Goal: Task Accomplishment & Management: Use online tool/utility

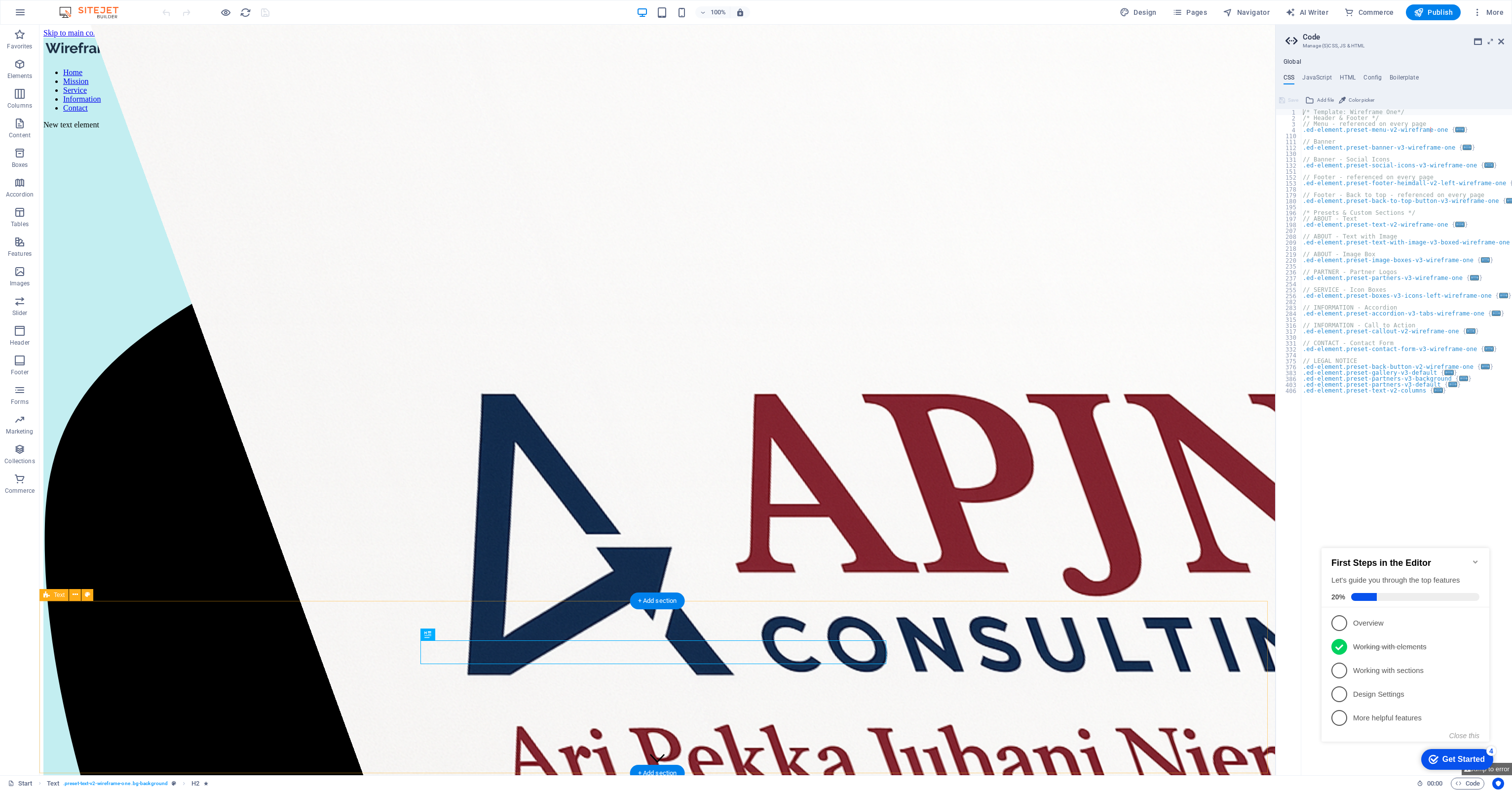
click at [1502, 40] on icon at bounding box center [1501, 41] width 6 height 8
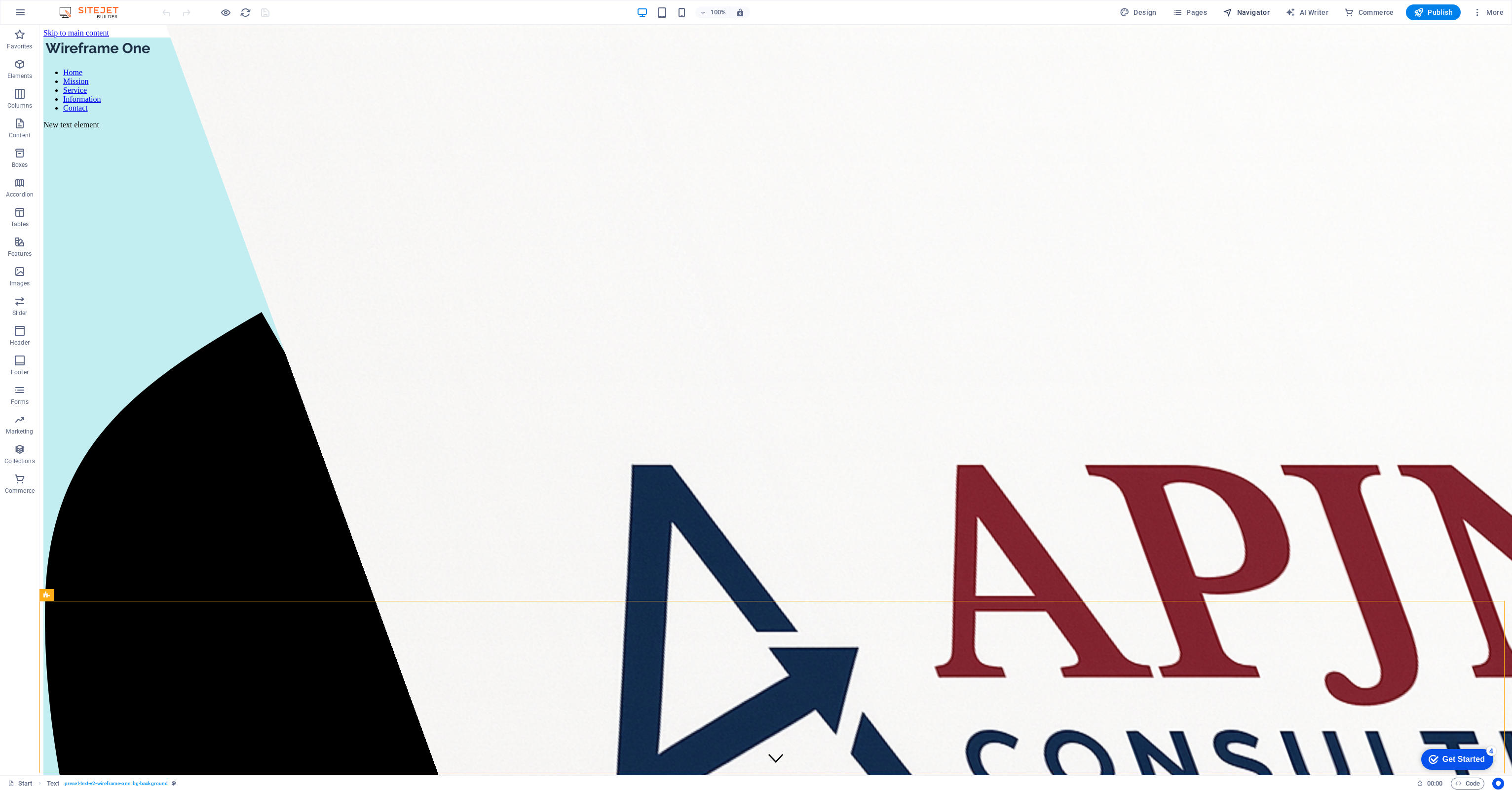
click at [1265, 12] on span "Navigator" at bounding box center [1246, 12] width 47 height 10
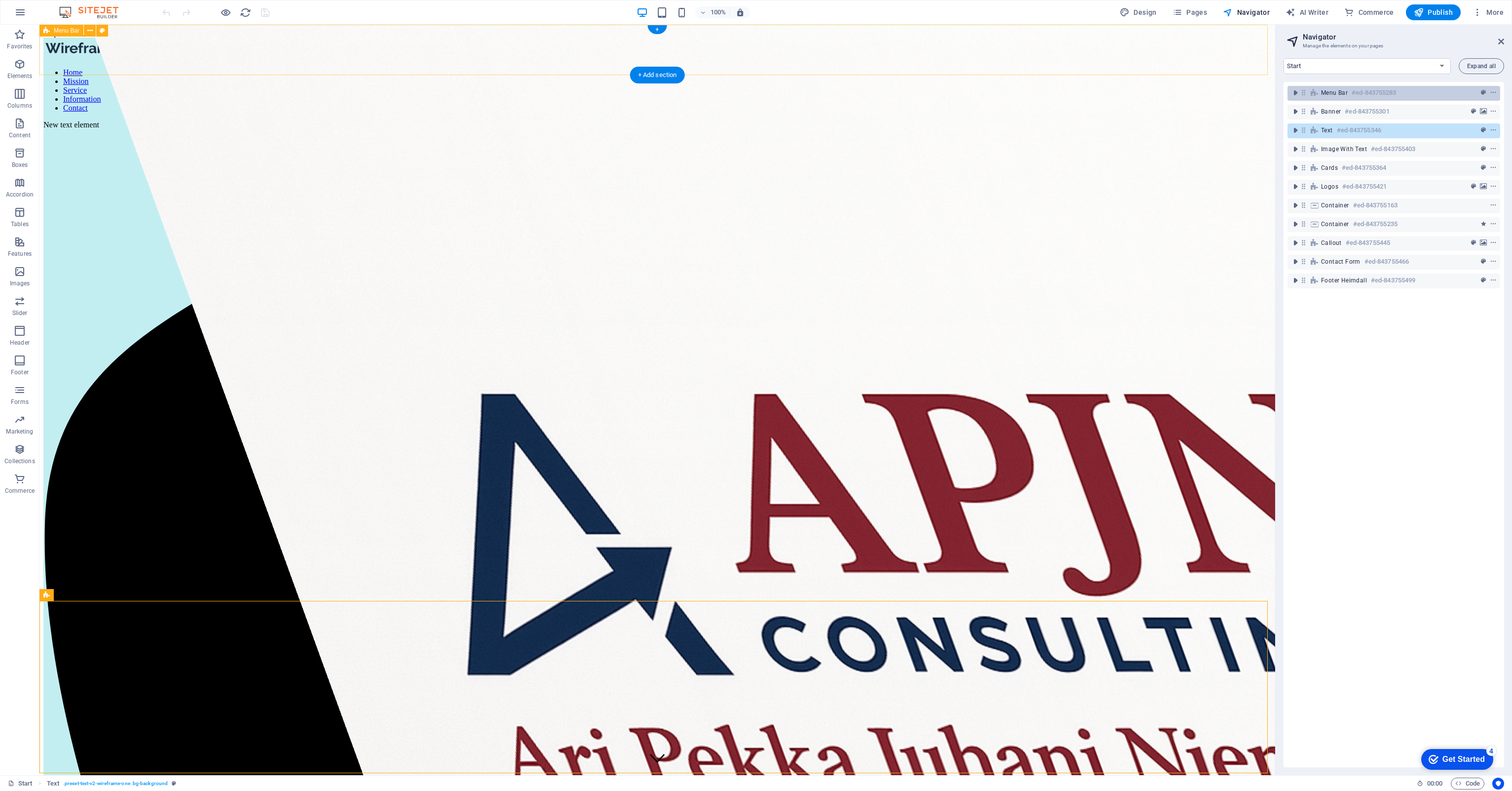
click at [1334, 90] on span "Menu Bar" at bounding box center [1334, 93] width 27 height 8
click at [1295, 91] on icon "toggle-expand" at bounding box center [1295, 93] width 10 height 10
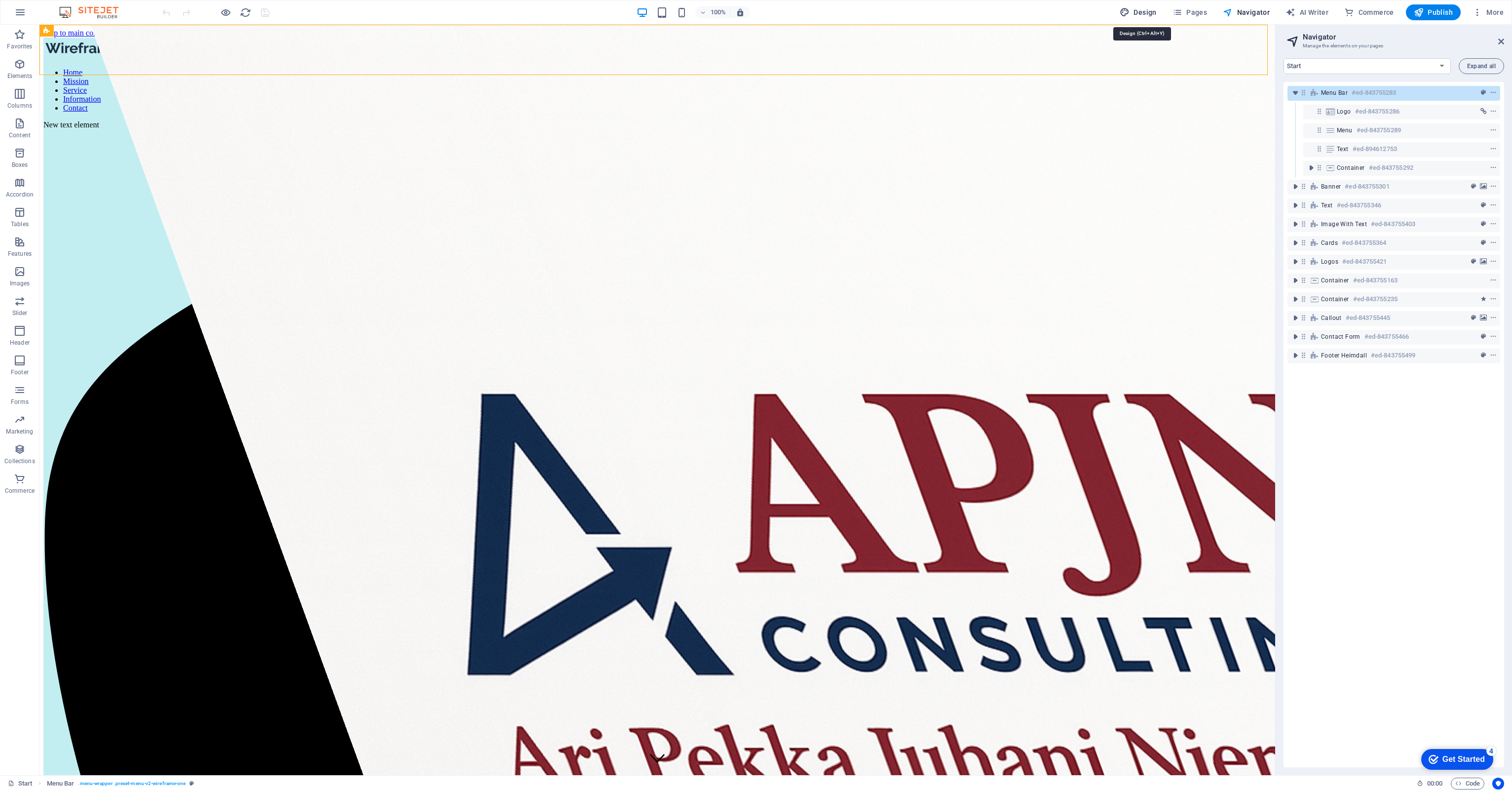
click at [1145, 12] on span "Design" at bounding box center [1138, 12] width 37 height 10
select select "px"
select select "400"
select select "px"
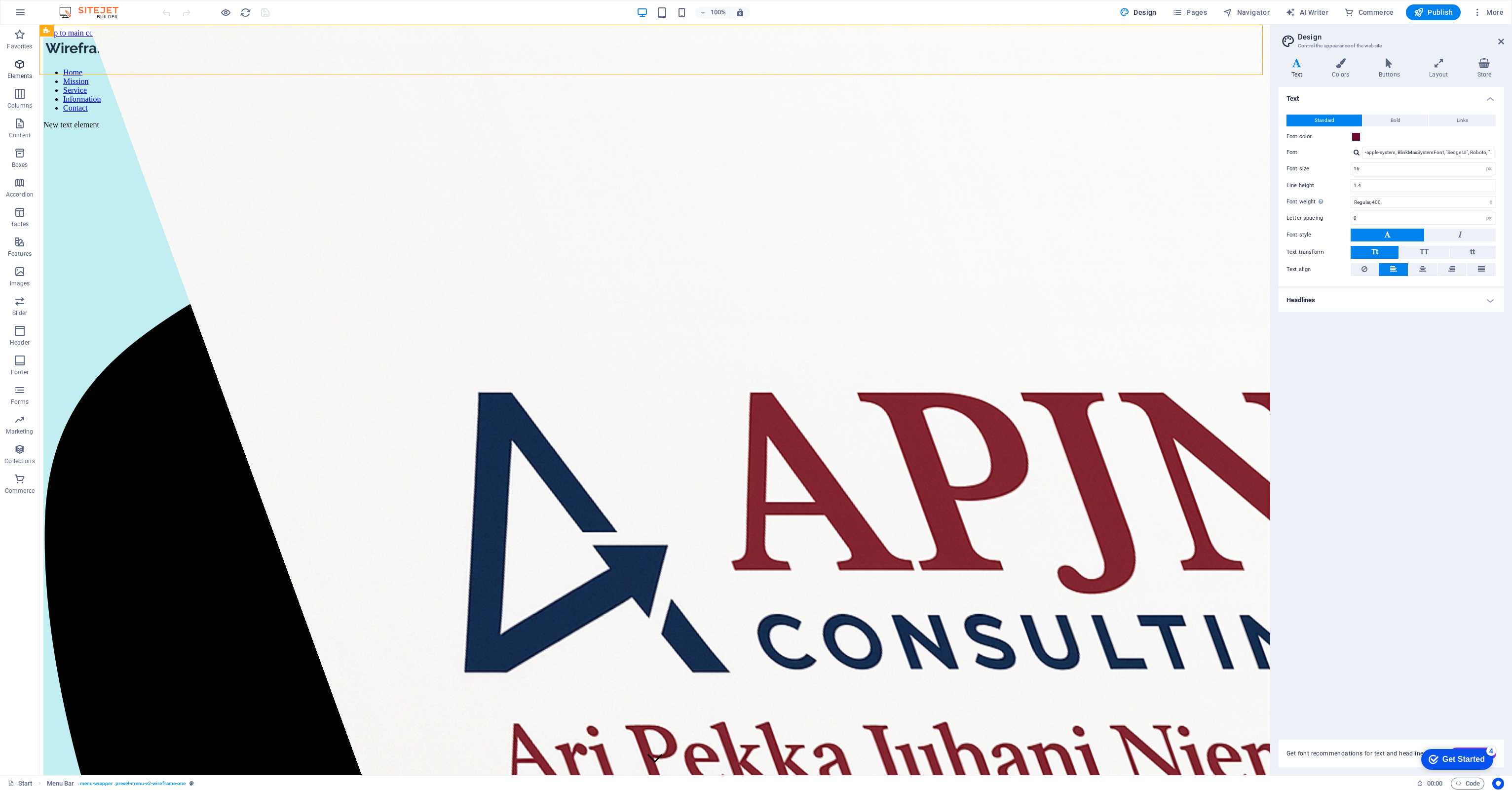
click at [19, 64] on icon "button" at bounding box center [19, 64] width 12 height 12
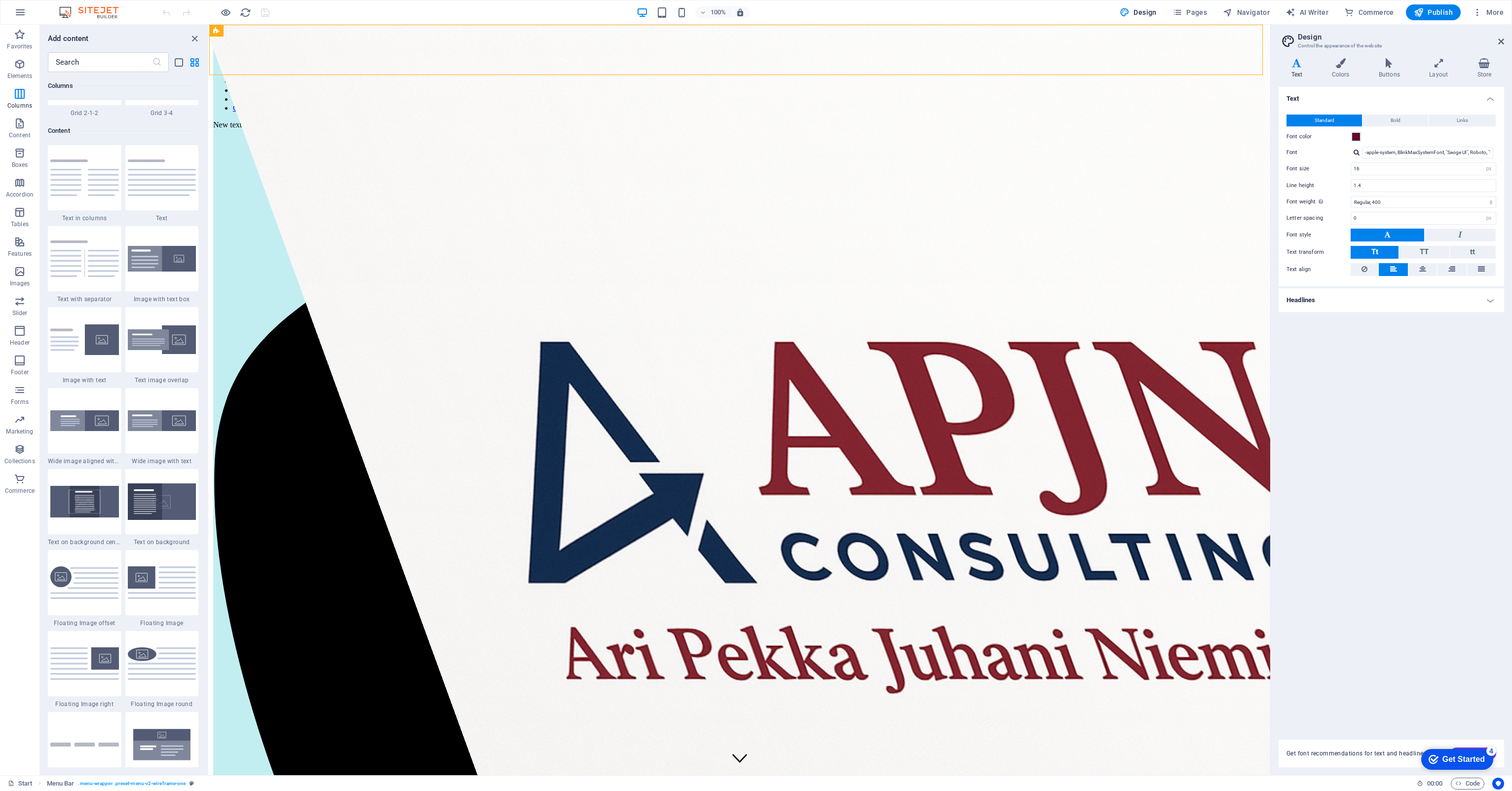
scroll to position [1579, 0]
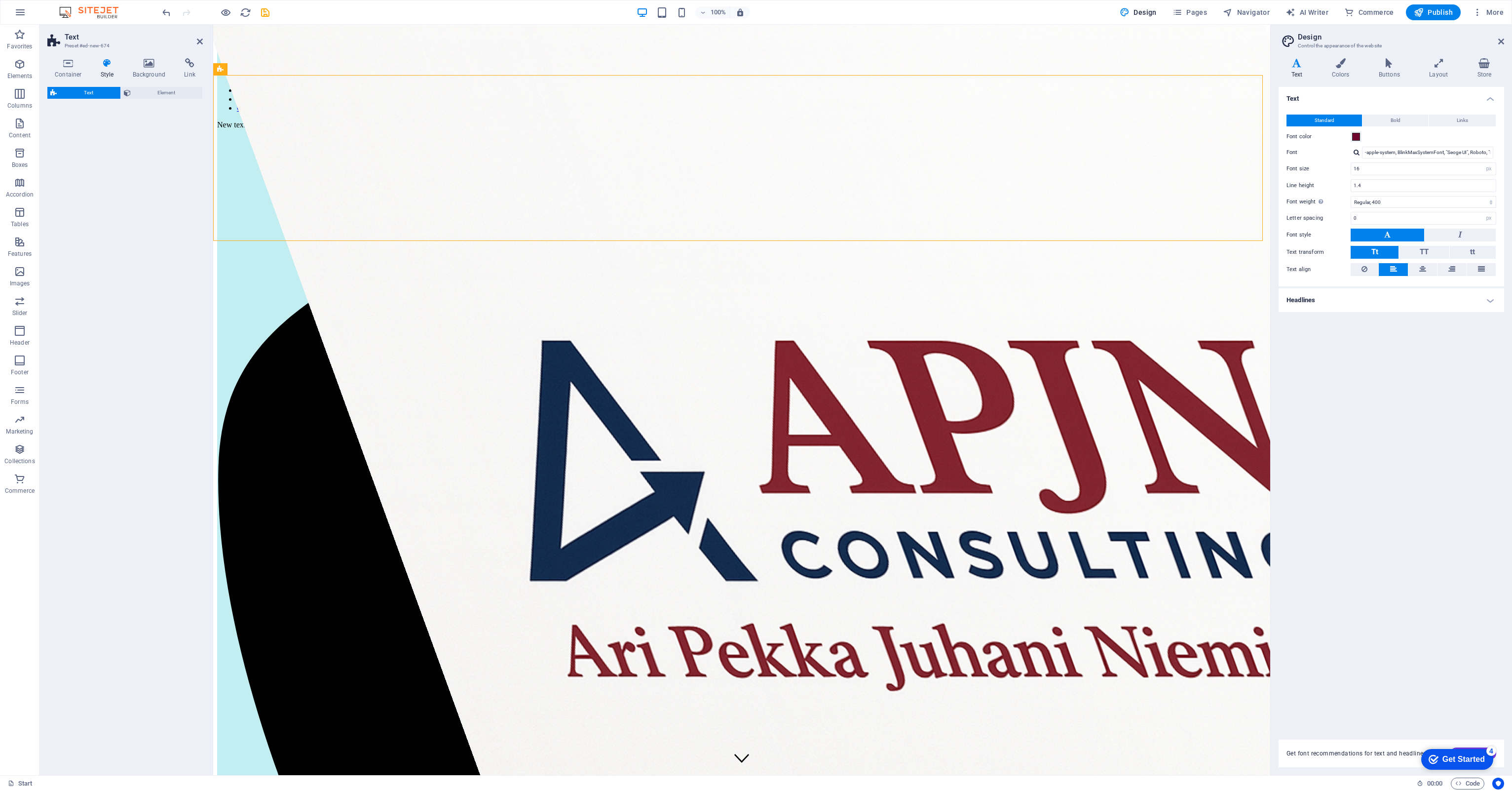
select select "preset-text-v2-default"
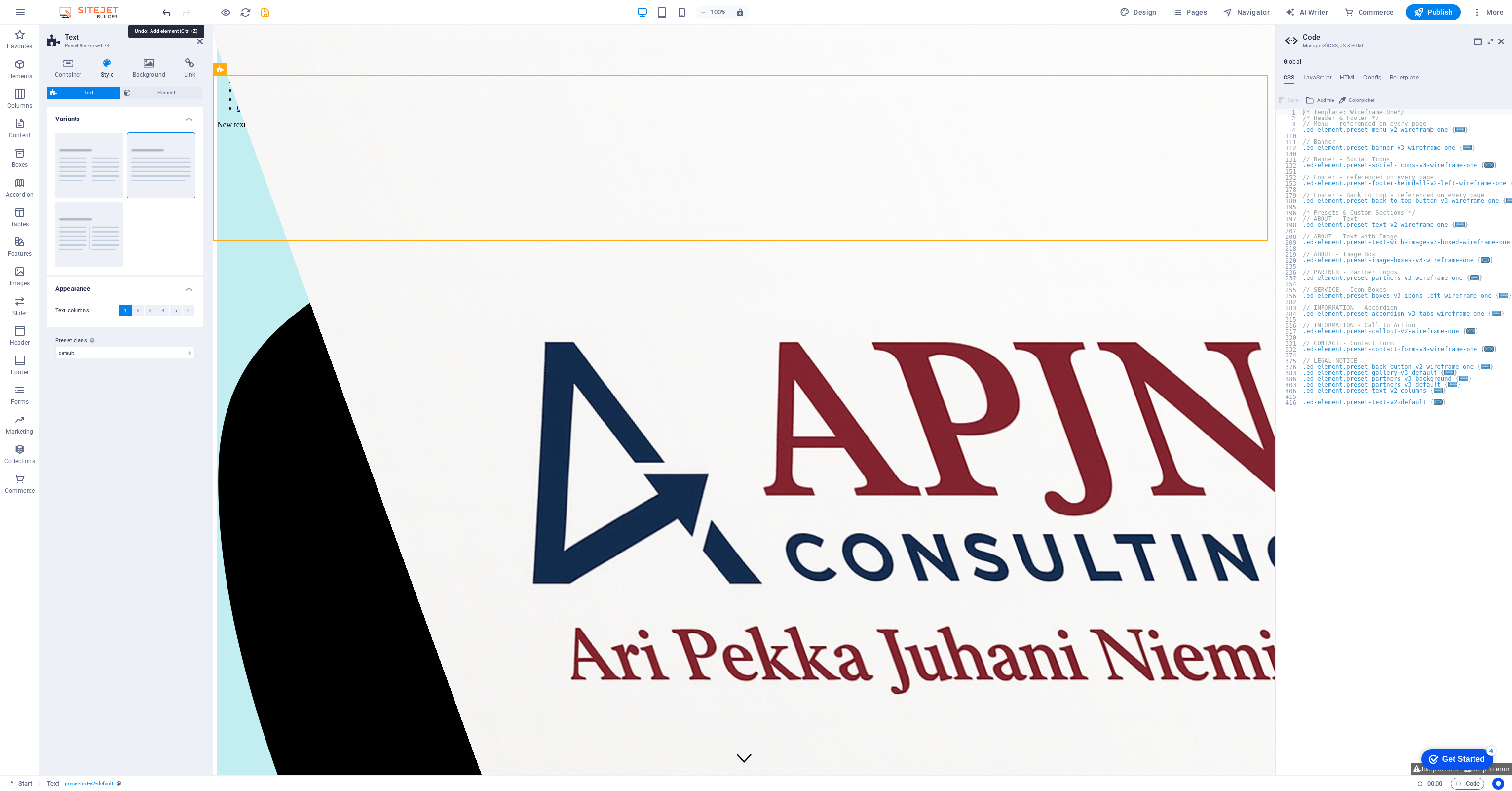
click at [166, 14] on icon "undo" at bounding box center [166, 13] width 11 height 11
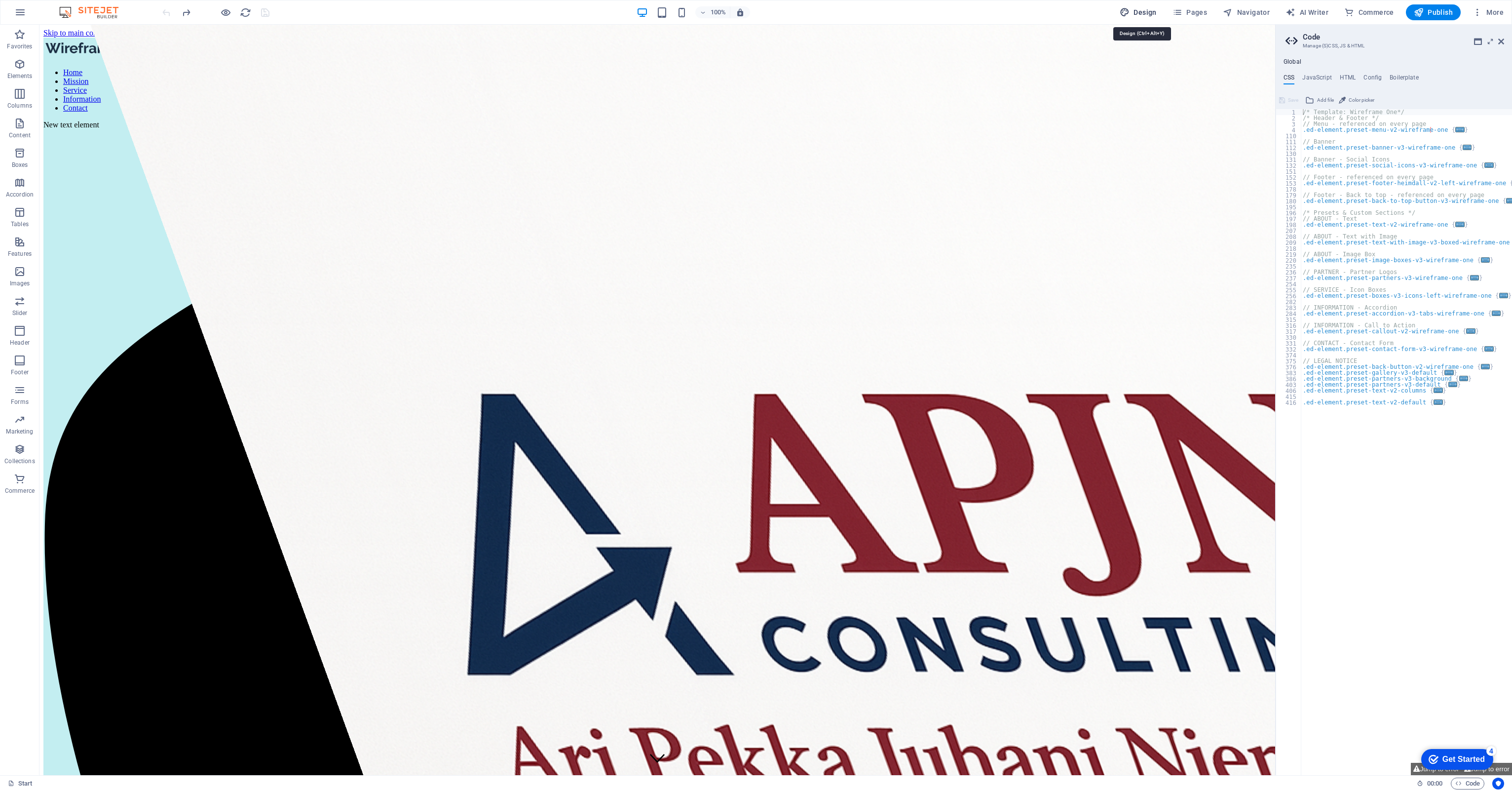
click at [1145, 13] on span "Design" at bounding box center [1138, 12] width 37 height 10
select select "px"
select select "400"
select select "px"
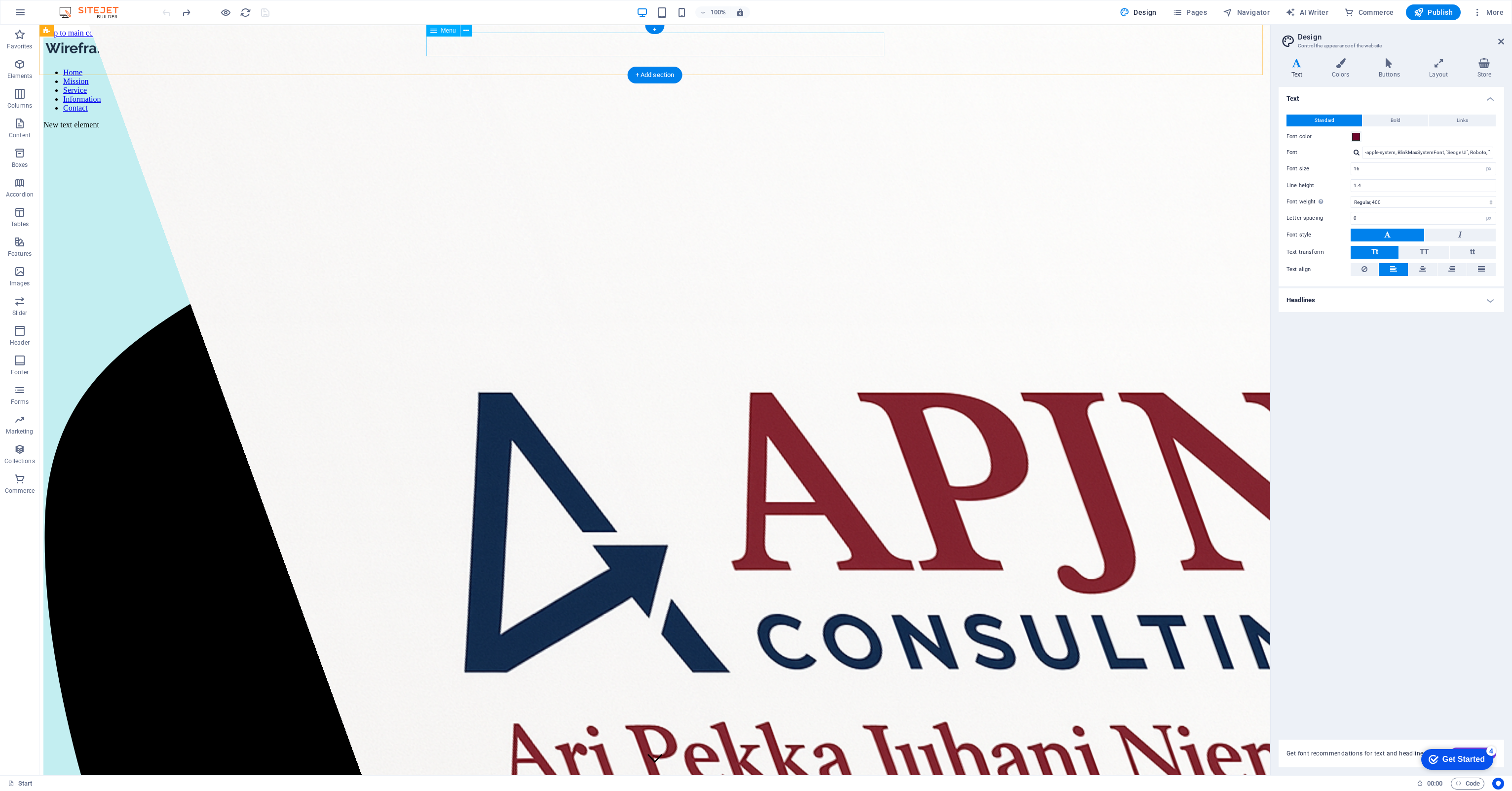
click at [637, 68] on nav "Home Mission Service Information Contact" at bounding box center [655, 90] width 1223 height 45
click at [593, 68] on nav "Home Mission Service Information Contact" at bounding box center [655, 90] width 1223 height 45
click at [659, 68] on nav "Home Mission Service Information Contact" at bounding box center [655, 90] width 1223 height 45
click at [748, 68] on nav "Home Mission Service Information Contact" at bounding box center [655, 90] width 1223 height 45
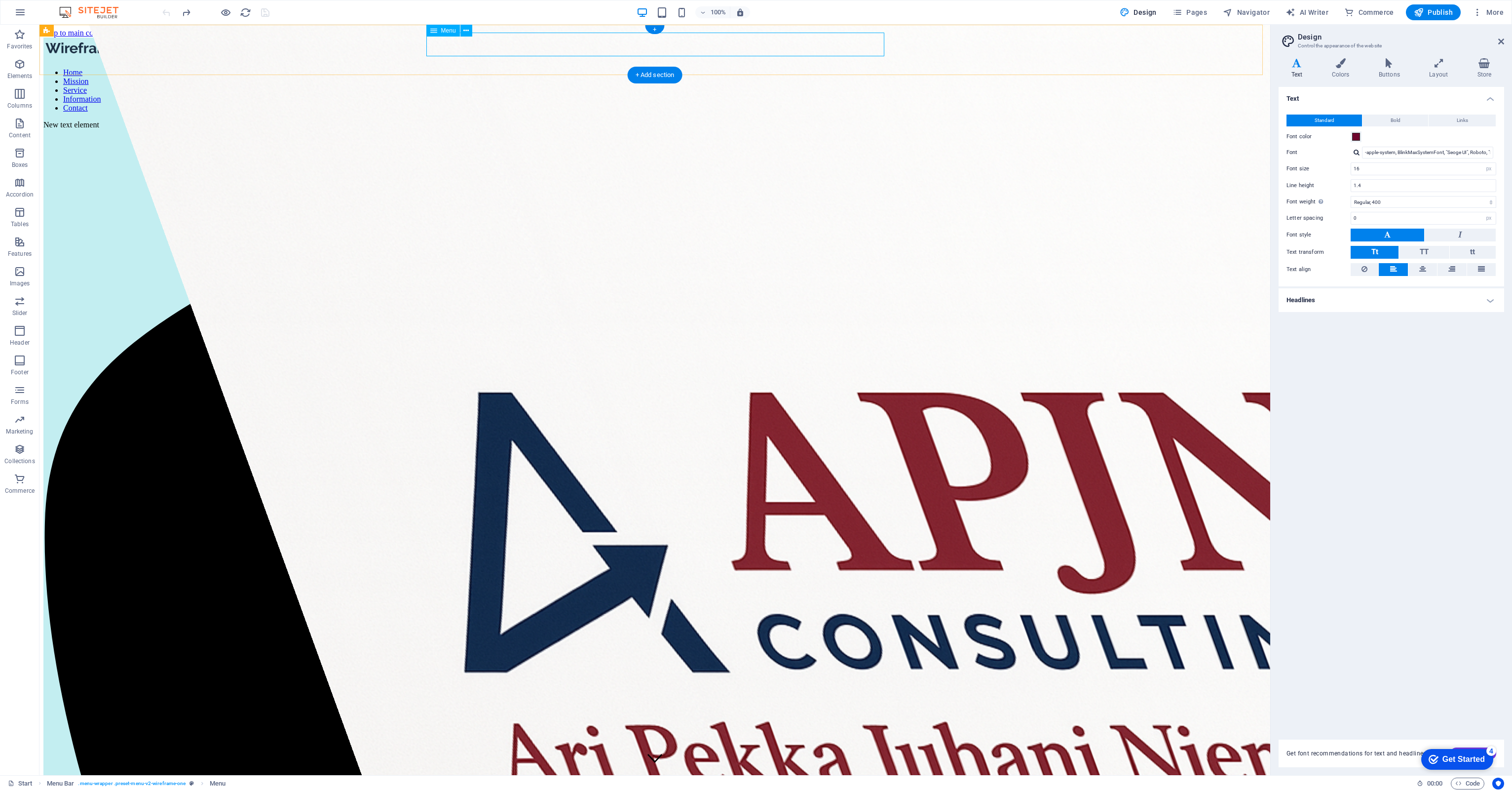
click at [748, 68] on nav "Home Mission Service Information Contact" at bounding box center [655, 90] width 1223 height 45
click at [796, 68] on nav "Home Mission Service Information Contact" at bounding box center [655, 90] width 1223 height 45
click at [657, 68] on nav "Home Mission Service Information Contact" at bounding box center [655, 90] width 1223 height 45
click at [1155, 14] on span "Design" at bounding box center [1138, 12] width 37 height 10
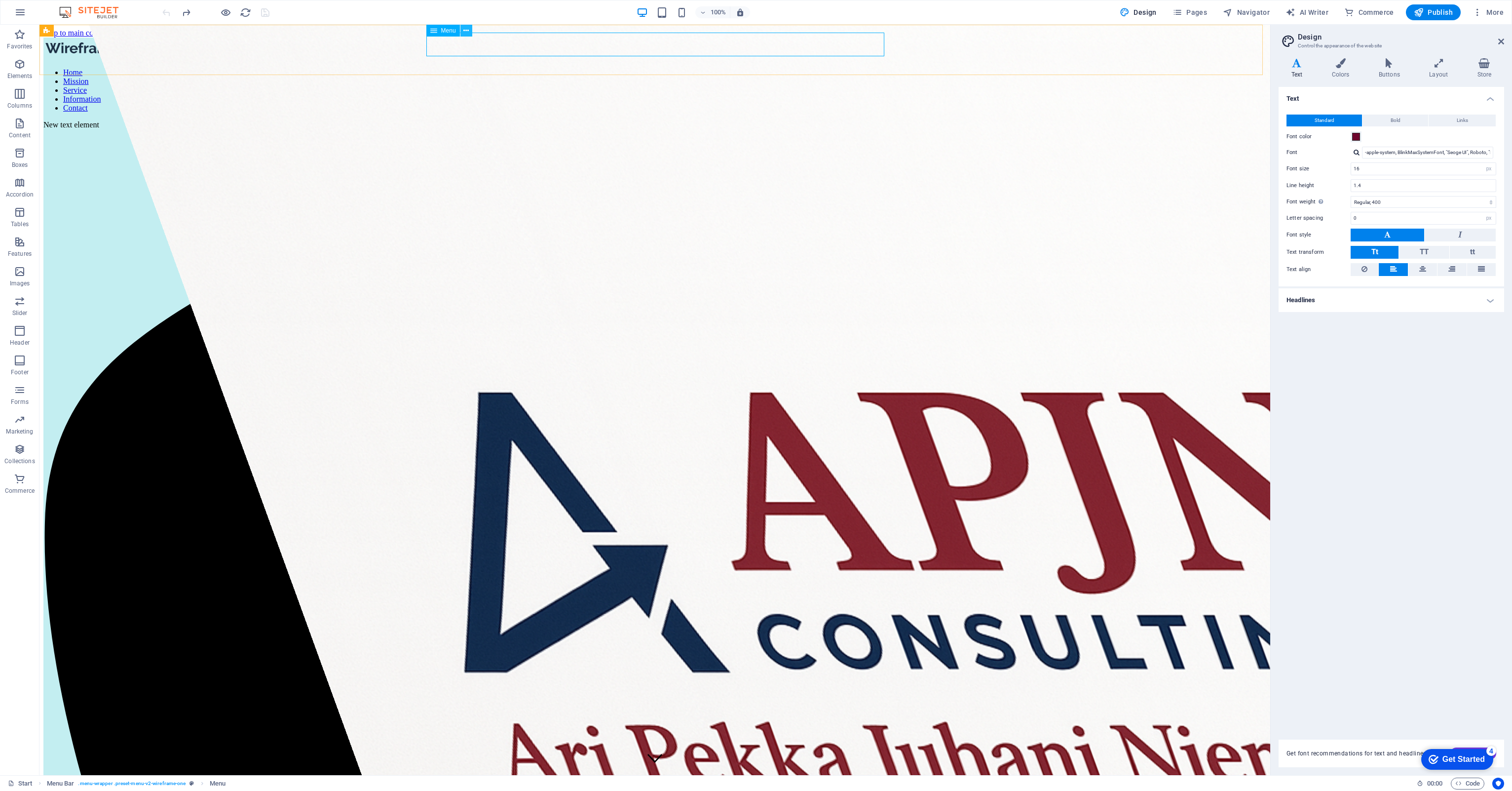
click at [468, 31] on icon at bounding box center [466, 31] width 6 height 10
click at [1247, 6] on button "Navigator" at bounding box center [1246, 12] width 55 height 16
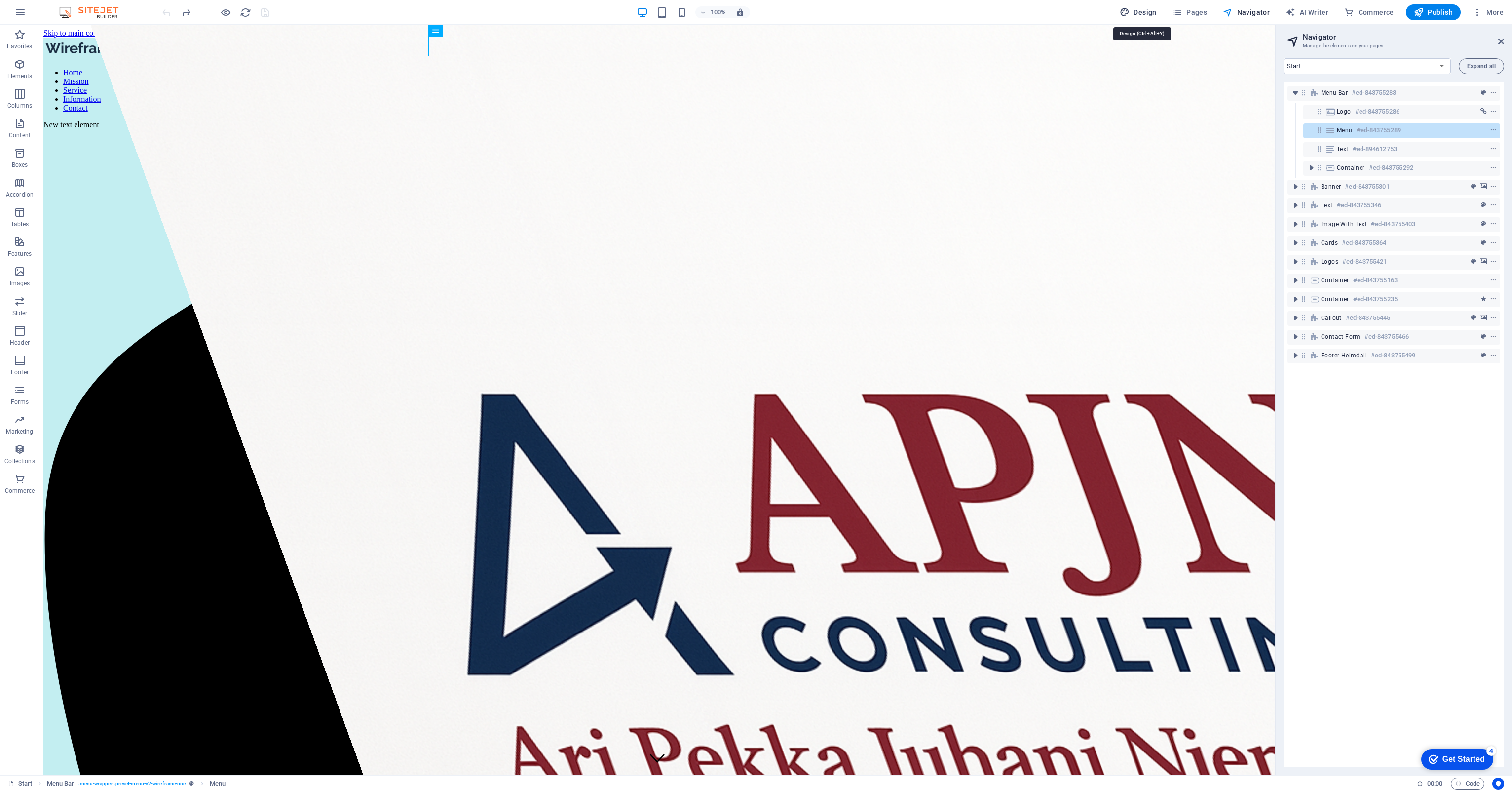
click at [1155, 10] on span "Design" at bounding box center [1138, 12] width 37 height 10
select select "px"
select select "400"
select select "px"
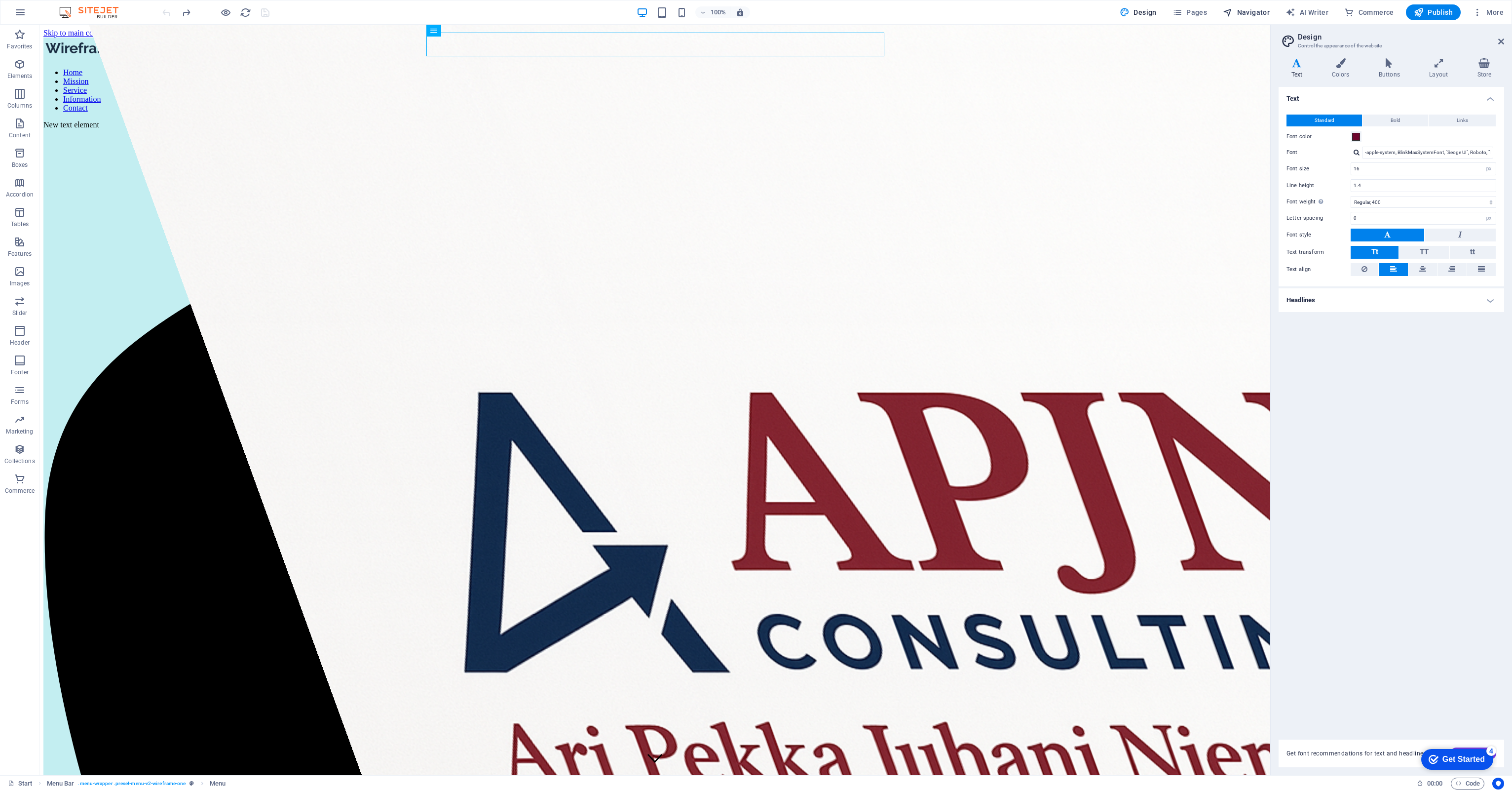
click at [1258, 9] on span "Navigator" at bounding box center [1246, 12] width 47 height 10
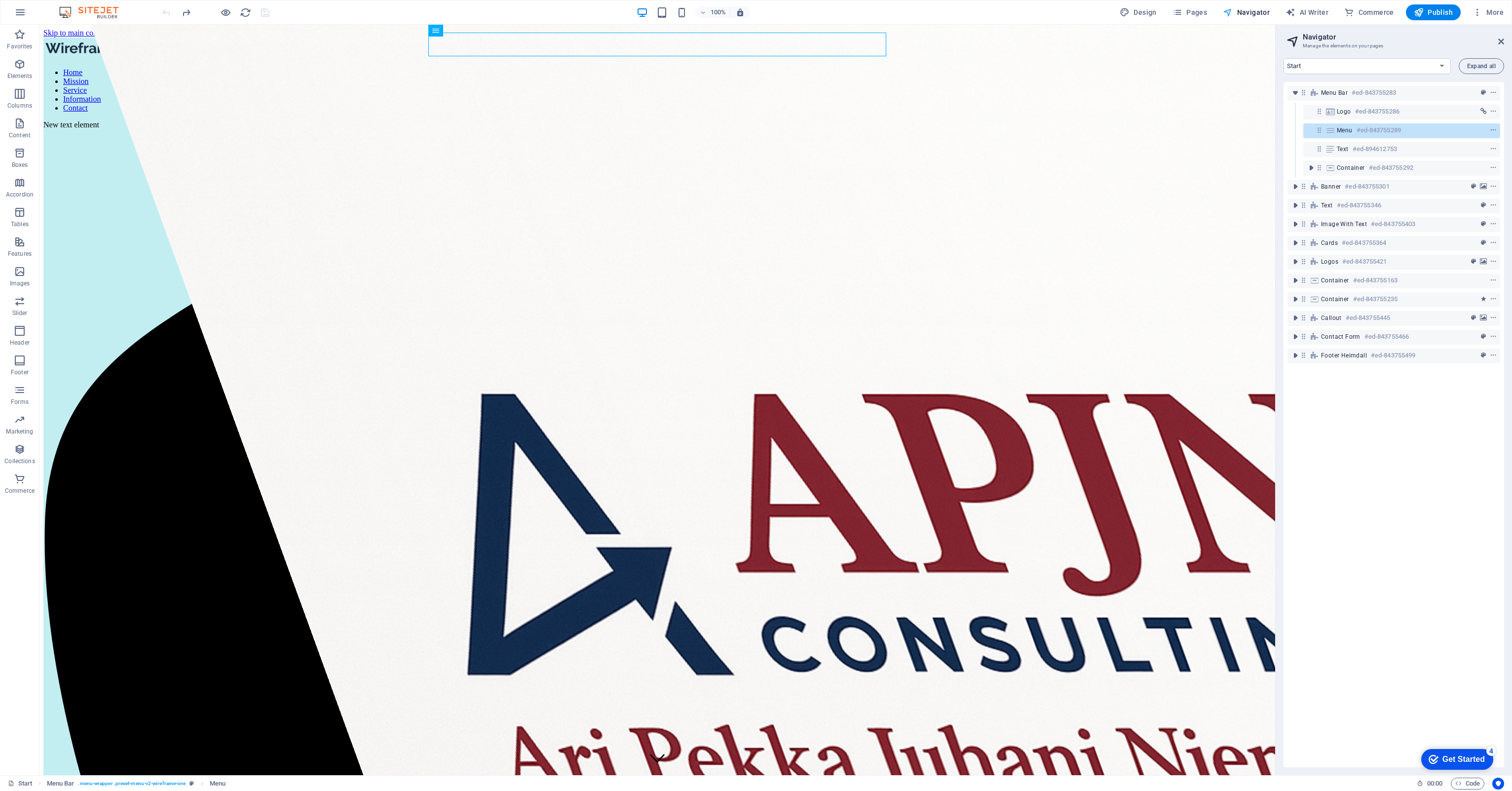
click at [1251, 13] on span "Navigator" at bounding box center [1246, 12] width 47 height 10
click at [1152, 9] on span "Design" at bounding box center [1138, 12] width 37 height 10
select select "px"
select select "400"
select select "px"
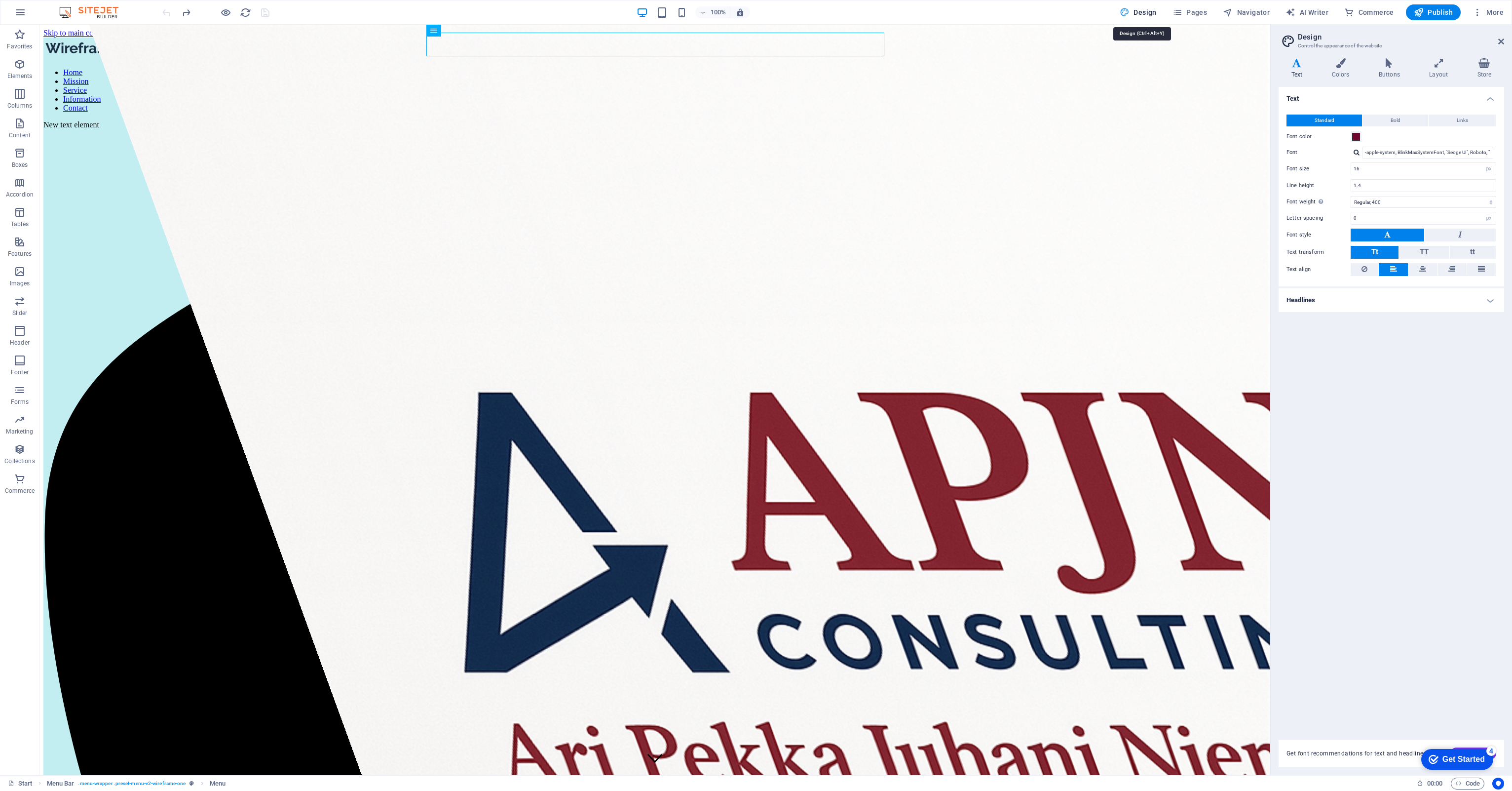
click at [1116, 4] on button "Design" at bounding box center [1138, 12] width 45 height 16
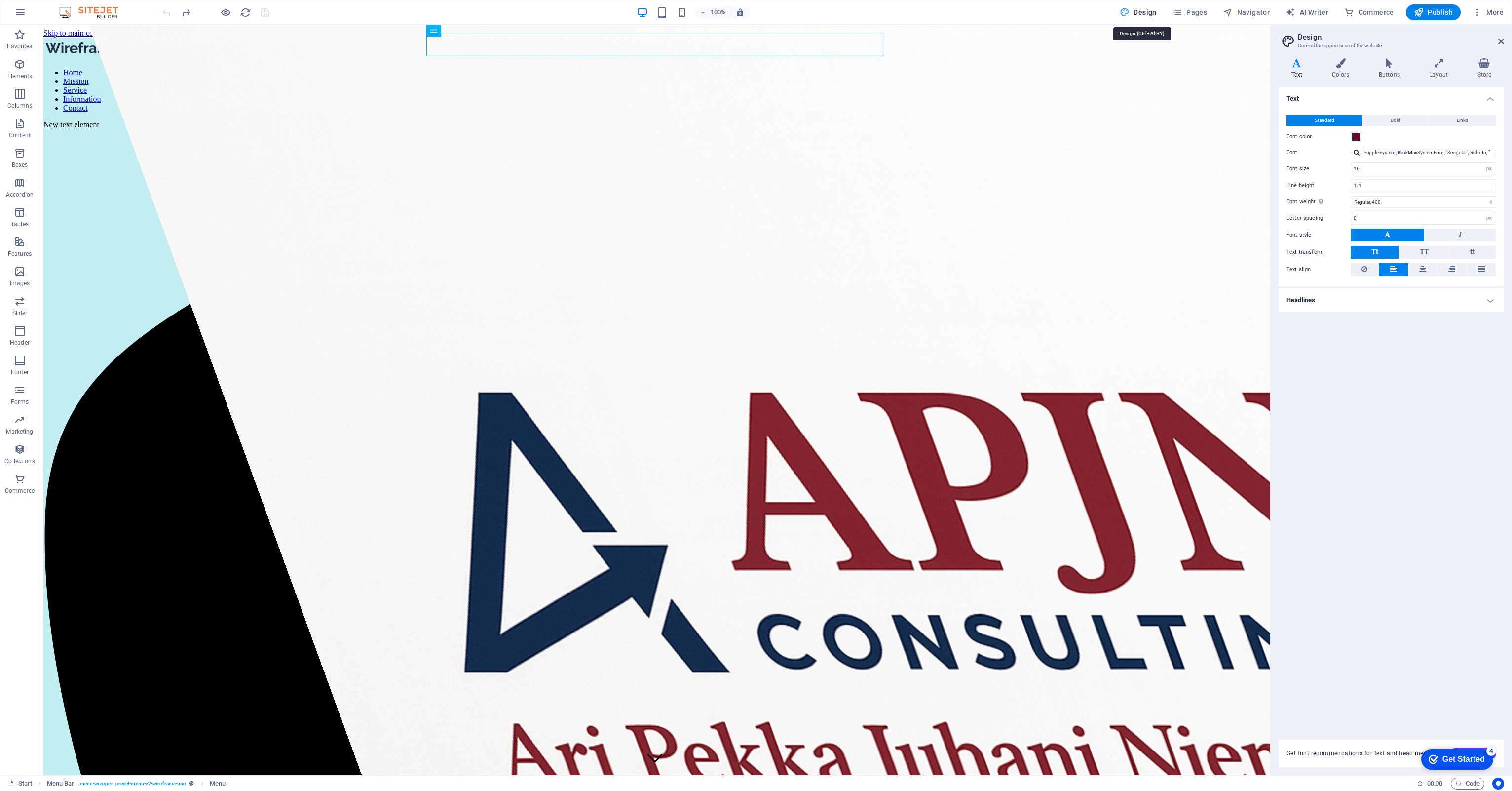
click at [1116, 4] on button "Design" at bounding box center [1138, 12] width 45 height 16
click at [1252, 11] on span "Navigator" at bounding box center [1246, 12] width 47 height 10
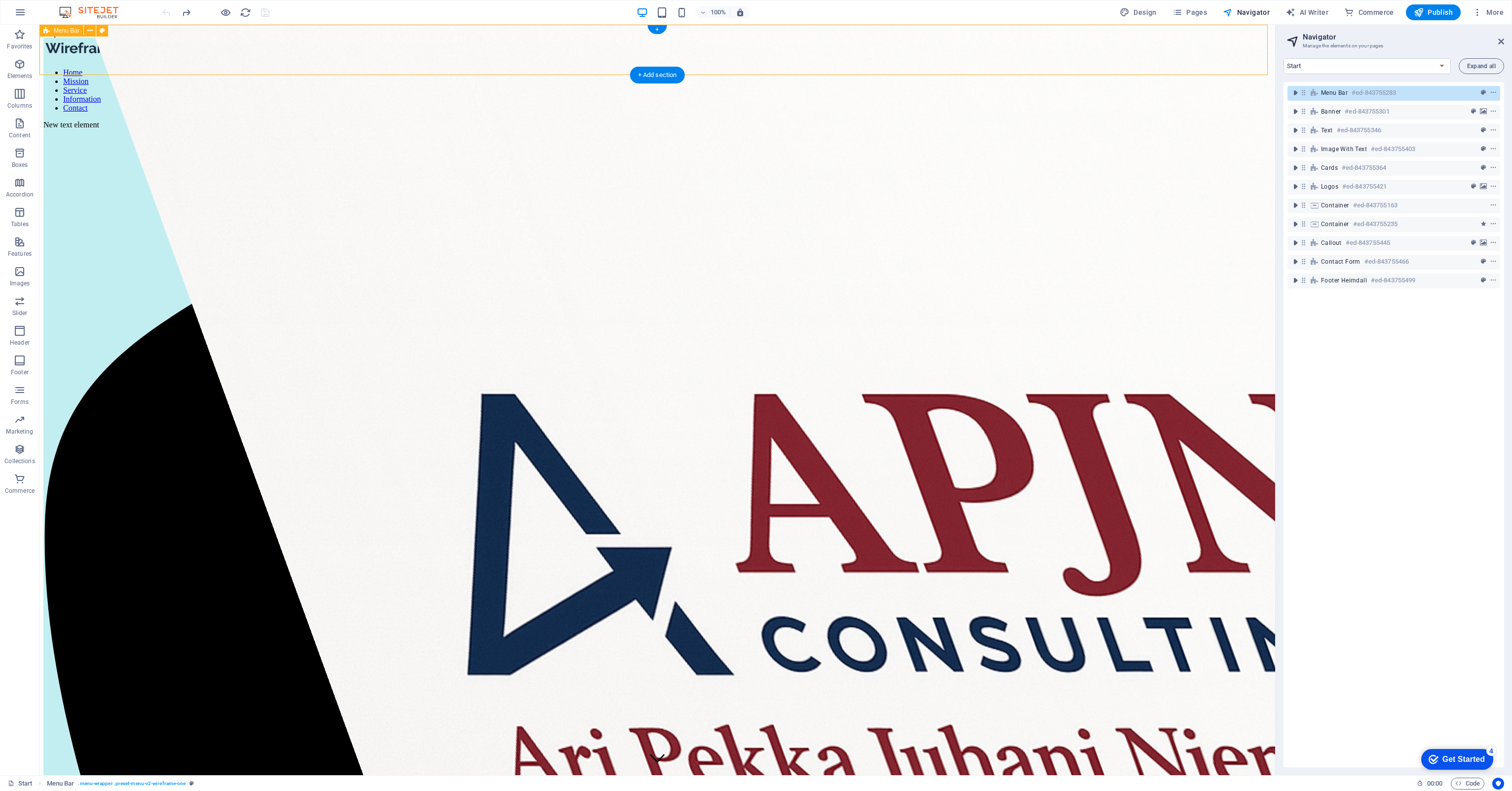
click at [1330, 93] on span "Menu Bar" at bounding box center [1334, 93] width 27 height 8
click at [1494, 92] on icon "context-menu" at bounding box center [1493, 93] width 7 height 7
click at [1490, 92] on icon "context-menu" at bounding box center [1493, 93] width 7 height 7
click at [1297, 93] on icon "toggle-expand" at bounding box center [1295, 93] width 10 height 10
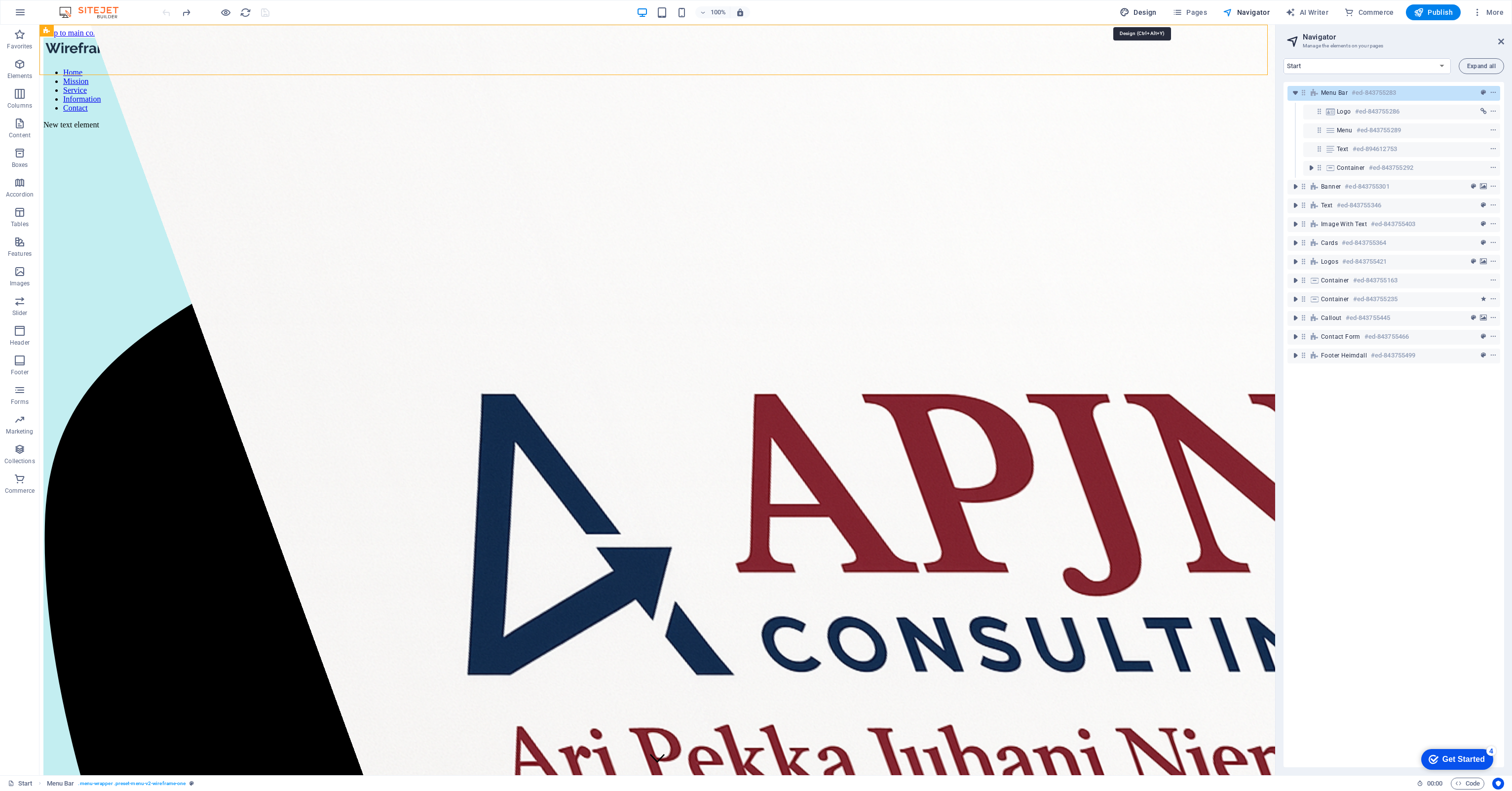
click at [1154, 19] on button "Design" at bounding box center [1138, 12] width 45 height 16
select select "px"
select select "400"
select select "px"
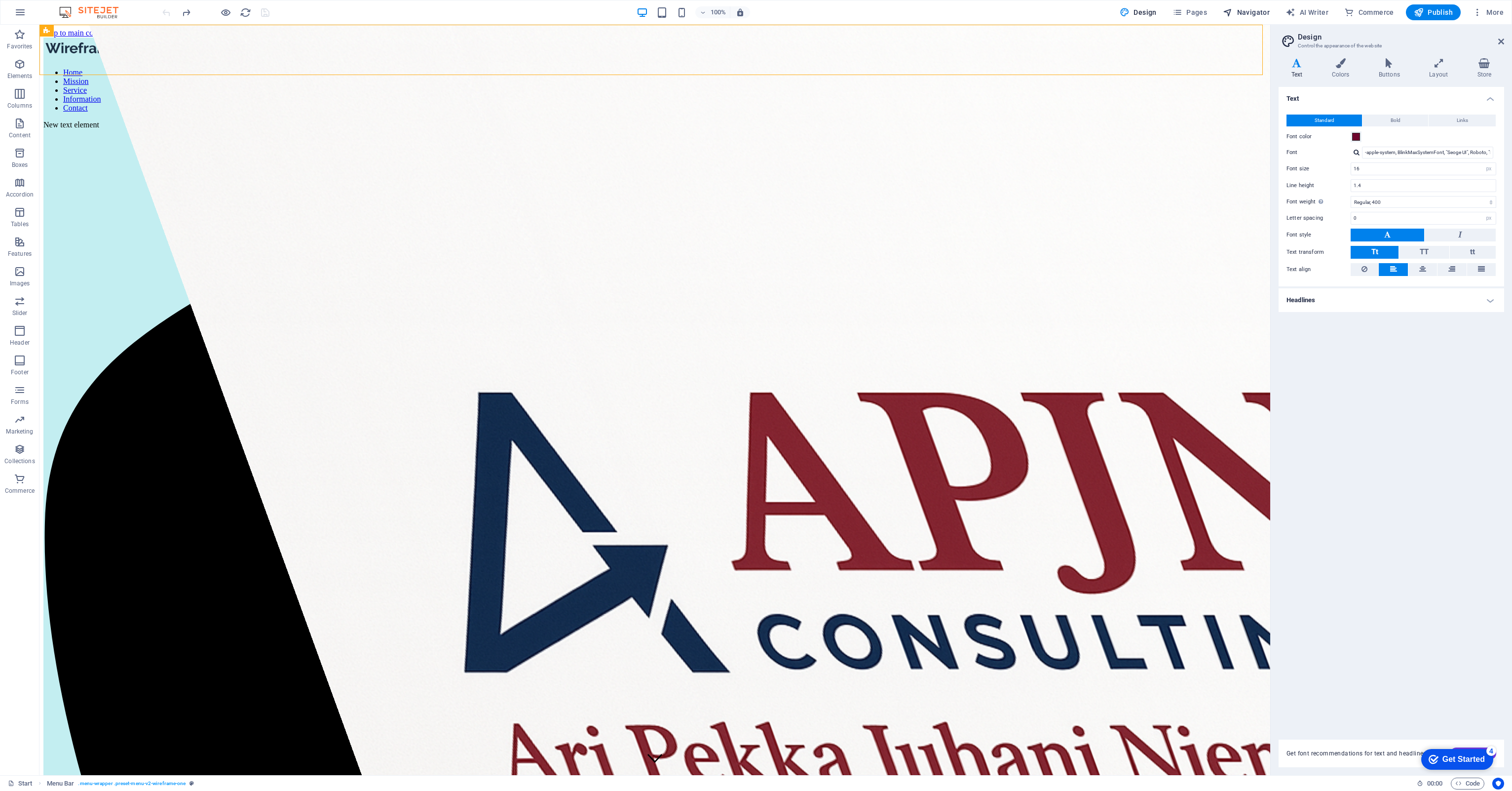
click at [1253, 11] on span "Navigator" at bounding box center [1246, 12] width 47 height 10
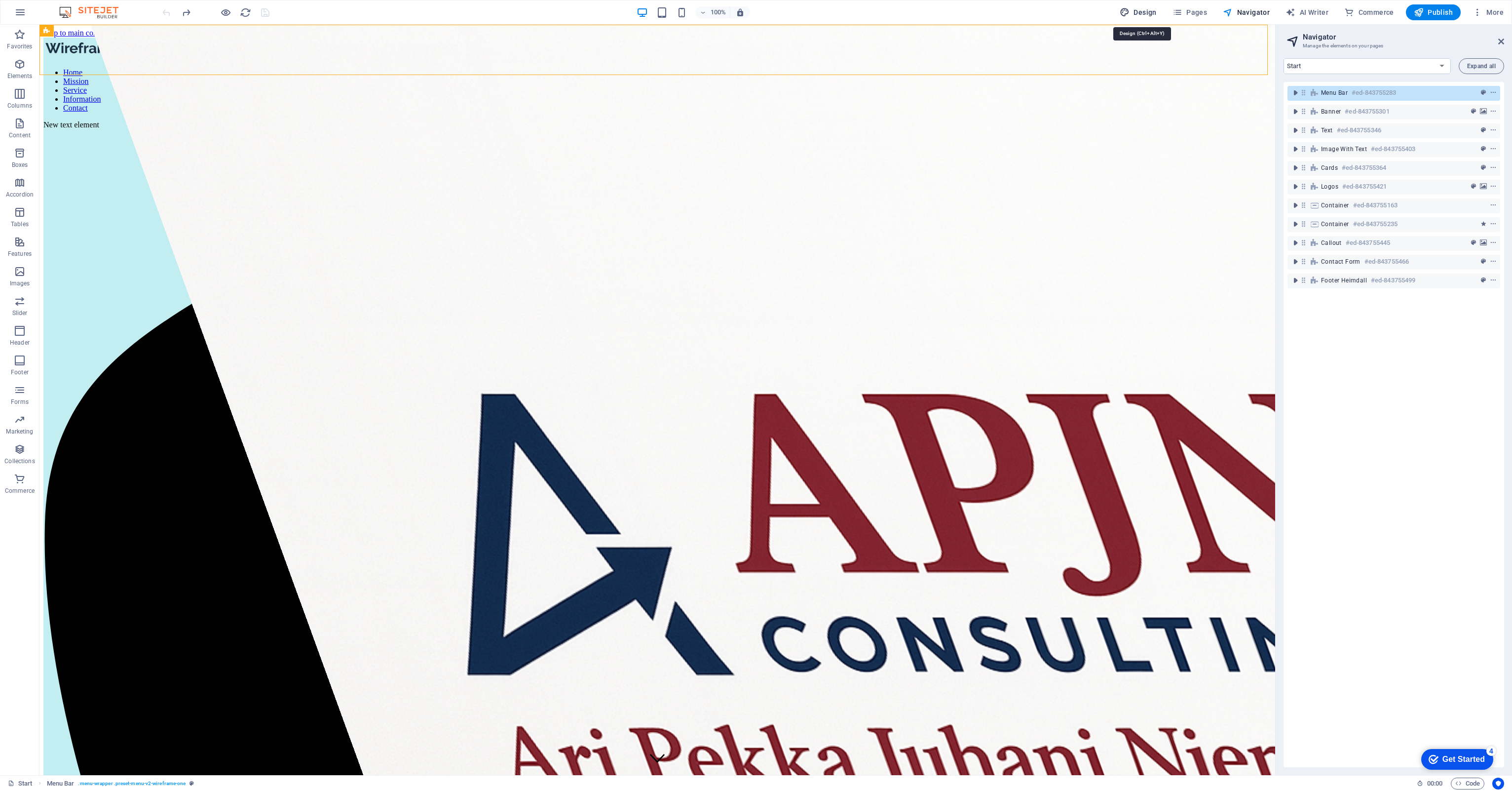
click at [1157, 16] on span "Design" at bounding box center [1138, 12] width 37 height 10
select select "px"
select select "400"
select select "px"
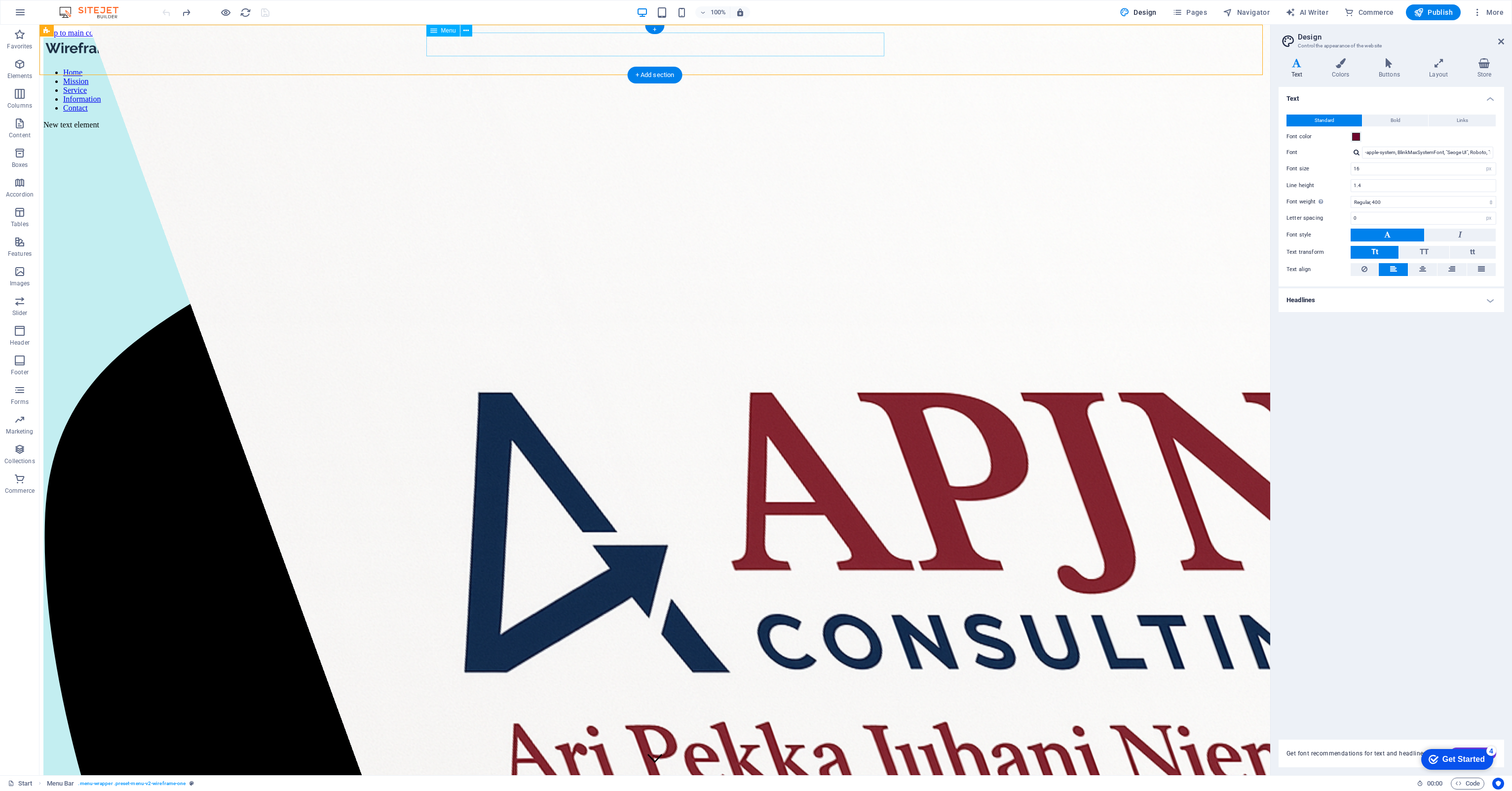
click at [638, 68] on nav "Home Mission Service Information Contact" at bounding box center [655, 90] width 1223 height 45
click at [1154, 9] on span "Design" at bounding box center [1138, 12] width 37 height 10
click at [616, 68] on nav "Home Mission Service Information Contact" at bounding box center [655, 90] width 1223 height 45
click at [632, 68] on nav "Home Mission Service Information Contact" at bounding box center [655, 90] width 1223 height 45
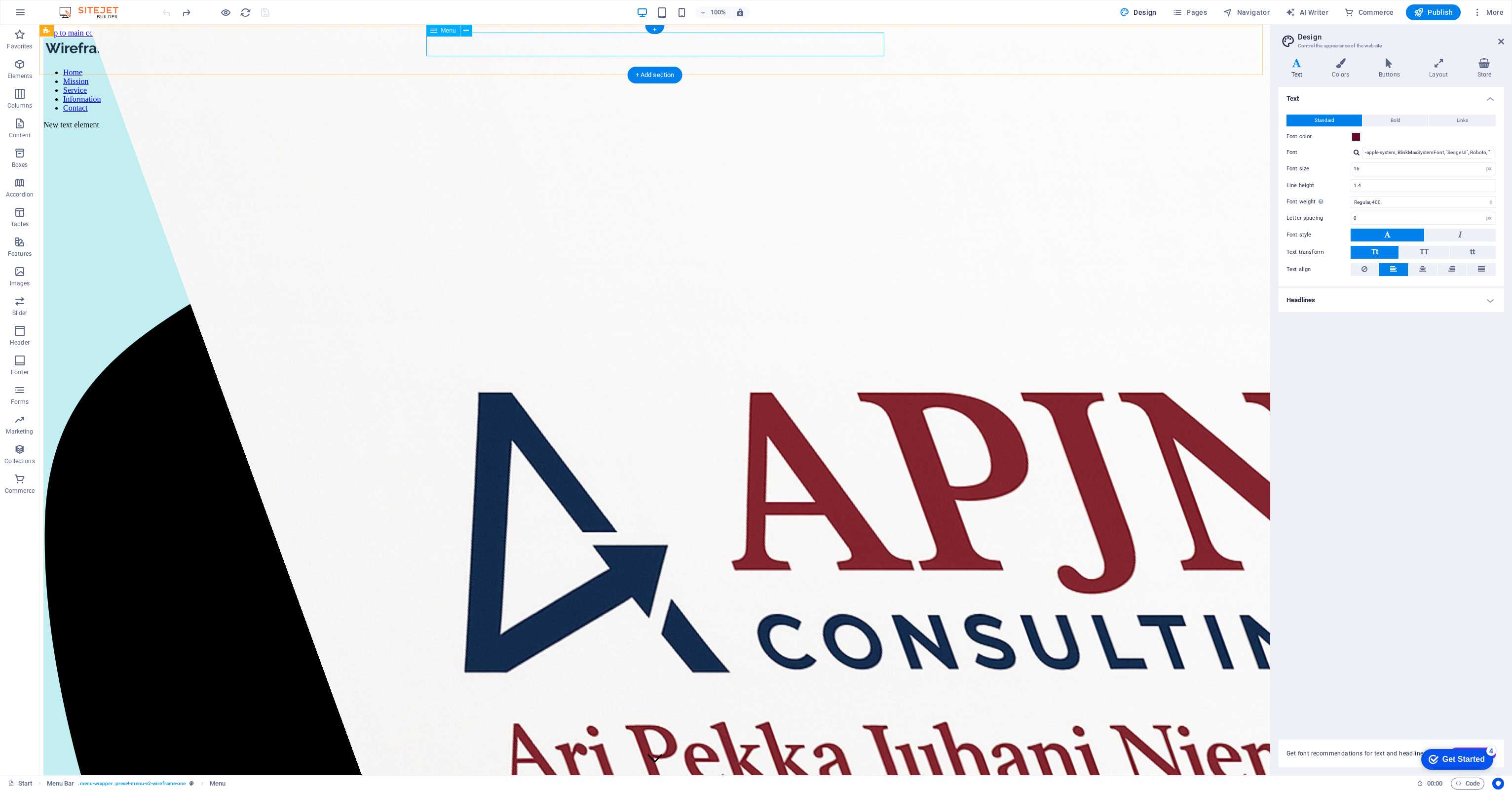
click at [632, 68] on nav "Home Mission Service Information Contact" at bounding box center [655, 90] width 1223 height 45
click at [469, 32] on button at bounding box center [466, 30] width 12 height 12
click at [649, 68] on nav "Home Mission Service Information Contact" at bounding box center [655, 90] width 1223 height 45
click at [1254, 14] on span "Navigator" at bounding box center [1246, 12] width 47 height 10
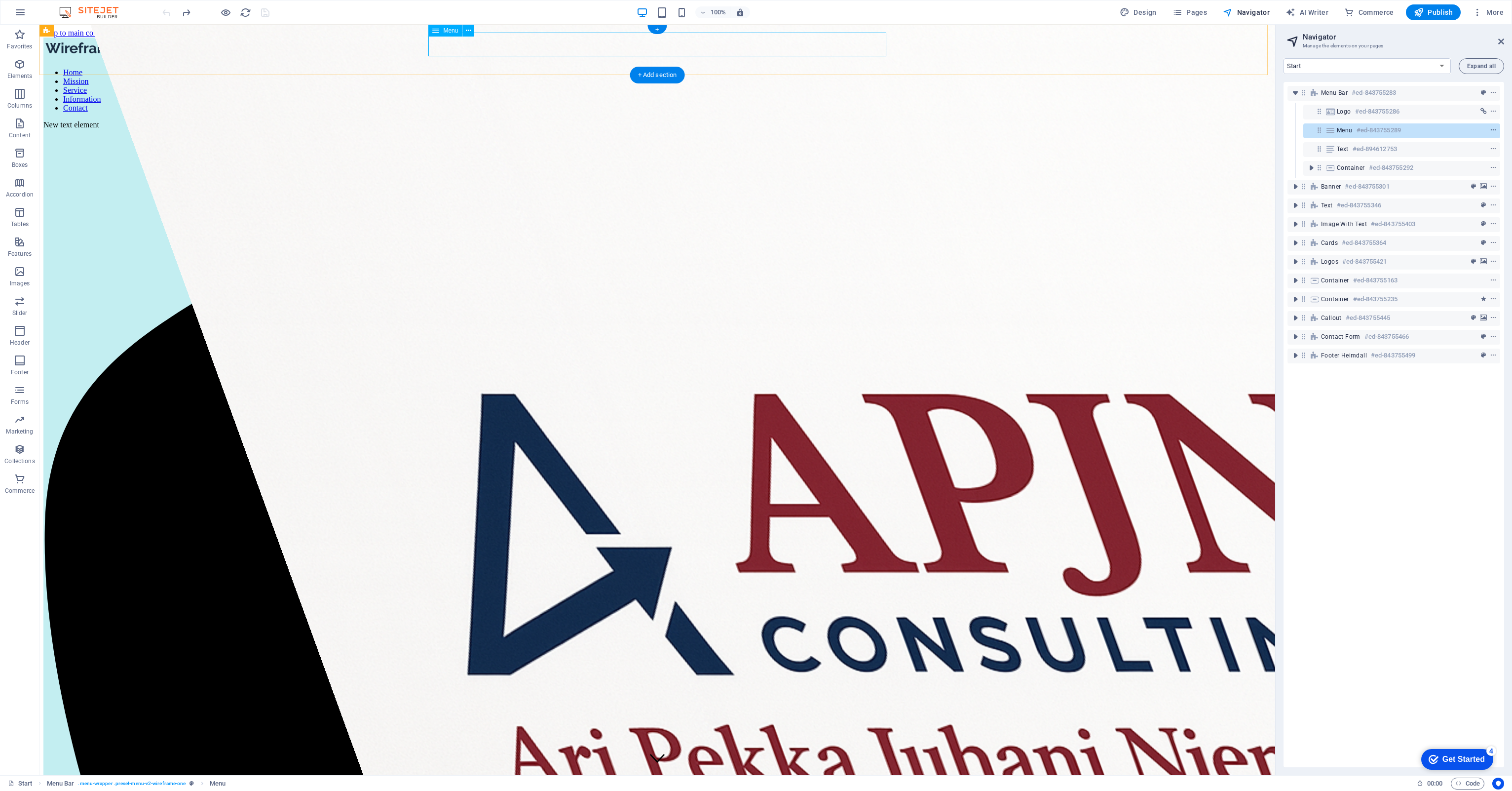
click at [1492, 128] on icon "context-menu" at bounding box center [1493, 131] width 7 height 7
click at [1433, 166] on link "⏎ Edit" at bounding box center [1420, 167] width 66 height 15
select select
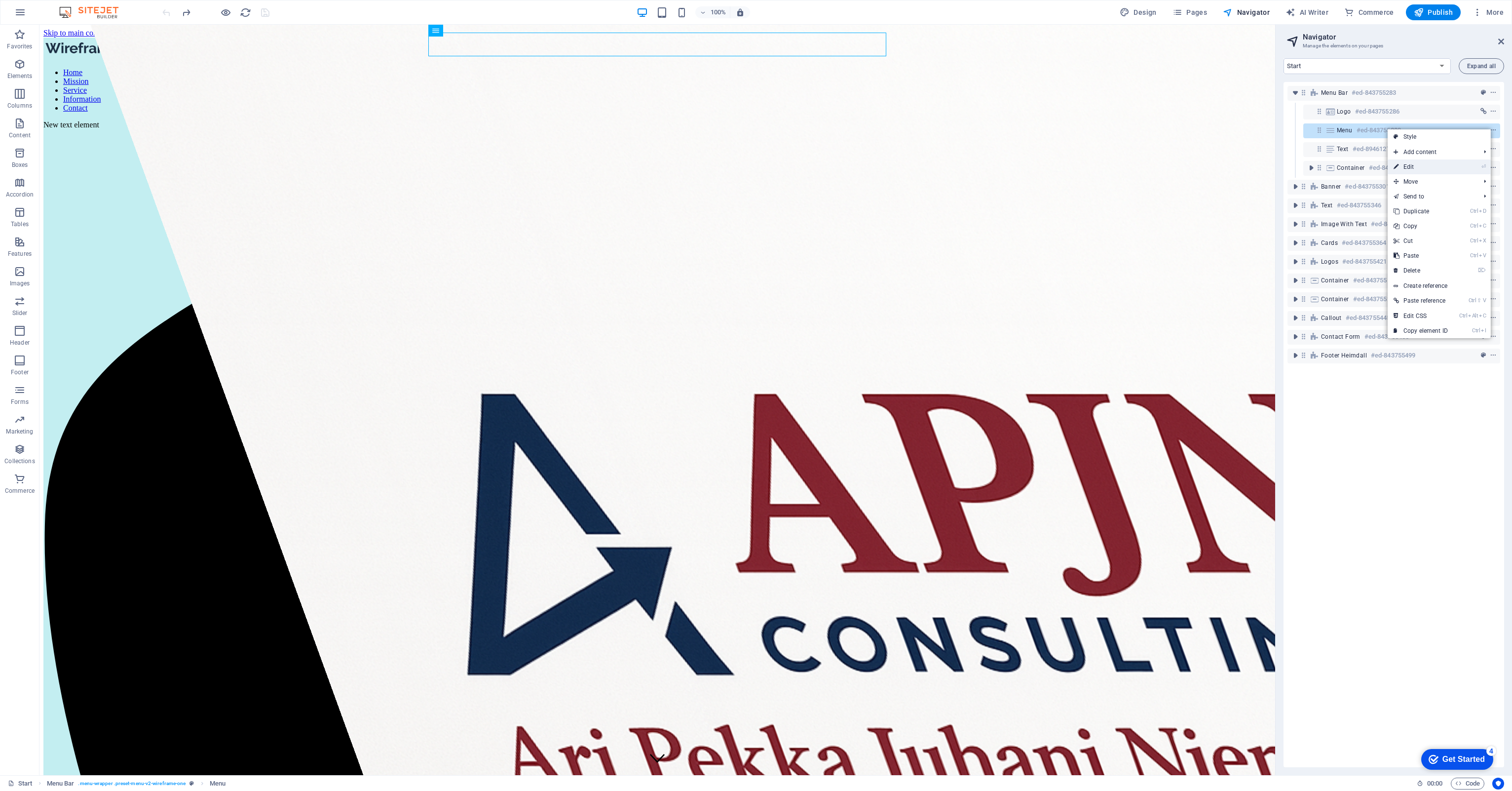
select select
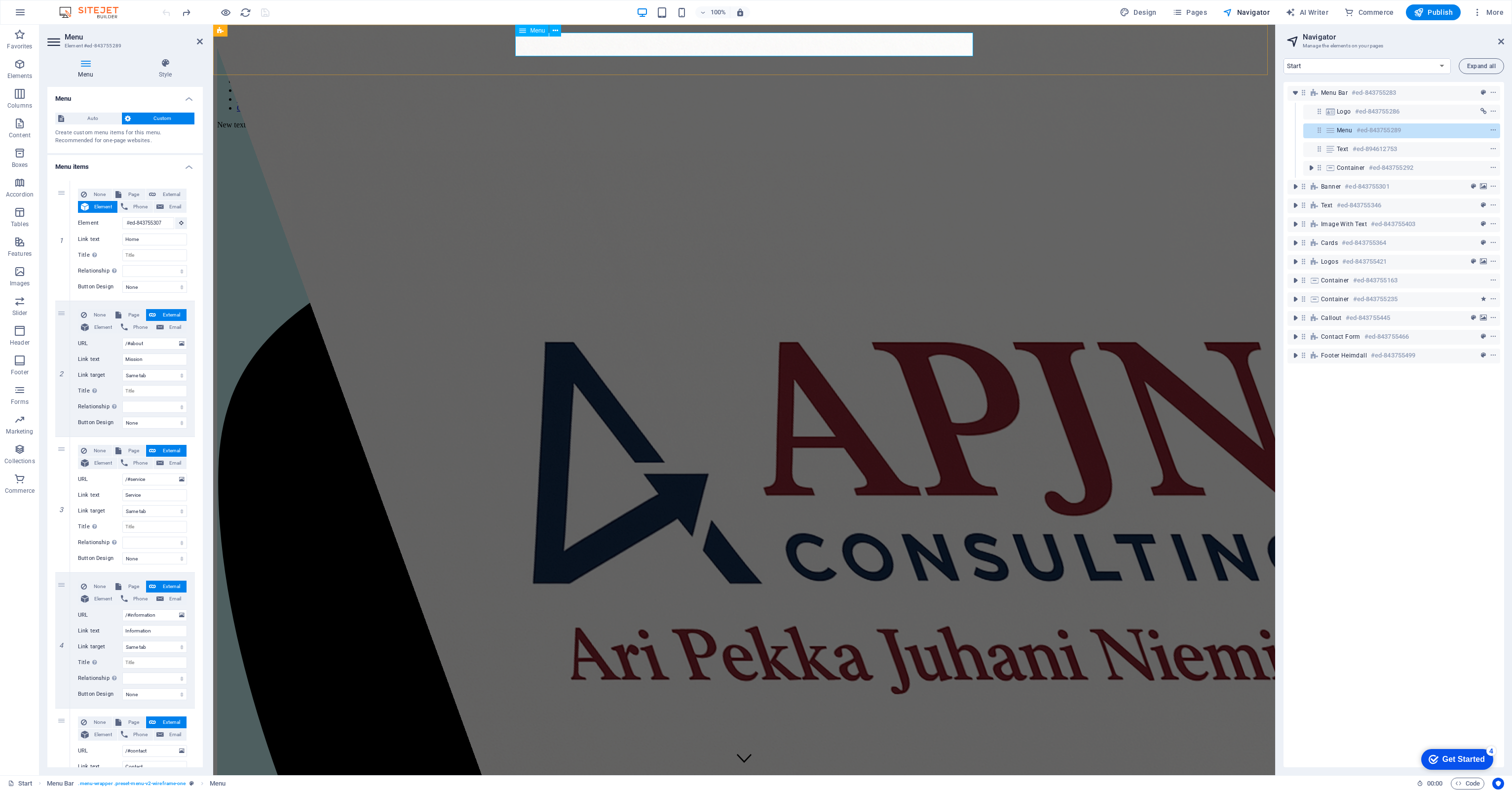
click at [1452, 135] on div at bounding box center [1475, 130] width 47 height 12
click at [1494, 124] on div at bounding box center [1475, 130] width 47 height 12
click at [1494, 127] on span "context-menu" at bounding box center [1493, 131] width 10 height 7
click at [1152, 14] on span "Design" at bounding box center [1138, 12] width 37 height 10
select select "px"
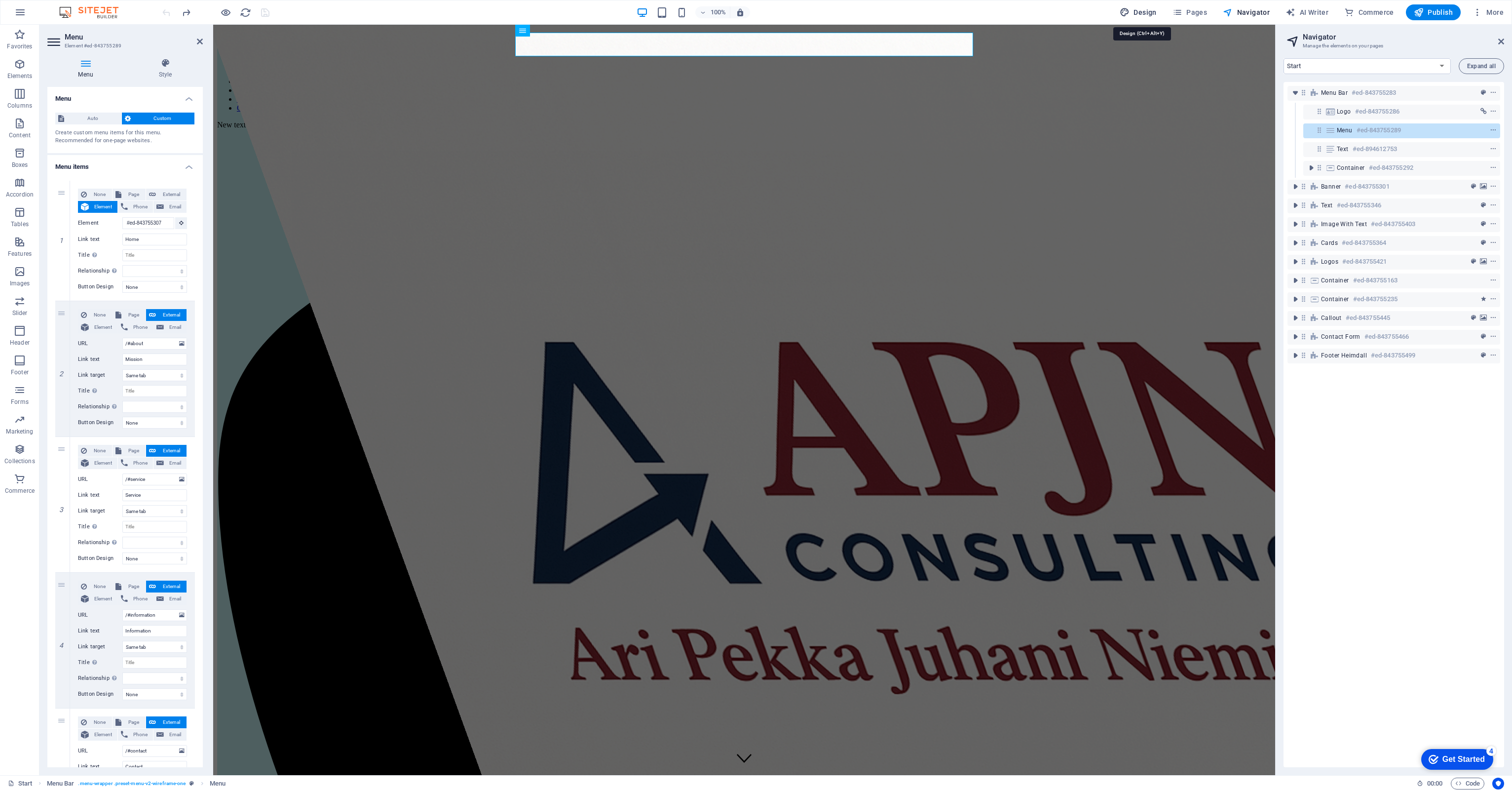
select select "400"
select select "px"
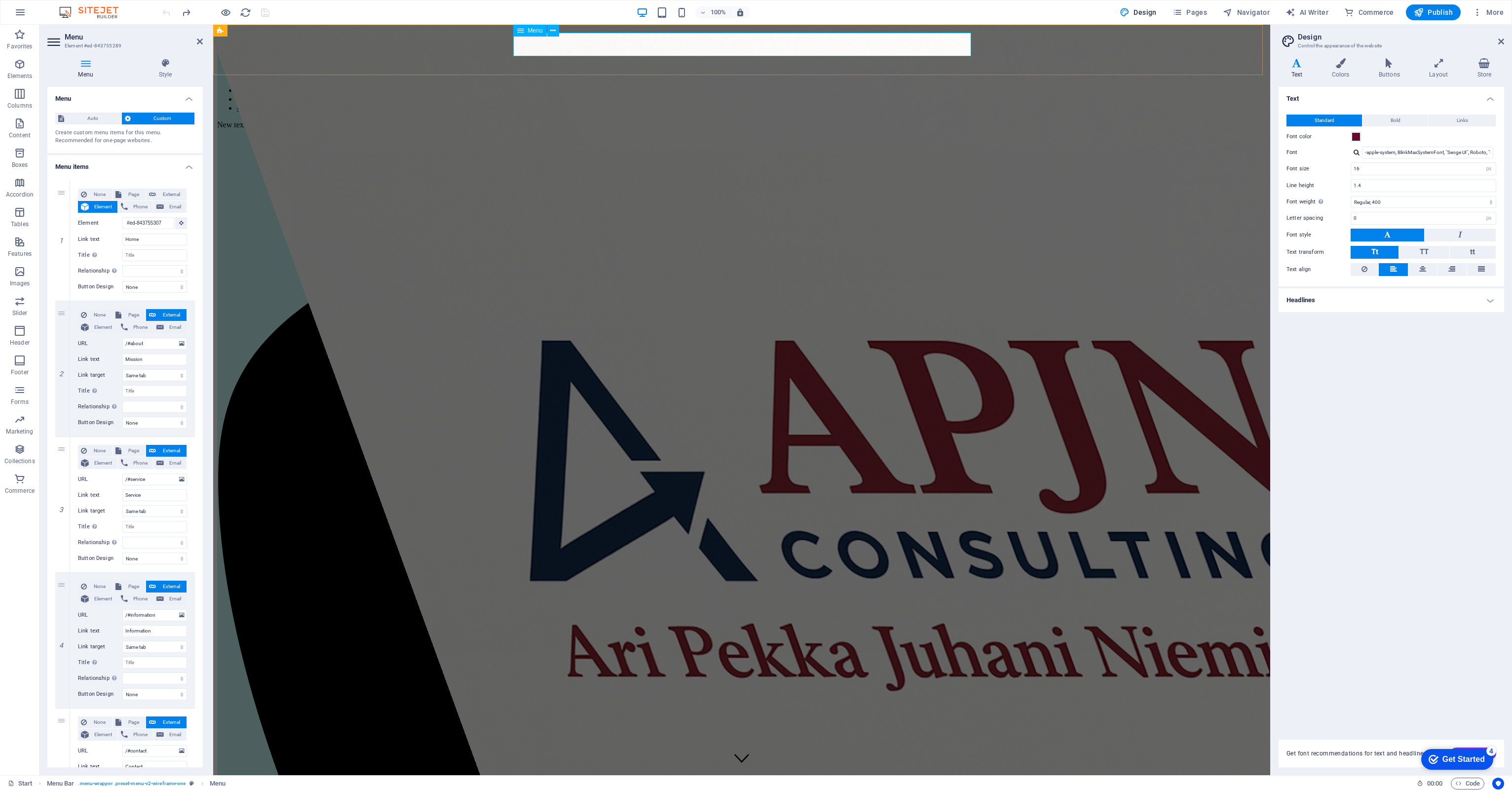
click at [682, 68] on nav "Home Mission Service Information Contact" at bounding box center [742, 90] width 1049 height 45
click at [553, 32] on icon at bounding box center [553, 31] width 6 height 10
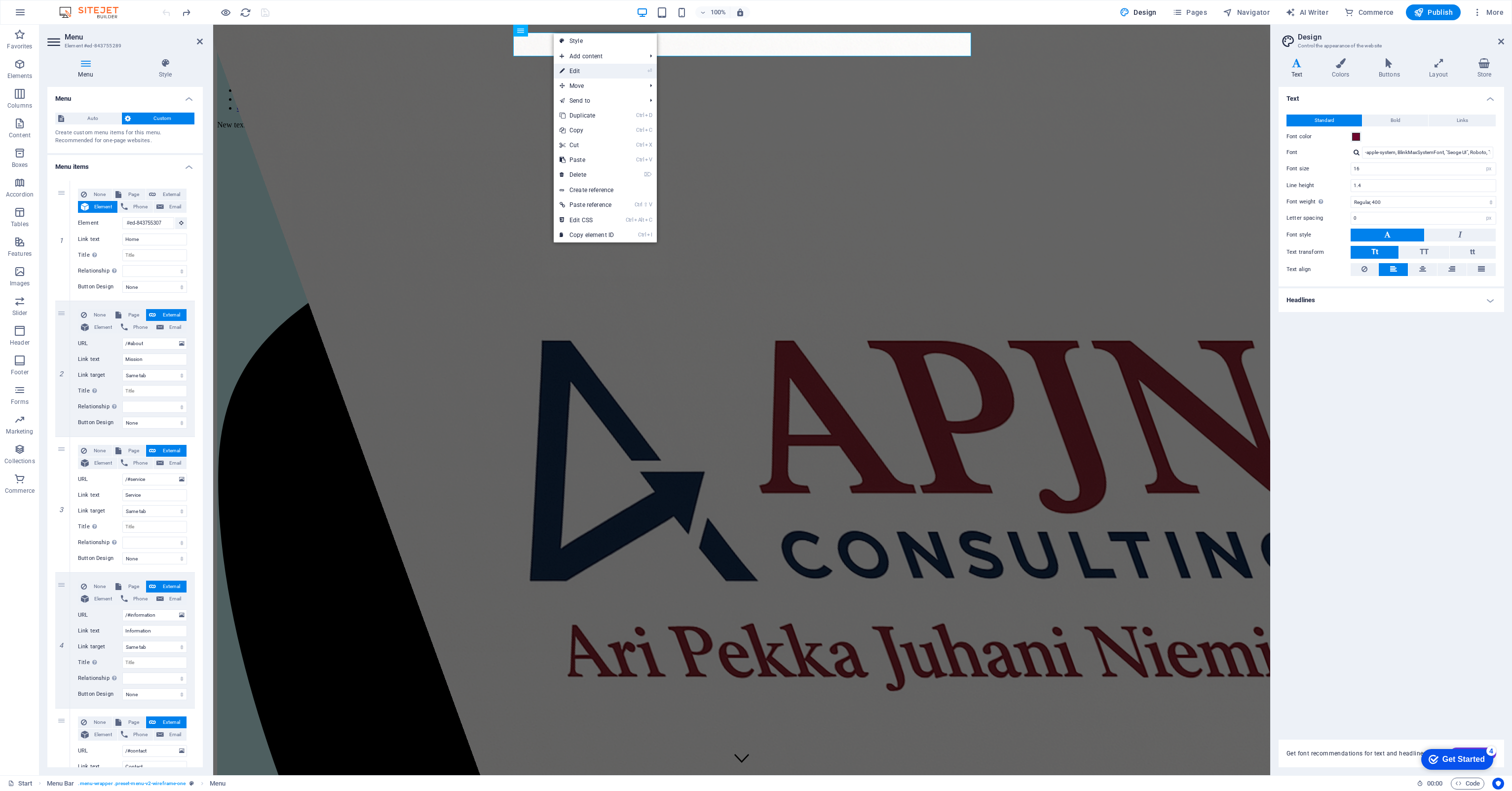
click at [573, 73] on link "⏎ Edit" at bounding box center [586, 71] width 66 height 15
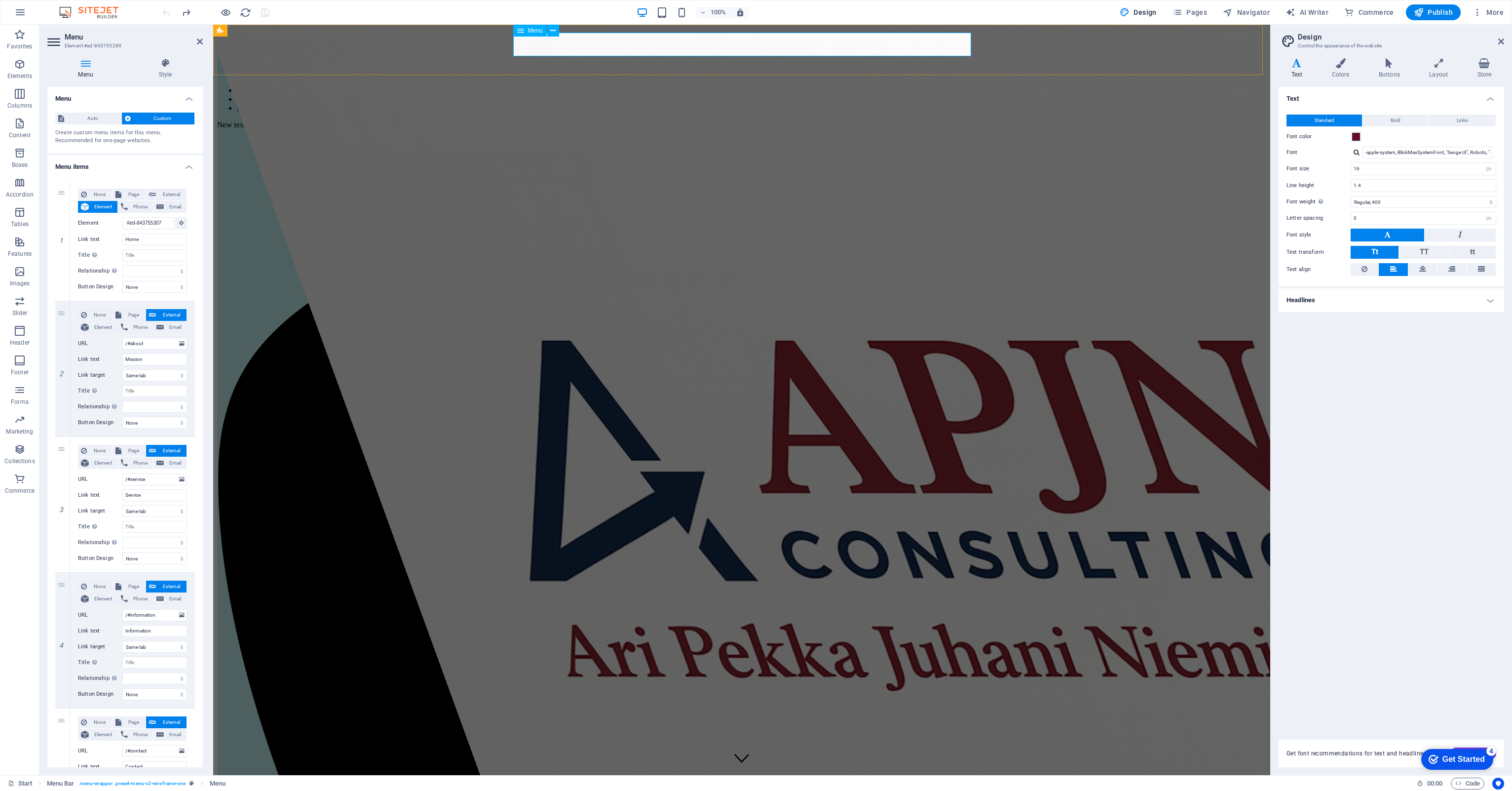
click at [718, 68] on nav "Home Mission Service Information Contact" at bounding box center [742, 90] width 1049 height 45
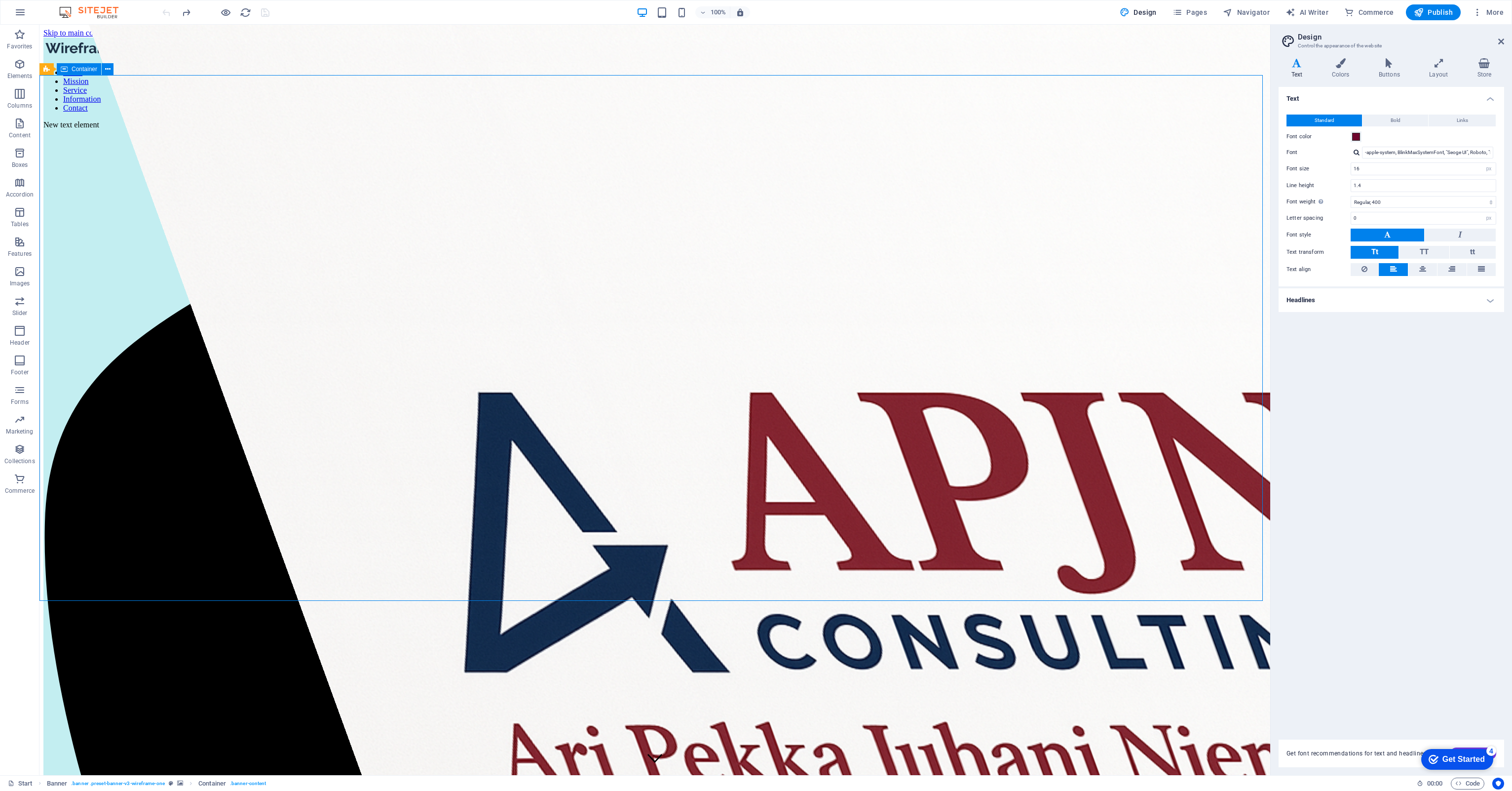
click at [689, 82] on link "⏎ Edit" at bounding box center [687, 82] width 66 height 15
select select
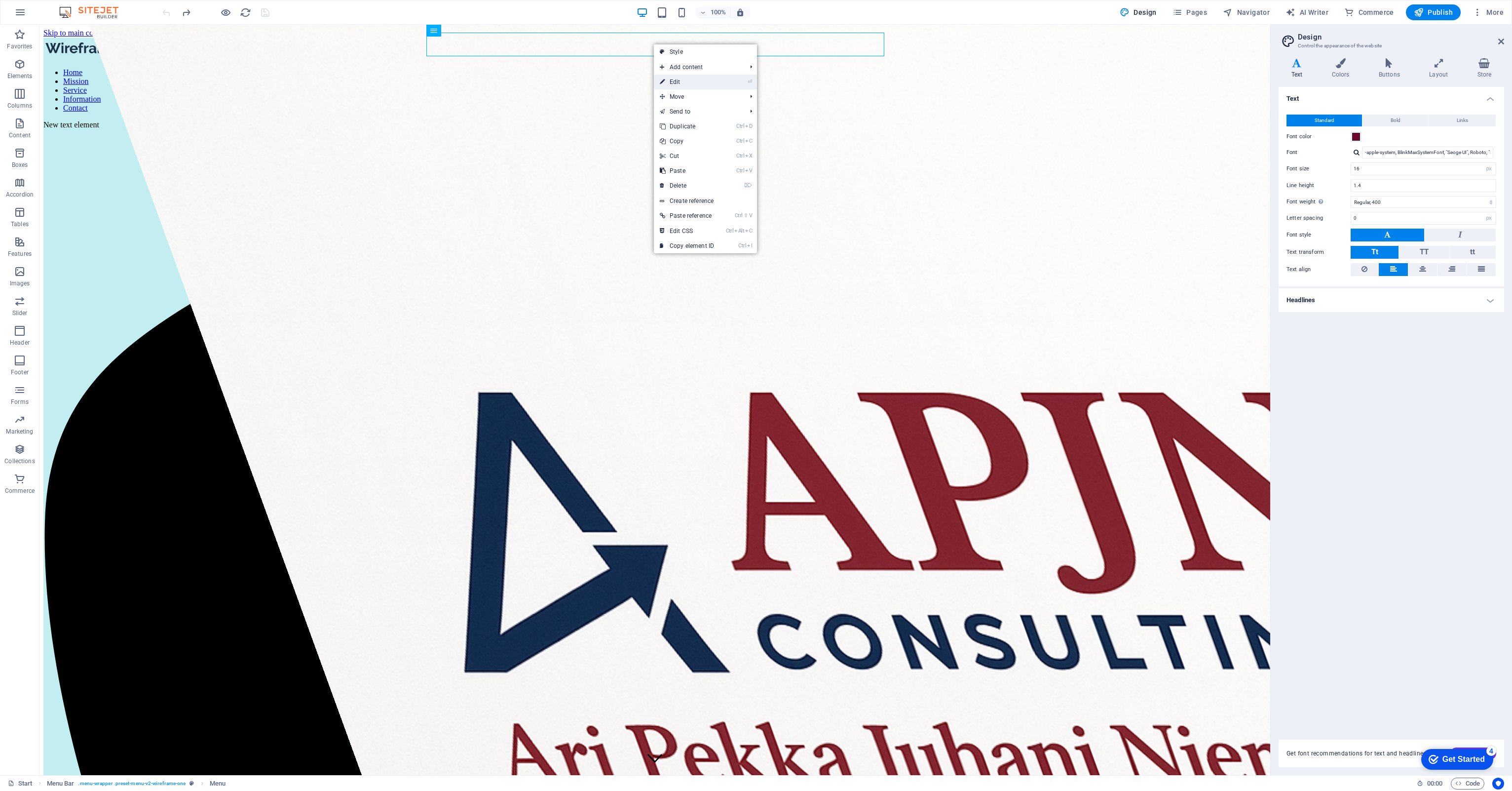
select select
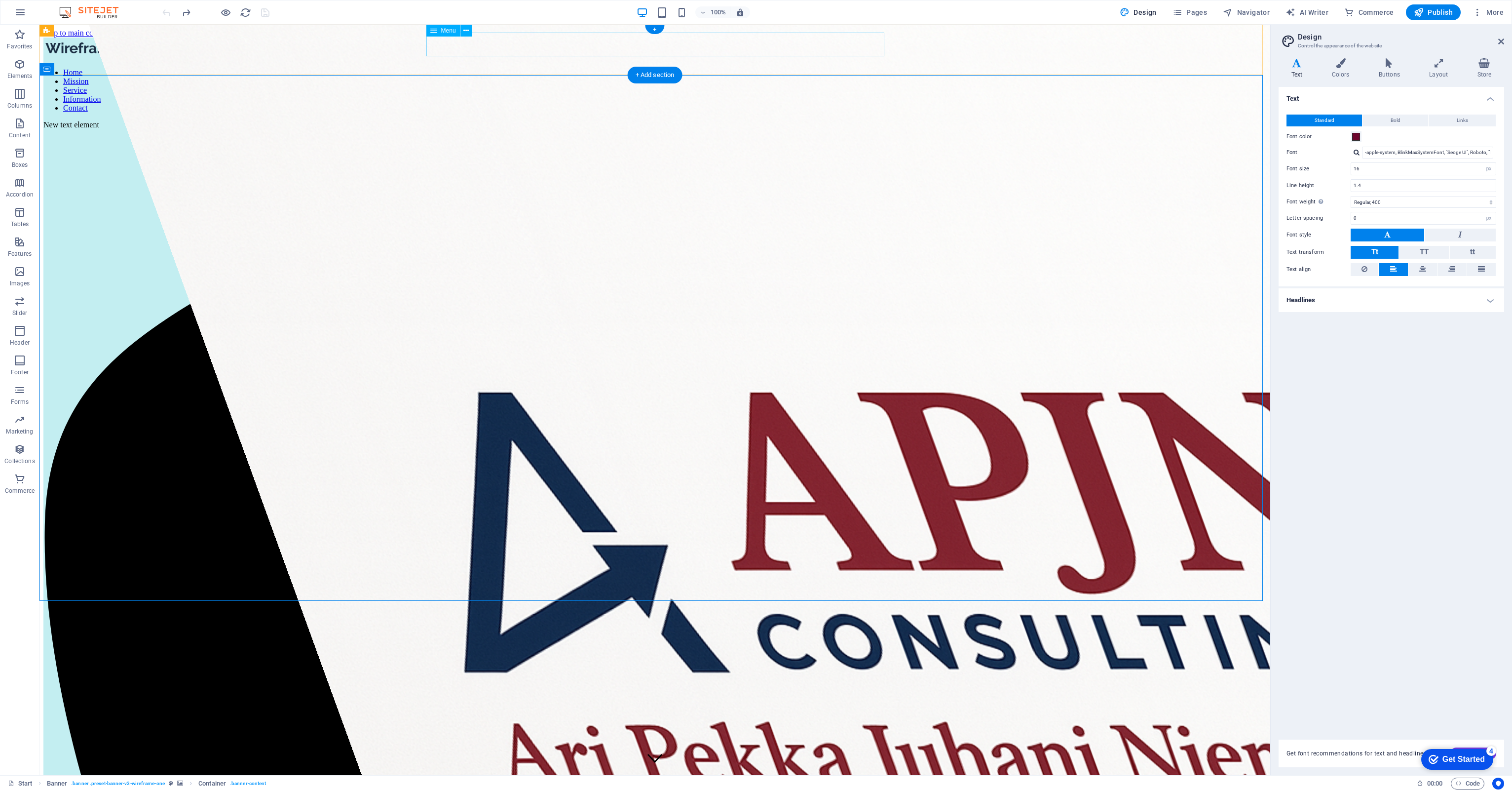
click at [711, 68] on nav "Home Mission Service Information Contact" at bounding box center [655, 90] width 1223 height 45
click at [726, 88] on link "⏎ Edit" at bounding box center [745, 87] width 66 height 15
select select
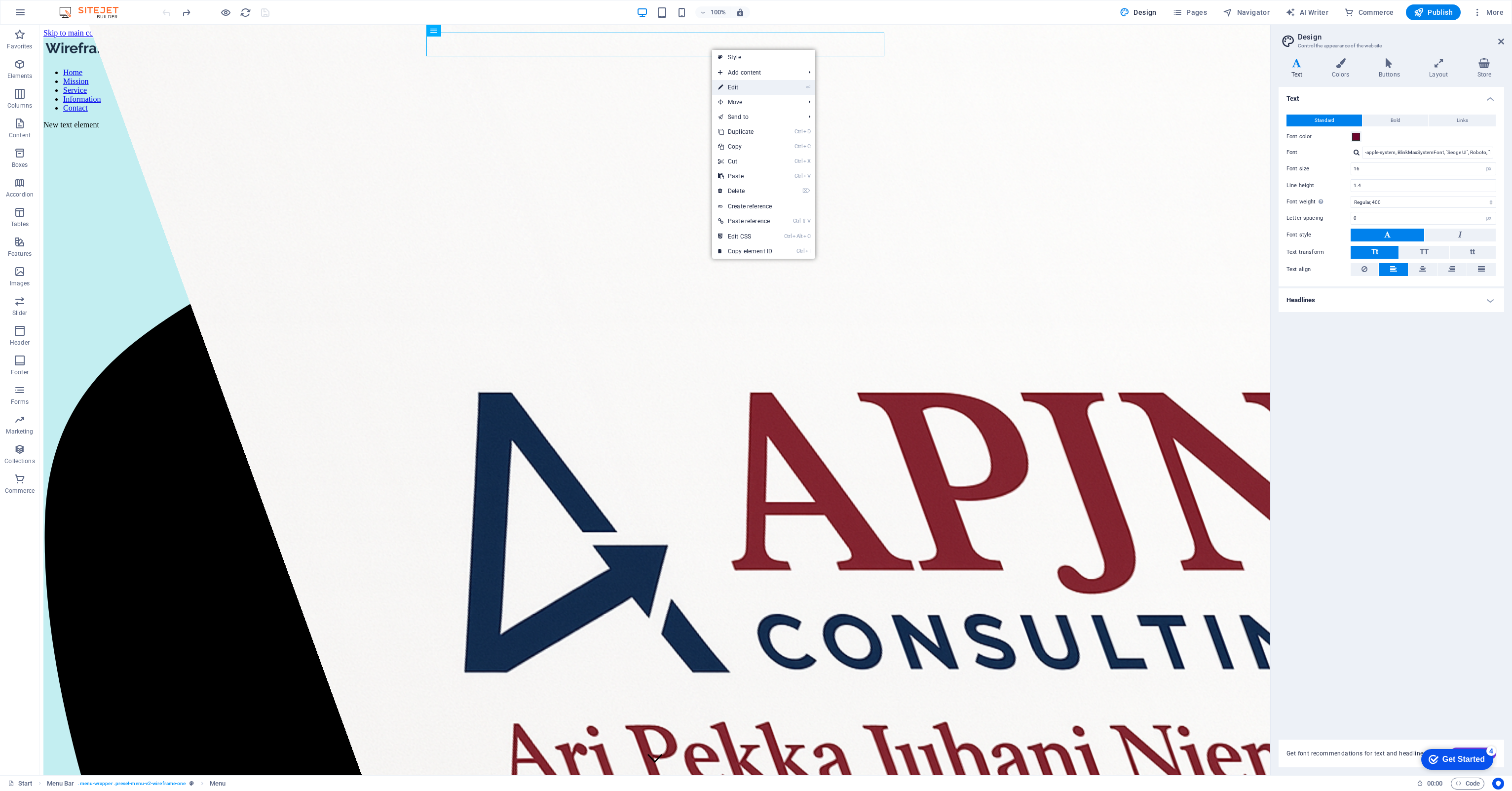
select select
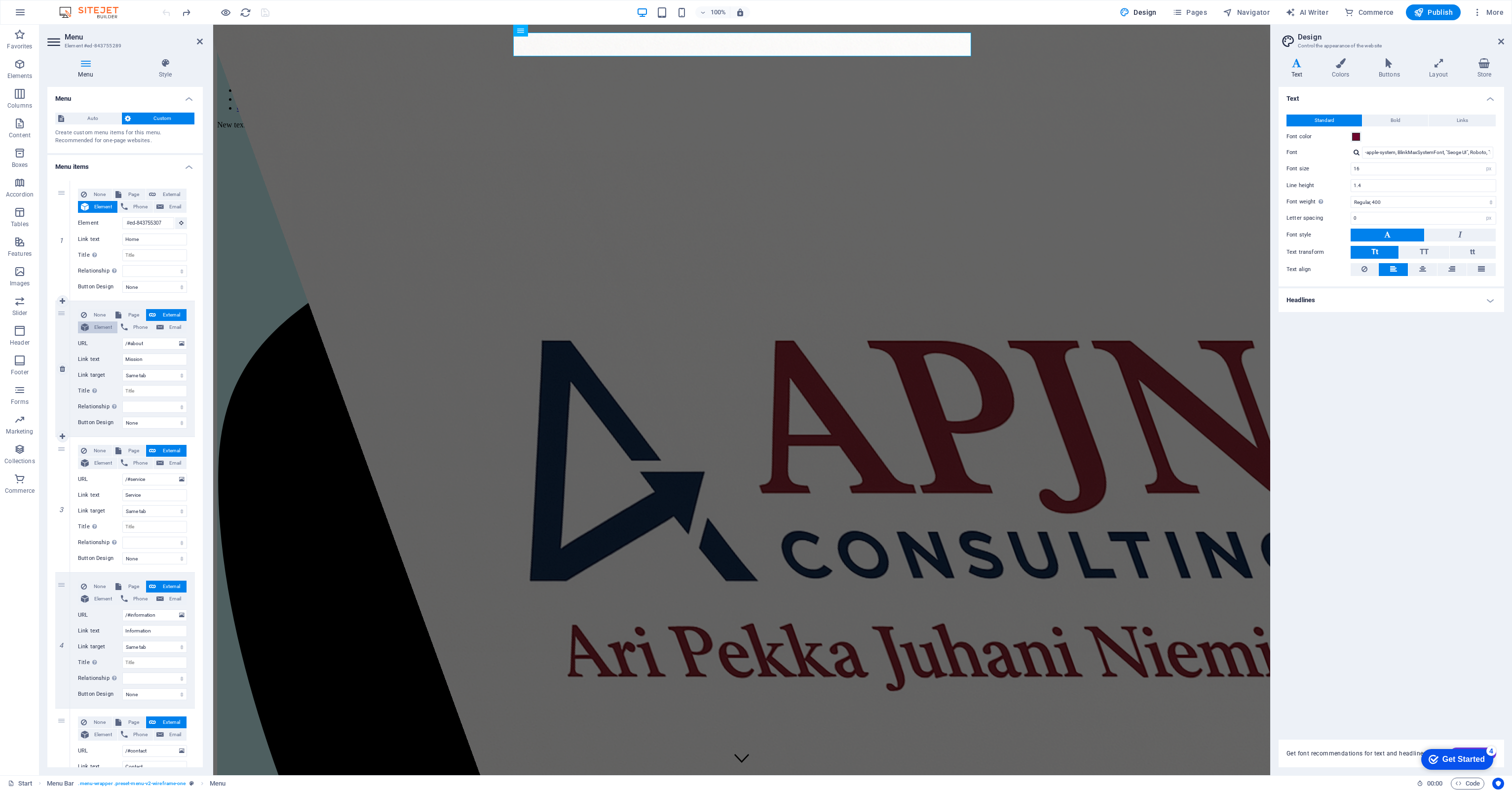
scroll to position [50, 0]
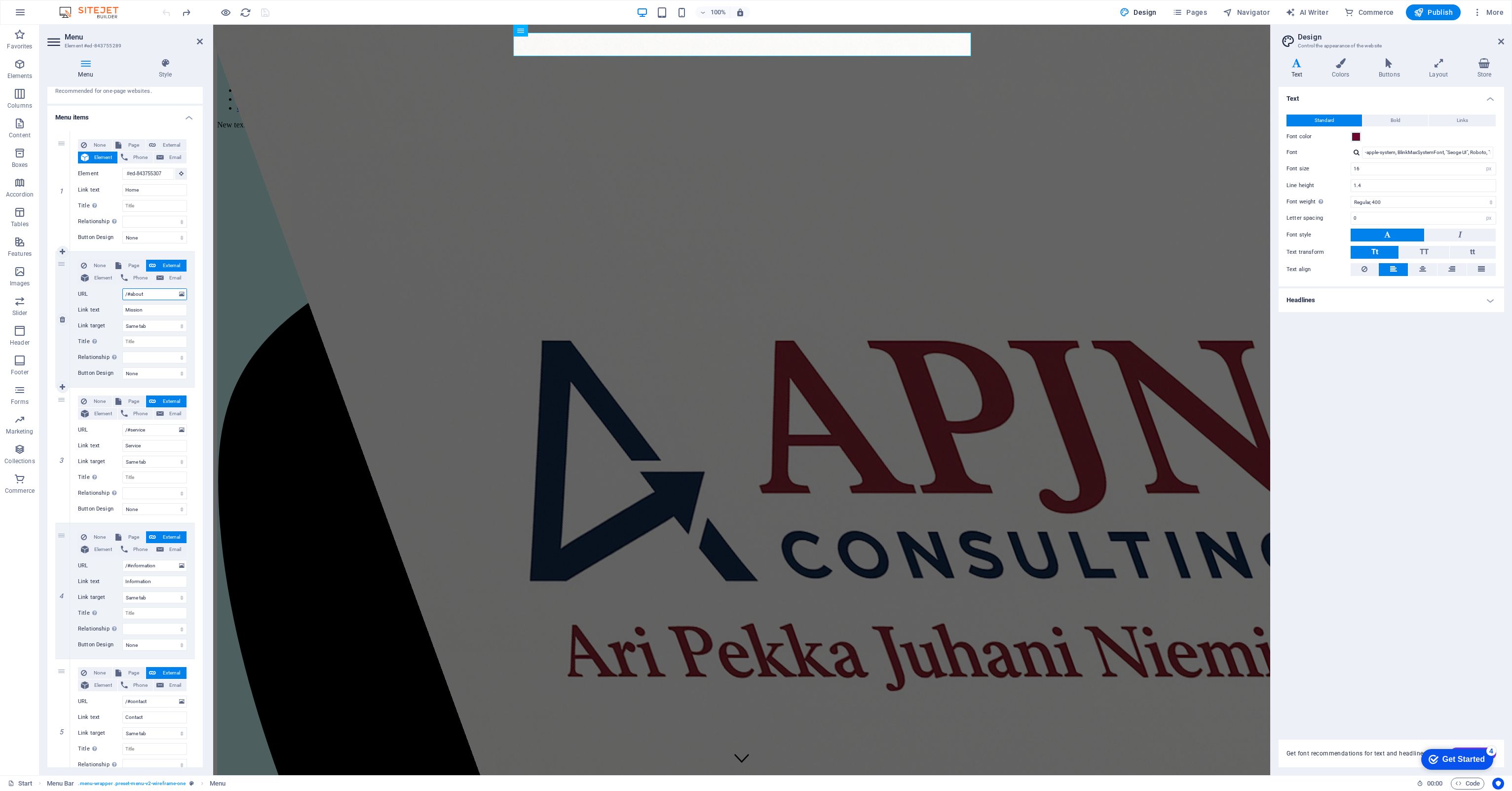
click at [141, 293] on input "/#about" at bounding box center [155, 294] width 65 height 12
type input "/#"
select select
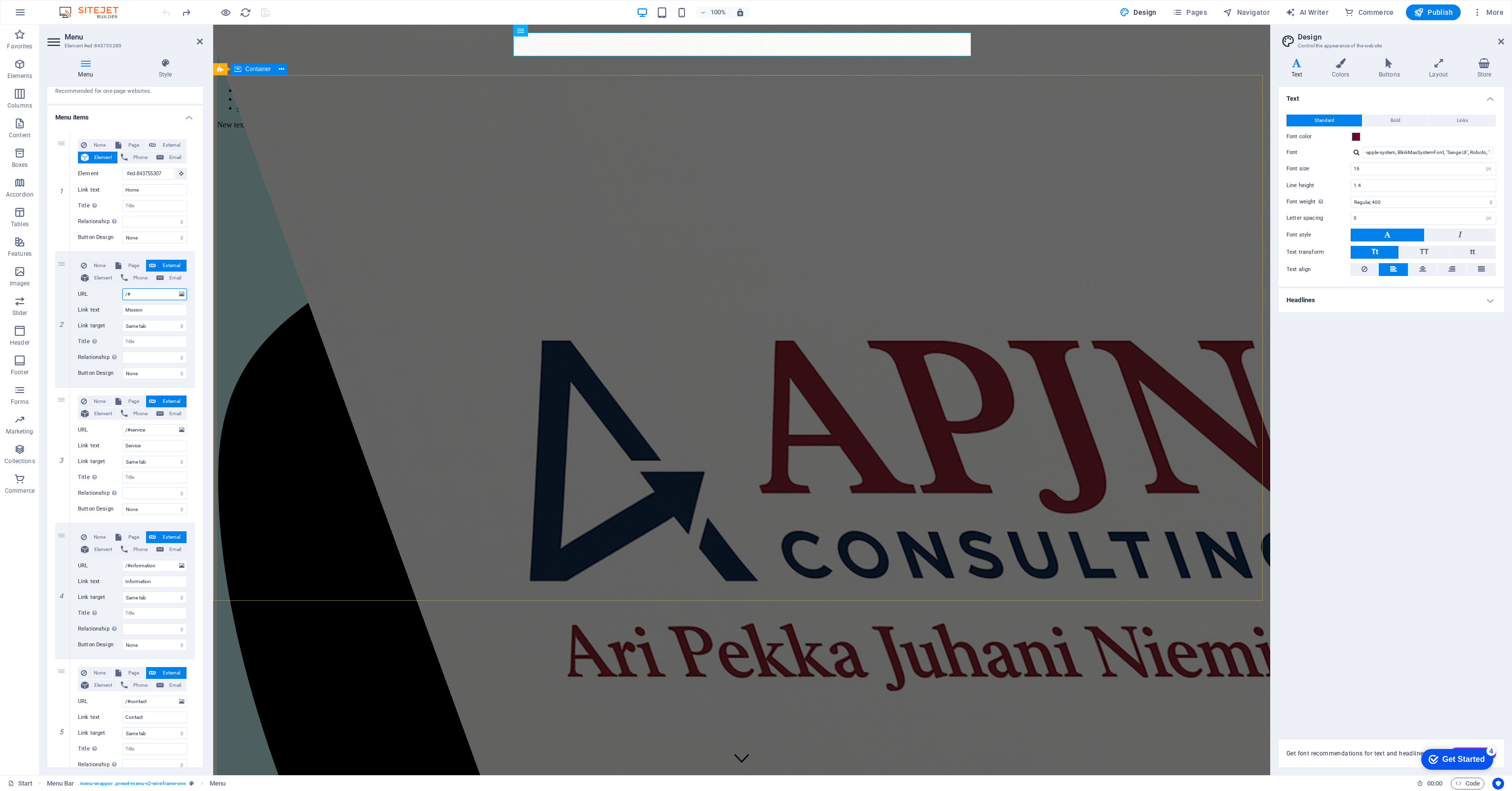
select select
type input "/#mission"
select select
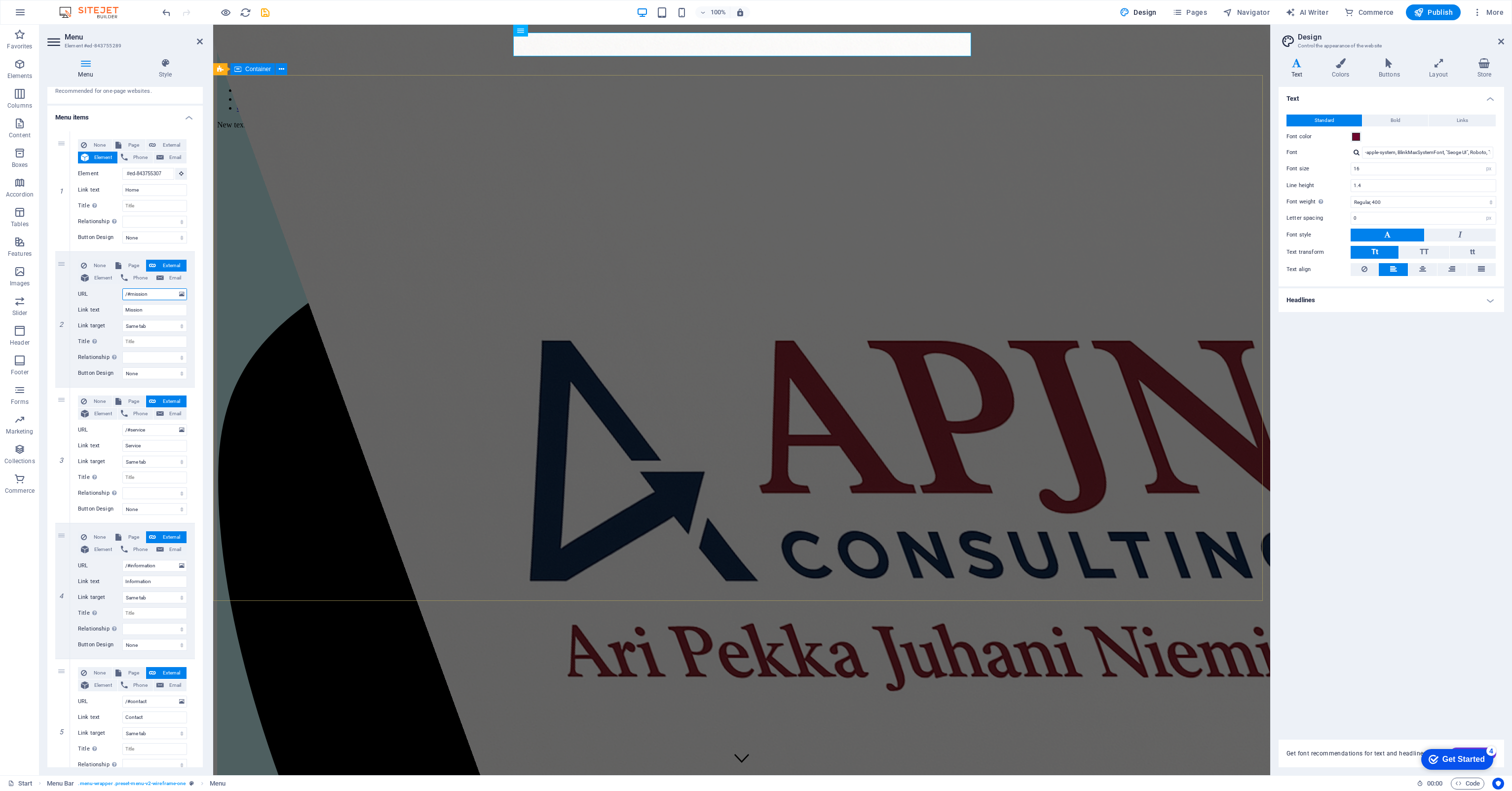
select select
type input "/#mission"
click at [192, 372] on div "None Page External Element Phone Email Page Start Subpage Legal Notice Privacy …" at bounding box center [133, 319] width 125 height 135
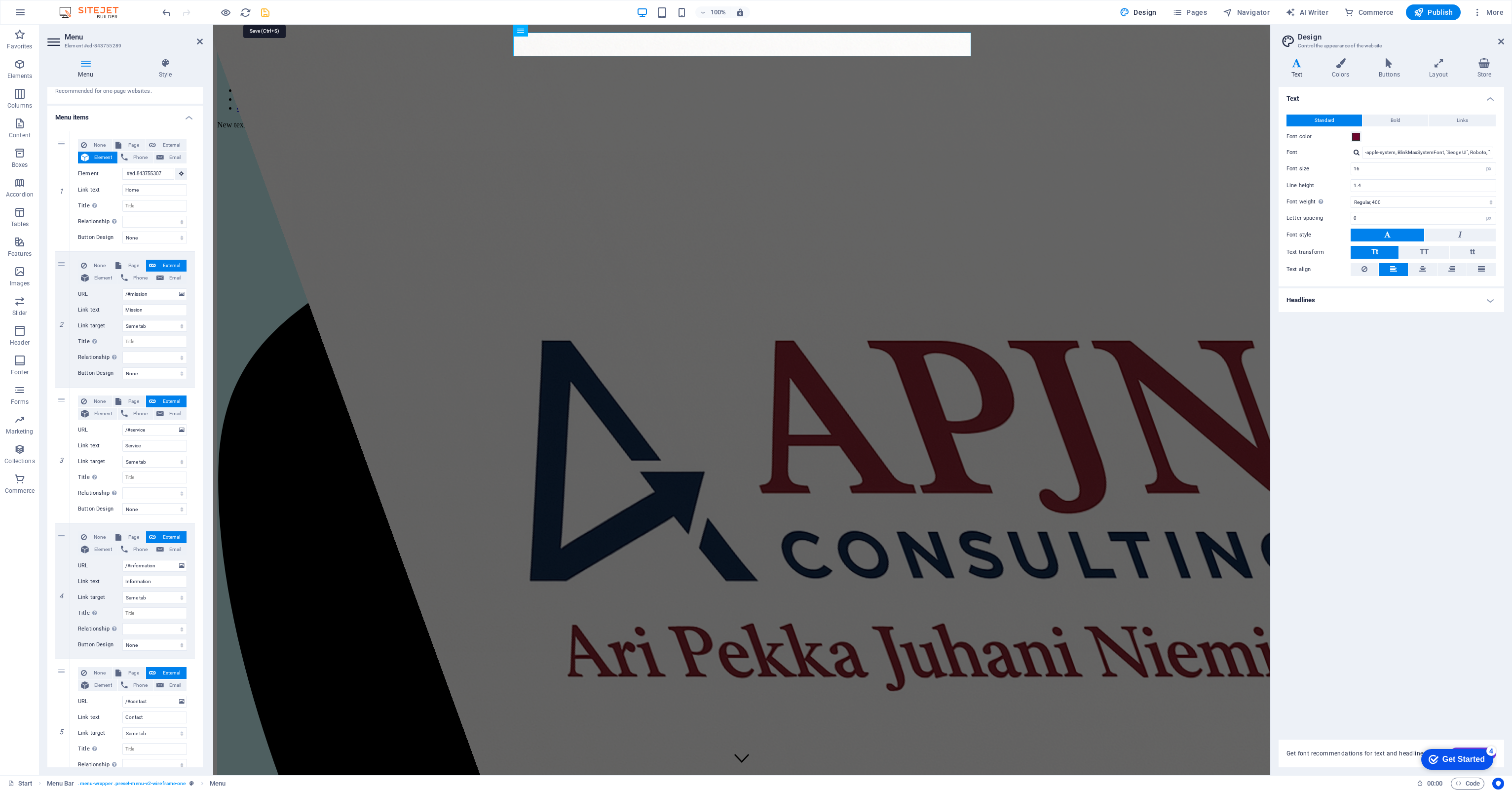
click at [260, 9] on icon "save" at bounding box center [266, 13] width 11 height 11
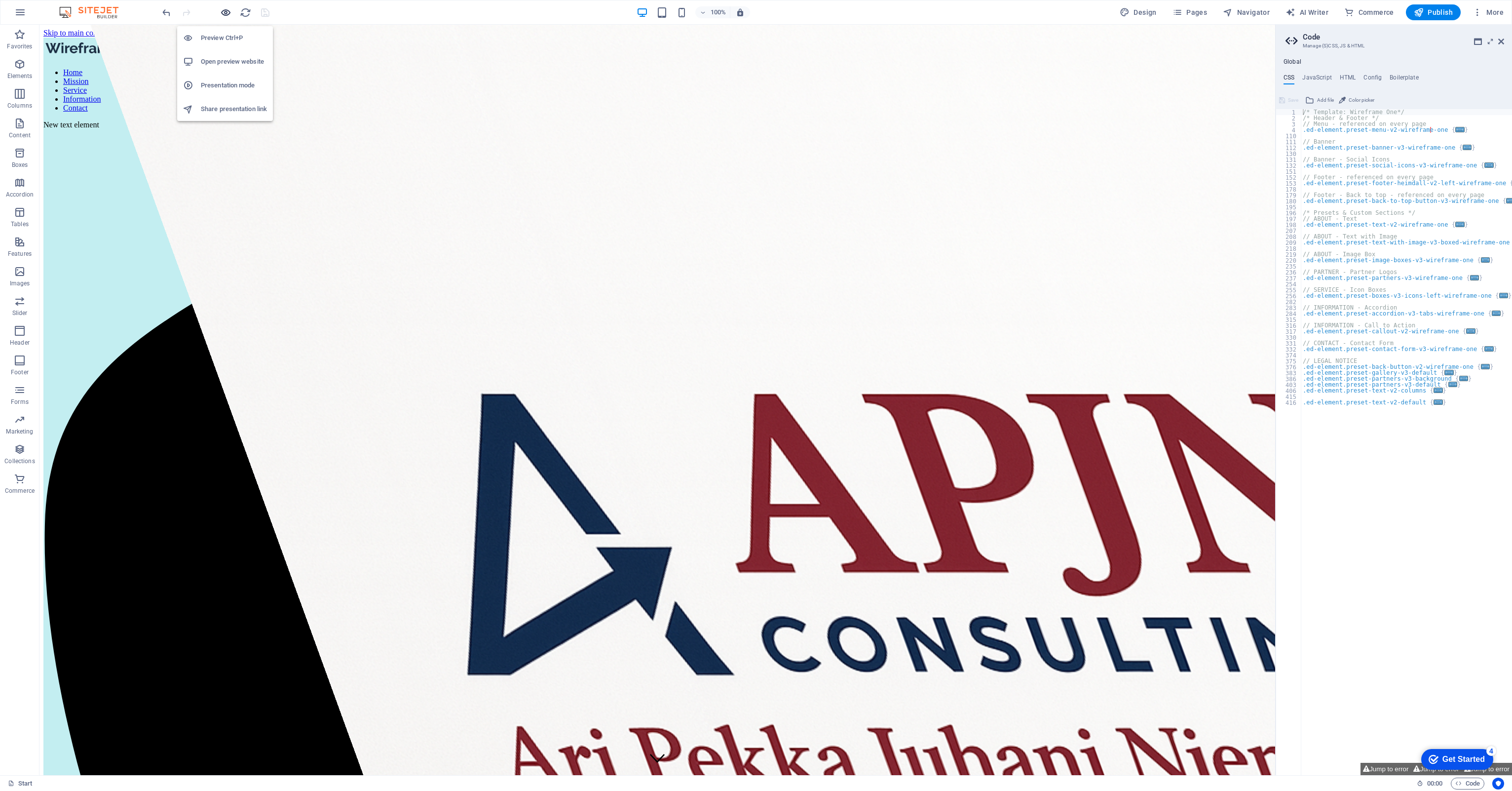
click at [227, 11] on icon "button" at bounding box center [226, 13] width 11 height 11
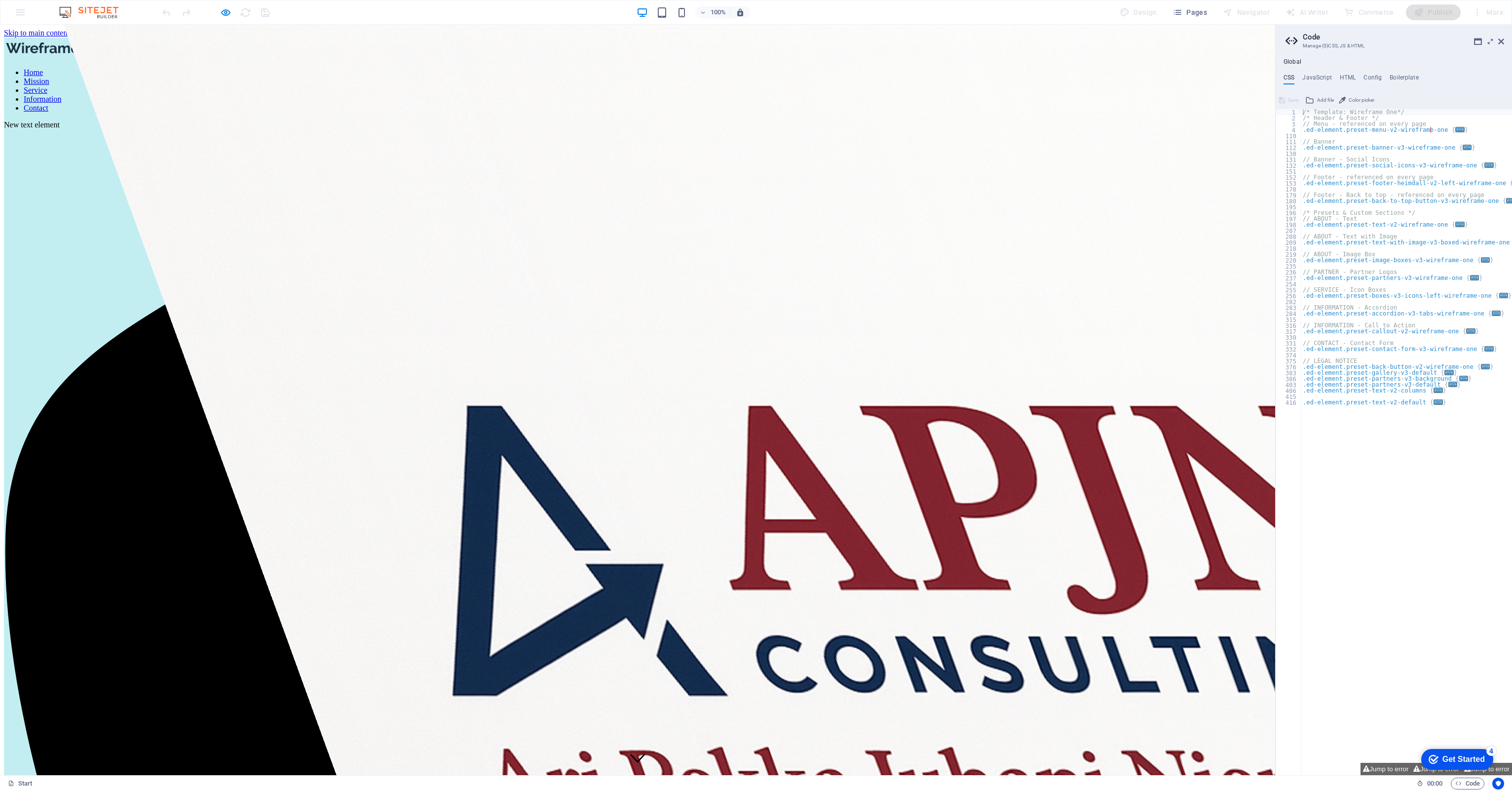
click at [50, 77] on link "Mission" at bounding box center [37, 81] width 26 height 9
click at [47, 86] on link "Service" at bounding box center [35, 90] width 24 height 9
click at [50, 77] on link "Mission" at bounding box center [37, 81] width 26 height 9
click at [47, 86] on link "Service" at bounding box center [35, 90] width 24 height 9
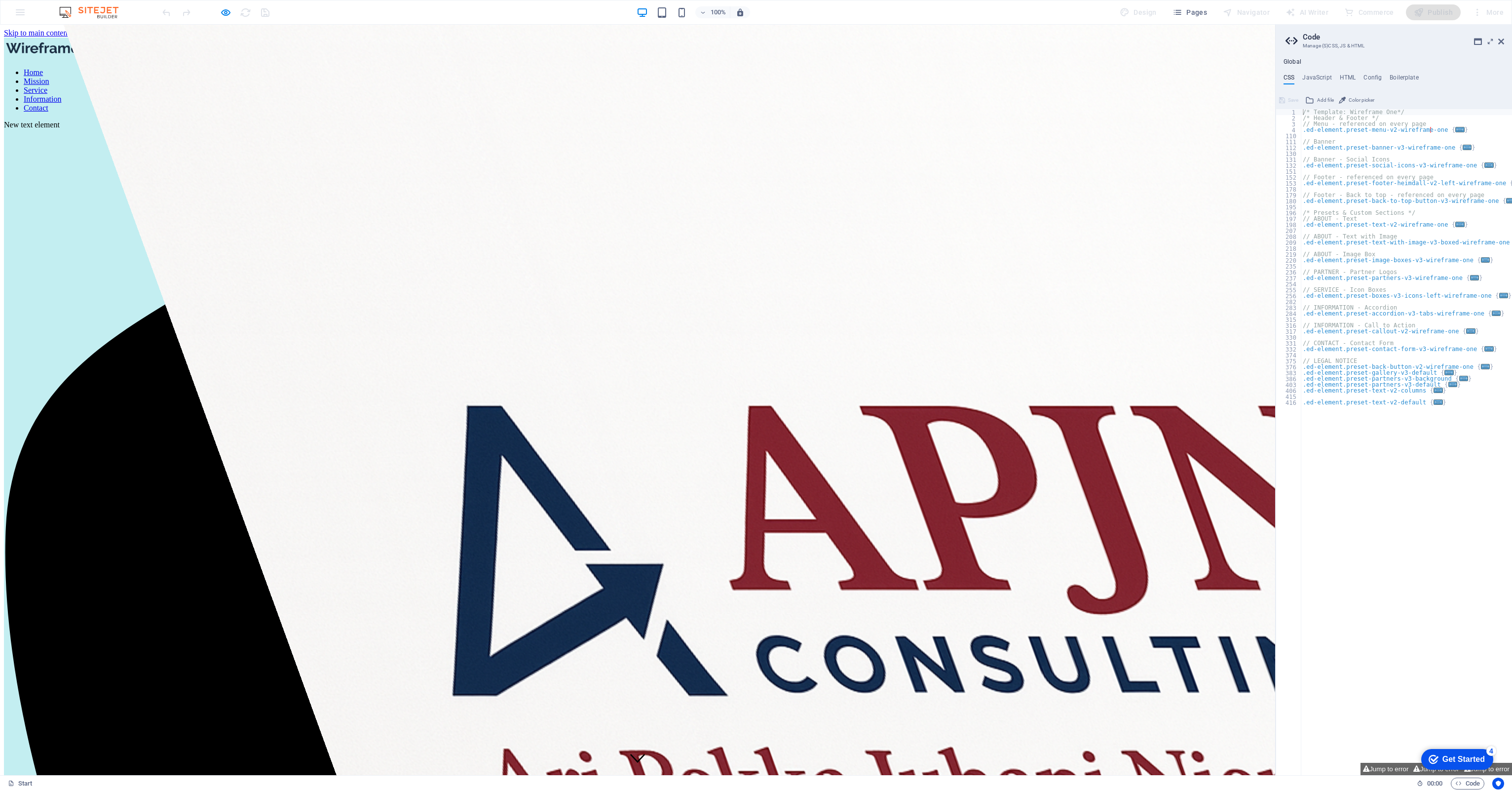
click at [43, 68] on link "Home" at bounding box center [33, 72] width 19 height 9
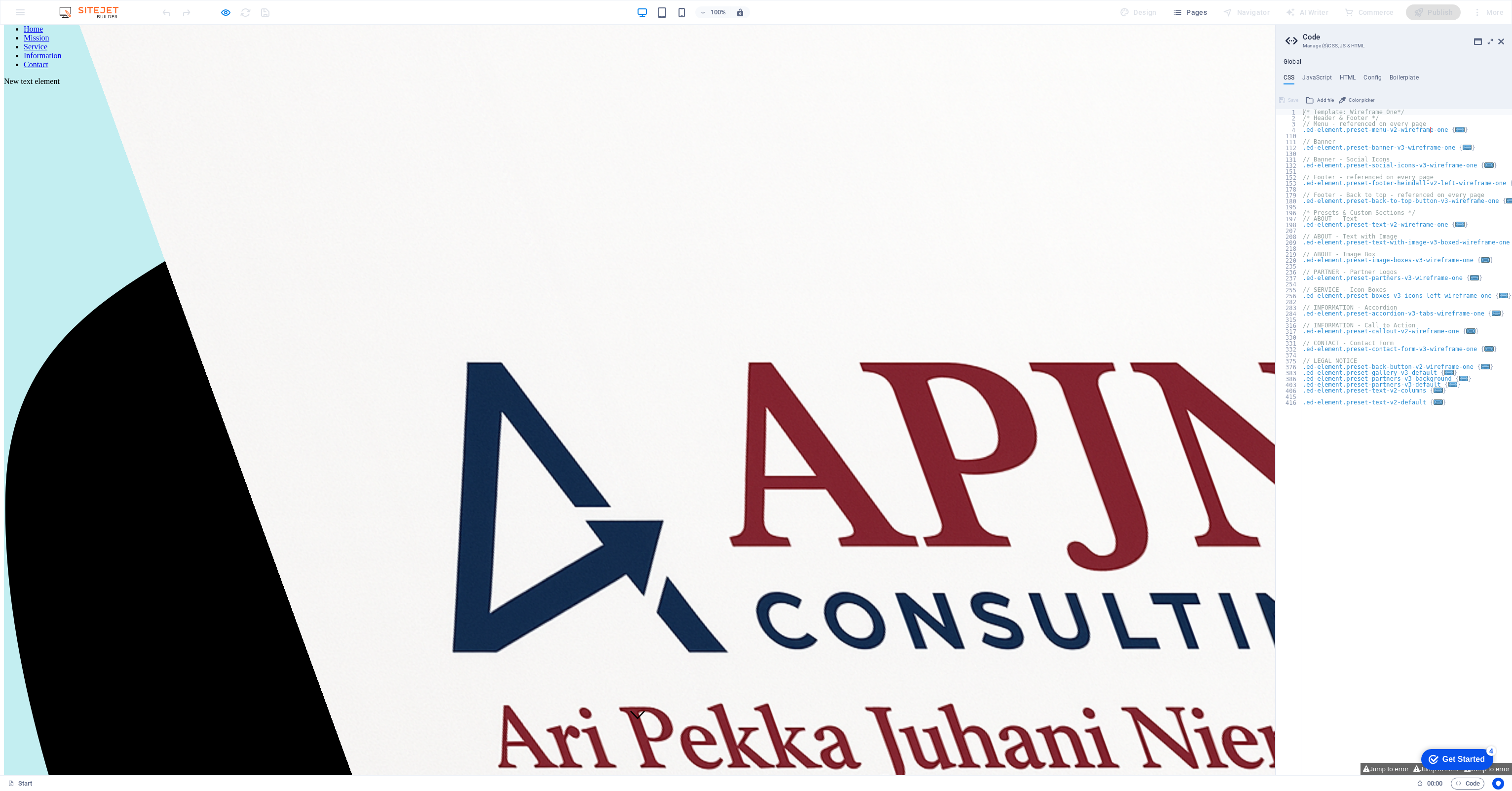
scroll to position [50, 0]
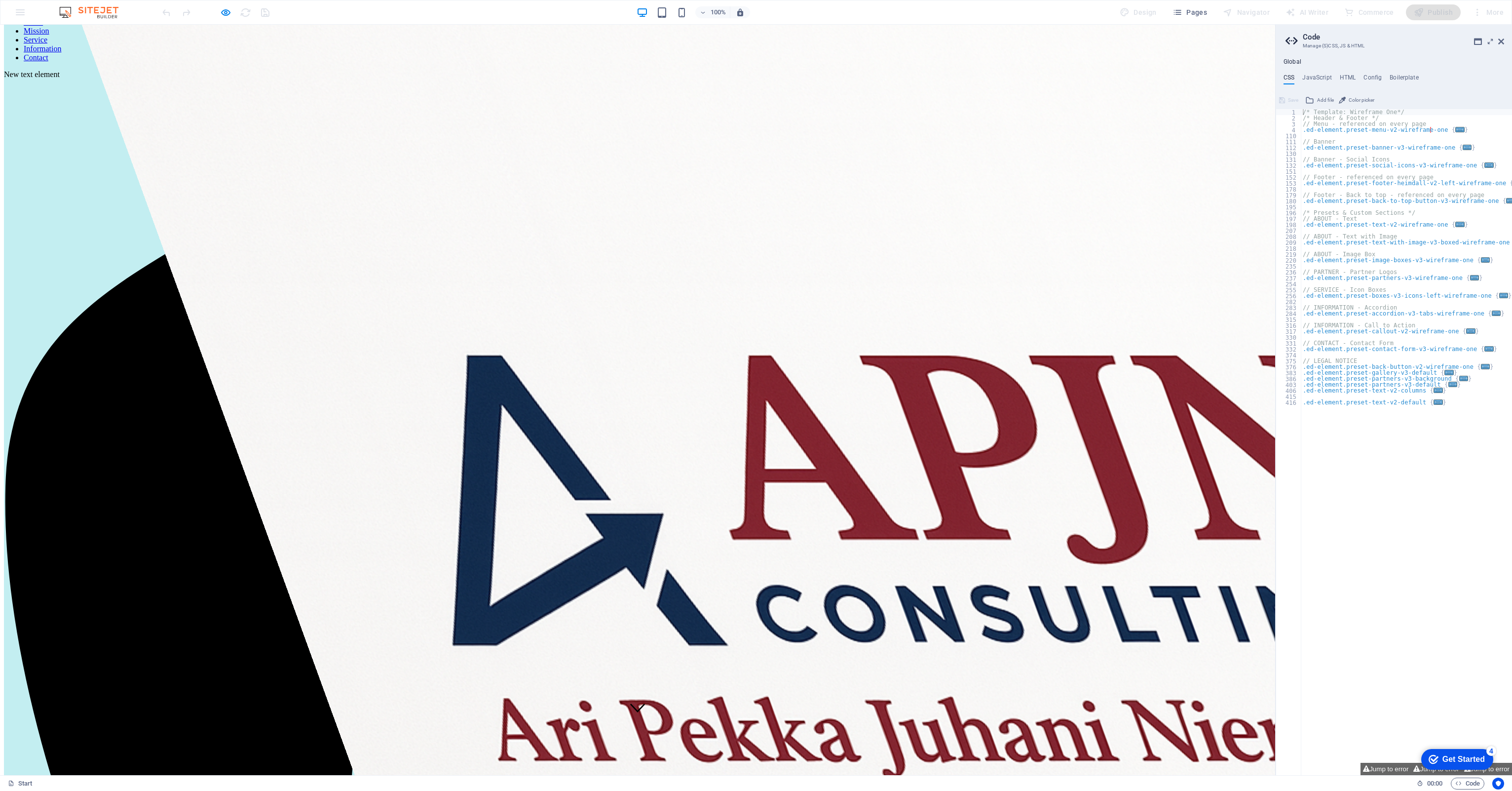
click at [50, 35] on link "Mission" at bounding box center [37, 31] width 26 height 9
click at [43, 26] on link "Home" at bounding box center [33, 22] width 19 height 9
click at [50, 35] on link "Mission" at bounding box center [37, 31] width 26 height 9
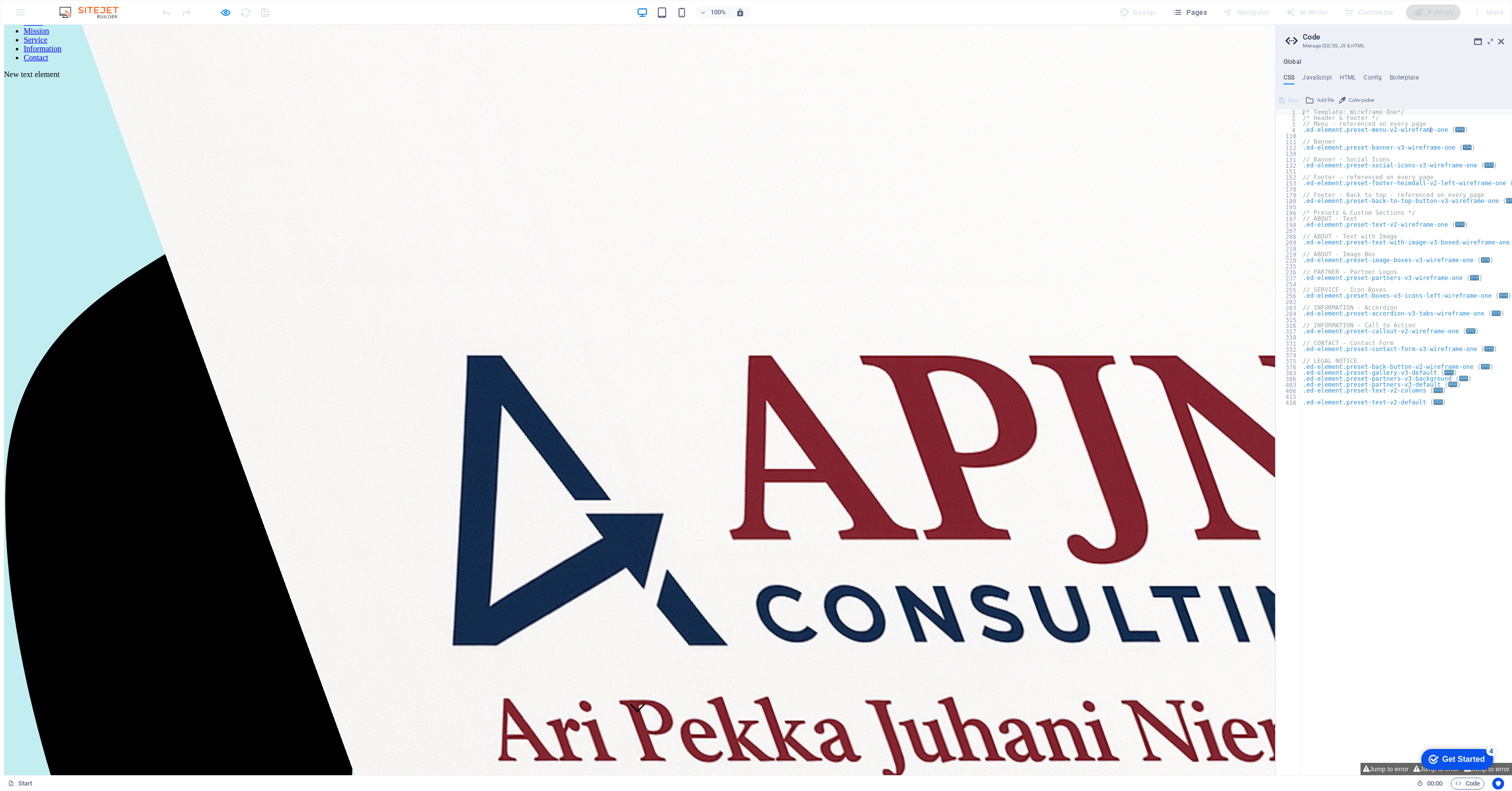
click at [50, 35] on link "Mission" at bounding box center [37, 31] width 26 height 9
click at [47, 42] on link "Service" at bounding box center [35, 40] width 24 height 9
click at [61, 46] on link "Information" at bounding box center [42, 49] width 37 height 9
click at [43, 26] on link "Home" at bounding box center [33, 22] width 19 height 9
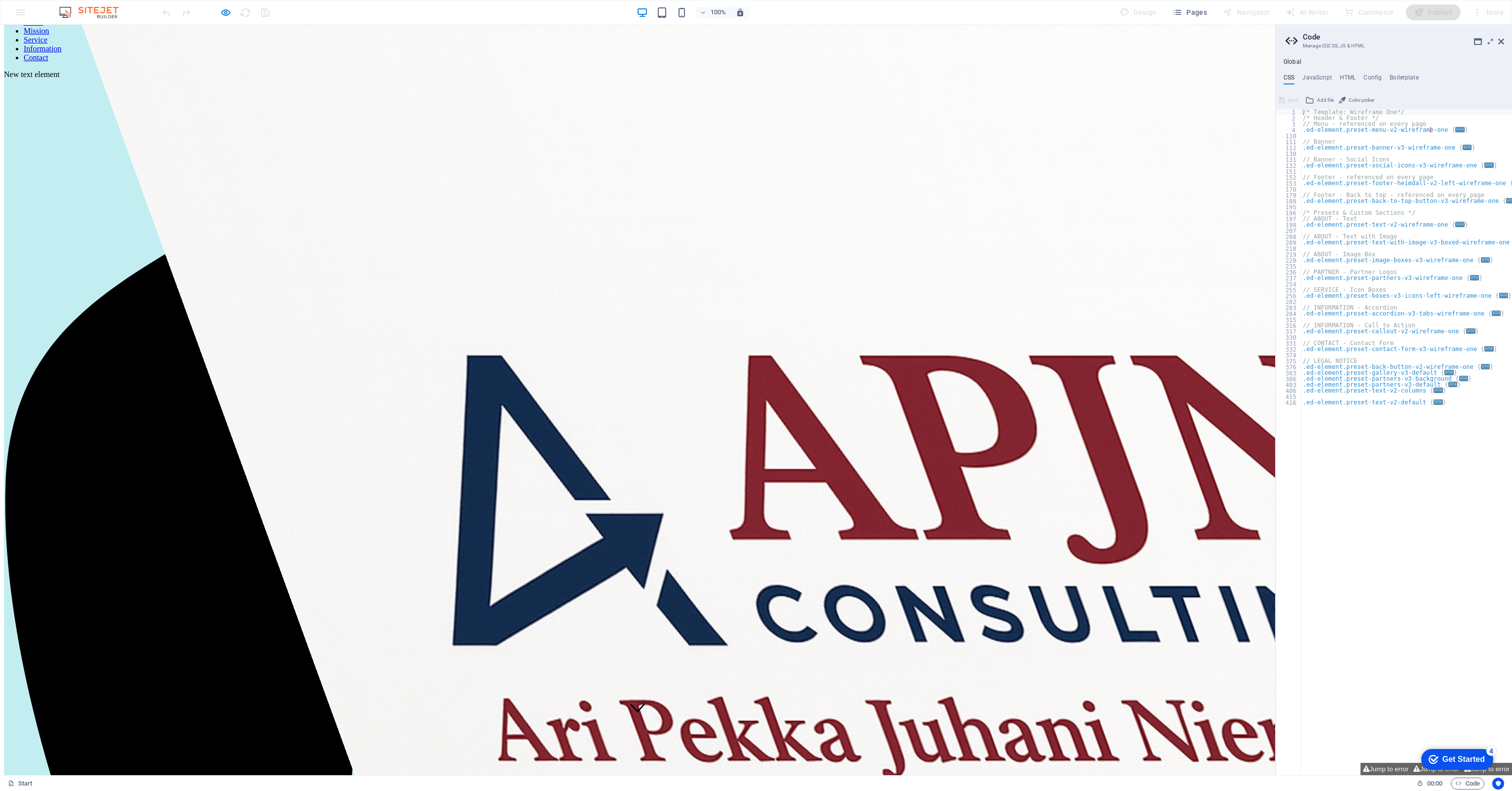
click at [50, 35] on link "Mission" at bounding box center [37, 31] width 26 height 9
click at [43, 26] on link "Home" at bounding box center [33, 22] width 19 height 9
click at [221, 11] on icon "button" at bounding box center [226, 13] width 11 height 11
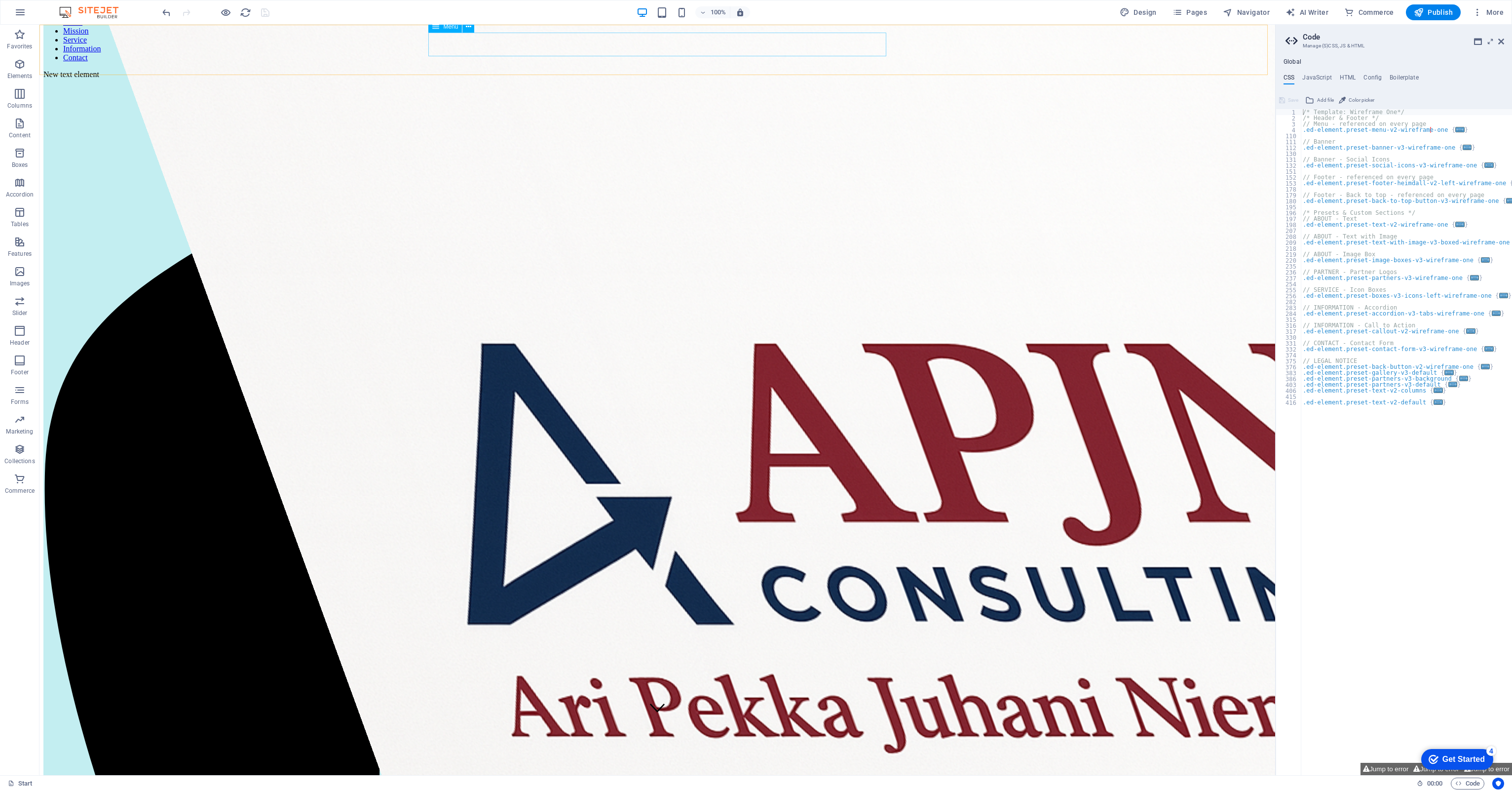
click at [781, 45] on nav "Home Mission Service Information Contact" at bounding box center [657, 40] width 1228 height 45
click at [797, 84] on link "⏎ Edit" at bounding box center [814, 84] width 66 height 15
select select
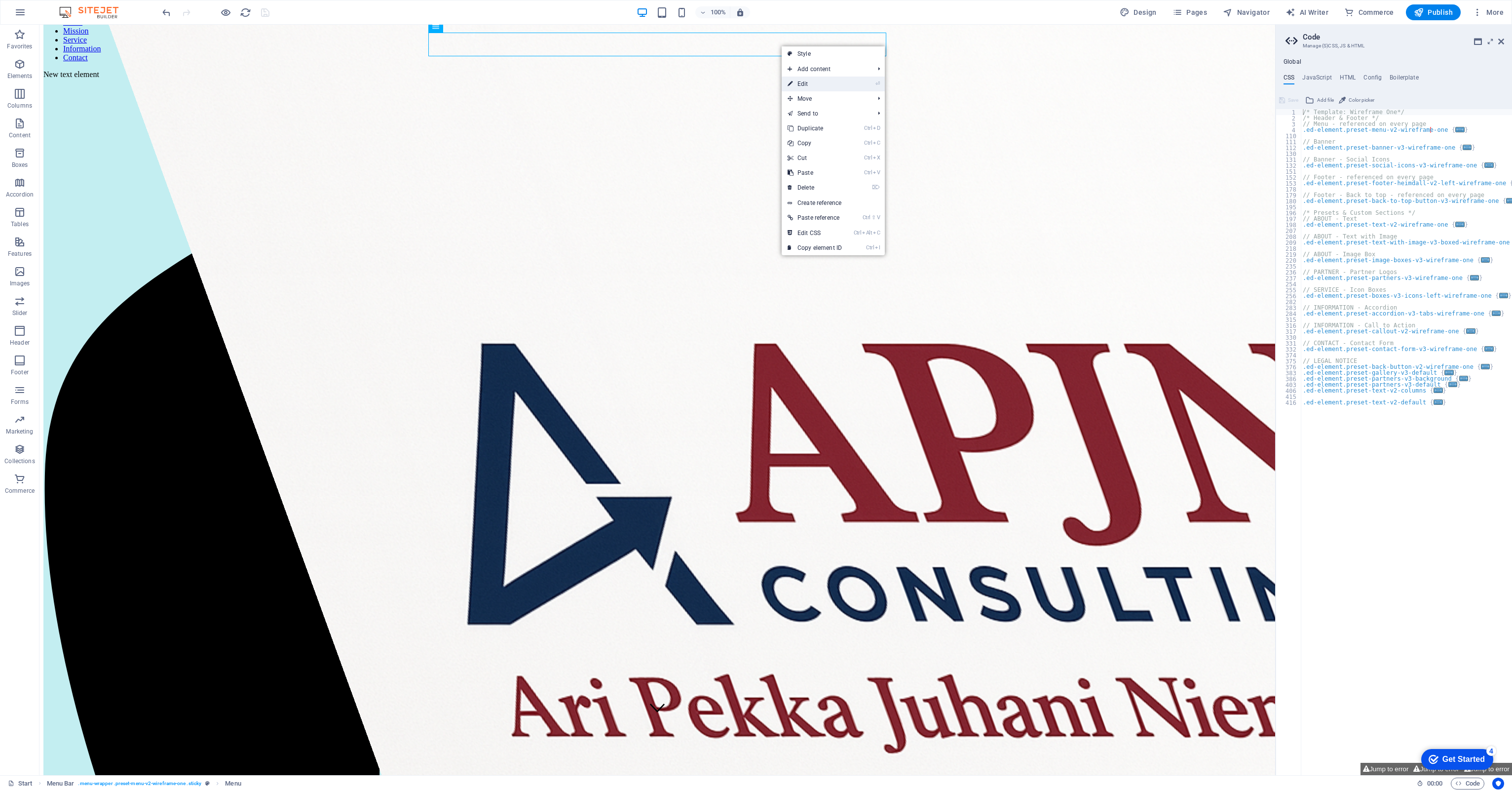
select select
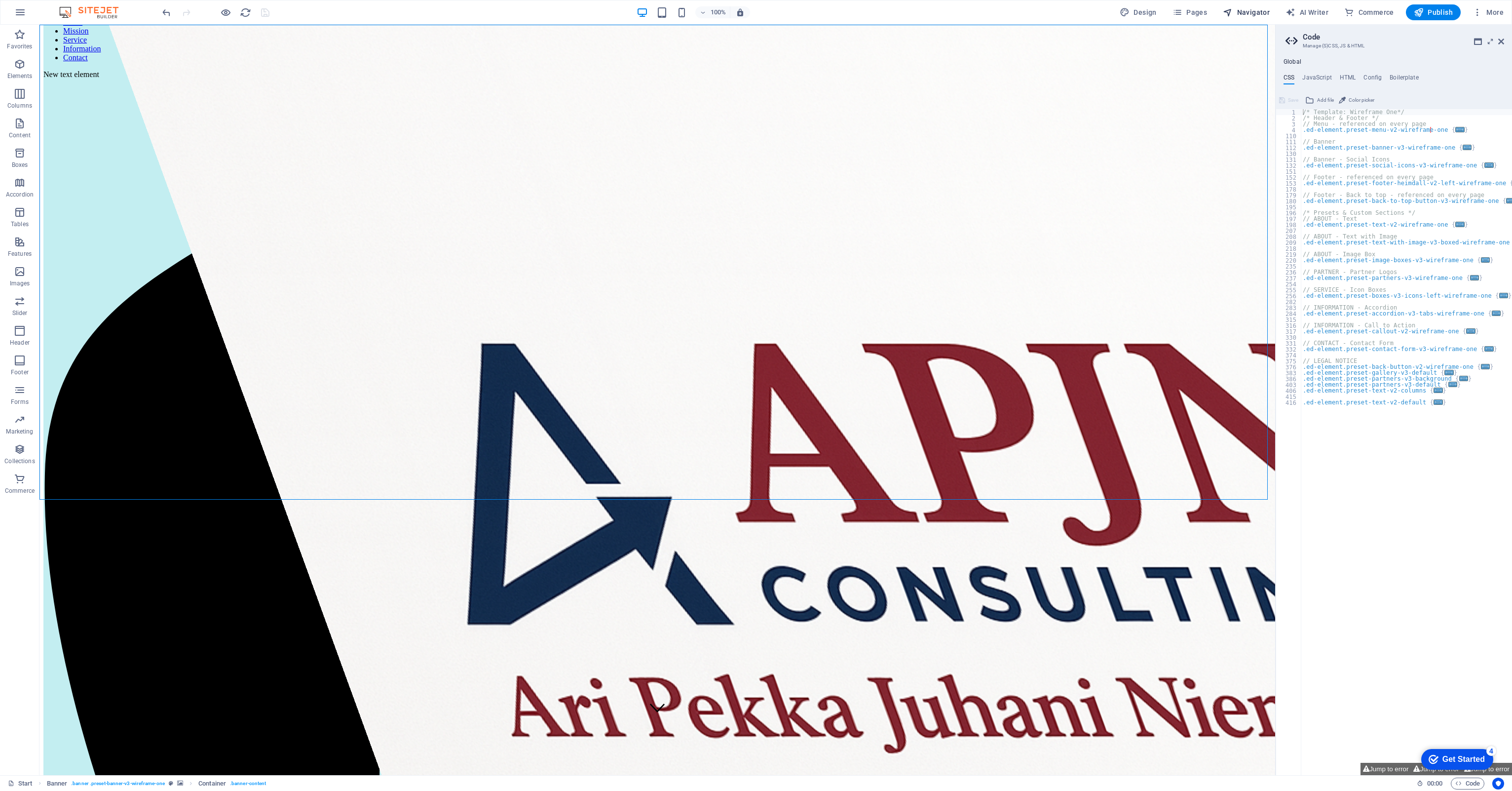
click at [1250, 7] on span "Navigator" at bounding box center [1246, 12] width 47 height 10
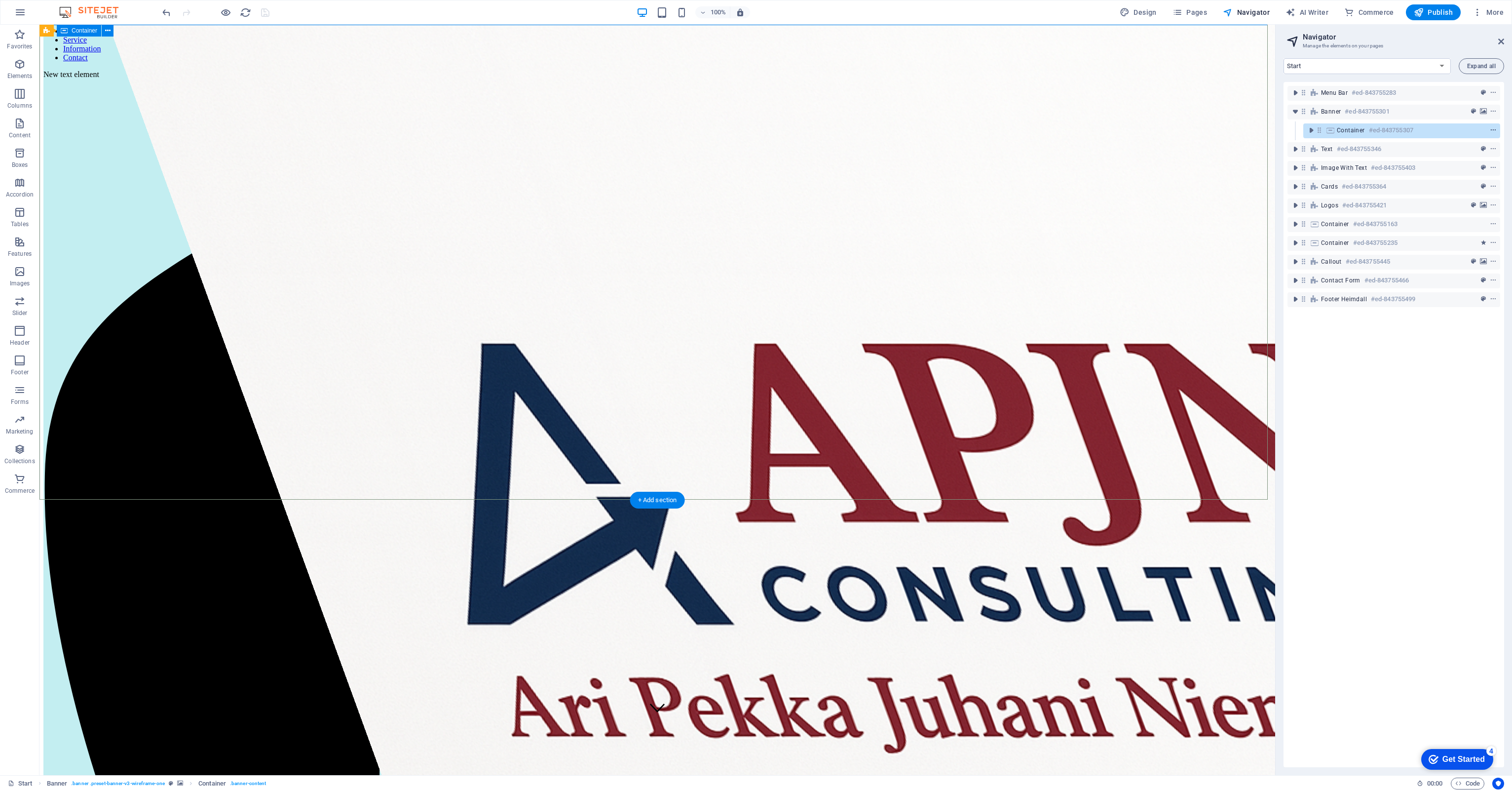
click at [1492, 130] on icon "context-menu" at bounding box center [1493, 131] width 7 height 7
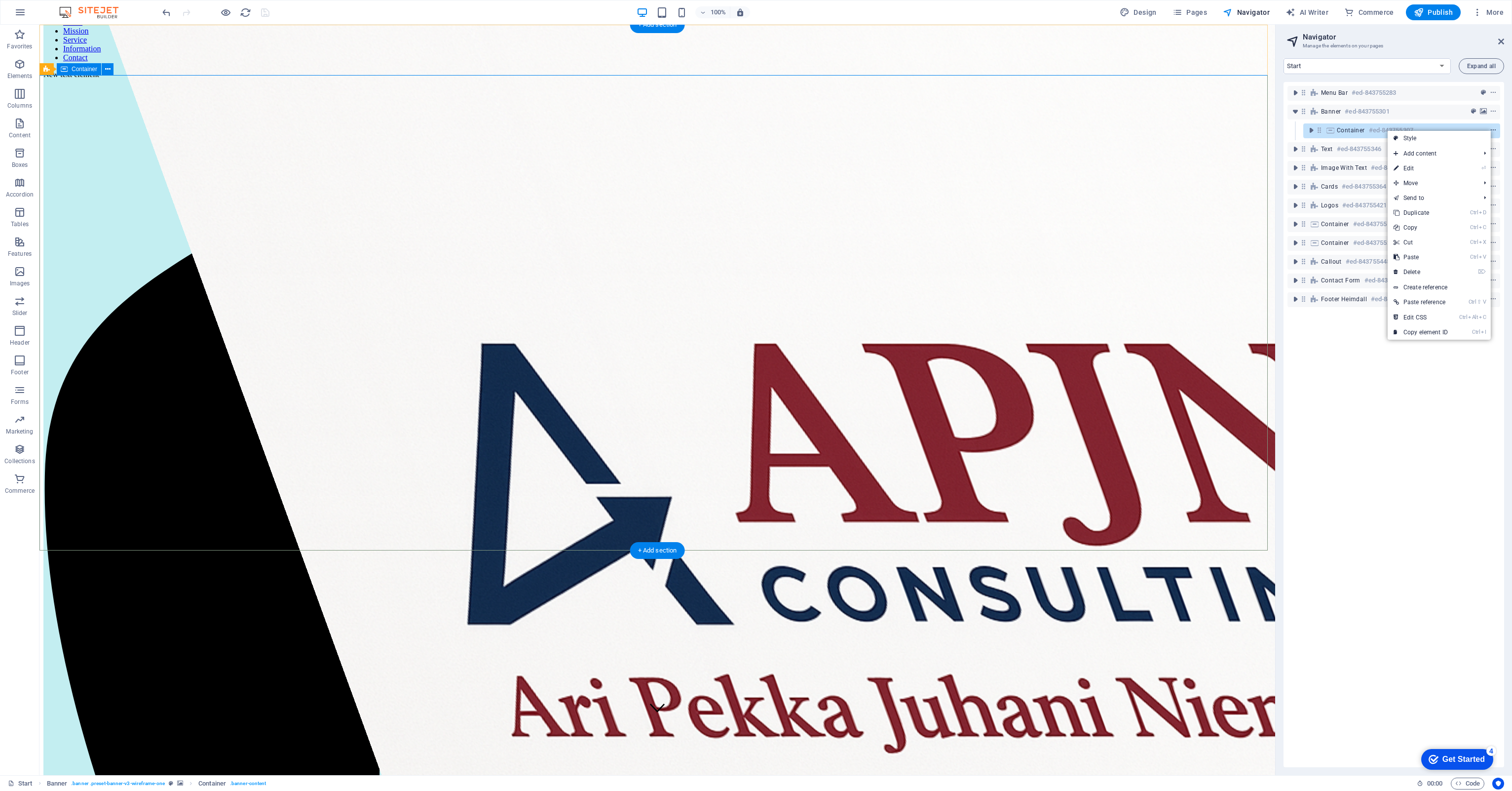
scroll to position [0, 0]
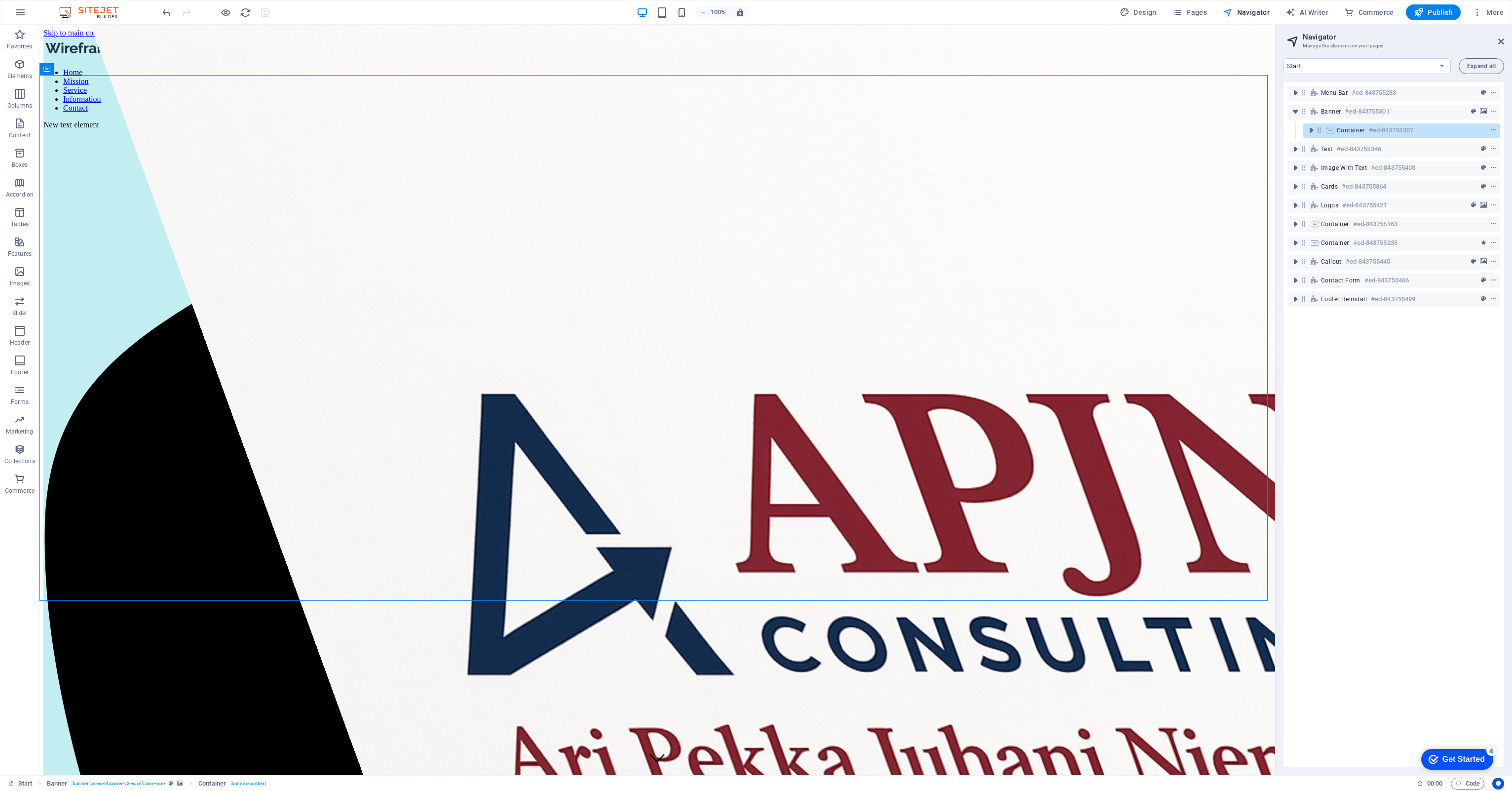
click at [1395, 482] on div "Menu Bar #ed-843755283 Banner #ed-843755301 Container #ed-843755307 Text #ed-84…" at bounding box center [1393, 424] width 220 height 685
click at [644, 68] on nav "Home Mission Service Information Contact" at bounding box center [657, 90] width 1228 height 45
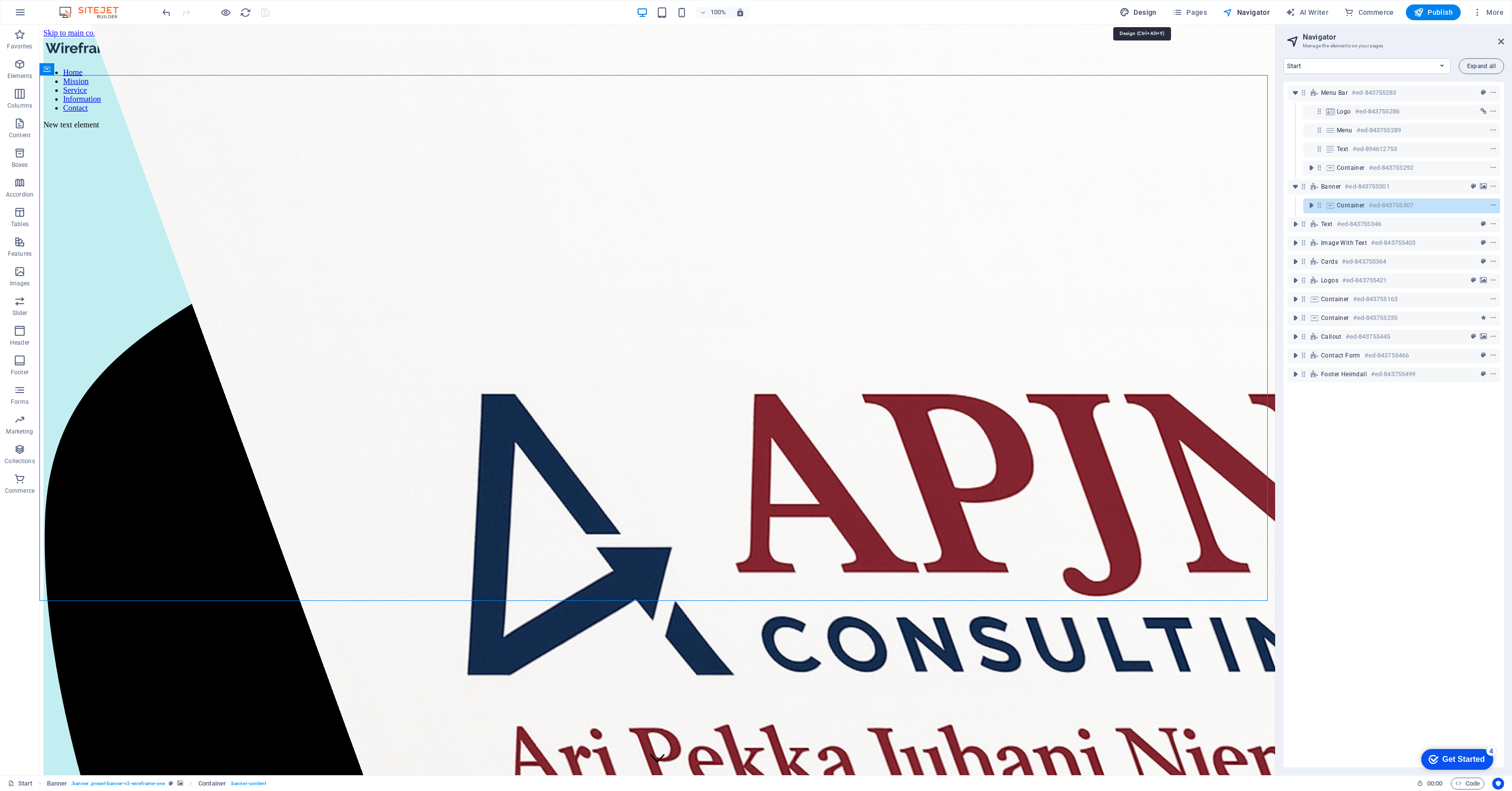
click at [1157, 9] on span "Design" at bounding box center [1138, 12] width 37 height 10
select select "px"
select select "400"
select select "px"
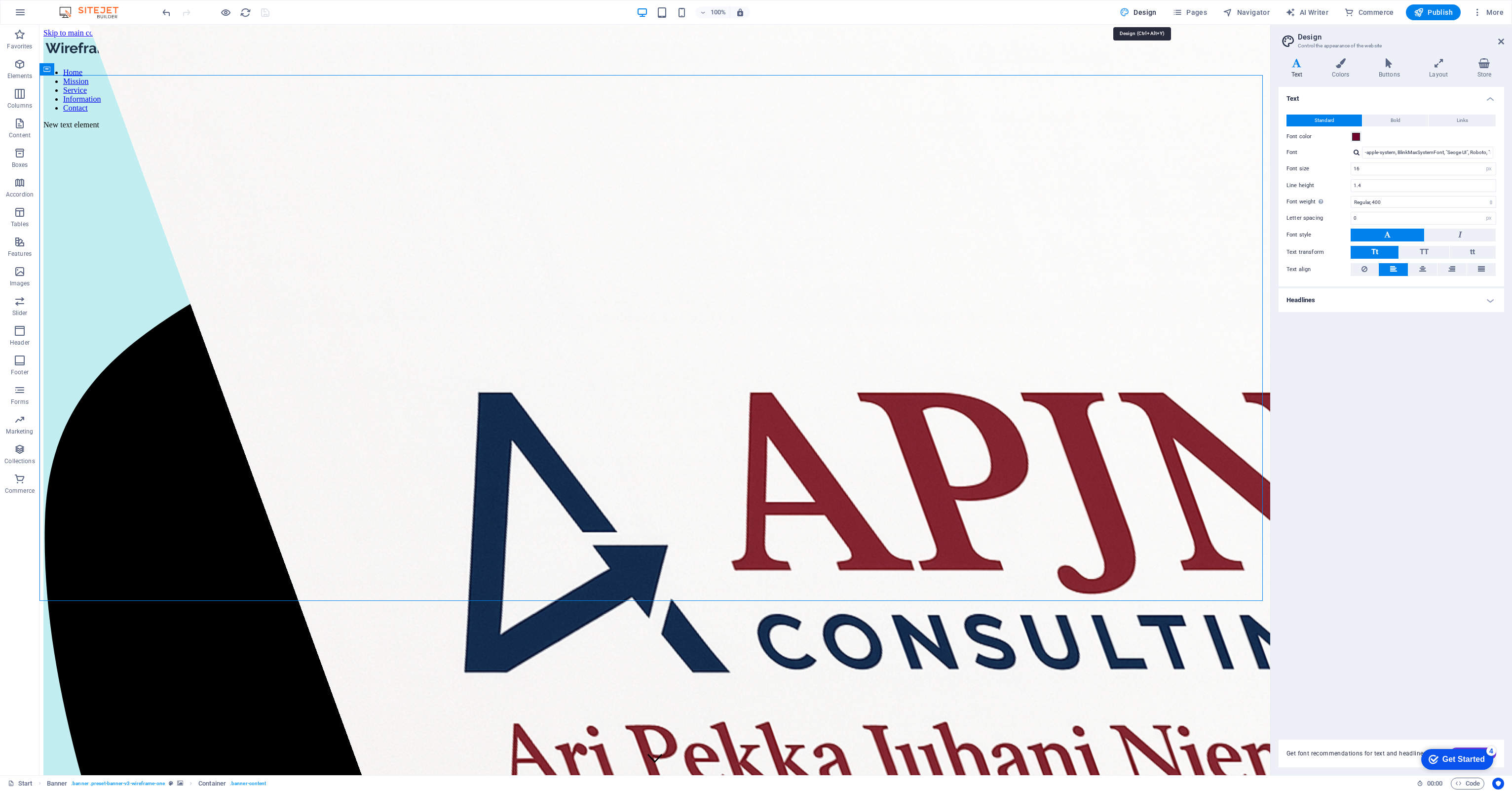
click at [1157, 9] on span "Design" at bounding box center [1138, 12] width 37 height 10
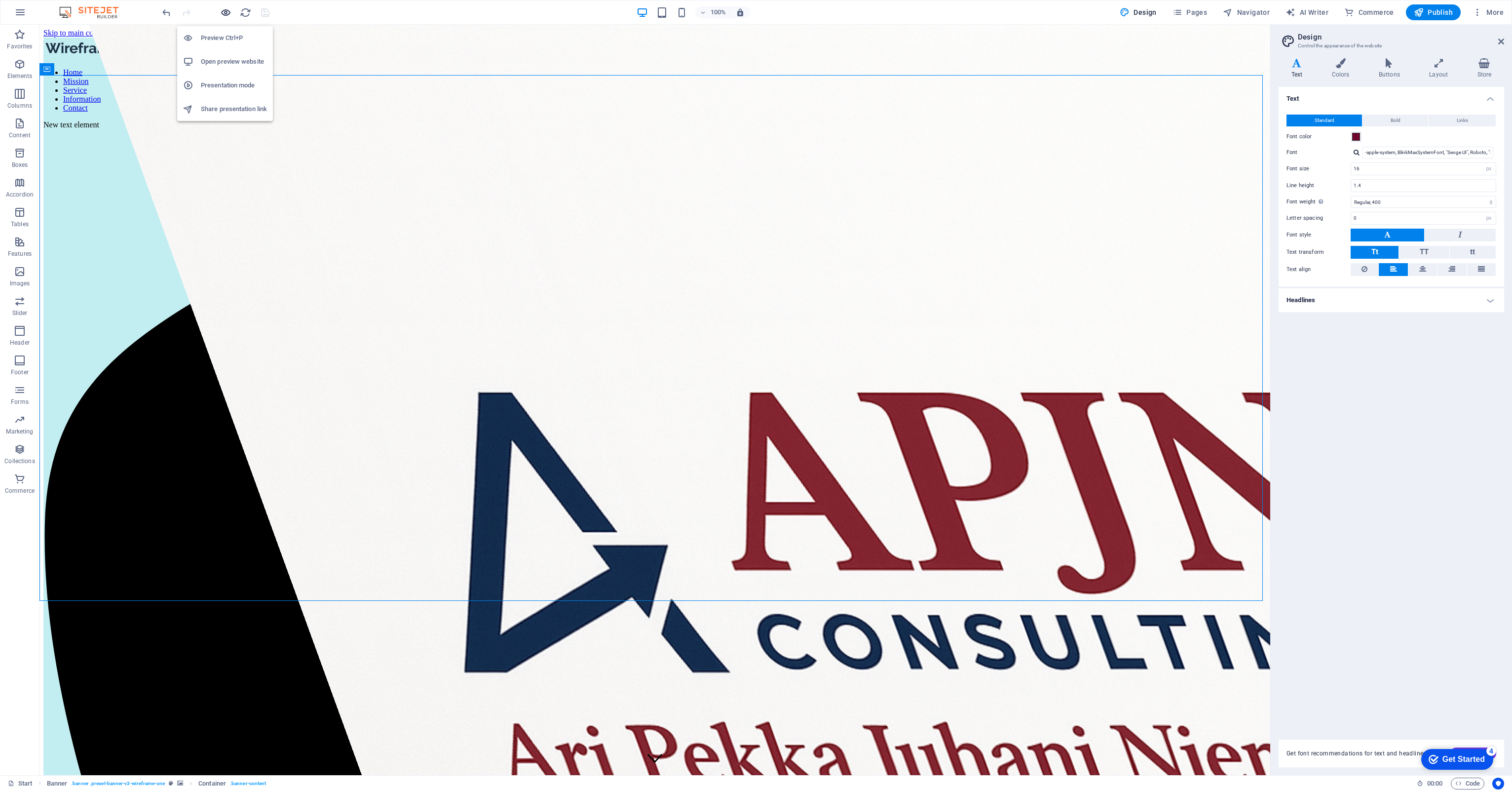
click at [222, 12] on icon "button" at bounding box center [226, 13] width 11 height 11
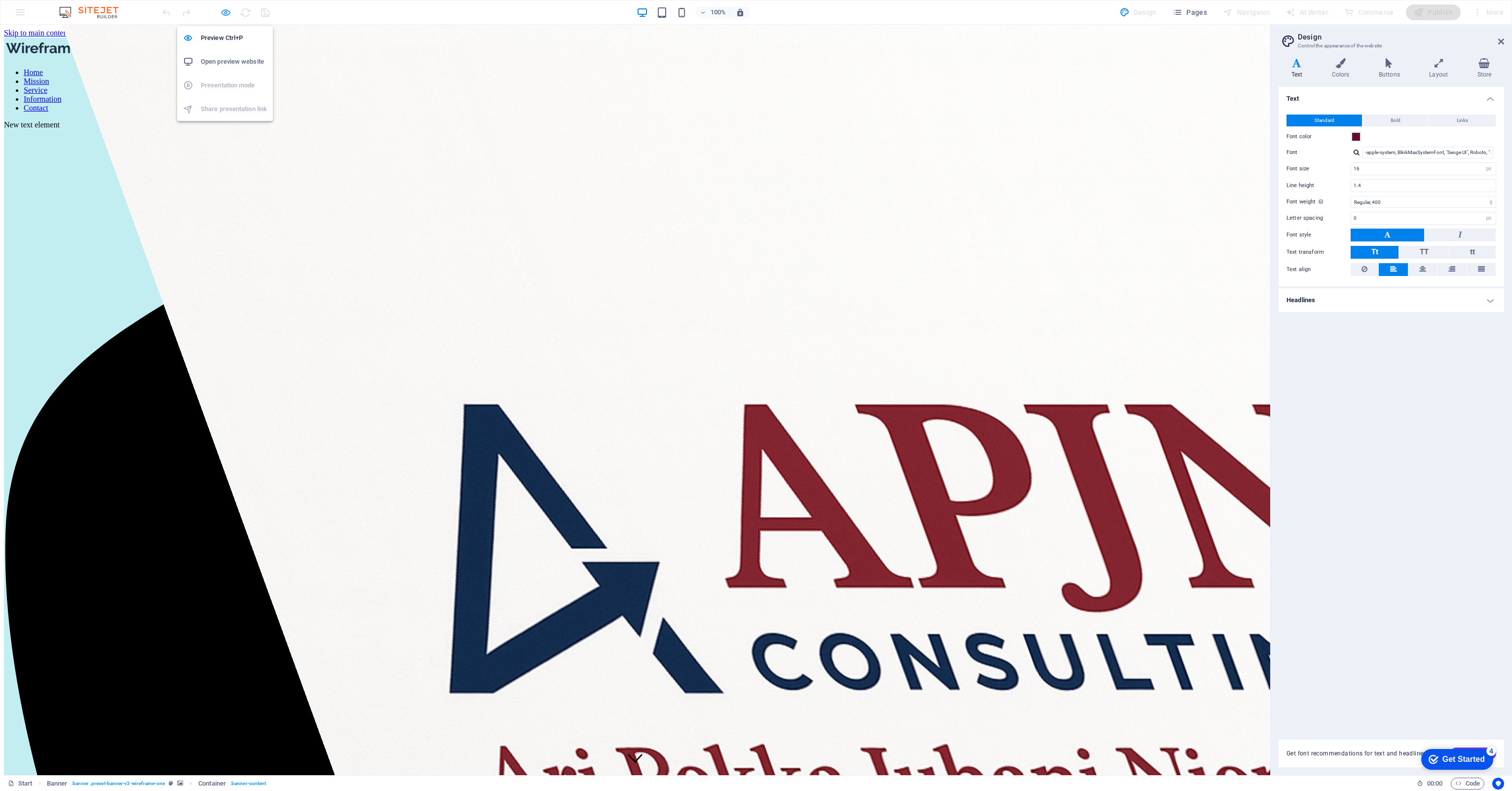
click at [223, 10] on icon "button" at bounding box center [226, 13] width 11 height 11
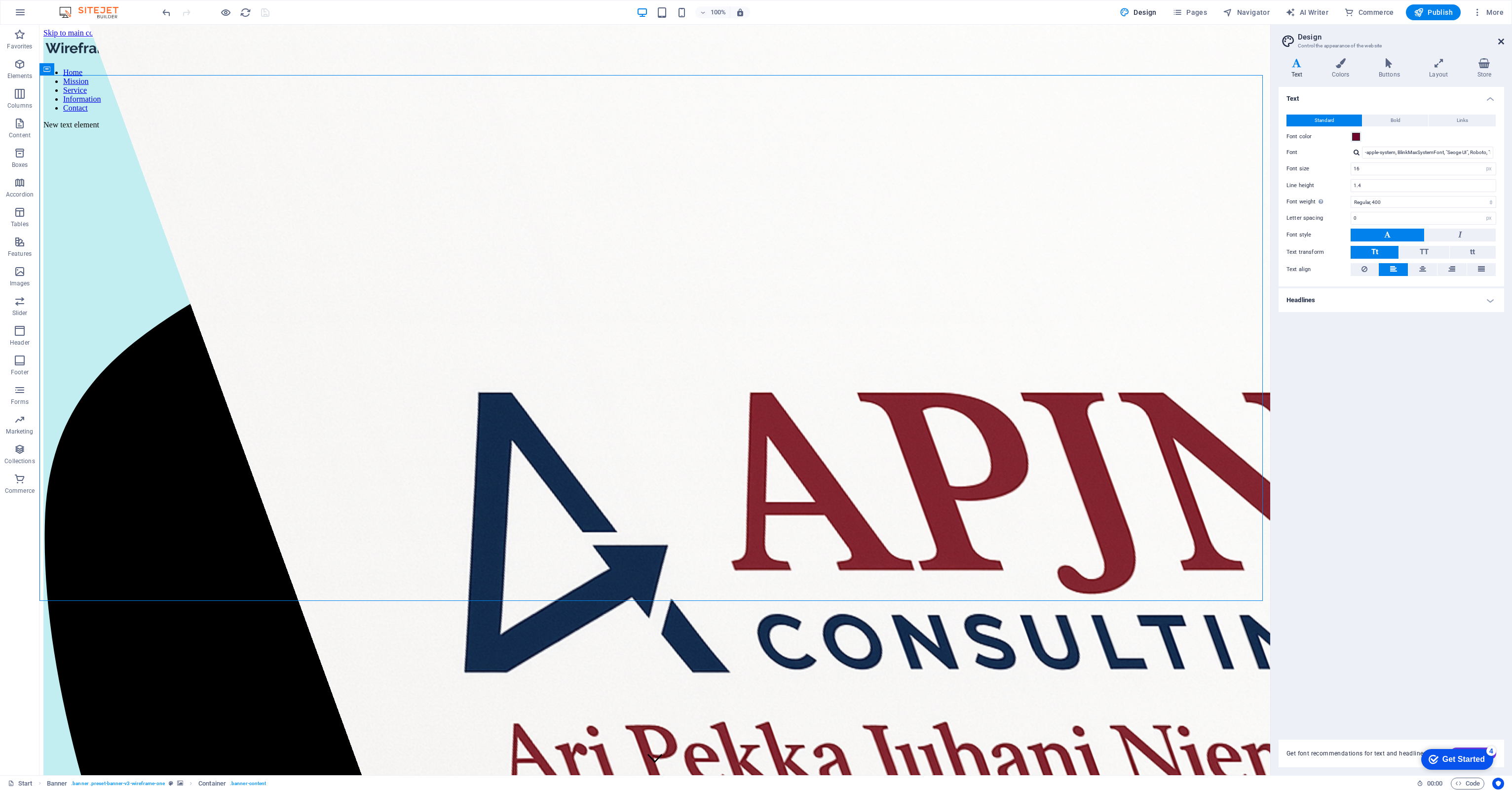
click at [1501, 41] on icon at bounding box center [1501, 41] width 6 height 8
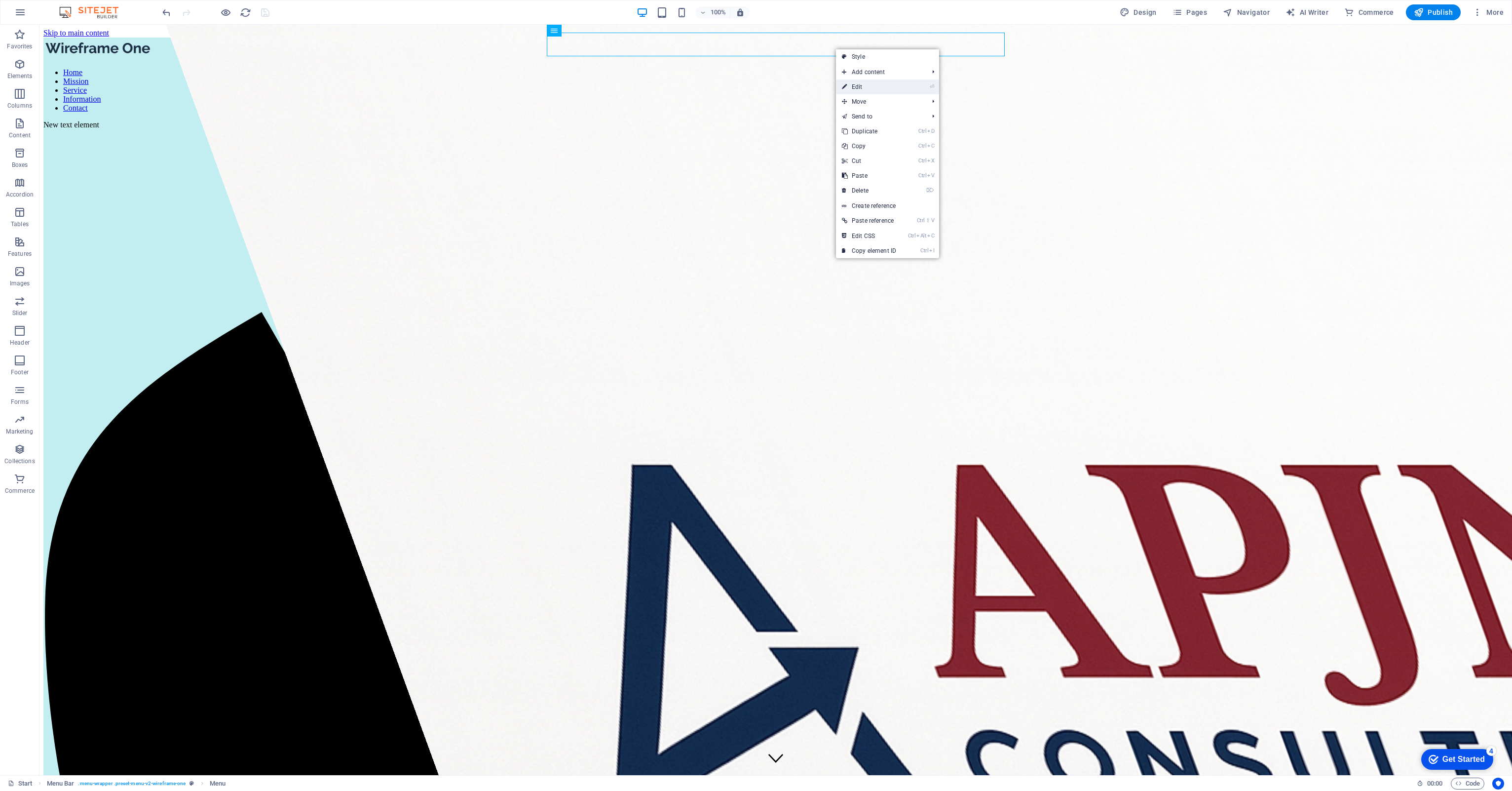
click at [873, 86] on link "⏎ Edit" at bounding box center [869, 87] width 66 height 15
select select
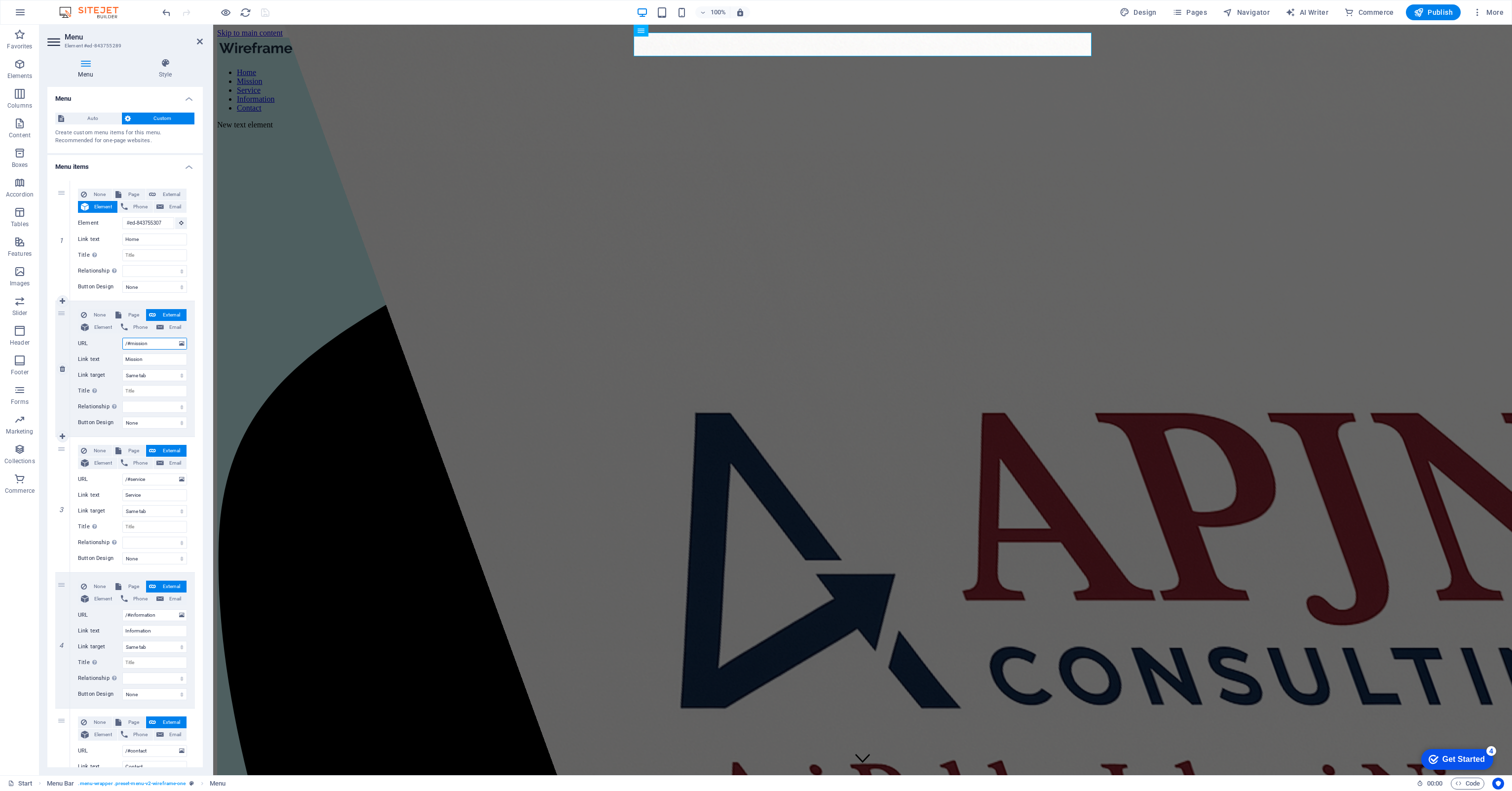
click at [138, 342] on input "/#mission" at bounding box center [155, 343] width 65 height 12
type input "/mission"
select select
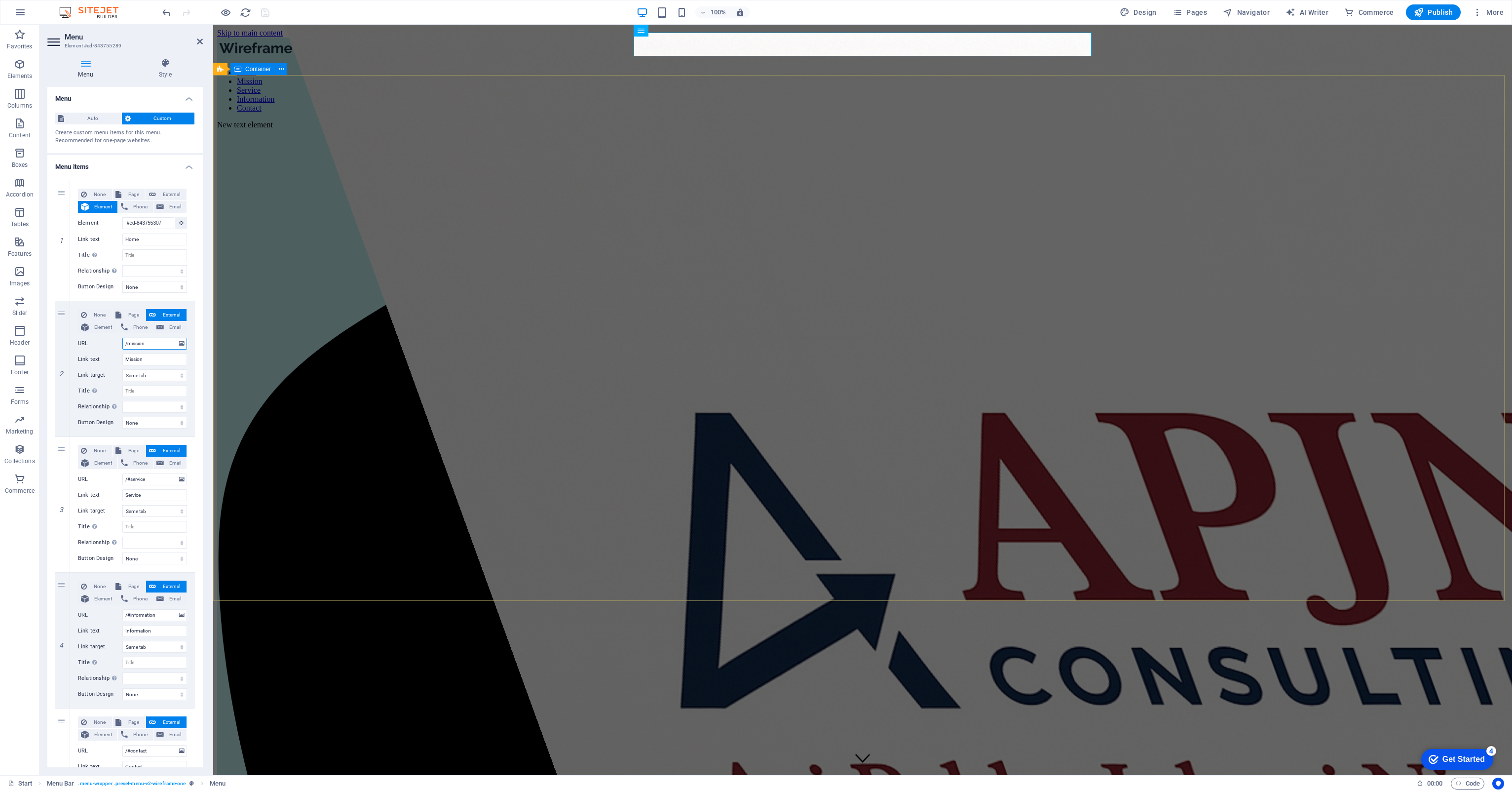
select select
type input "/mission"
click at [260, 11] on icon "save" at bounding box center [266, 13] width 11 height 11
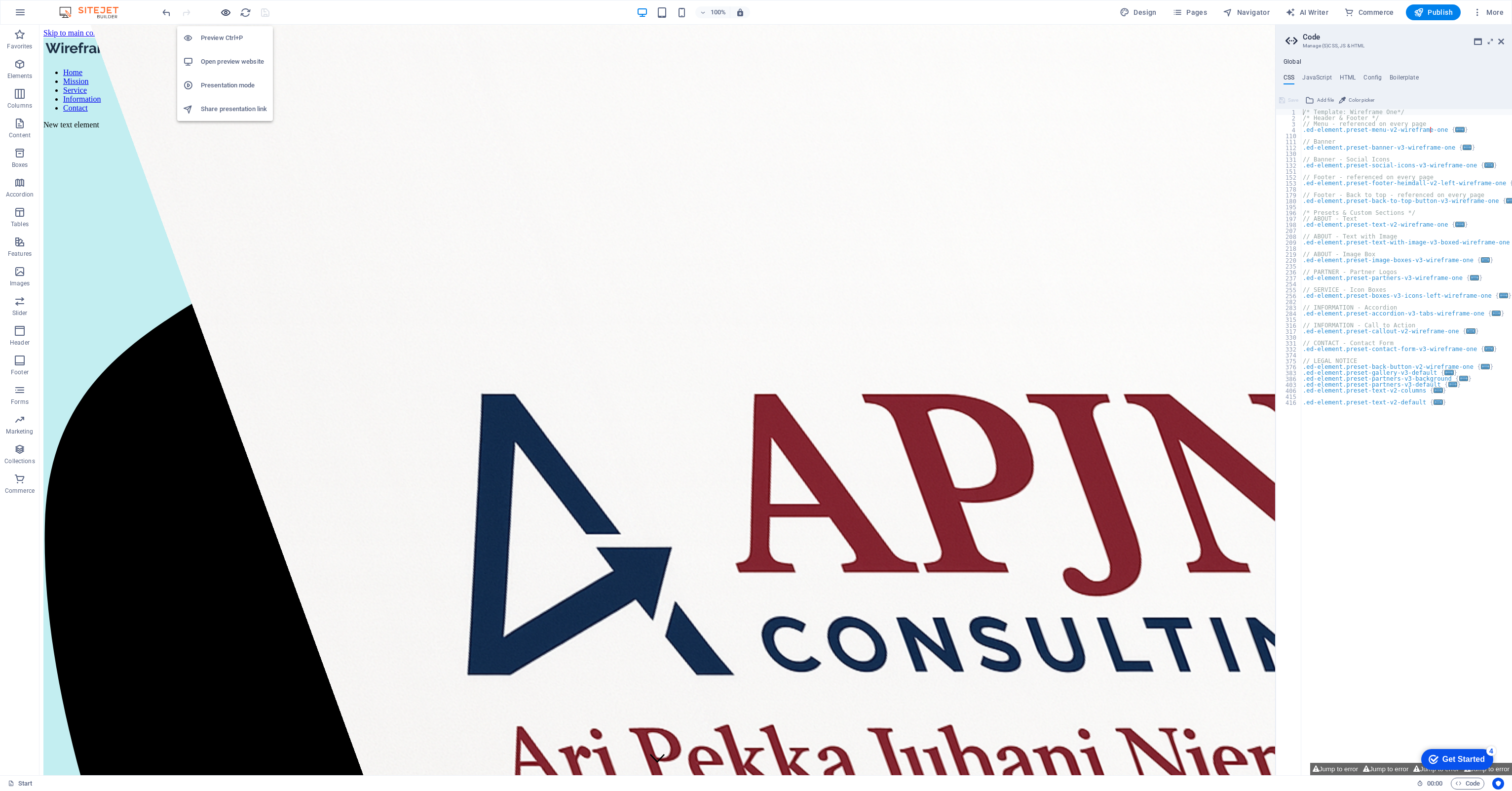
click at [229, 14] on icon "button" at bounding box center [226, 13] width 11 height 11
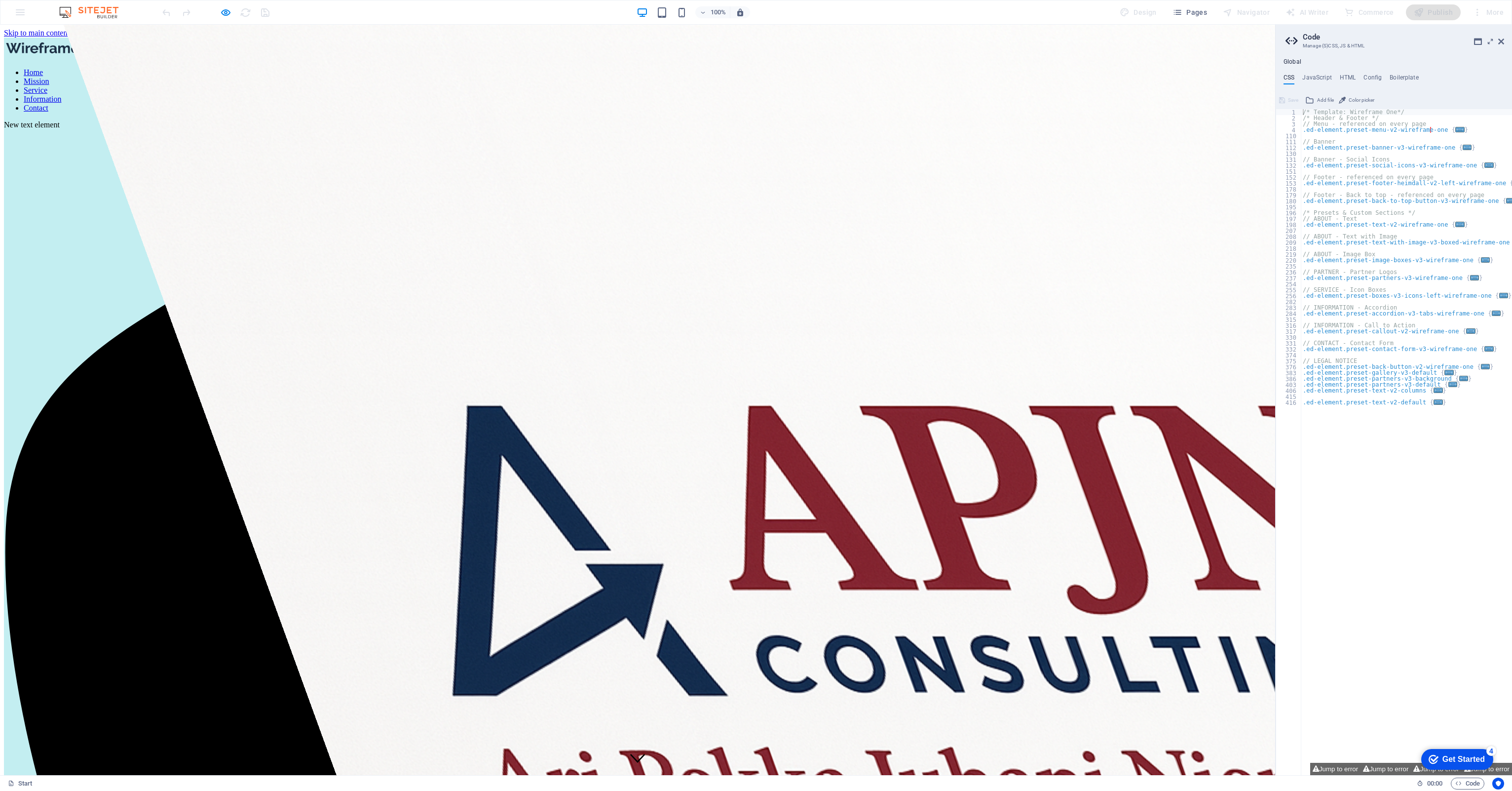
click at [50, 77] on link "Mission" at bounding box center [37, 81] width 26 height 9
click at [226, 16] on icon "button" at bounding box center [226, 13] width 11 height 11
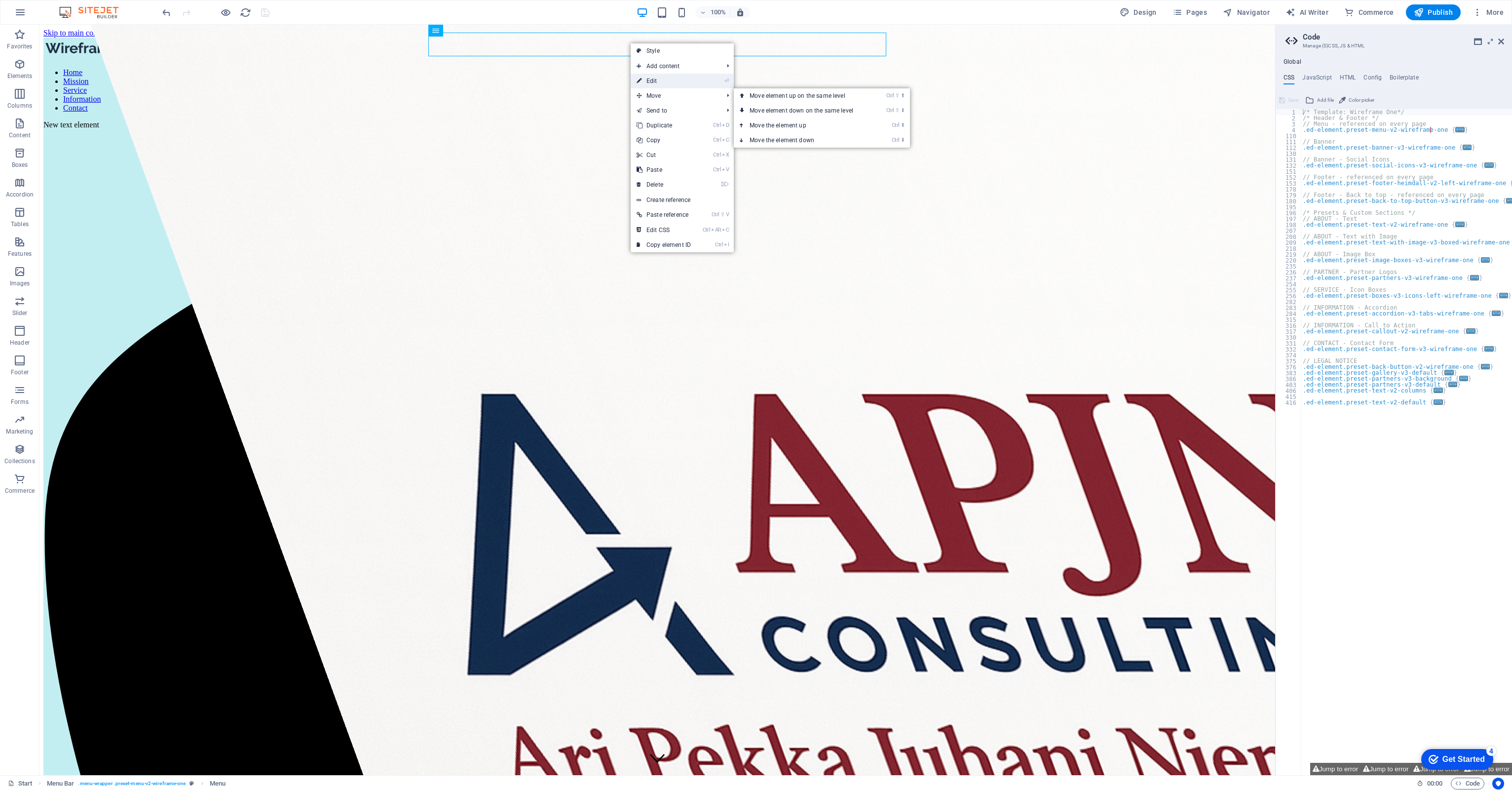
click at [672, 84] on link "⏎ Edit" at bounding box center [664, 80] width 66 height 15
select select
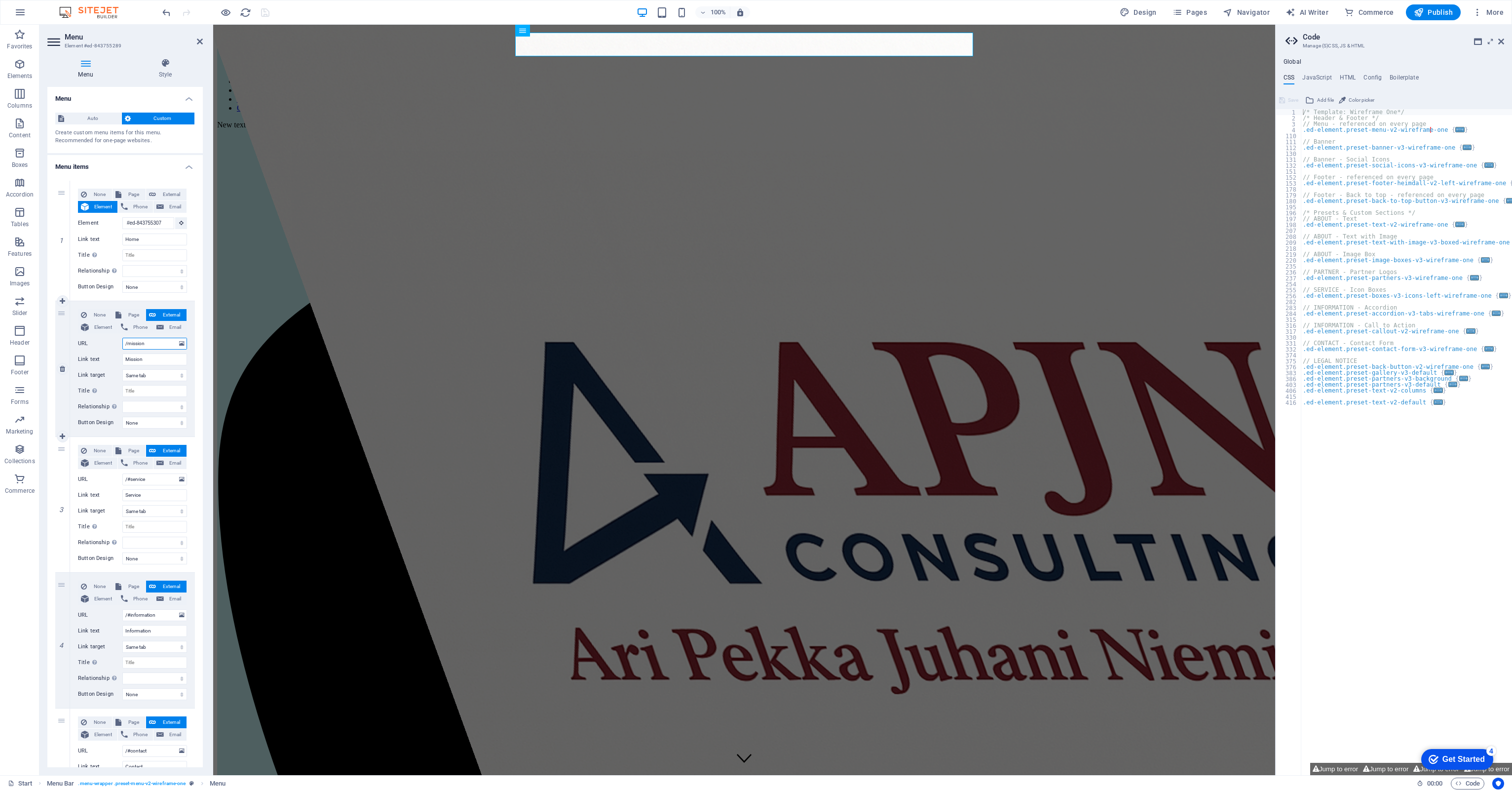
click at [142, 347] on input "/mission" at bounding box center [155, 343] width 65 height 12
type input "/#mission"
select select
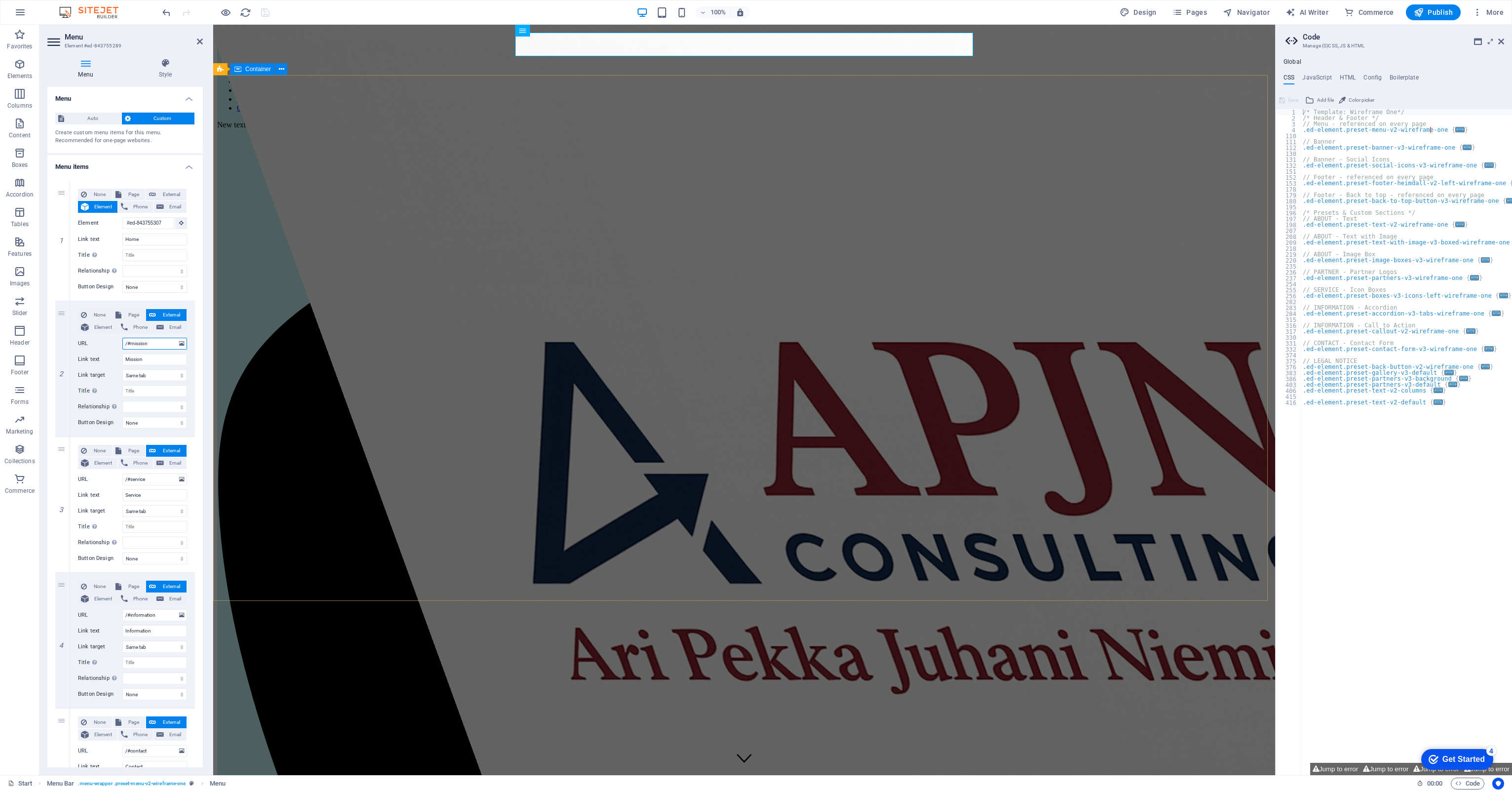
select select
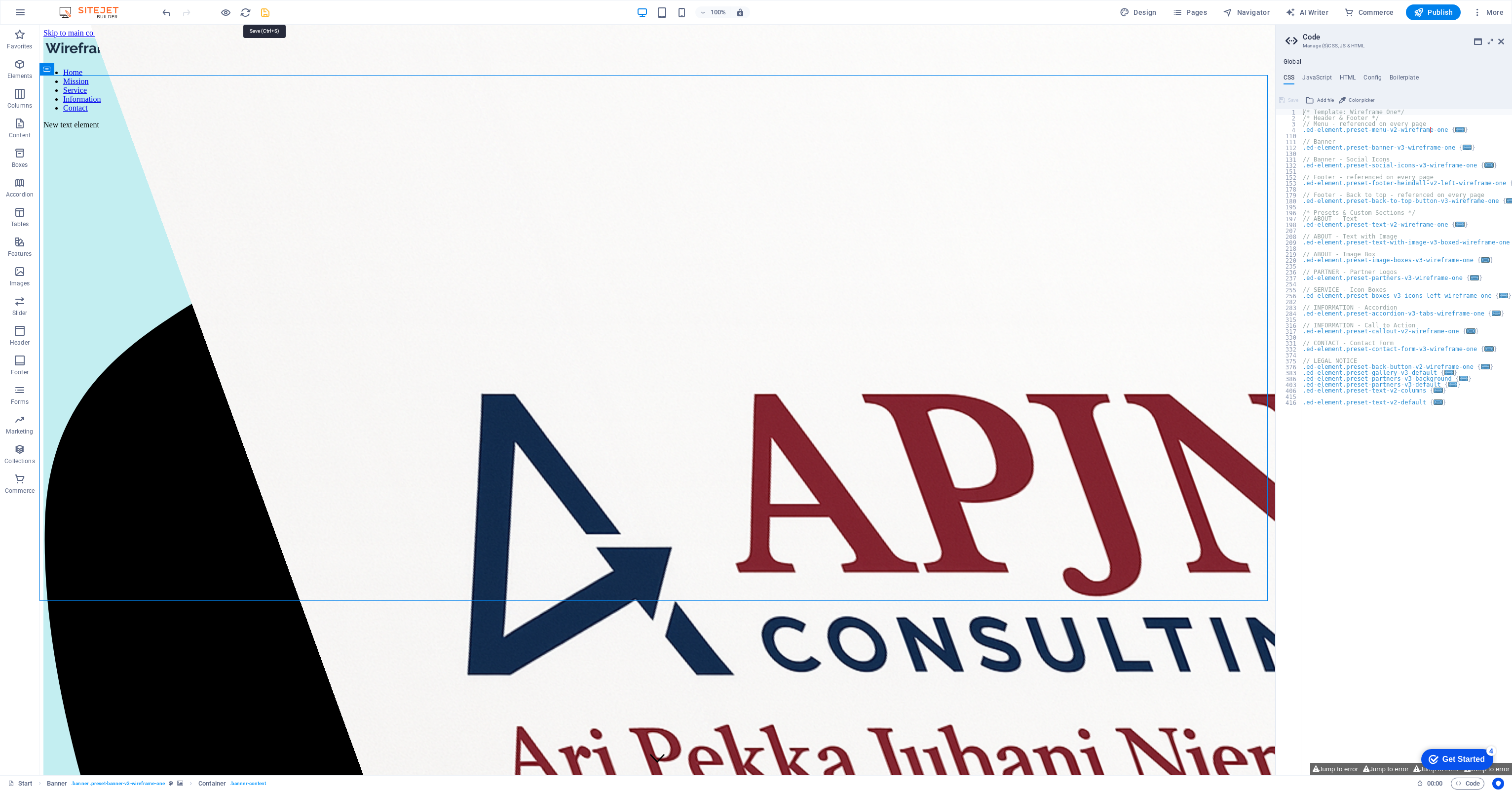
click at [265, 10] on icon "save" at bounding box center [266, 13] width 11 height 11
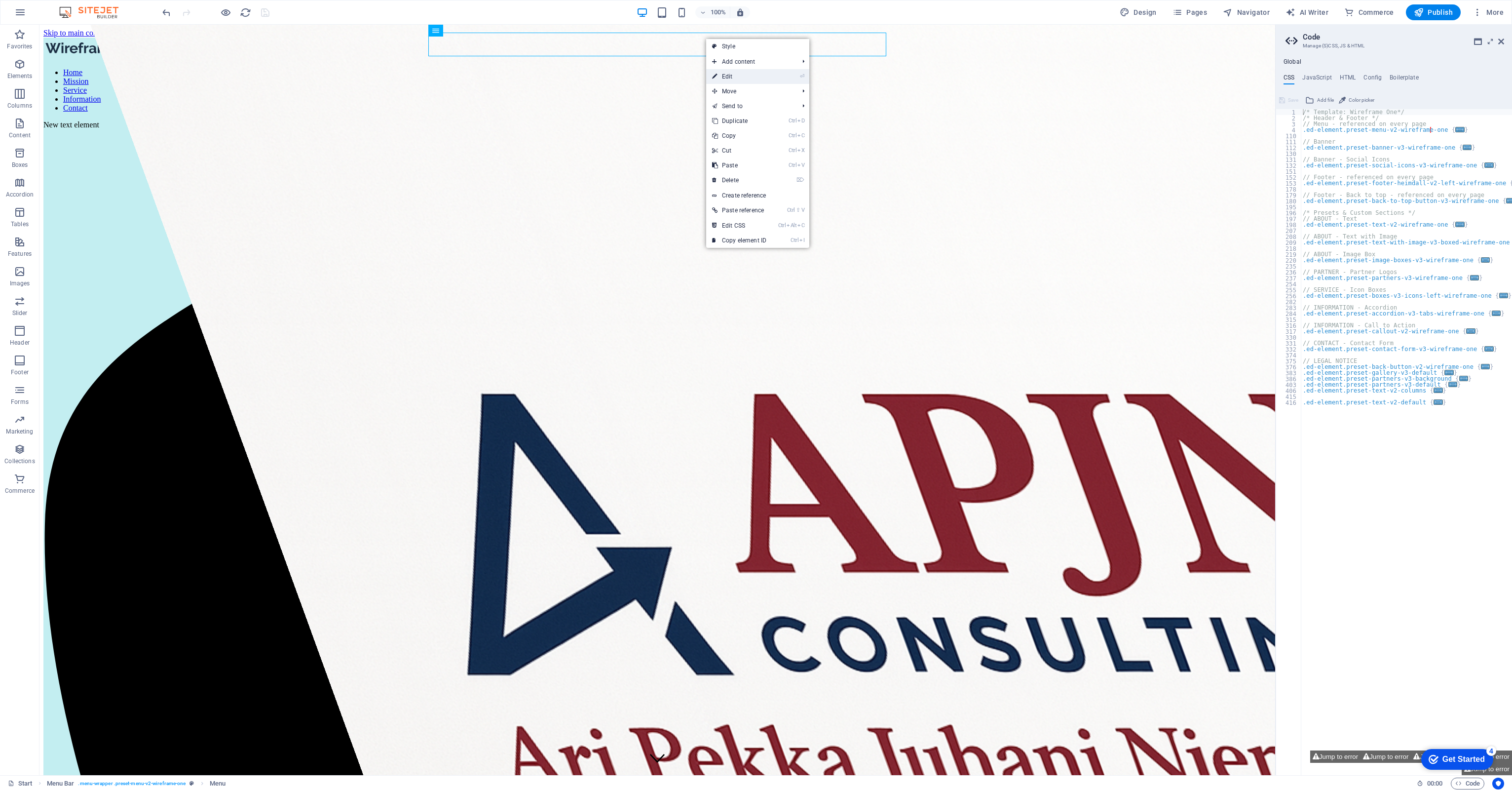
click at [729, 76] on link "⏎ Edit" at bounding box center [739, 76] width 66 height 15
select select
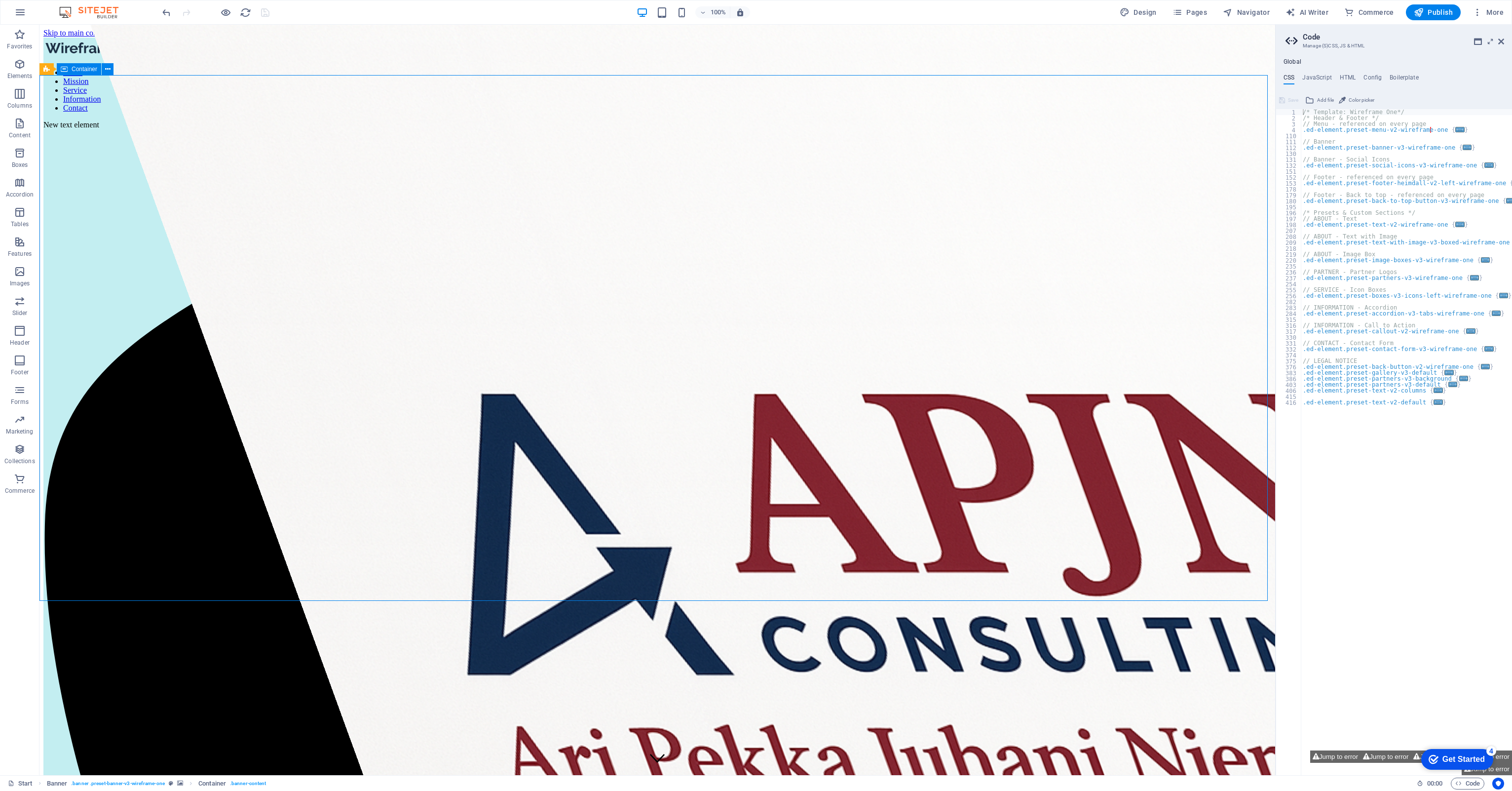
click at [223, 12] on icon "button" at bounding box center [226, 13] width 11 height 11
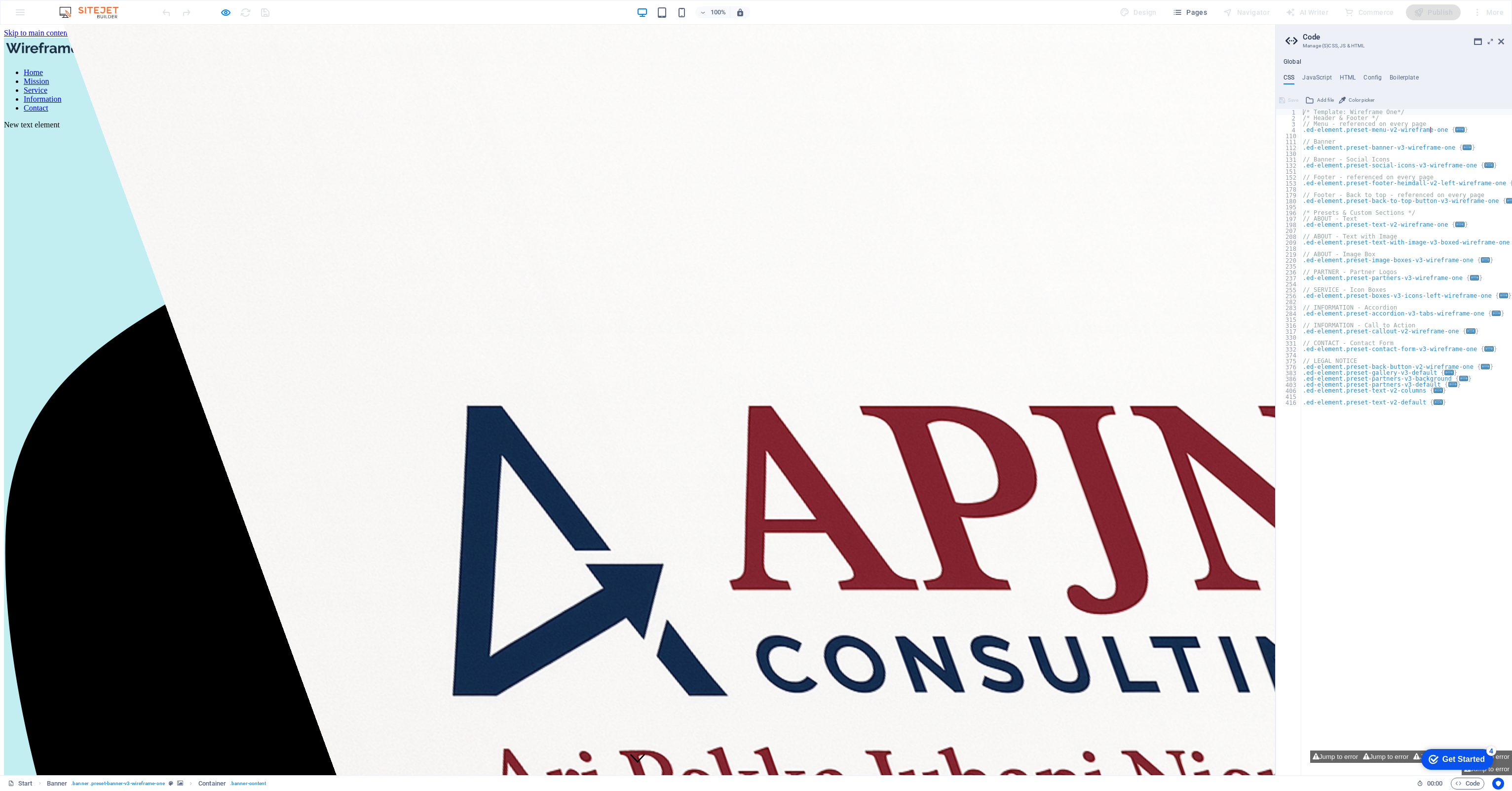
click at [50, 77] on link "Mission" at bounding box center [37, 81] width 26 height 9
click at [43, 68] on link "Home" at bounding box center [33, 72] width 19 height 9
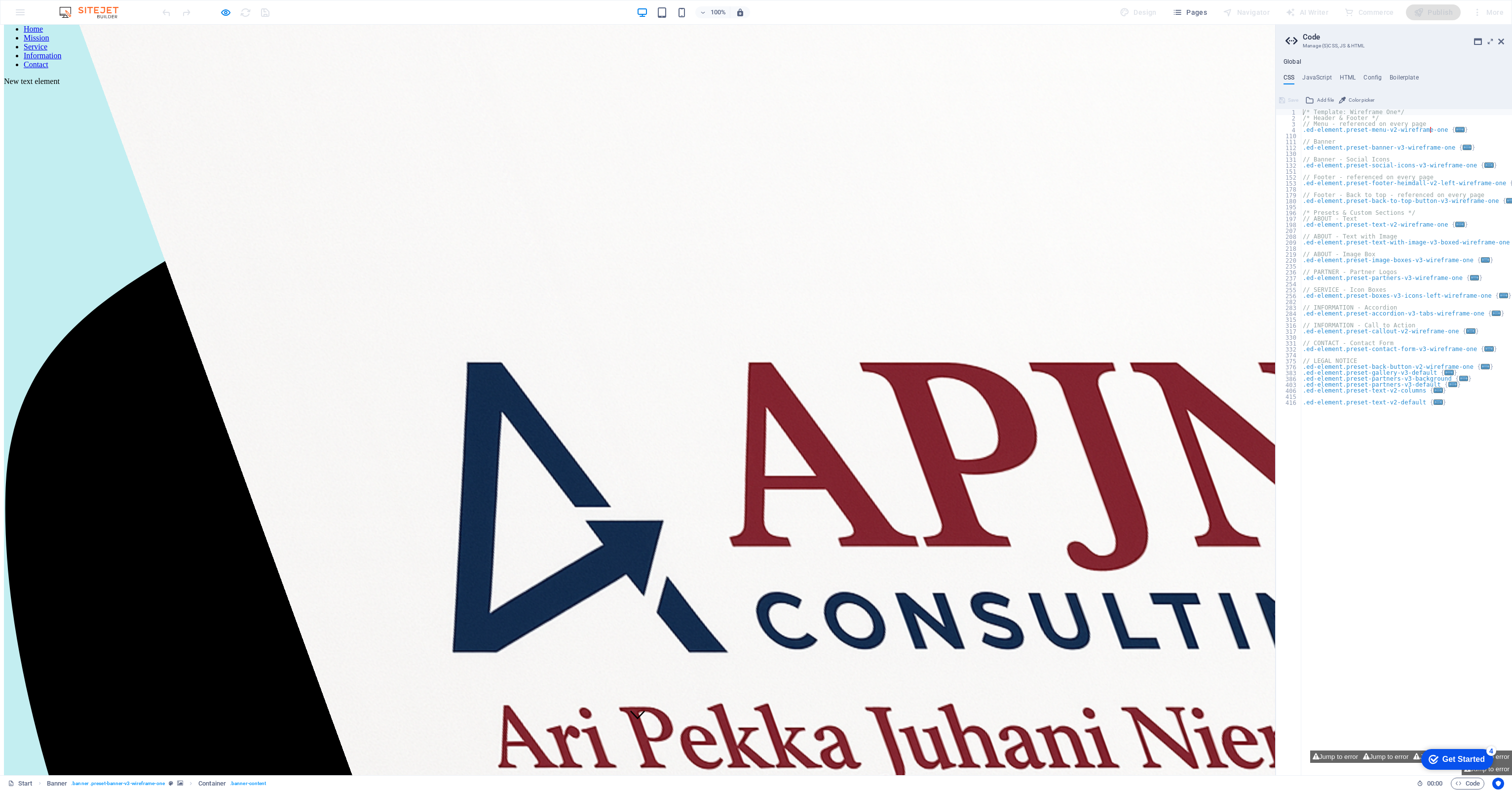
scroll to position [50, 0]
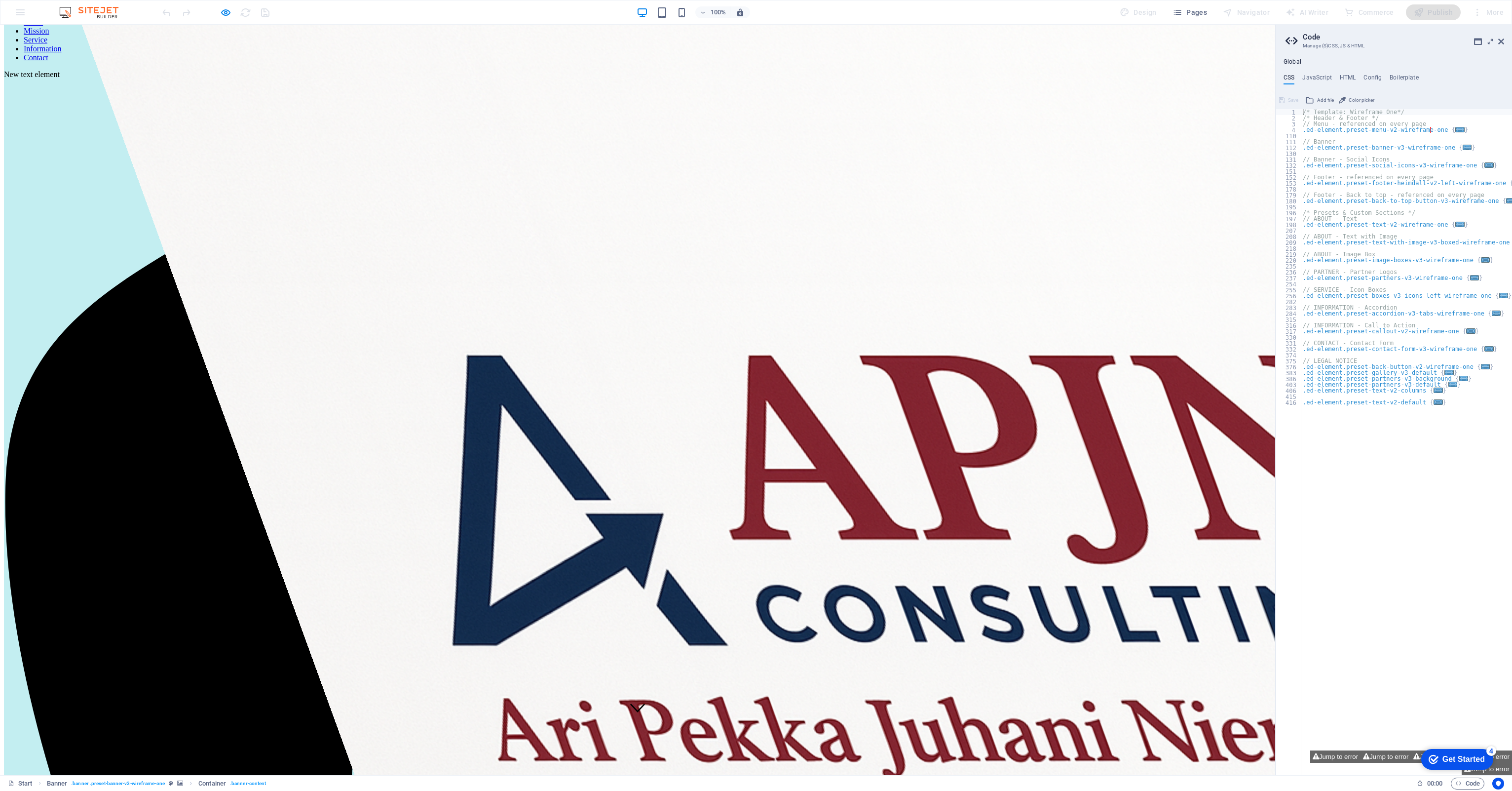
click at [50, 35] on link "Mission" at bounding box center [37, 31] width 26 height 9
click at [43, 26] on link "Home" at bounding box center [33, 22] width 19 height 9
click at [47, 40] on link "Service" at bounding box center [35, 40] width 24 height 9
click at [50, 35] on link "Mission" at bounding box center [37, 31] width 26 height 9
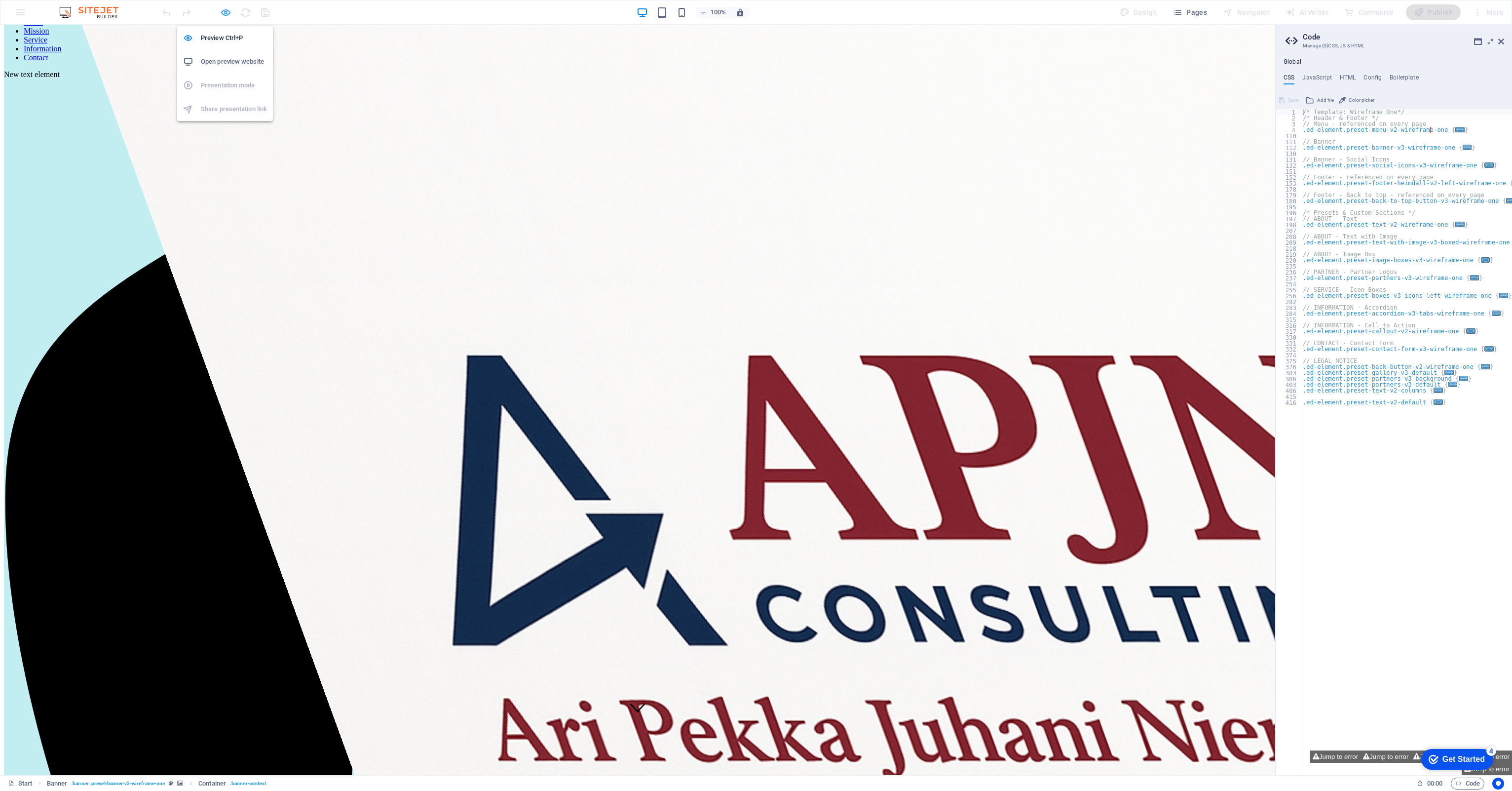
click at [225, 10] on icon "button" at bounding box center [226, 13] width 11 height 11
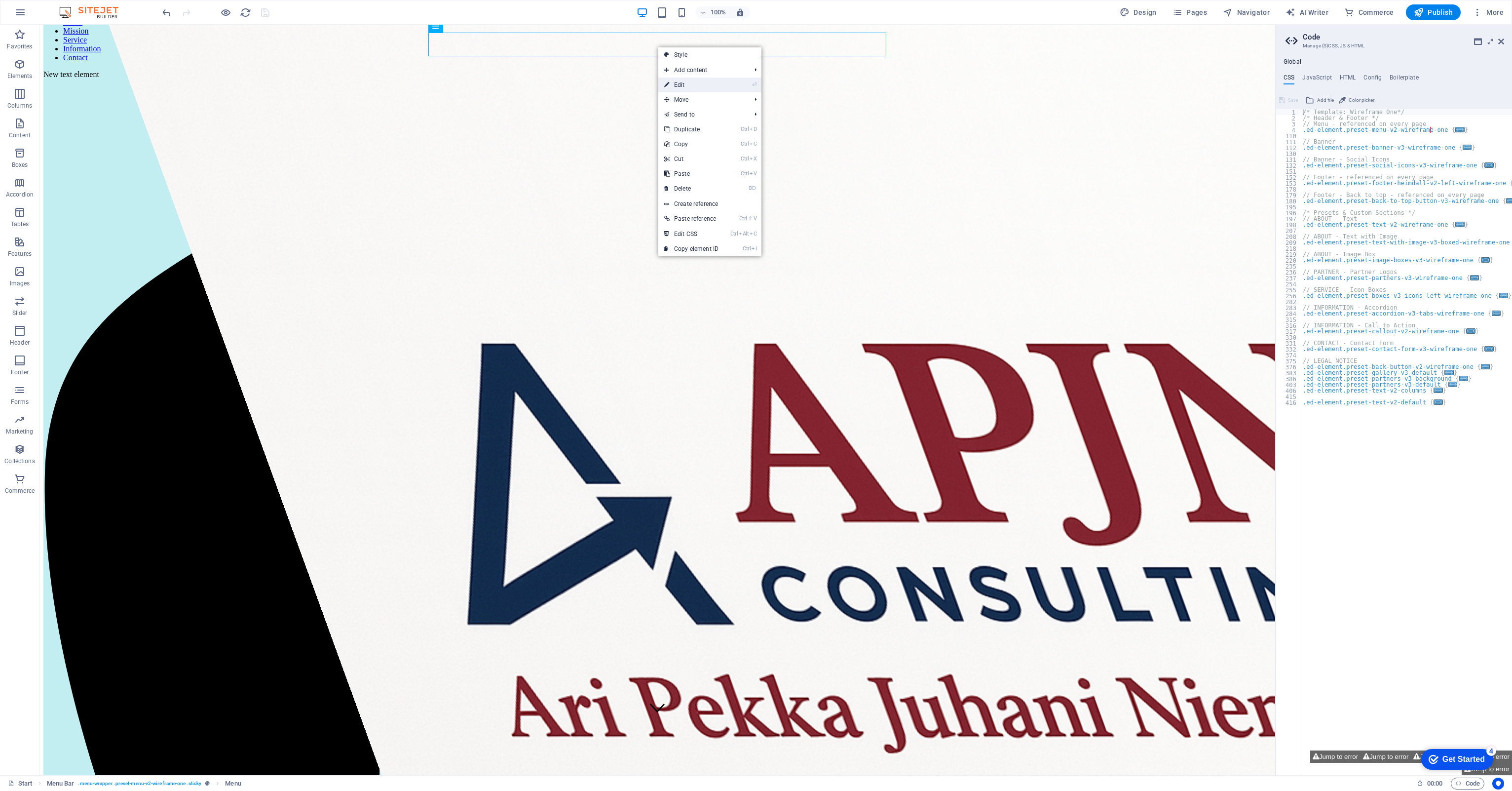
click at [690, 80] on link "⏎ Edit" at bounding box center [691, 85] width 66 height 15
select select
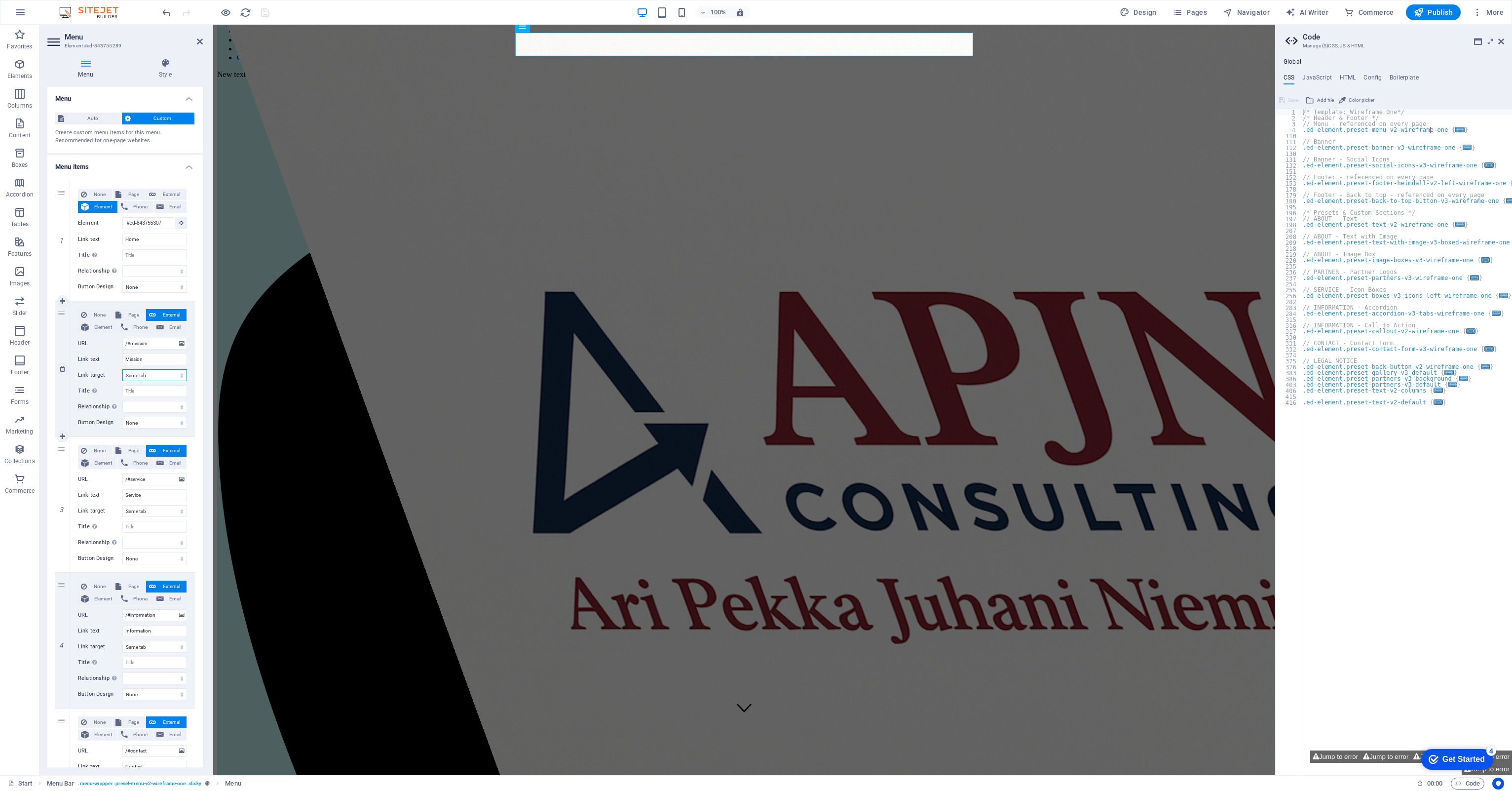
click at [174, 376] on select "New tab Same tab Overlay" at bounding box center [155, 375] width 65 height 12
click at [179, 378] on select "New tab Same tab Overlay" at bounding box center [155, 375] width 65 height 12
select select "overlay"
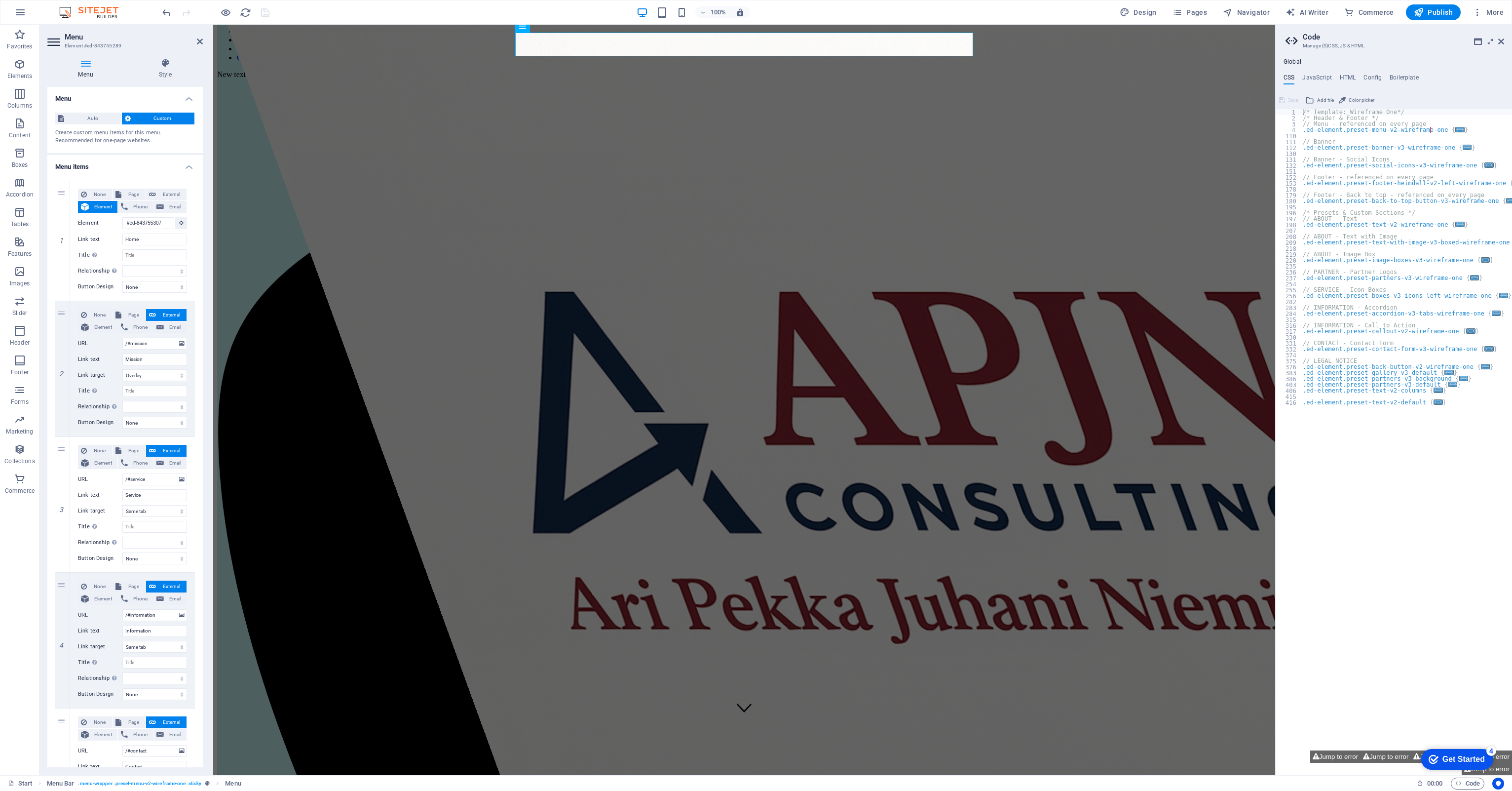
select select
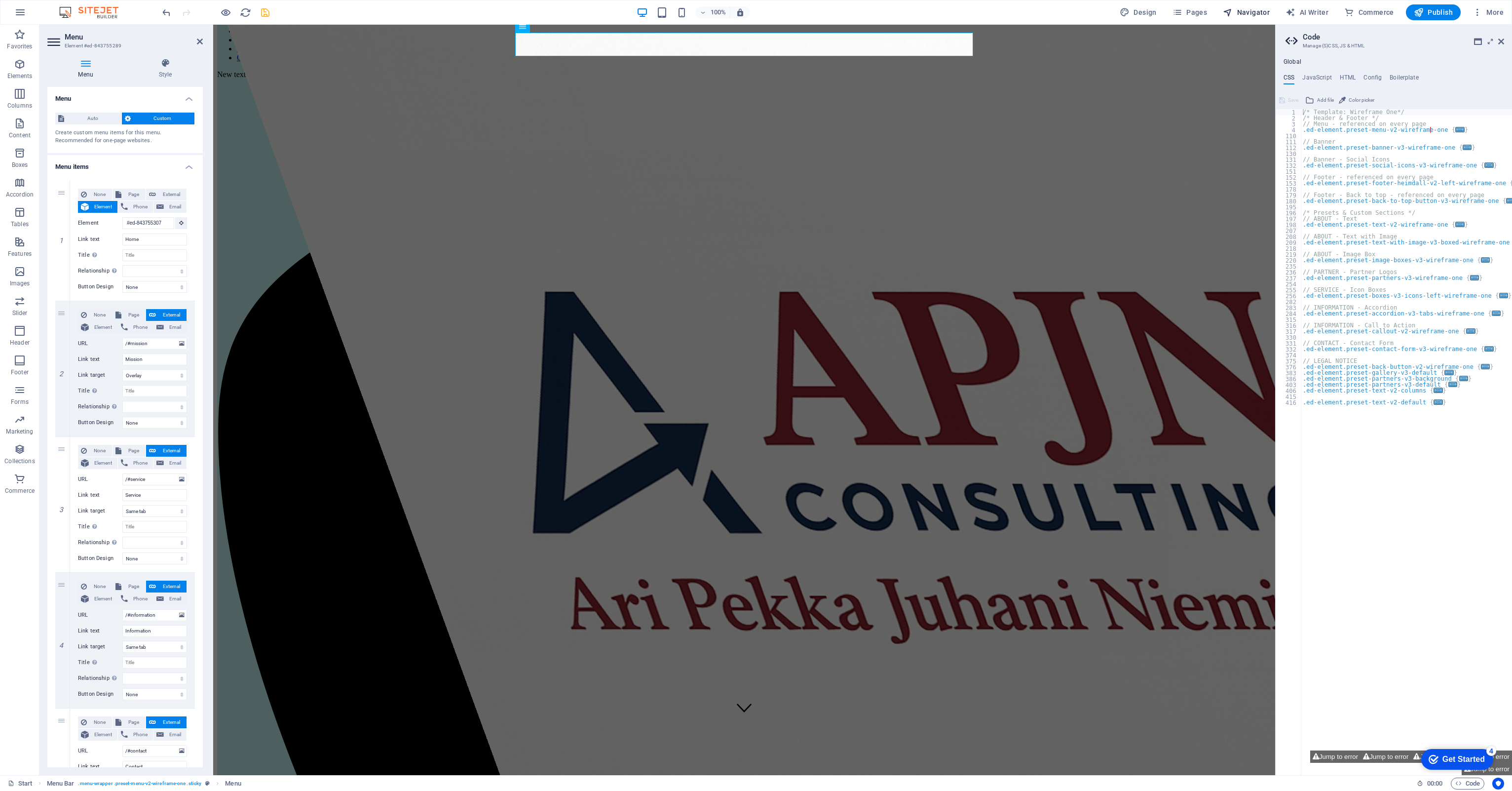
click at [1253, 7] on span "Navigator" at bounding box center [1246, 12] width 47 height 10
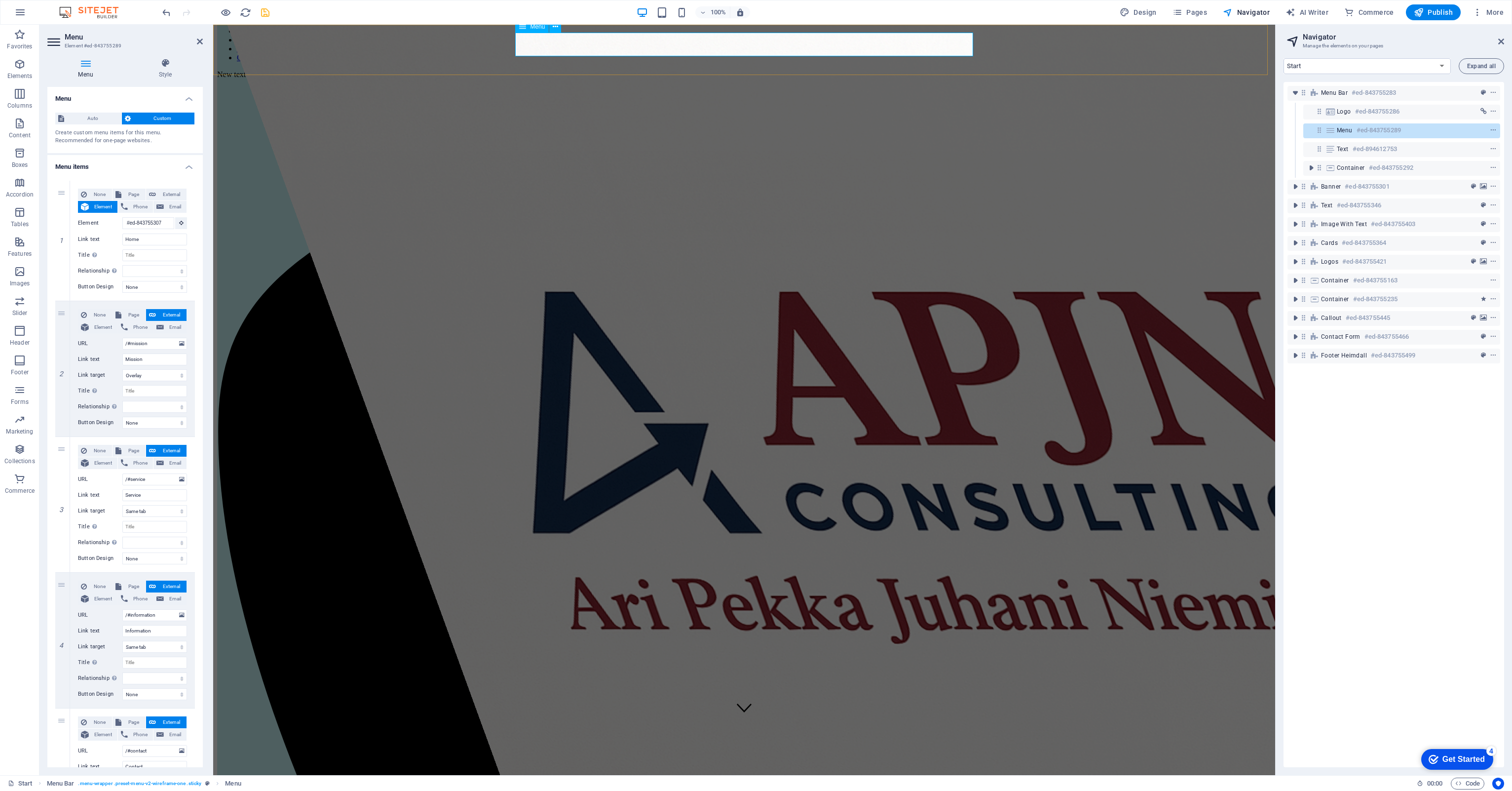
click at [1343, 131] on span "Menu" at bounding box center [1345, 130] width 16 height 8
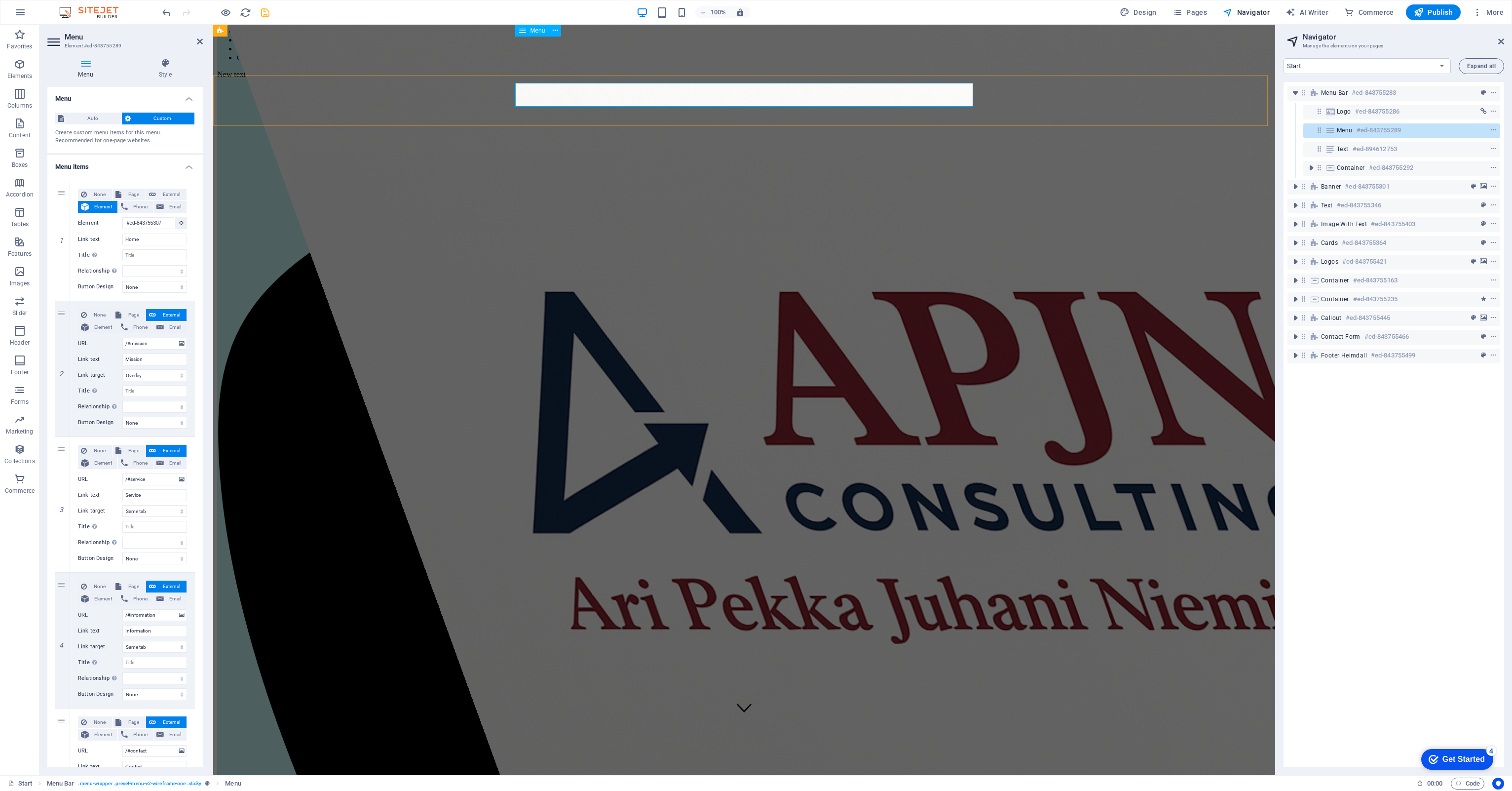
scroll to position [0, 0]
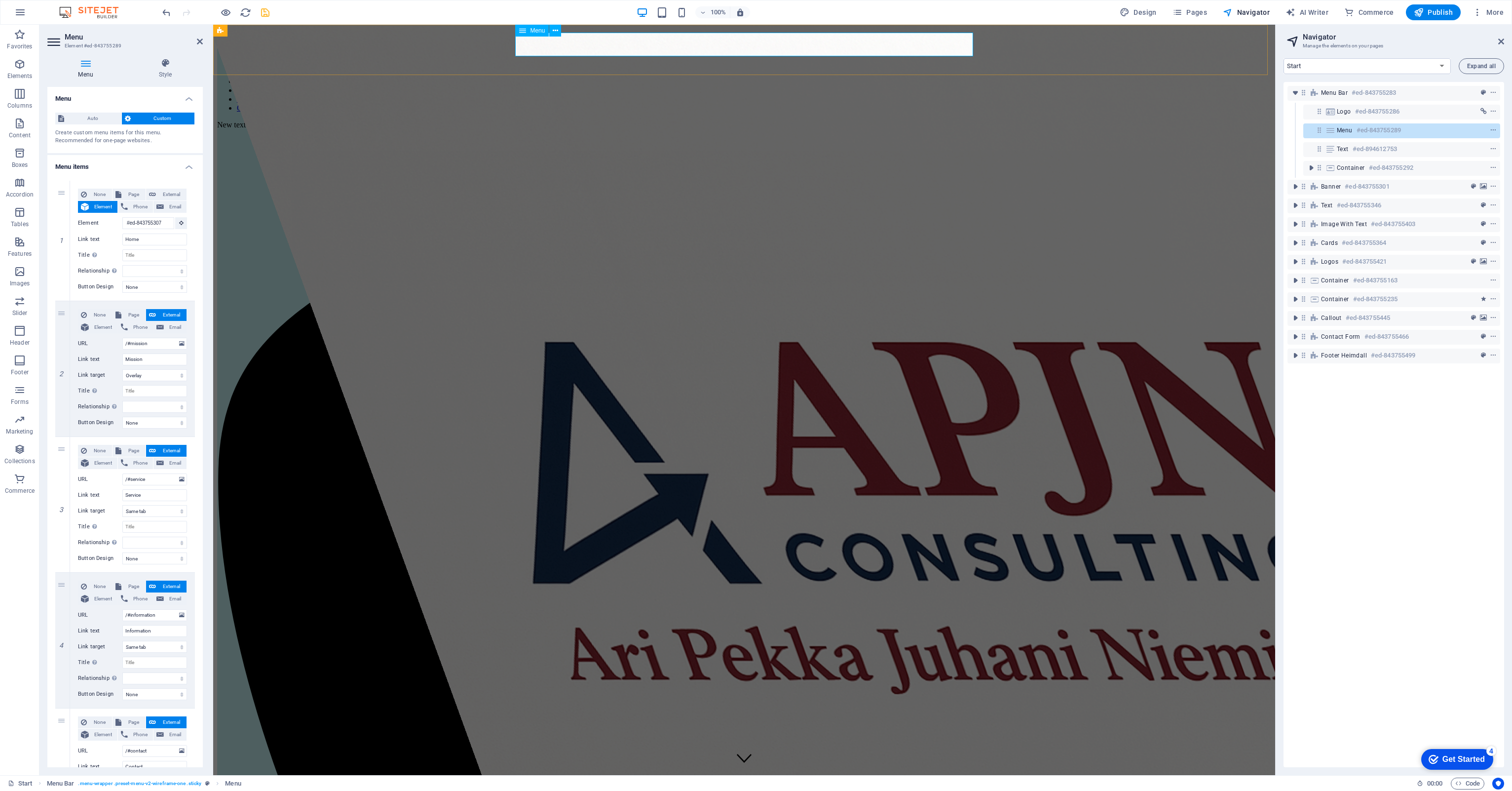
click at [1343, 131] on span "Menu" at bounding box center [1345, 130] width 16 height 8
click at [1349, 173] on div "Container #ed-843755292" at bounding box center [1394, 168] width 114 height 12
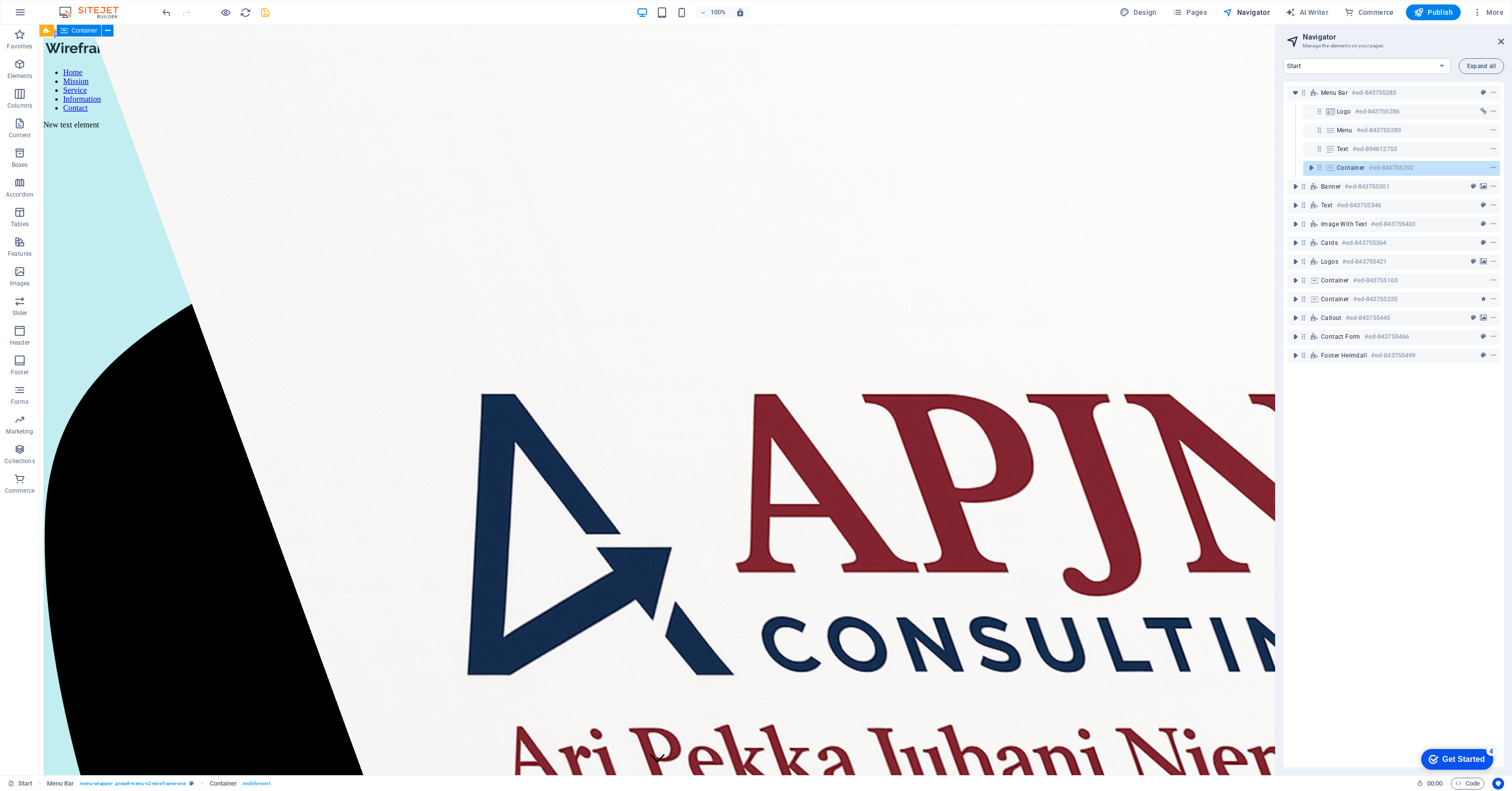
click at [1349, 173] on div "Container #ed-843755292" at bounding box center [1394, 168] width 114 height 12
click at [1308, 168] on icon "toggle-expand" at bounding box center [1311, 168] width 10 height 10
click at [1305, 162] on button "toggle-expand" at bounding box center [1311, 168] width 12 height 12
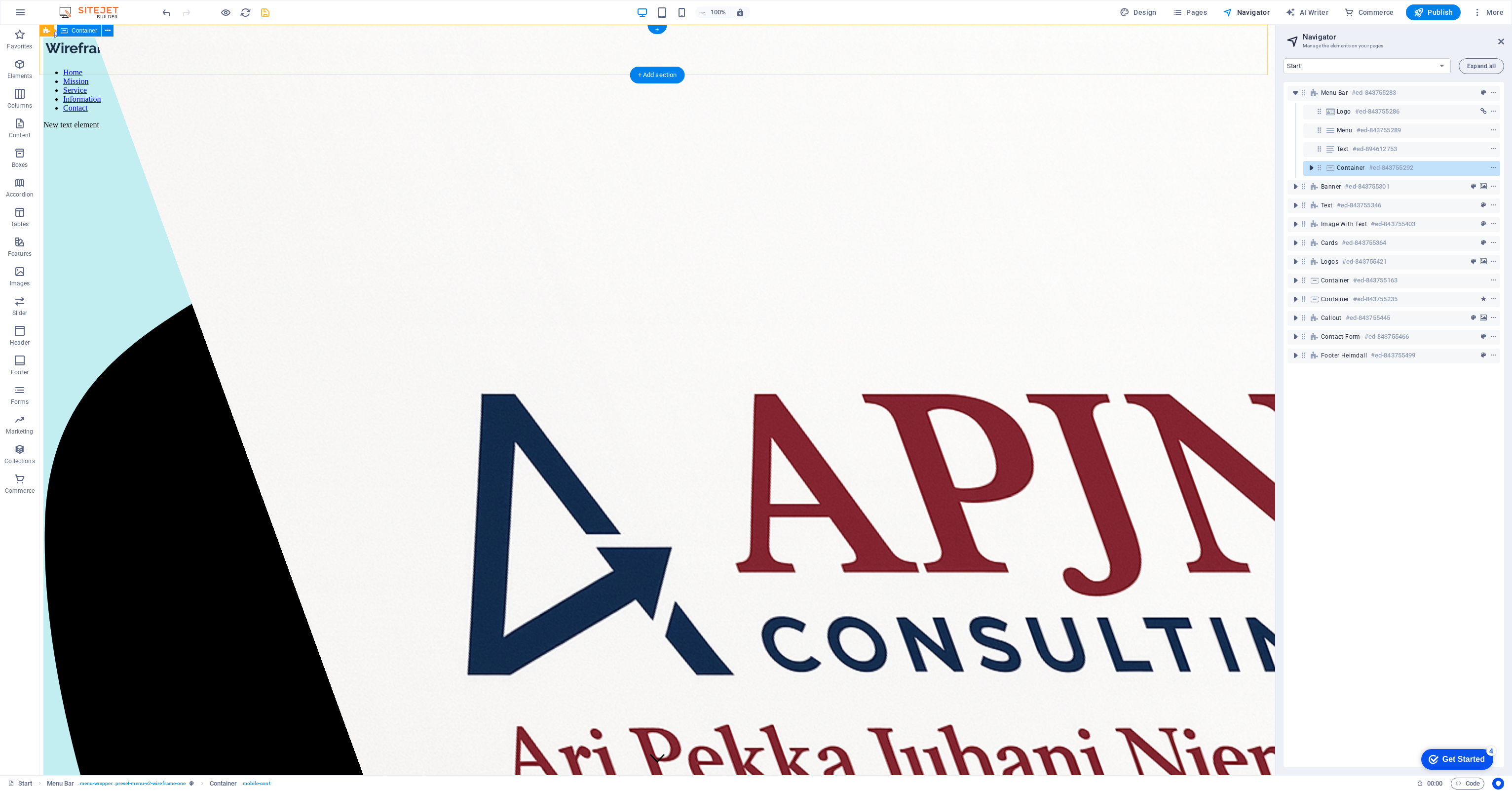
click at [1305, 162] on button "toggle-expand" at bounding box center [1311, 168] width 12 height 12
click at [1308, 168] on icon "toggle-expand" at bounding box center [1311, 168] width 10 height 10
click at [1305, 162] on button "toggle-expand" at bounding box center [1311, 168] width 12 height 12
click at [1308, 167] on icon "toggle-expand" at bounding box center [1311, 168] width 10 height 10
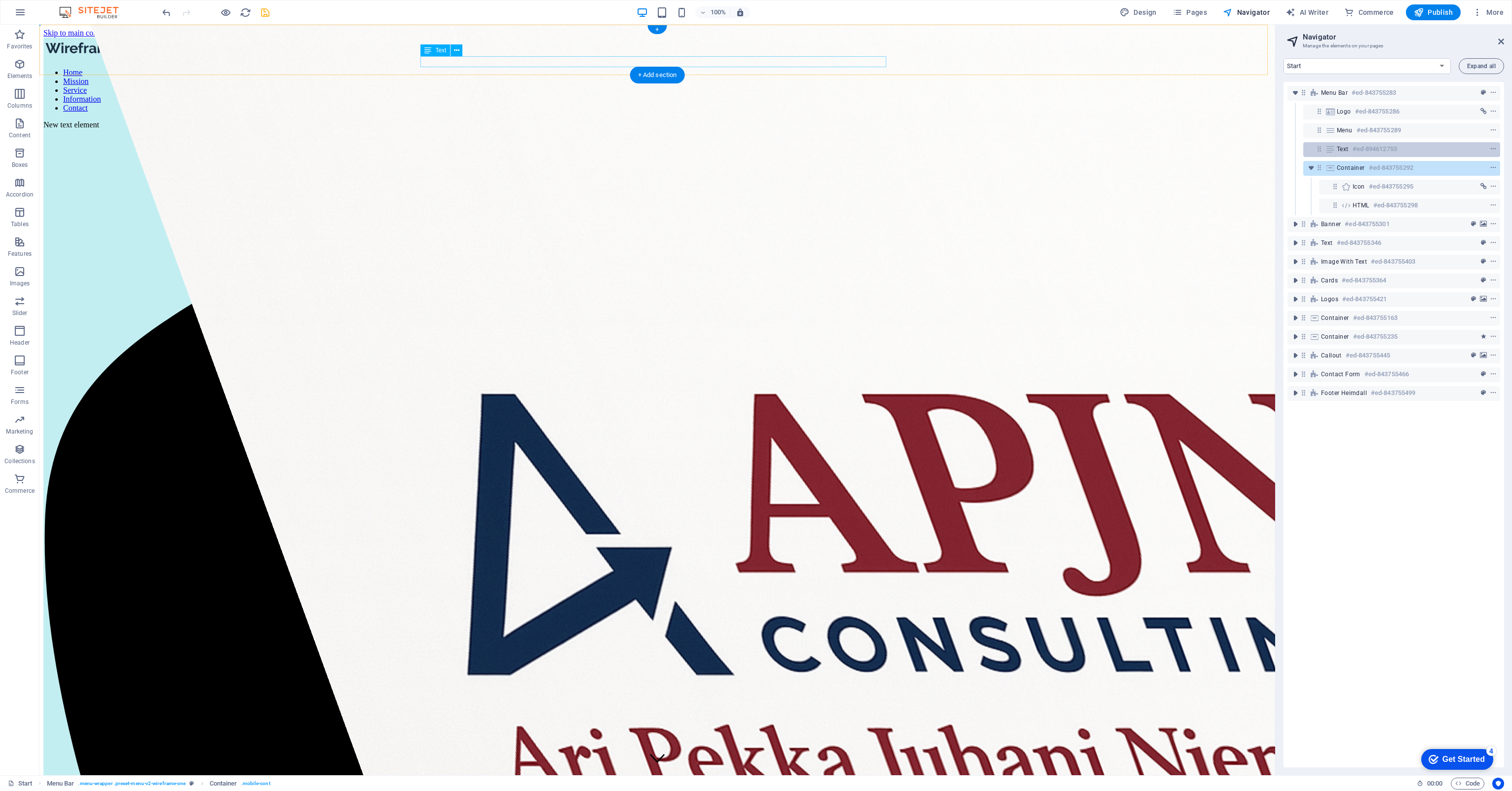
click at [1320, 150] on icon at bounding box center [1319, 149] width 9 height 9
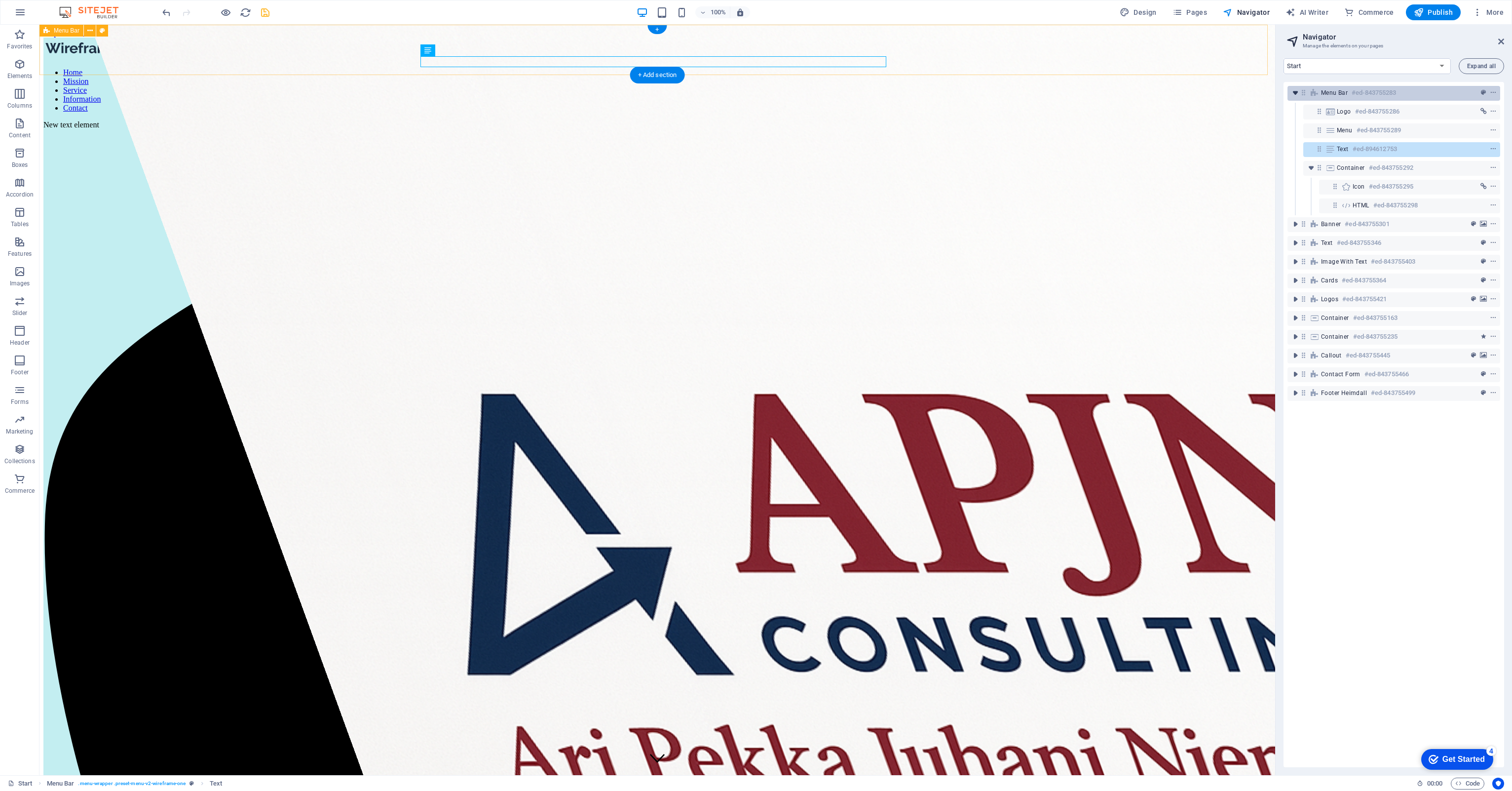
click at [1292, 88] on icon "toggle-expand" at bounding box center [1295, 93] width 10 height 10
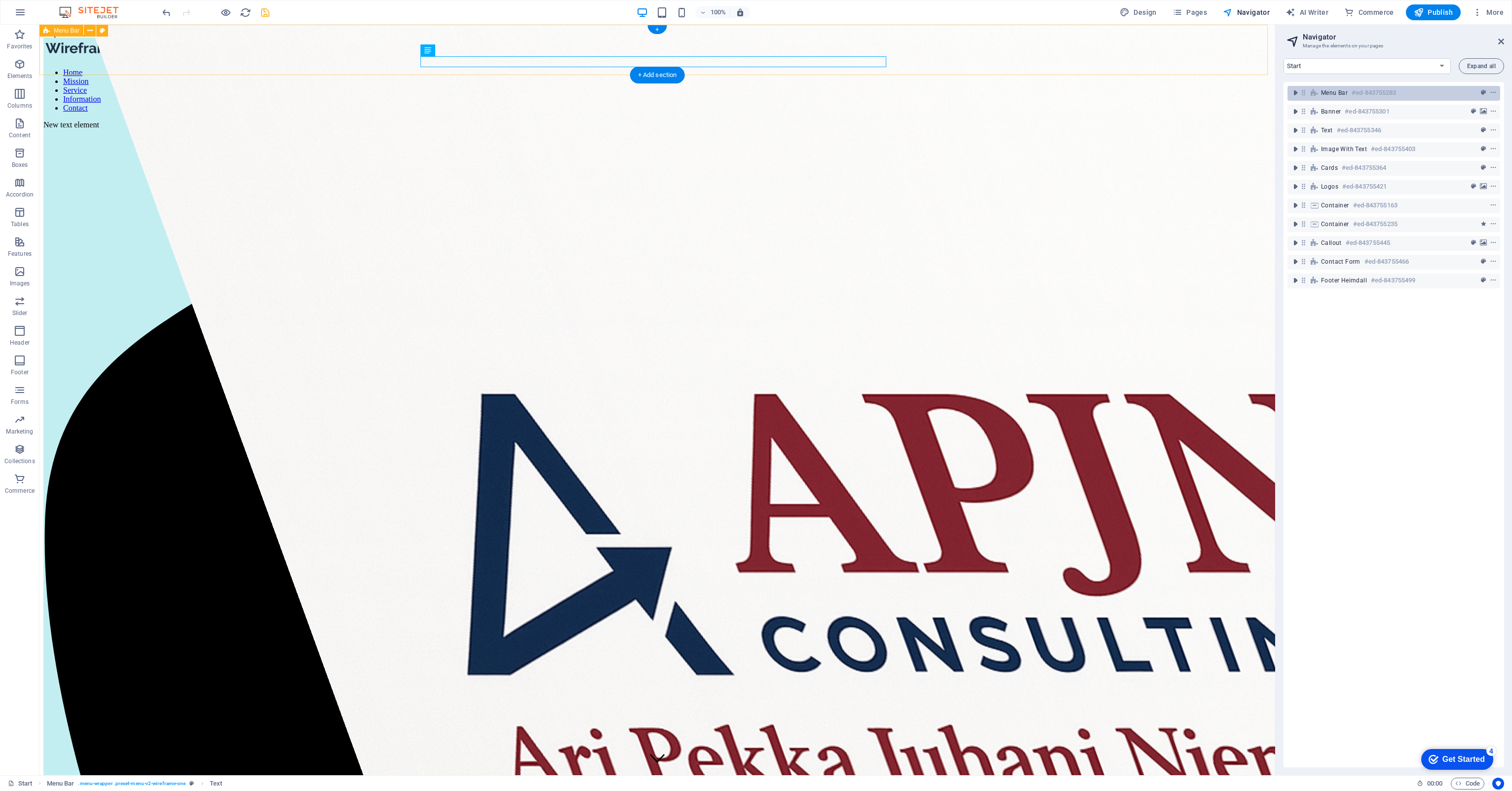
click at [1293, 86] on div "Menu Bar #ed-843755283" at bounding box center [1394, 93] width 212 height 15
click at [1295, 94] on icon "toggle-expand" at bounding box center [1295, 93] width 10 height 10
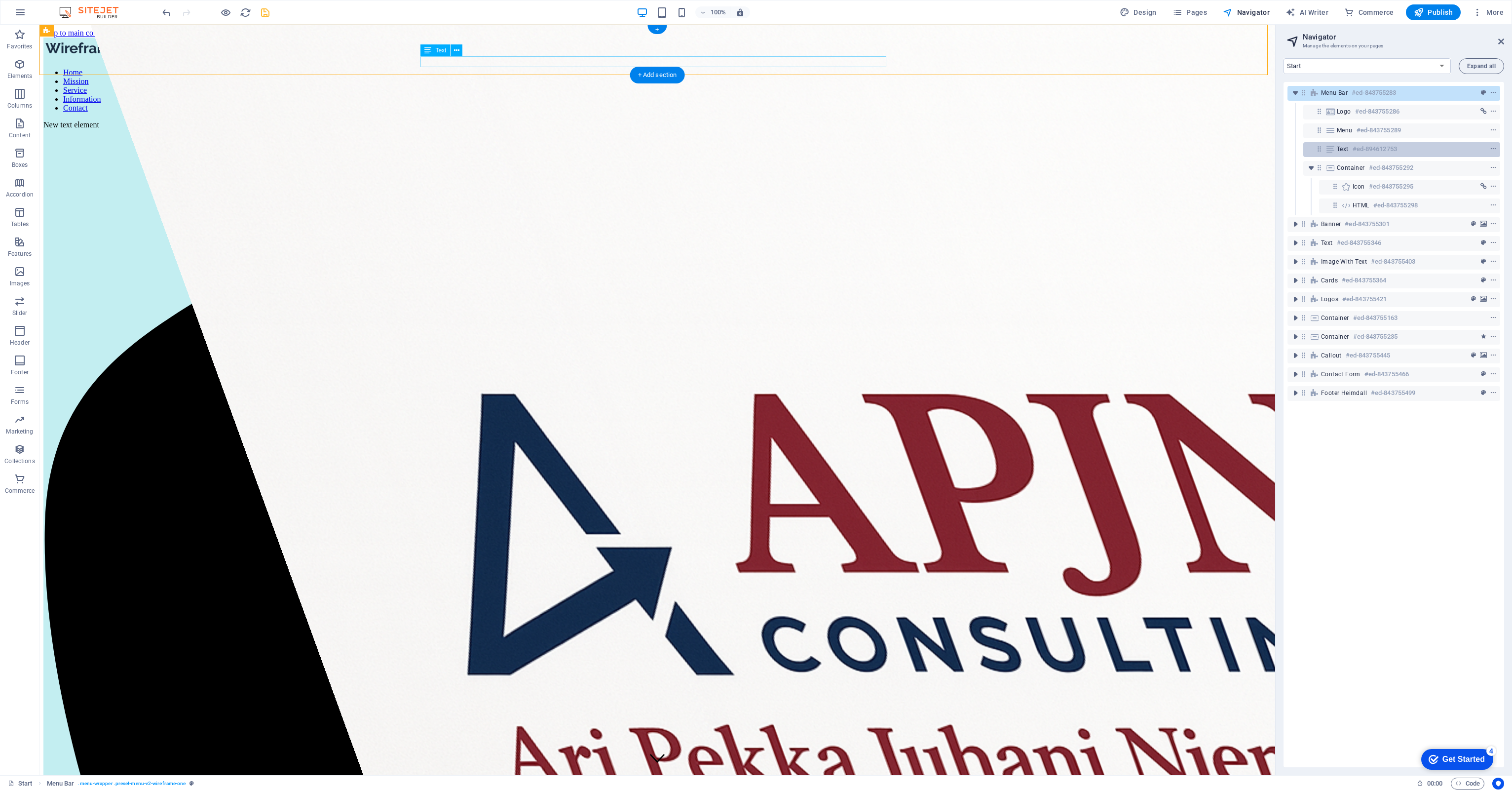
click at [1325, 144] on div "Text #ed-894612753" at bounding box center [1401, 149] width 197 height 15
click at [1490, 147] on icon "context-menu" at bounding box center [1493, 149] width 7 height 7
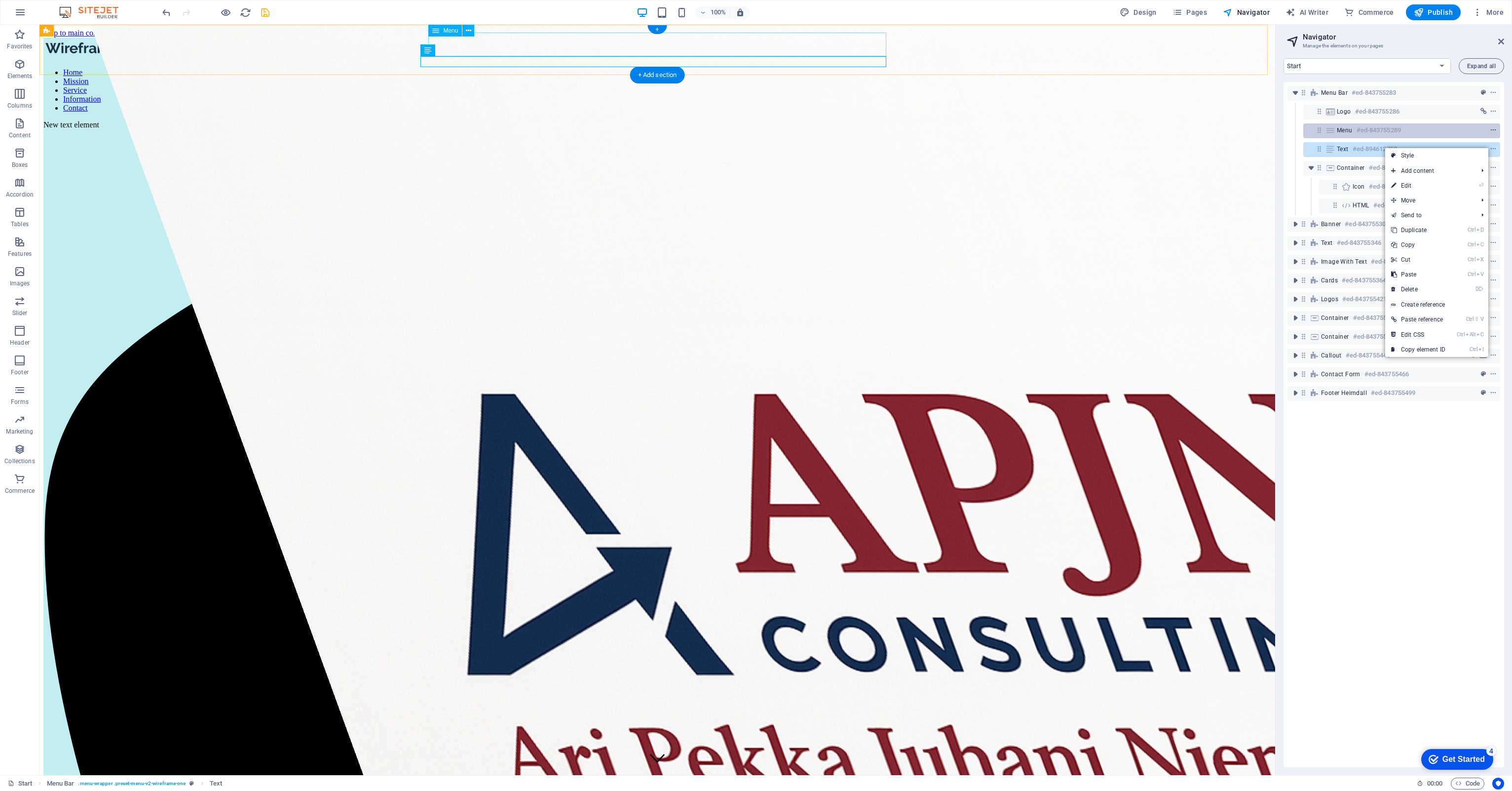
click at [1490, 127] on icon "context-menu" at bounding box center [1493, 131] width 7 height 7
click at [1495, 107] on div at bounding box center [1475, 111] width 47 height 12
click at [1490, 126] on button "context-menu" at bounding box center [1493, 130] width 10 height 12
click at [1490, 131] on icon "context-menu" at bounding box center [1493, 131] width 7 height 7
click at [1488, 124] on button "context-menu" at bounding box center [1493, 130] width 10 height 12
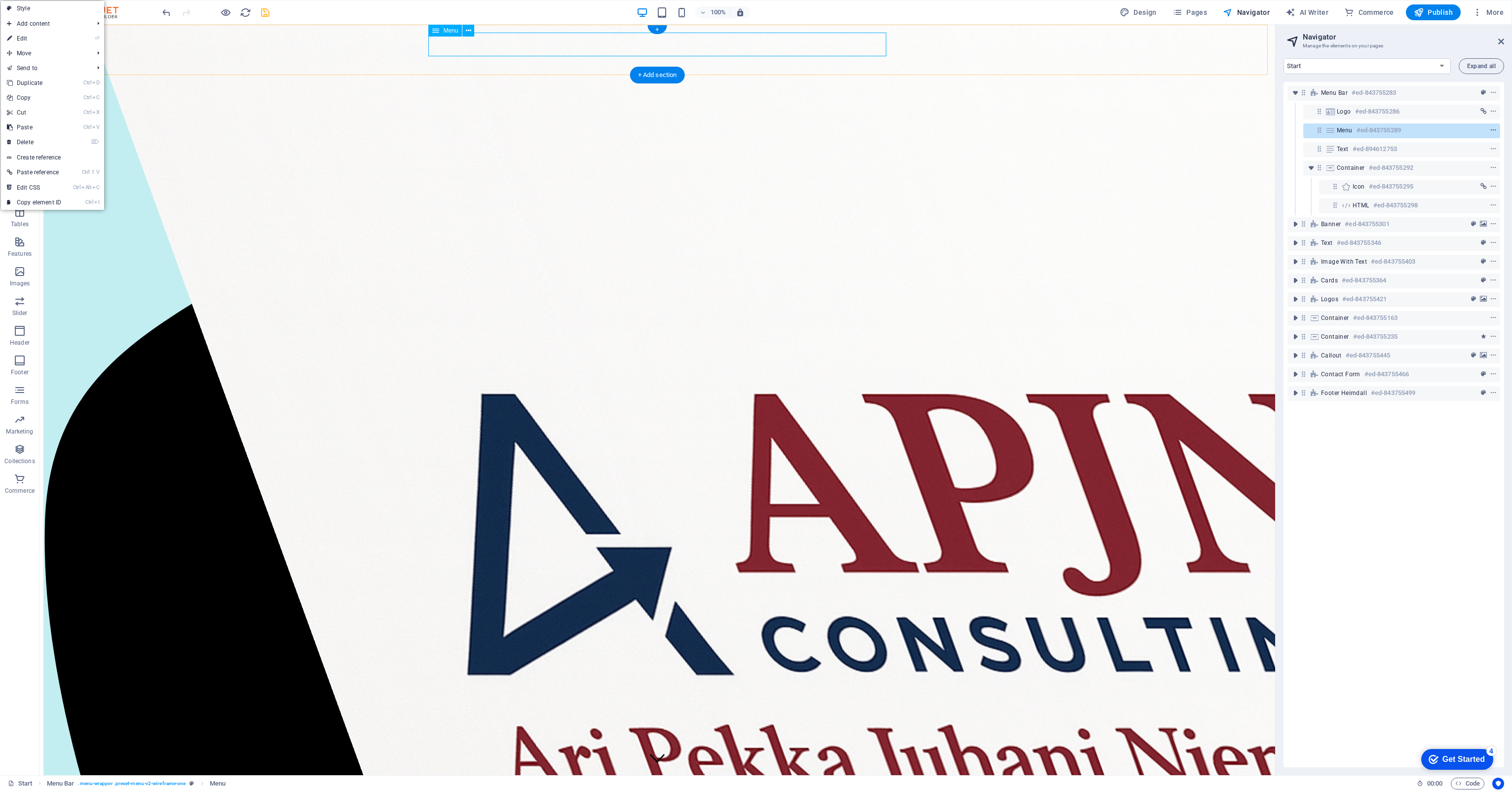
click at [1488, 124] on button "context-menu" at bounding box center [1493, 130] width 10 height 12
click at [1490, 131] on icon "context-menu" at bounding box center [1493, 131] width 7 height 7
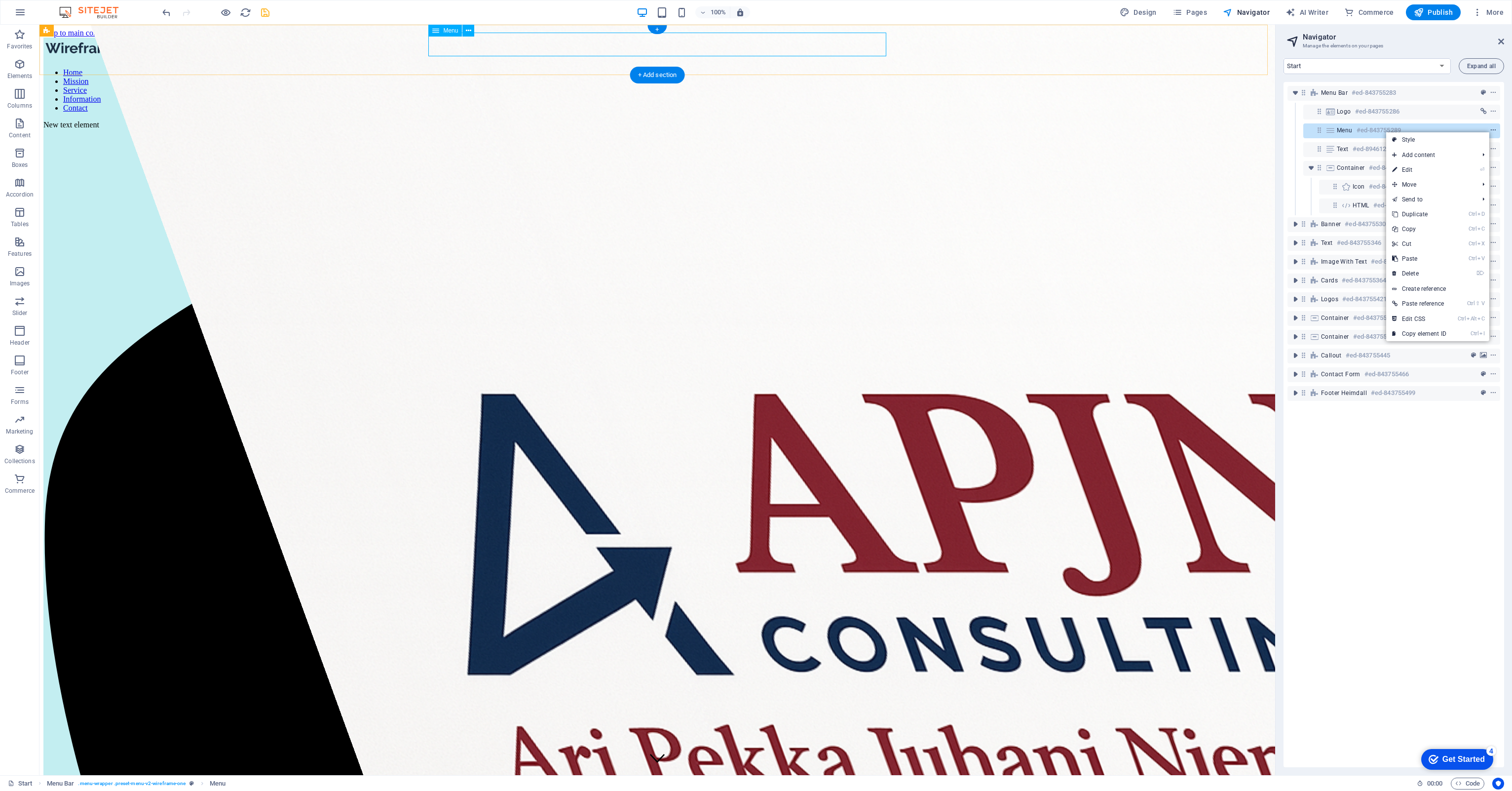
click at [1488, 124] on button "context-menu" at bounding box center [1493, 130] width 10 height 12
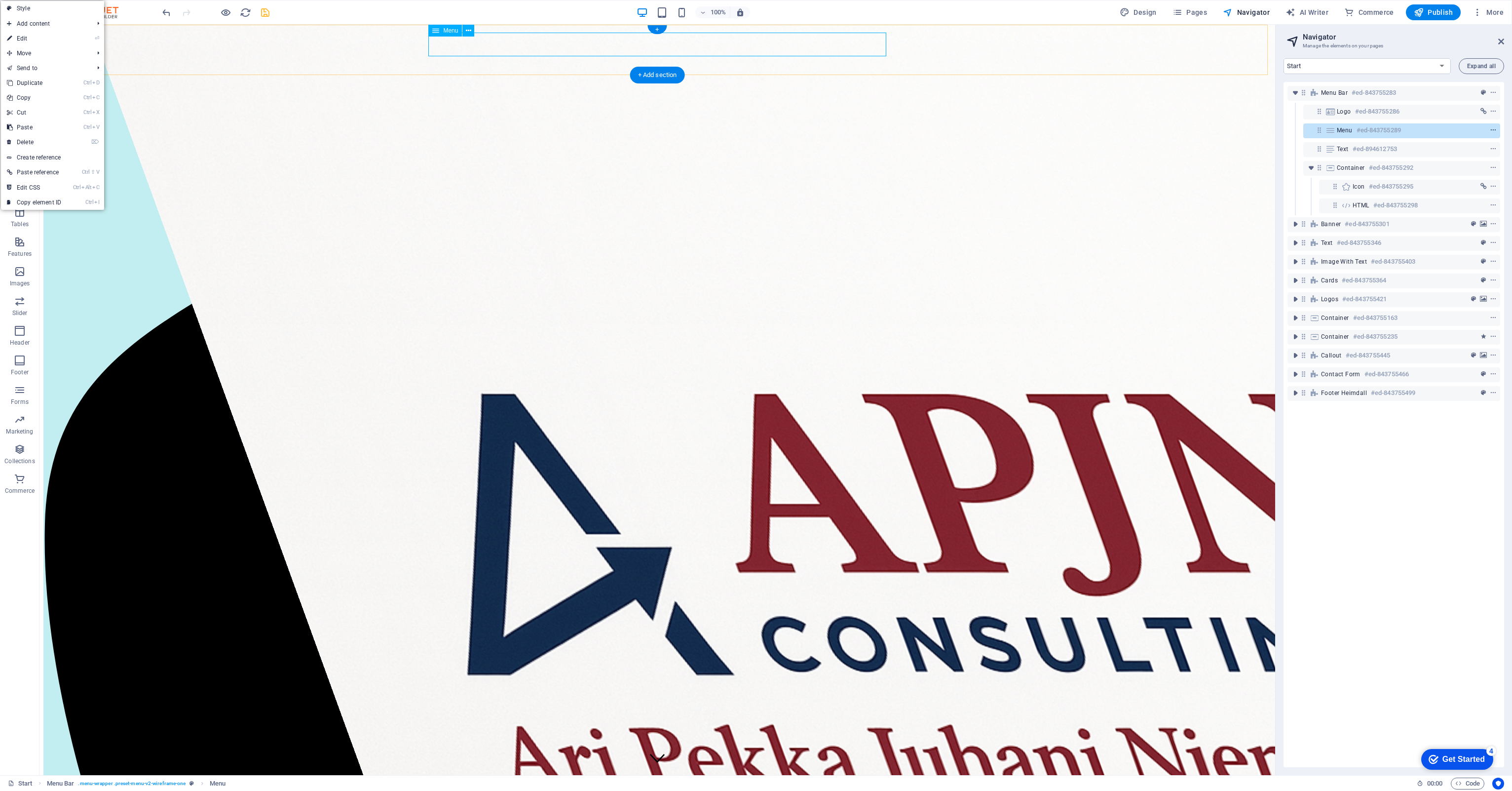
click at [1488, 124] on button "context-menu" at bounding box center [1493, 130] width 10 height 12
click at [1490, 131] on icon "context-menu" at bounding box center [1493, 131] width 7 height 7
click at [1495, 130] on span "context-menu" at bounding box center [1493, 131] width 10 height 7
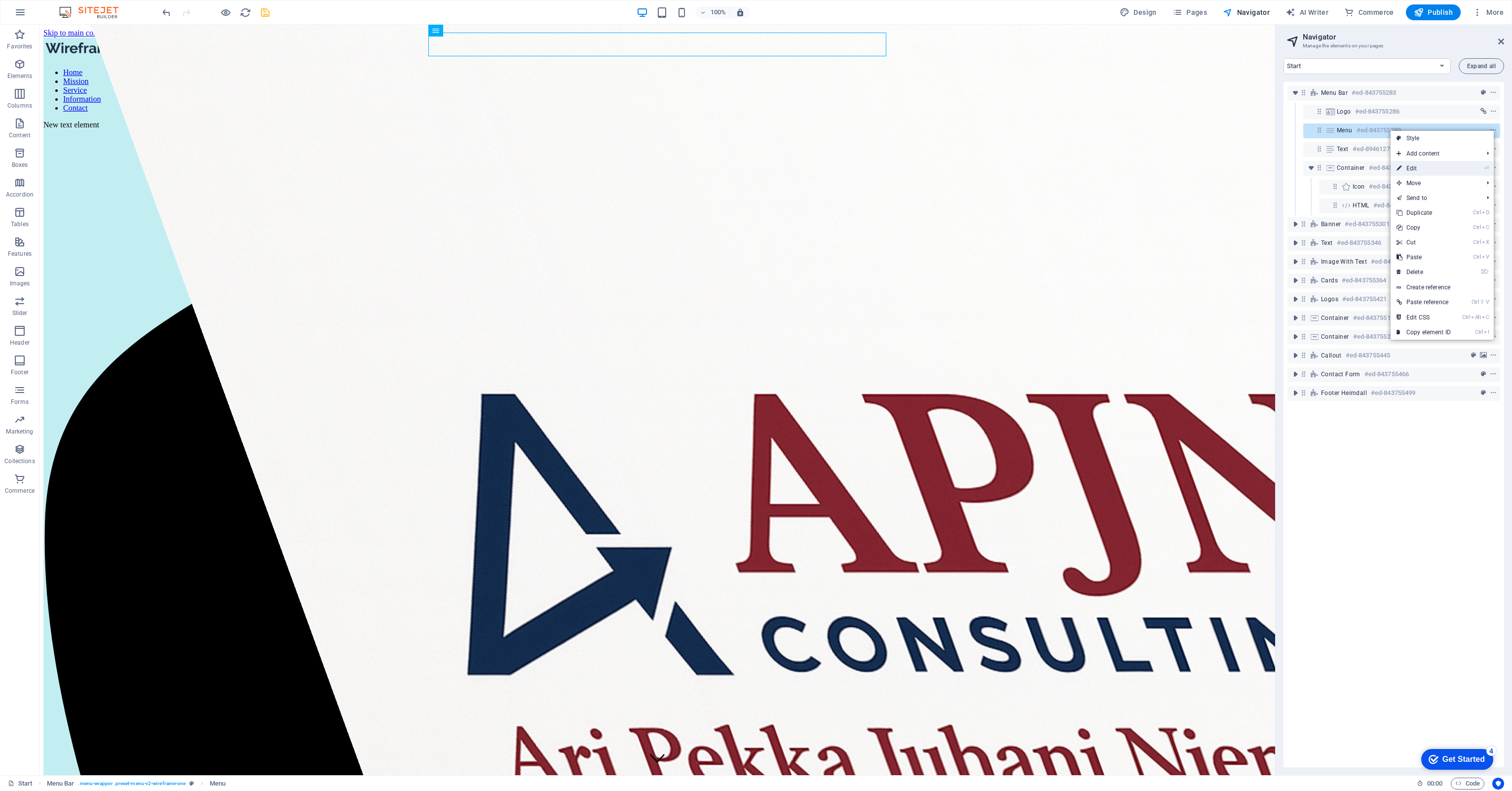
click at [1434, 165] on link "⏎ Edit" at bounding box center [1424, 168] width 66 height 15
select select "overlay"
select select
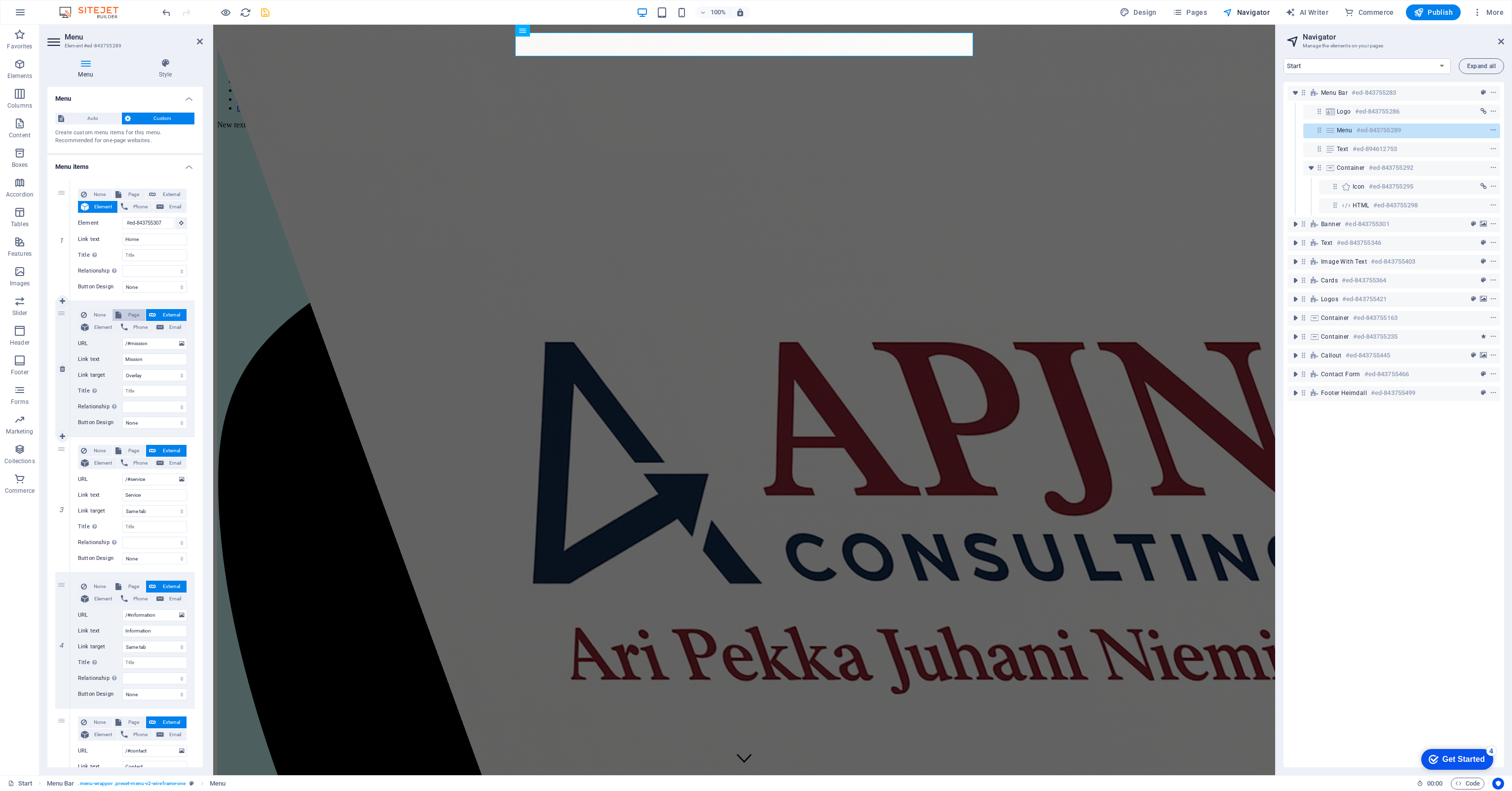
click at [126, 315] on span "Page" at bounding box center [133, 314] width 18 height 12
select select
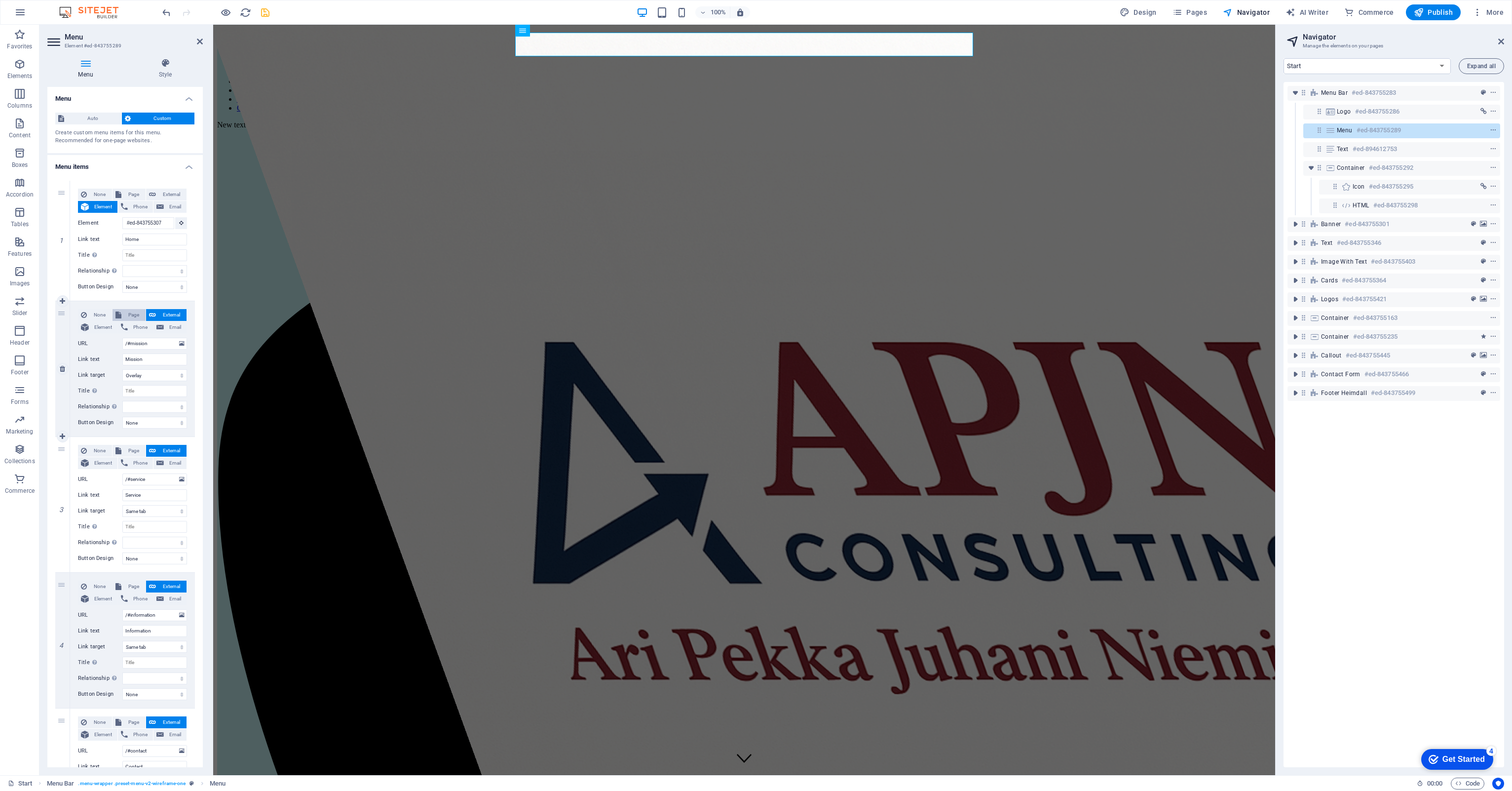
select select
click at [165, 312] on span "External" at bounding box center [171, 314] width 24 height 12
select select
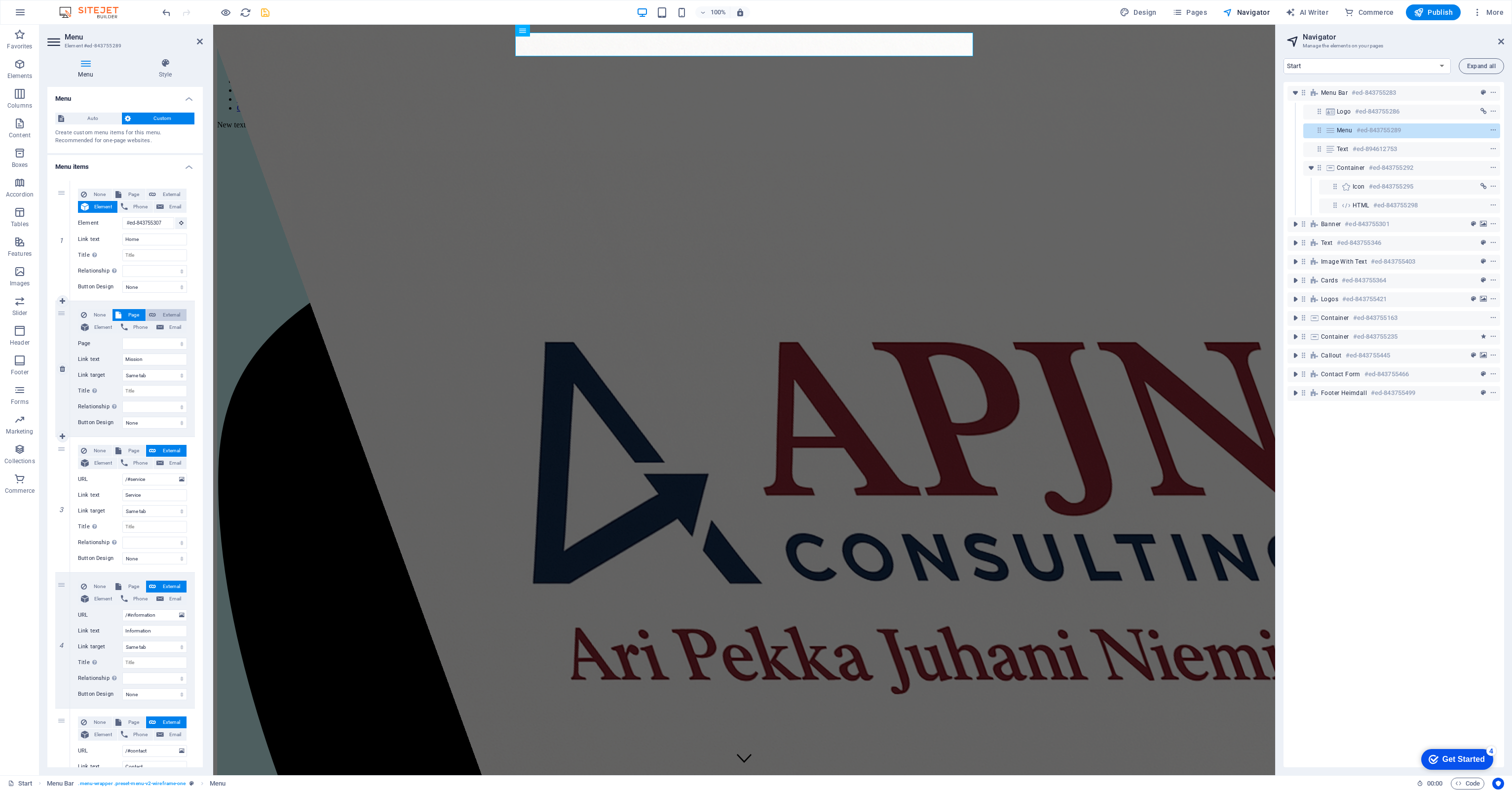
select select "blank"
select select
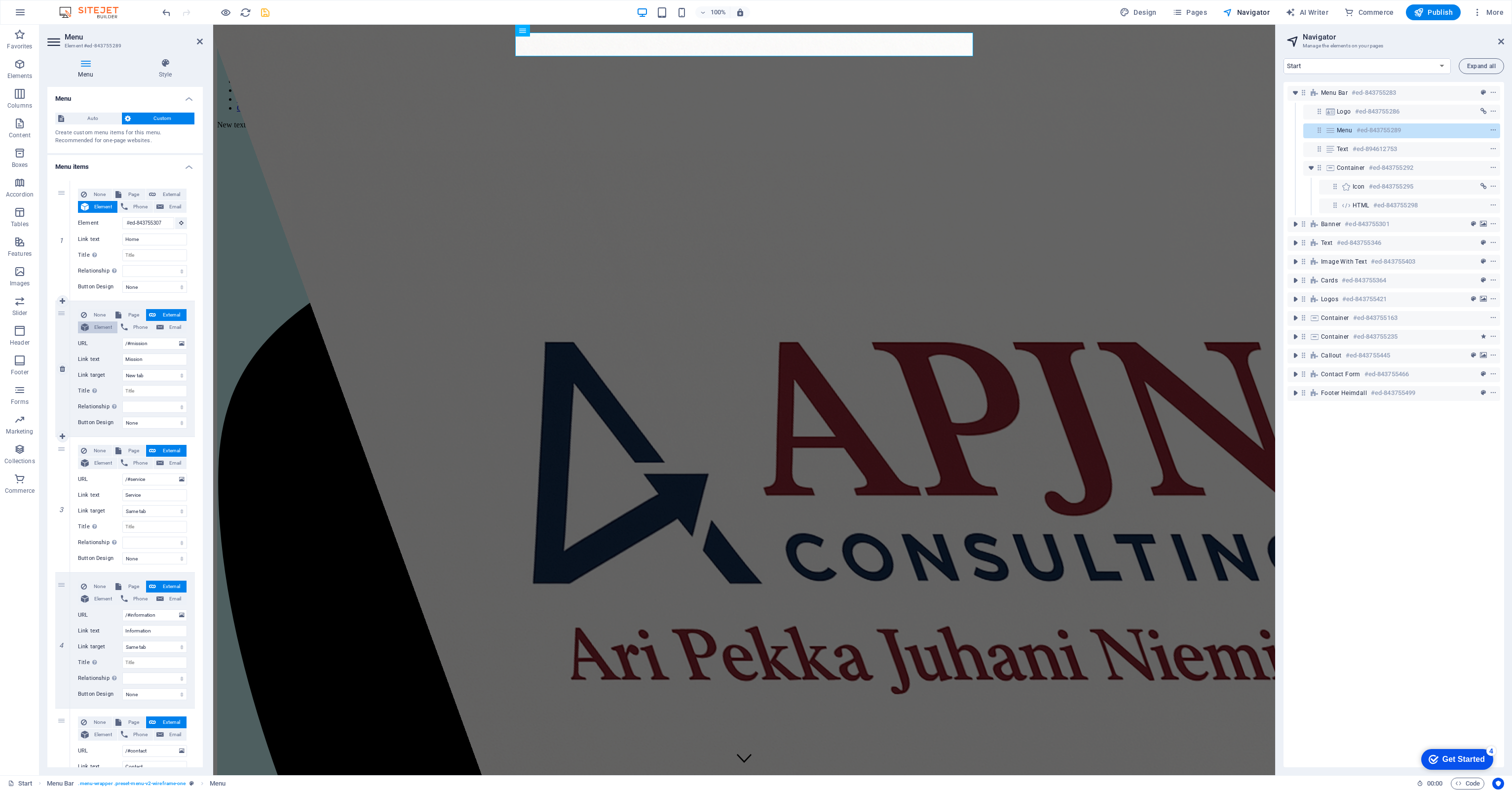
click at [104, 327] on span "Element" at bounding box center [103, 327] width 23 height 12
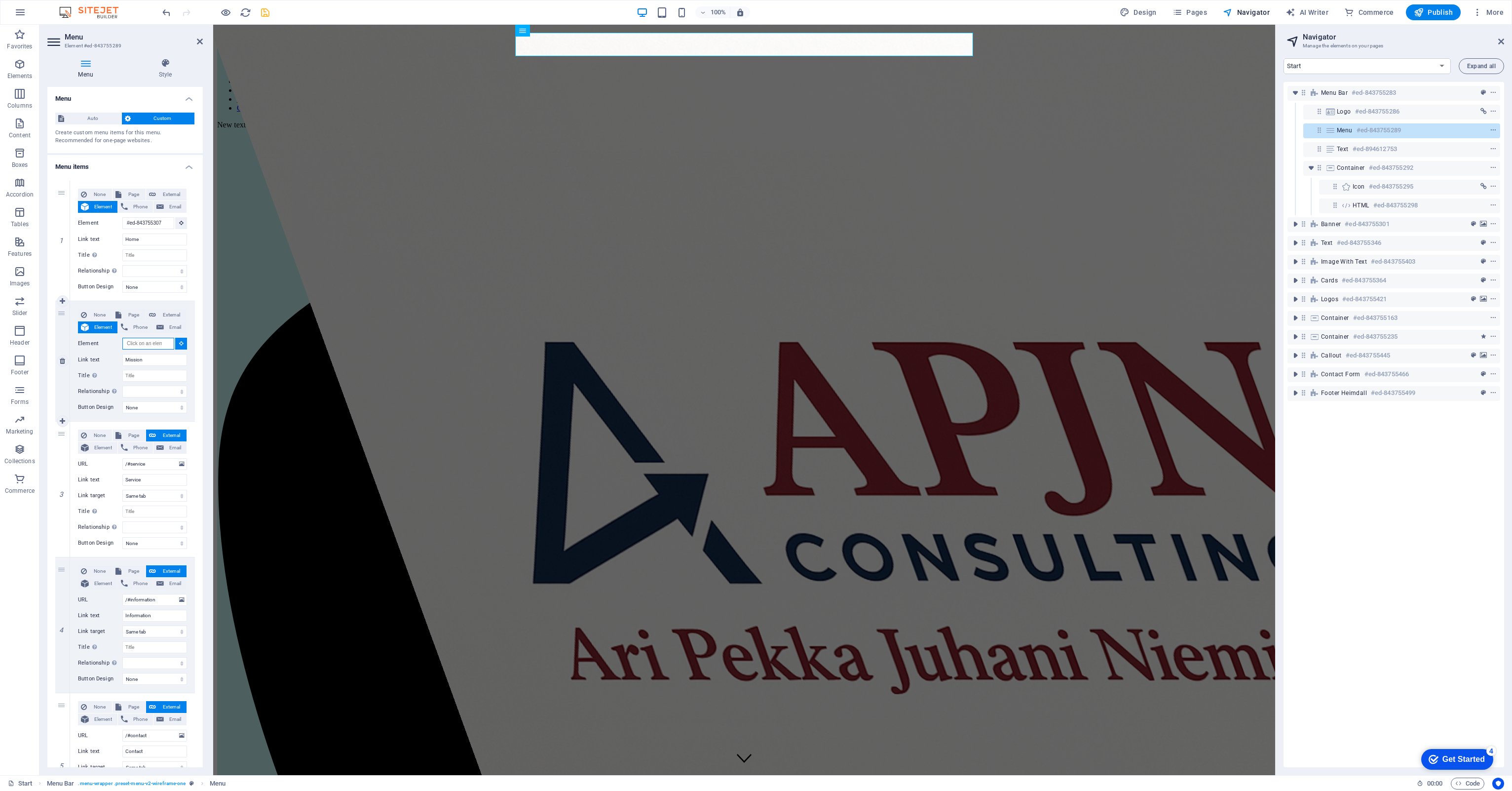
select select
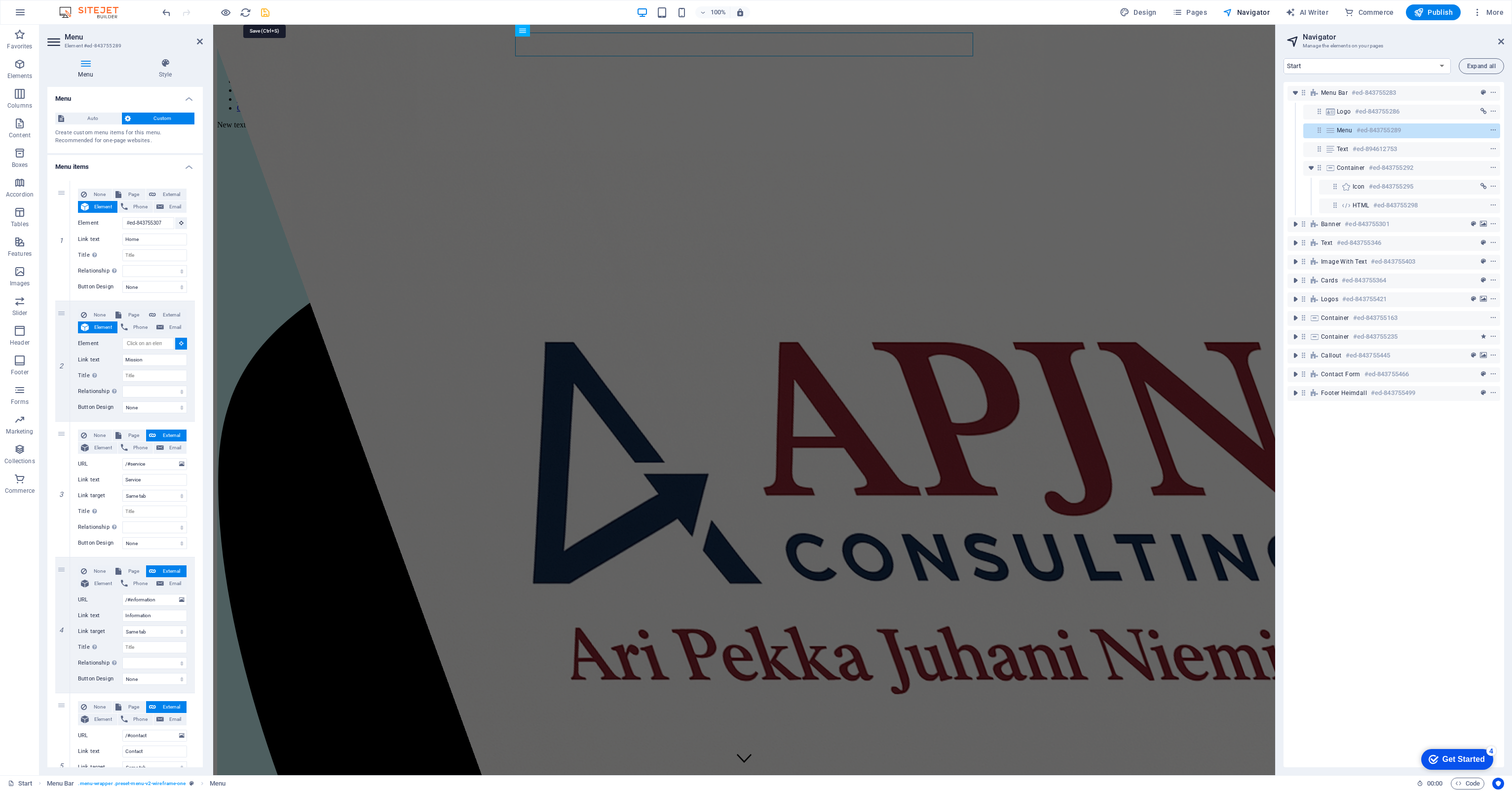
click at [261, 13] on icon "save" at bounding box center [266, 13] width 11 height 11
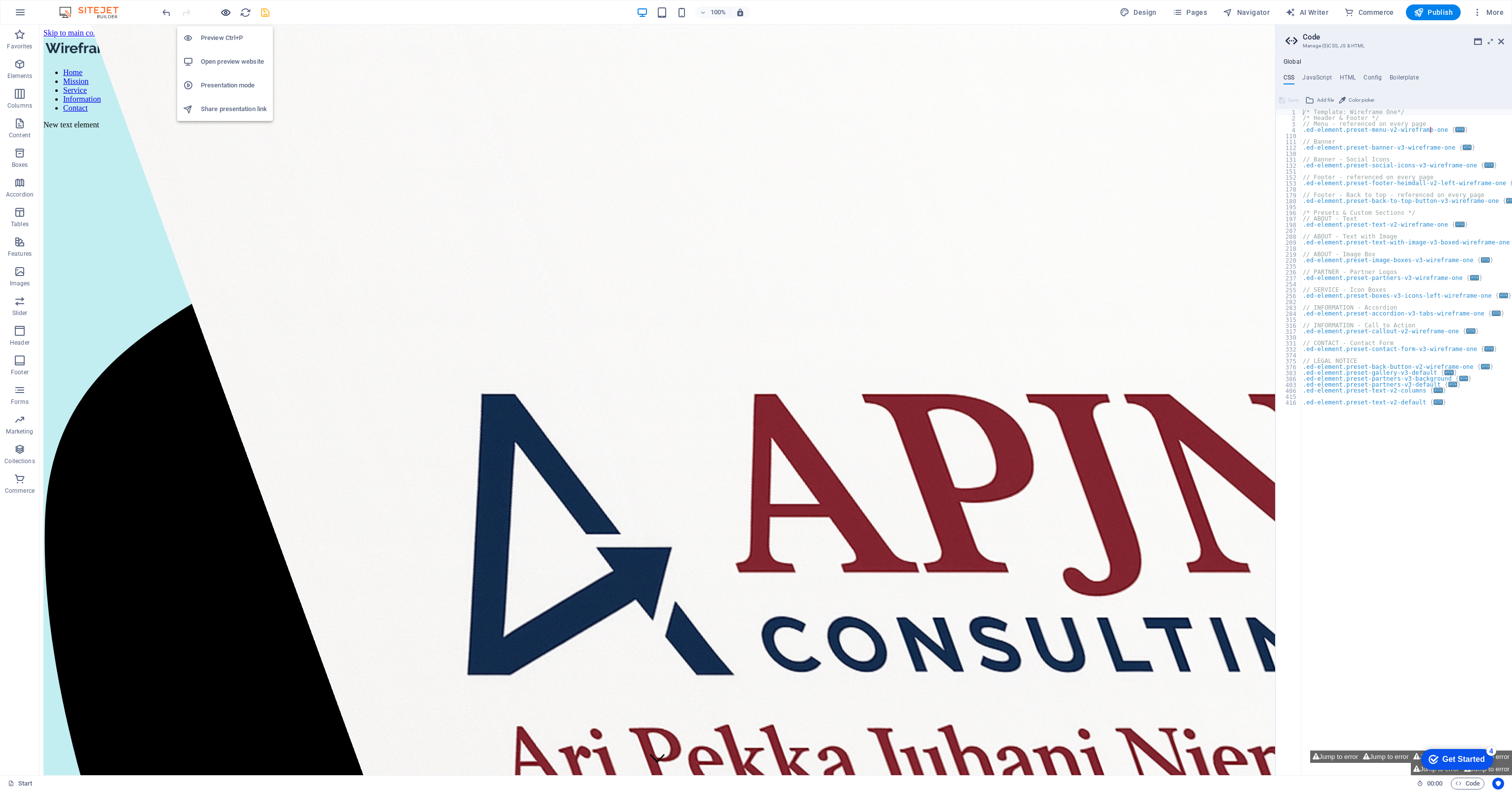
click at [227, 7] on icon "button" at bounding box center [226, 13] width 11 height 11
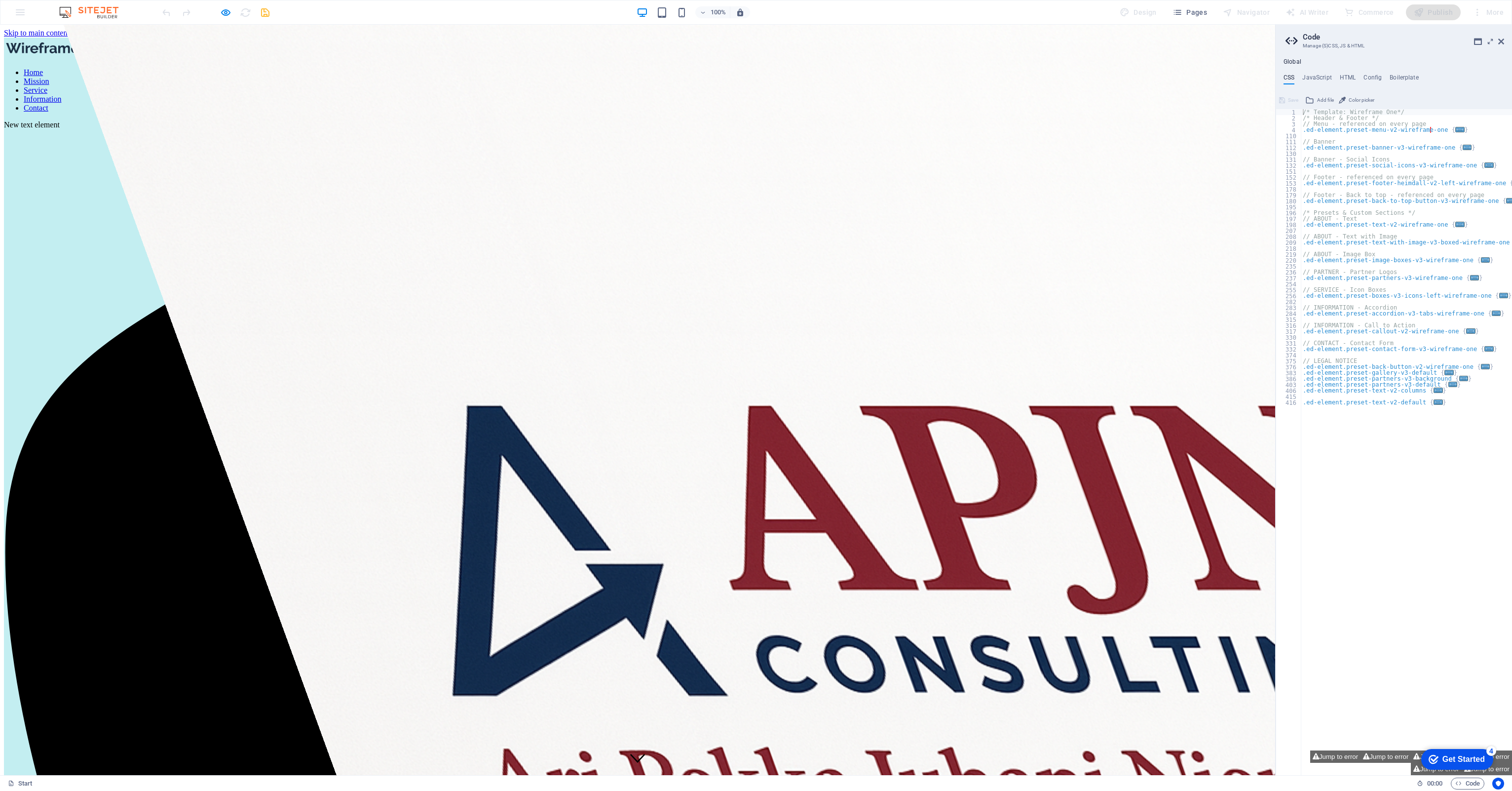
click at [43, 68] on link "Home" at bounding box center [33, 72] width 19 height 9
click at [50, 77] on link "Mission" at bounding box center [37, 81] width 26 height 9
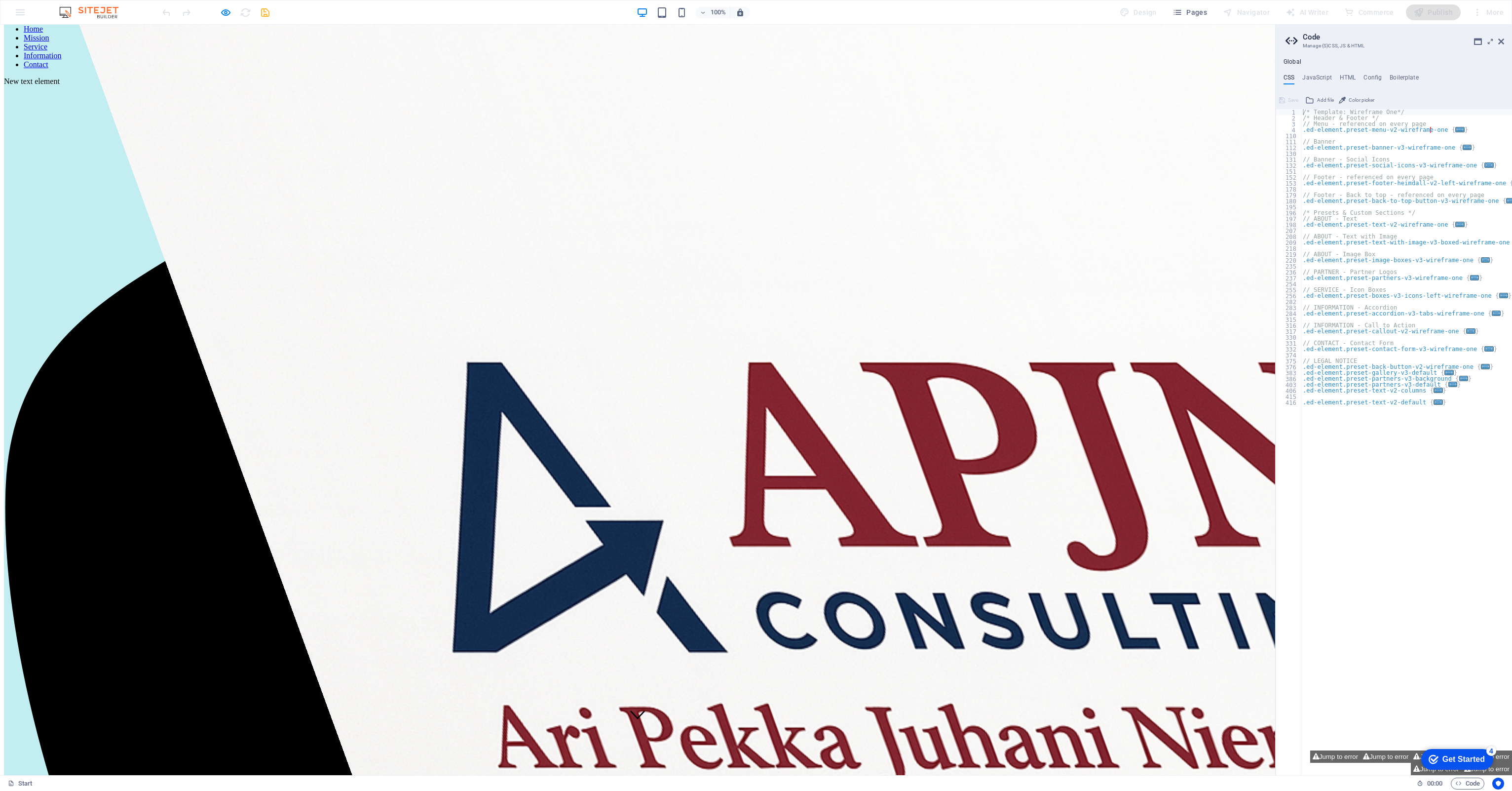
scroll to position [50, 0]
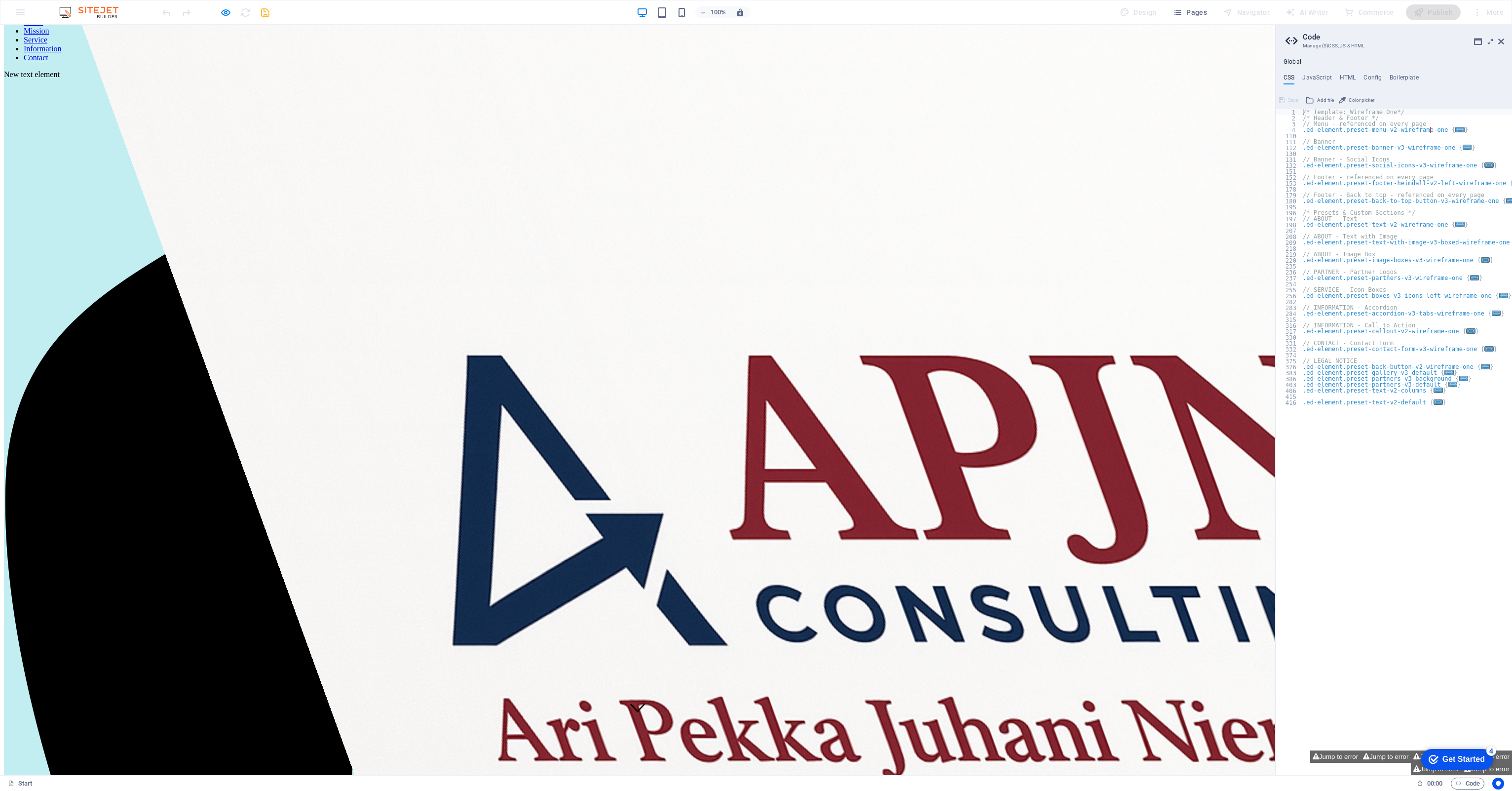
click at [43, 26] on link "Home" at bounding box center [33, 22] width 19 height 9
click at [50, 35] on link "Mission" at bounding box center [37, 31] width 26 height 9
click at [47, 42] on link "Service" at bounding box center [35, 40] width 24 height 9
drag, startPoint x: 710, startPoint y: 48, endPoint x: 874, endPoint y: 165, distance: 201.5
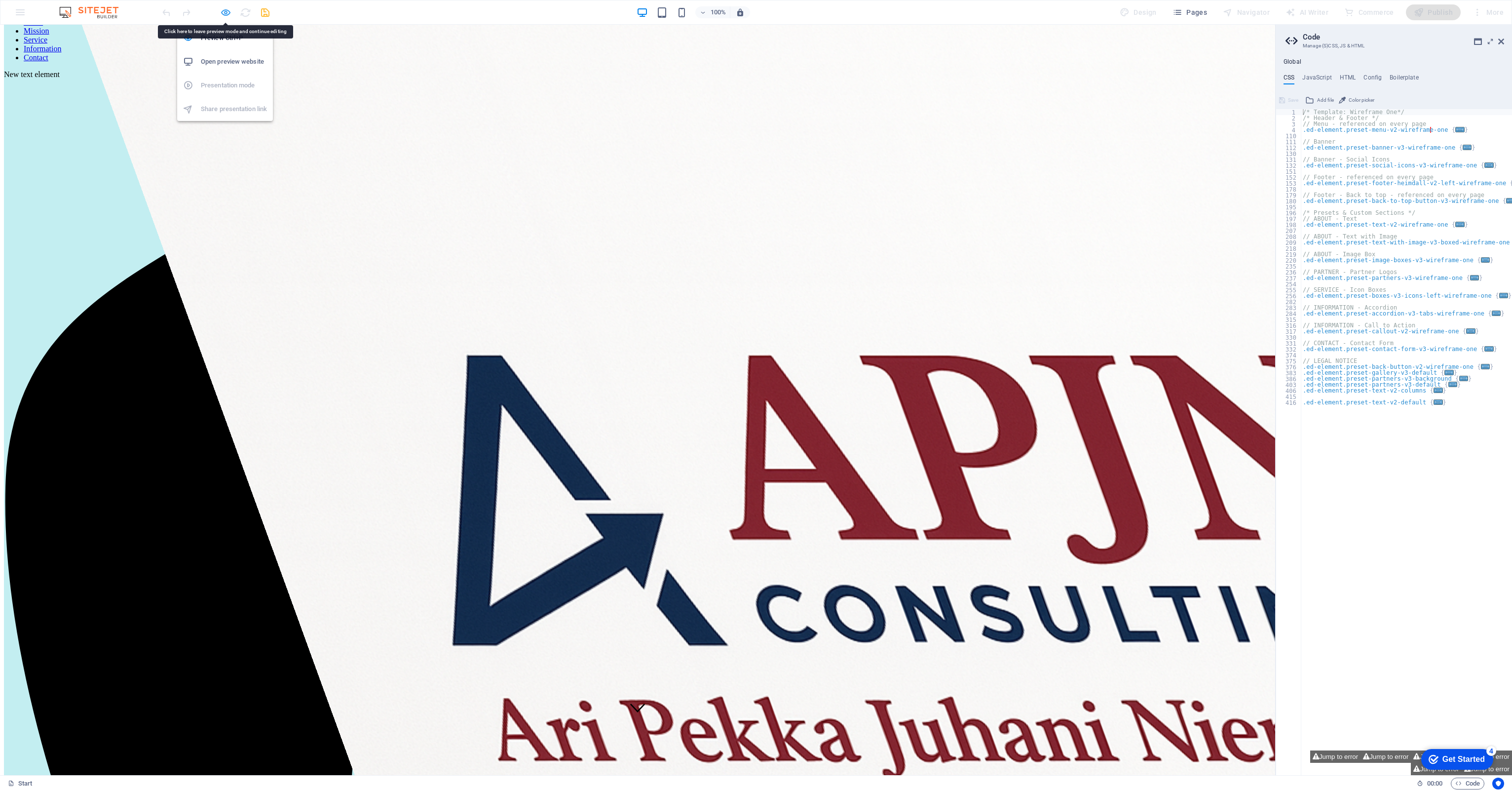
click at [224, 13] on icon "button" at bounding box center [226, 13] width 11 height 11
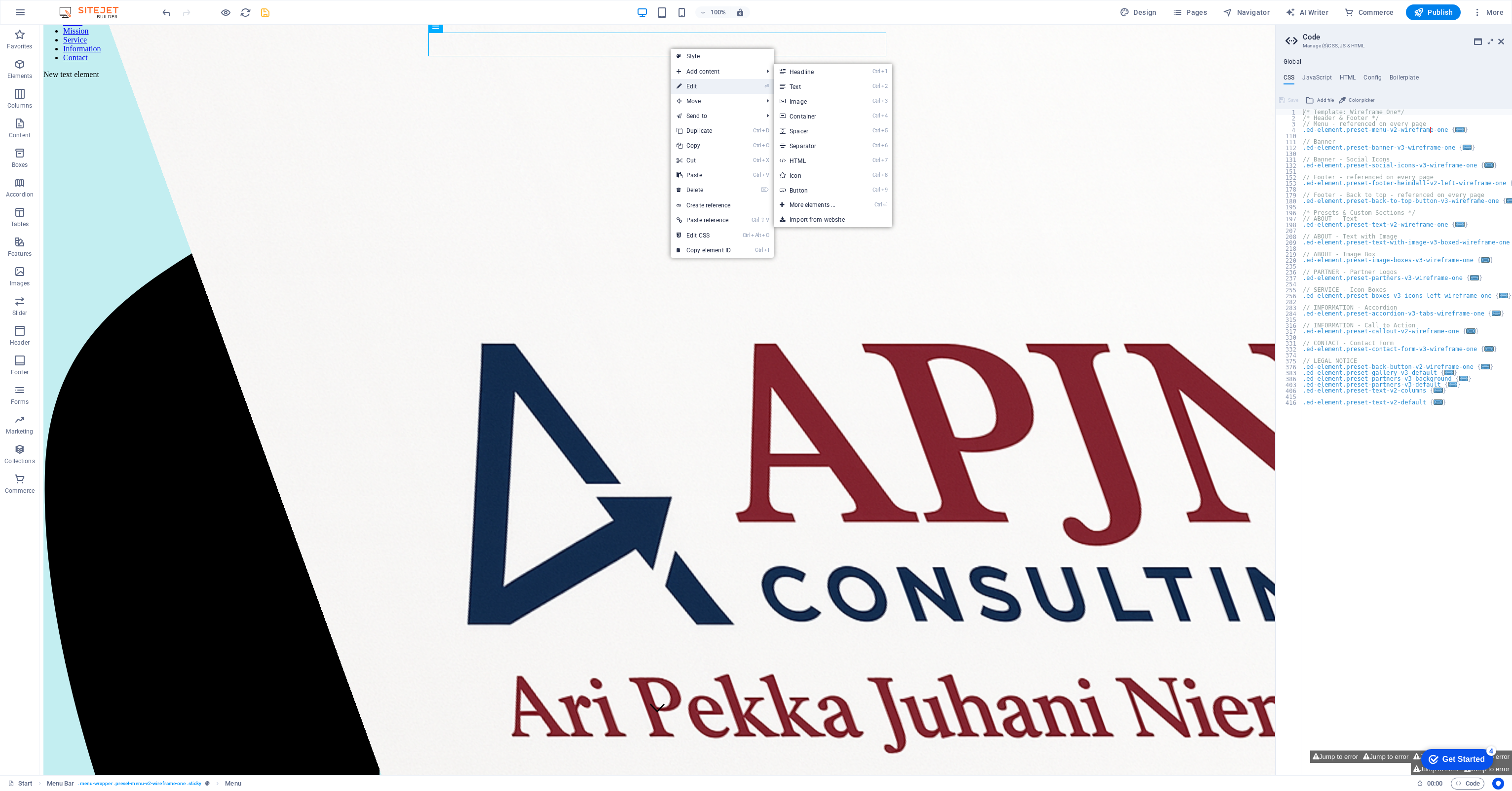
click at [700, 81] on link "⏎ Edit" at bounding box center [703, 86] width 66 height 15
select select
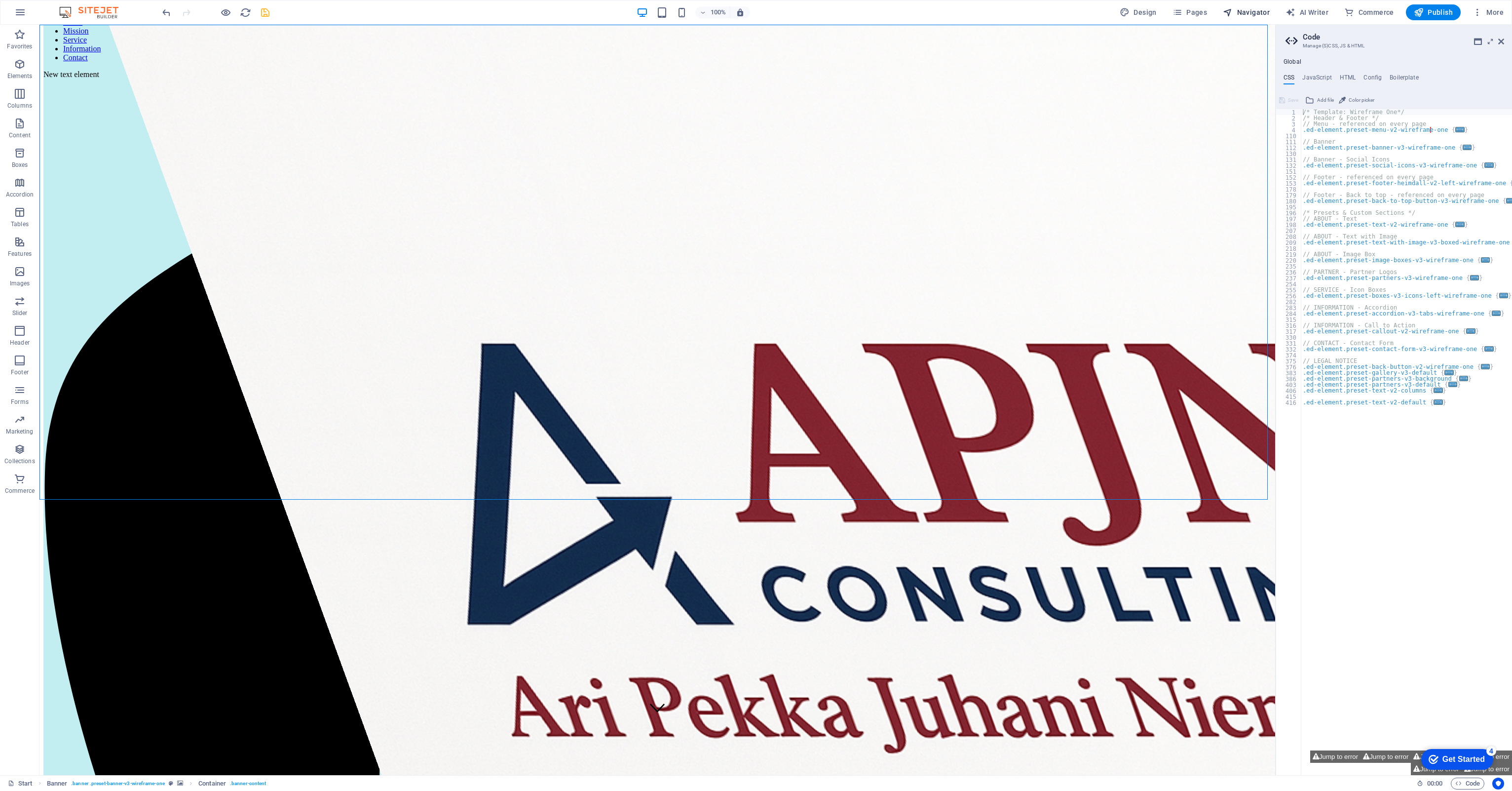
click at [1247, 15] on span "Navigator" at bounding box center [1246, 12] width 47 height 10
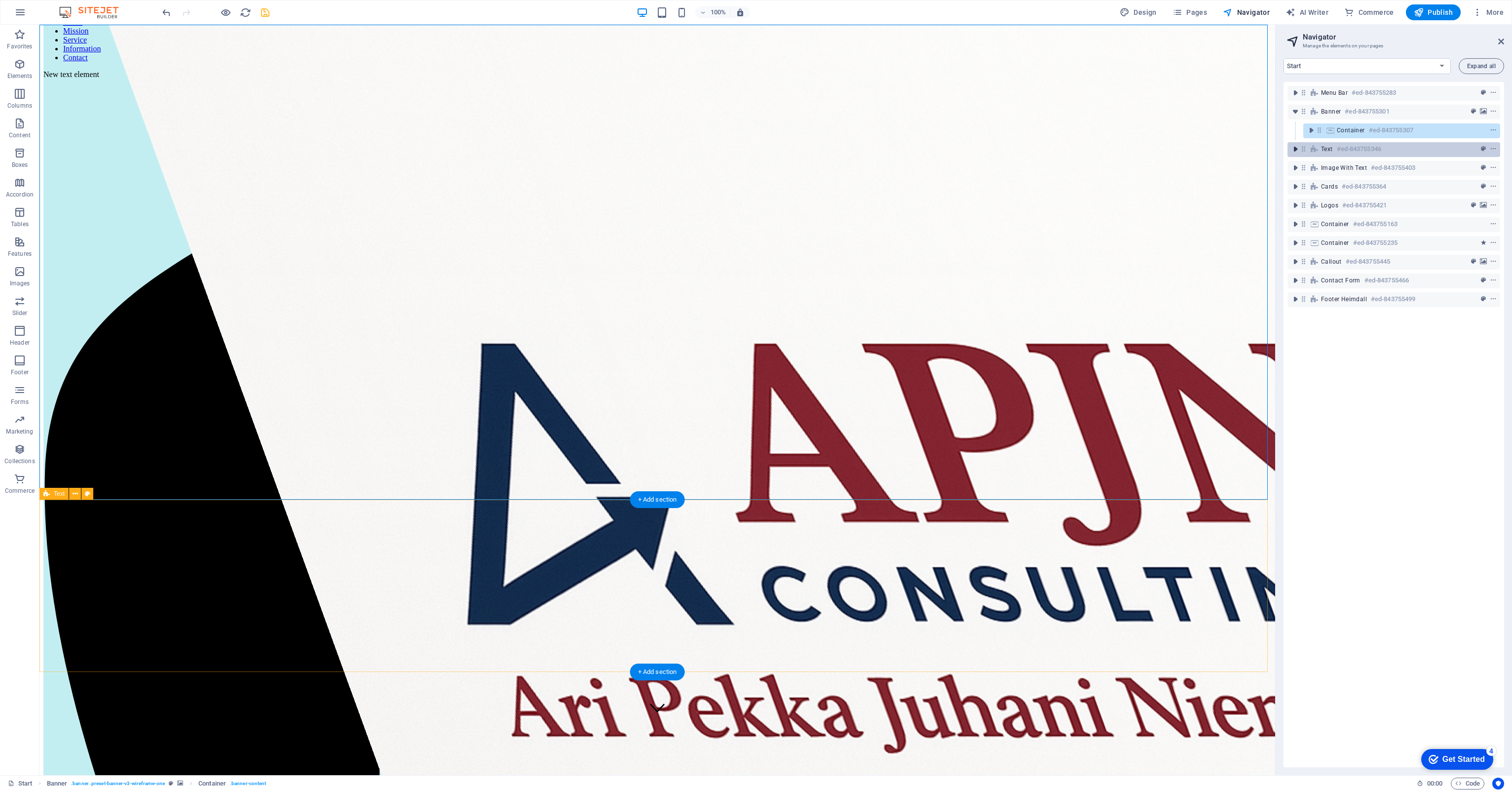
click at [1295, 153] on icon "toggle-expand" at bounding box center [1295, 149] width 10 height 10
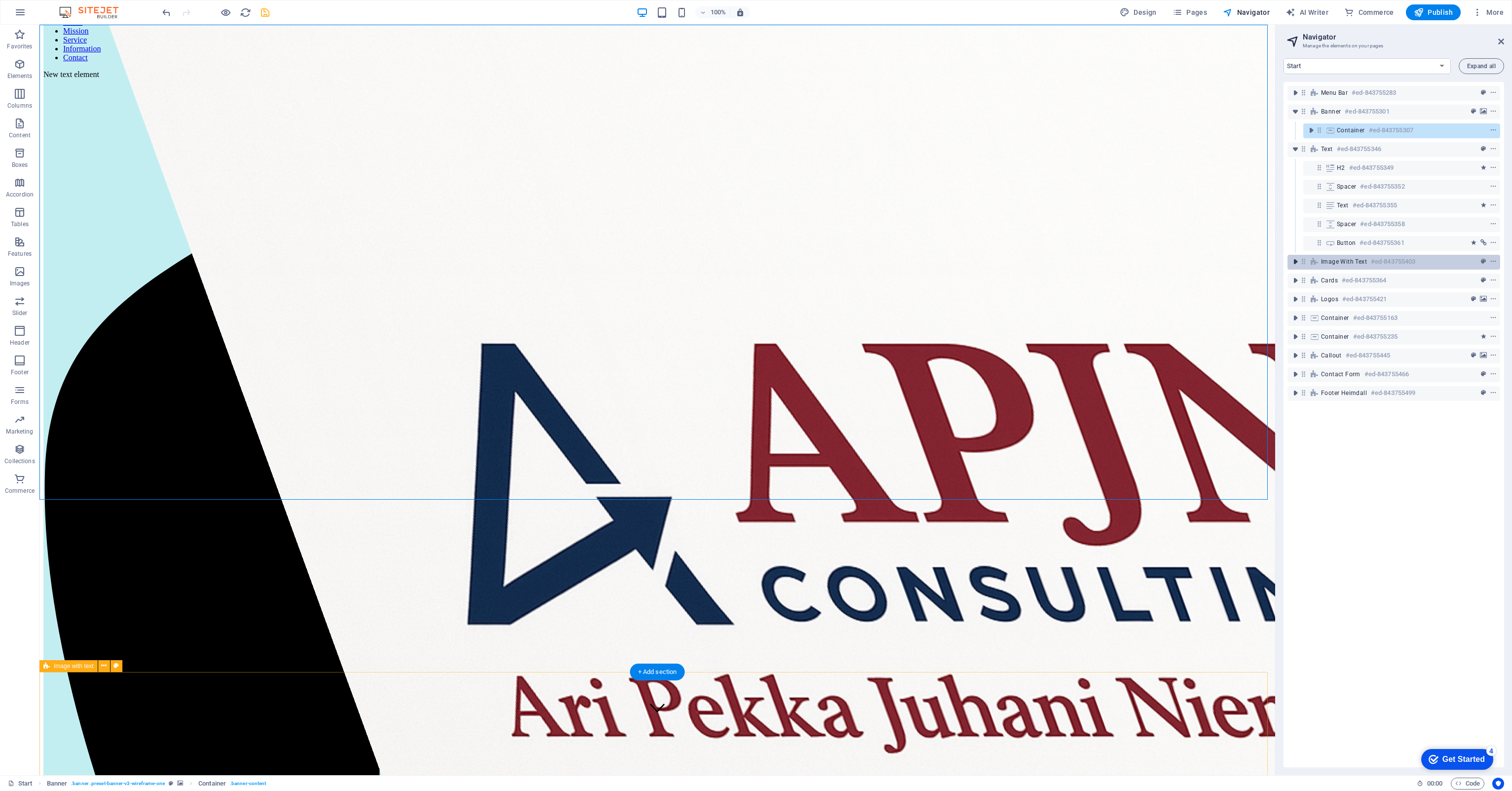
click at [1295, 265] on icon "toggle-expand" at bounding box center [1295, 262] width 10 height 10
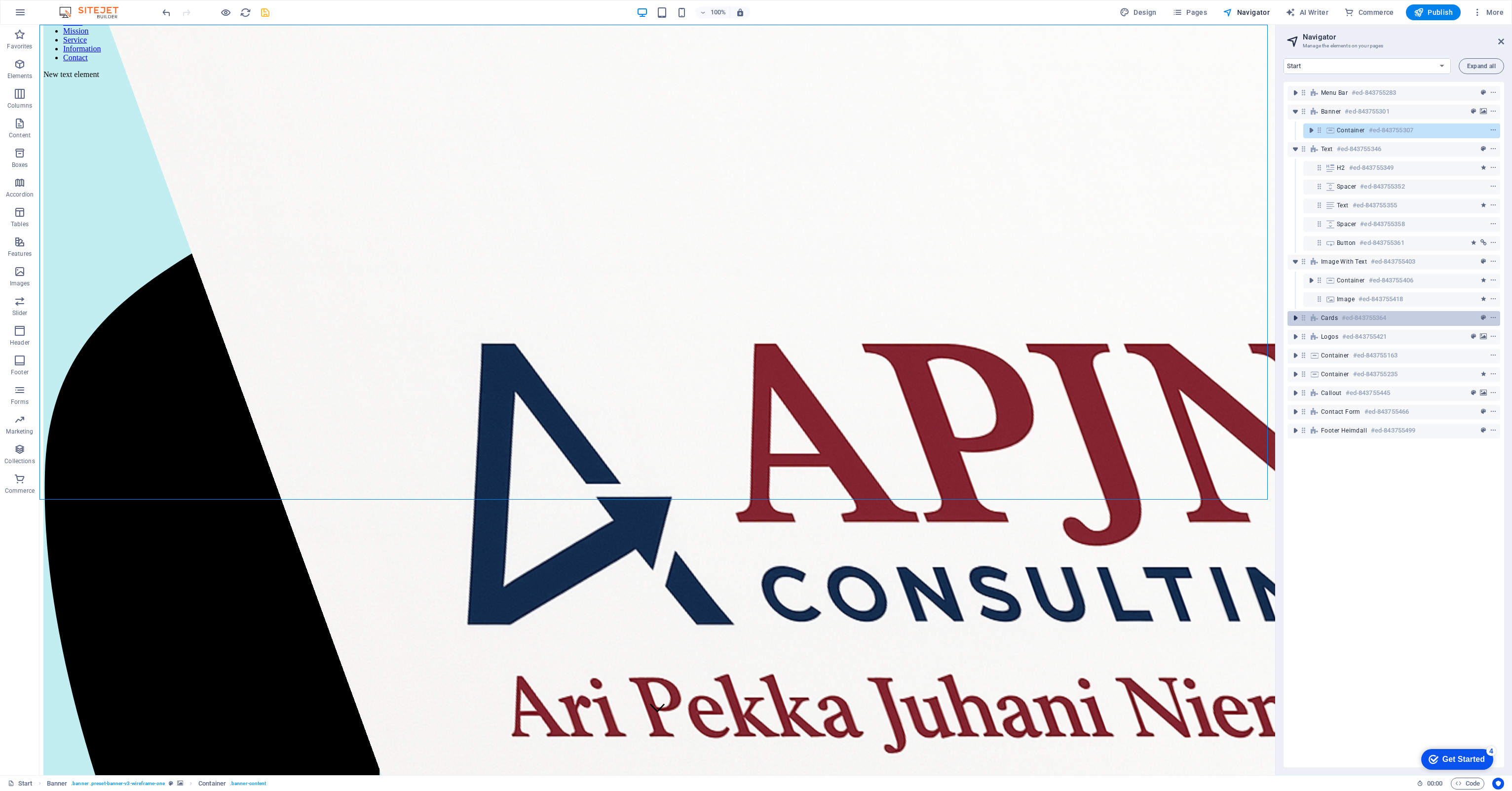
click at [1297, 317] on icon "toggle-expand" at bounding box center [1295, 318] width 10 height 10
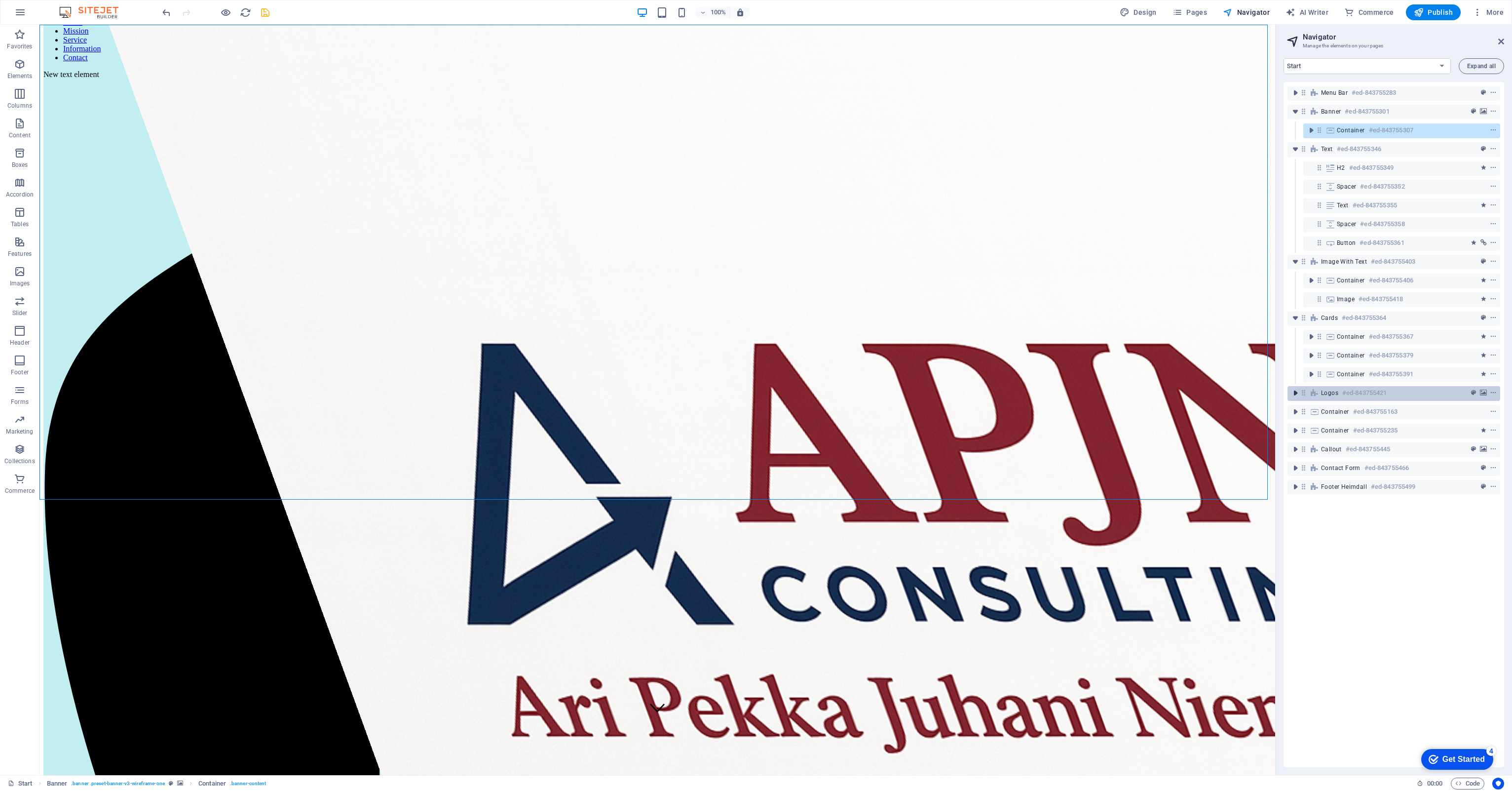
click at [1299, 389] on icon "toggle-expand" at bounding box center [1295, 393] width 10 height 10
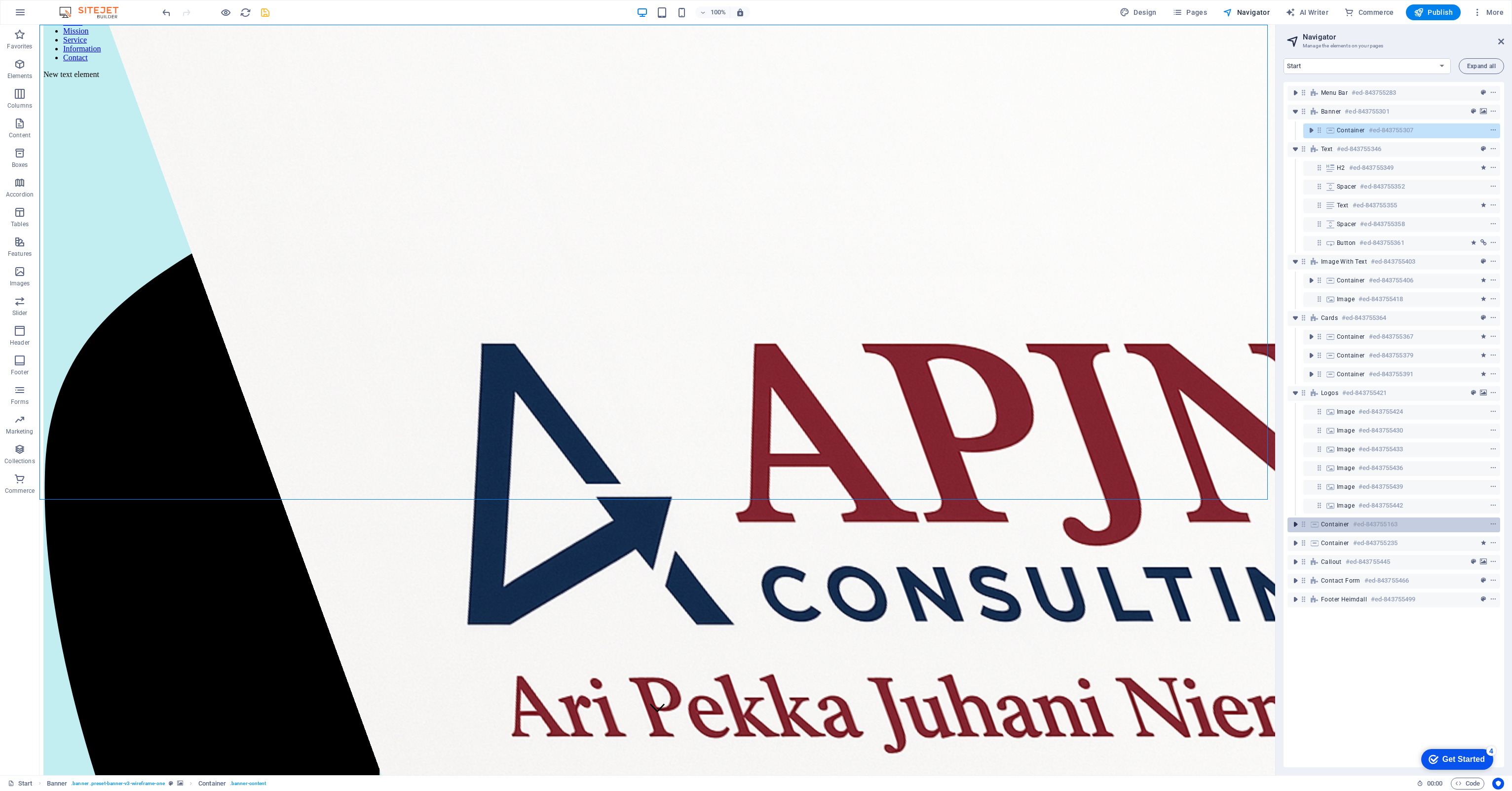
click at [1297, 524] on icon "toggle-expand" at bounding box center [1295, 524] width 10 height 10
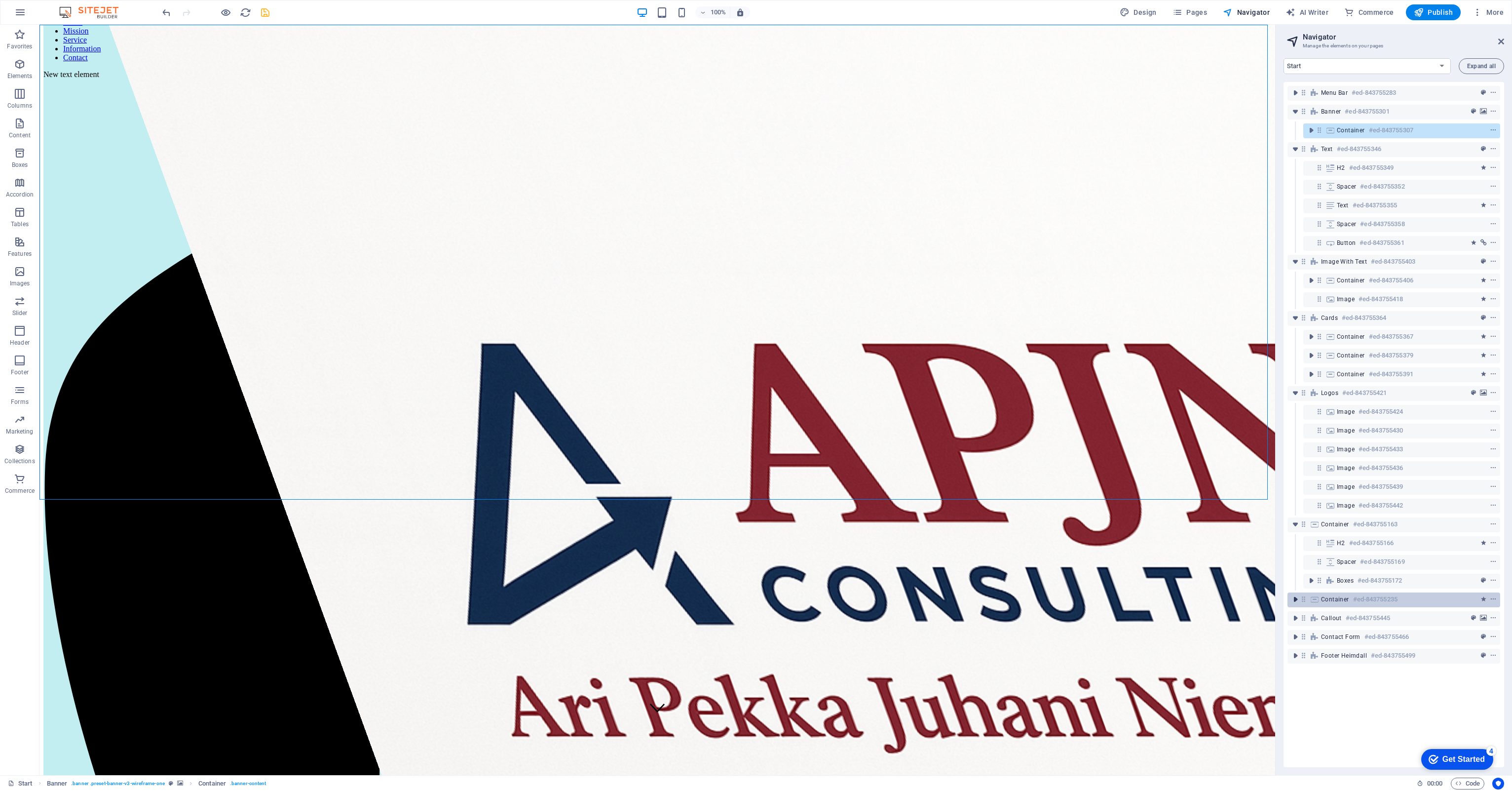
click at [1297, 599] on icon "toggle-expand" at bounding box center [1295, 599] width 10 height 10
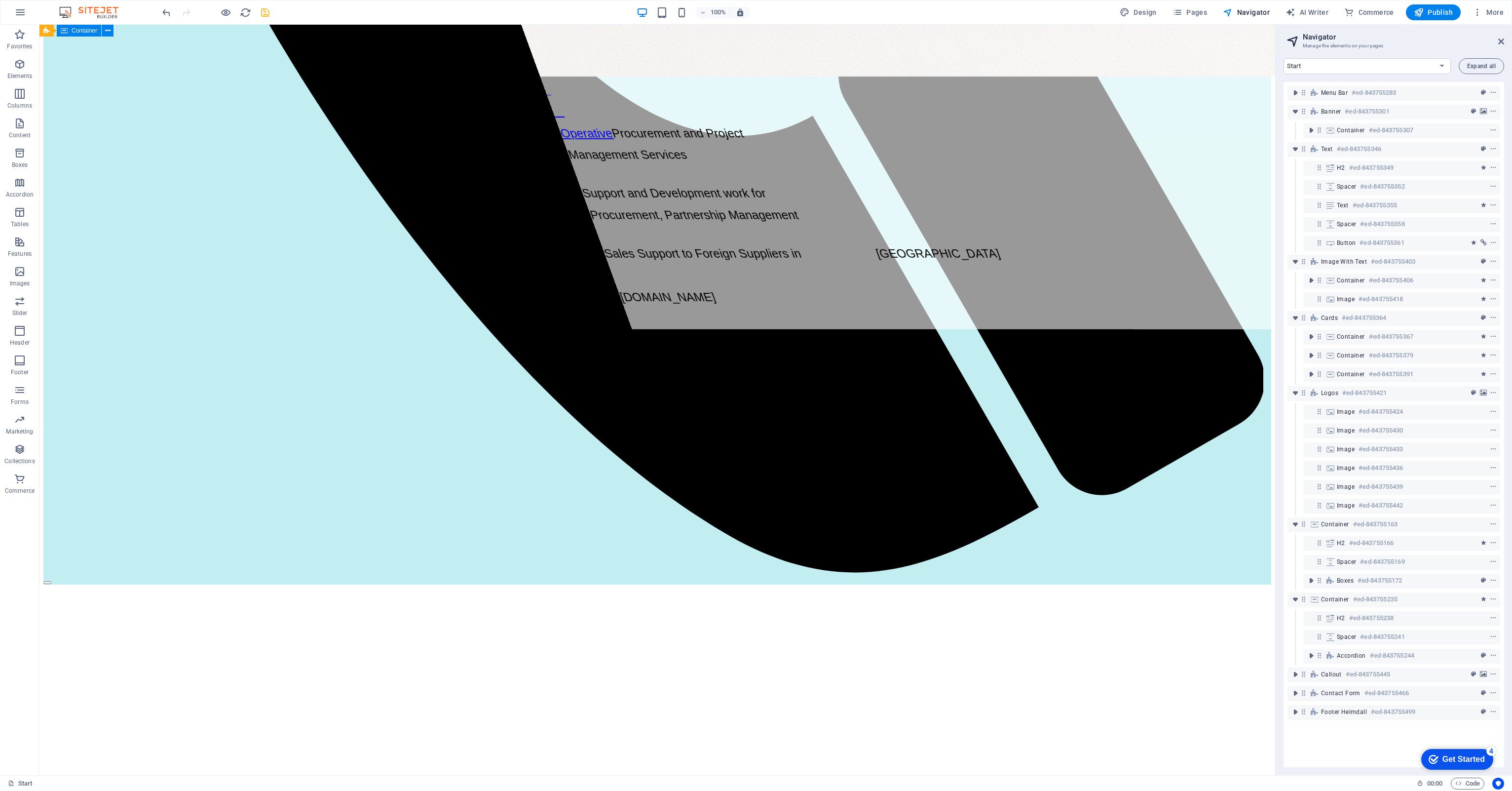
scroll to position [1186, 0]
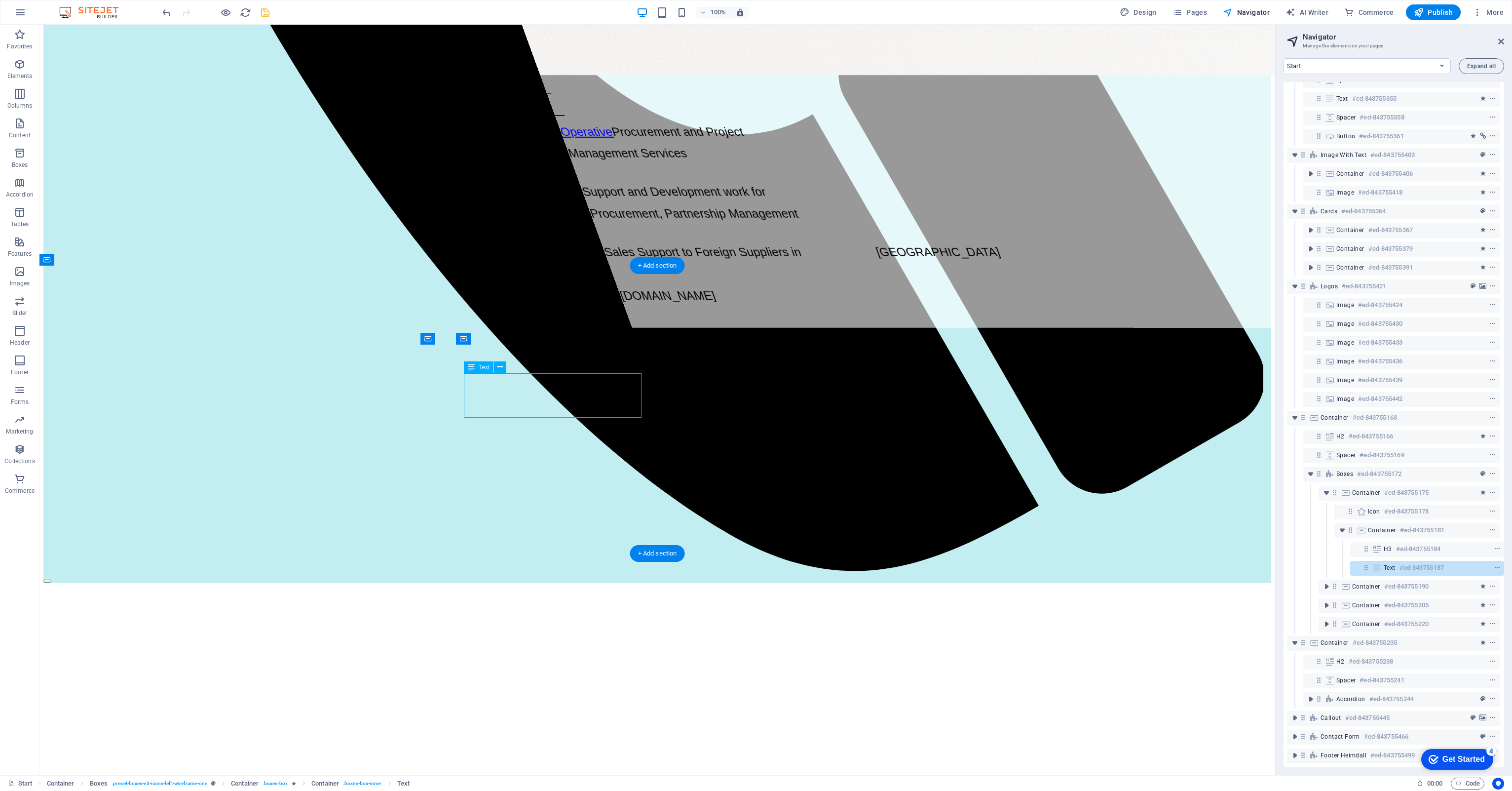
scroll to position [113, 2]
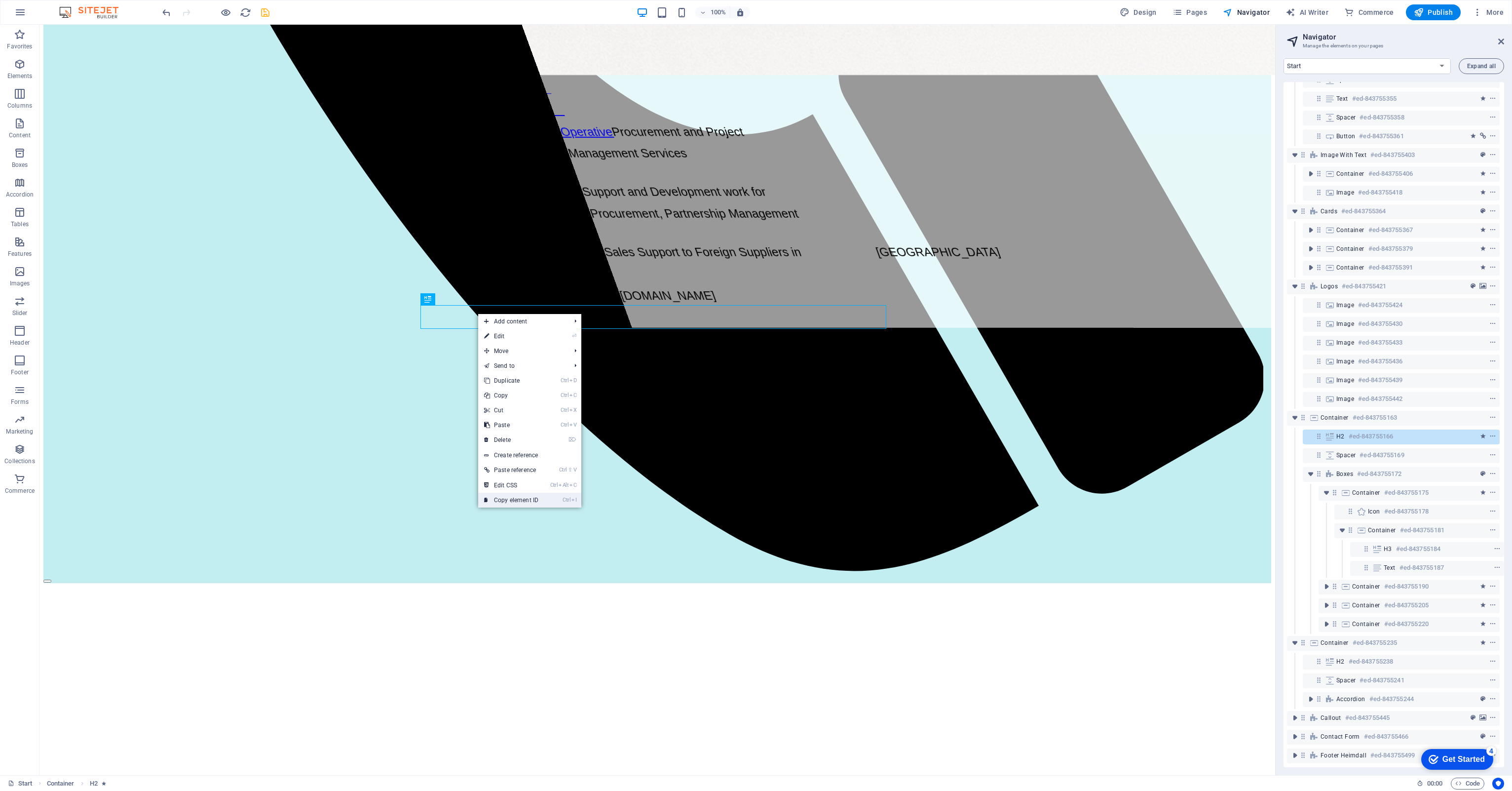
click at [502, 500] on link "Ctrl I Copy element ID" at bounding box center [511, 500] width 66 height 15
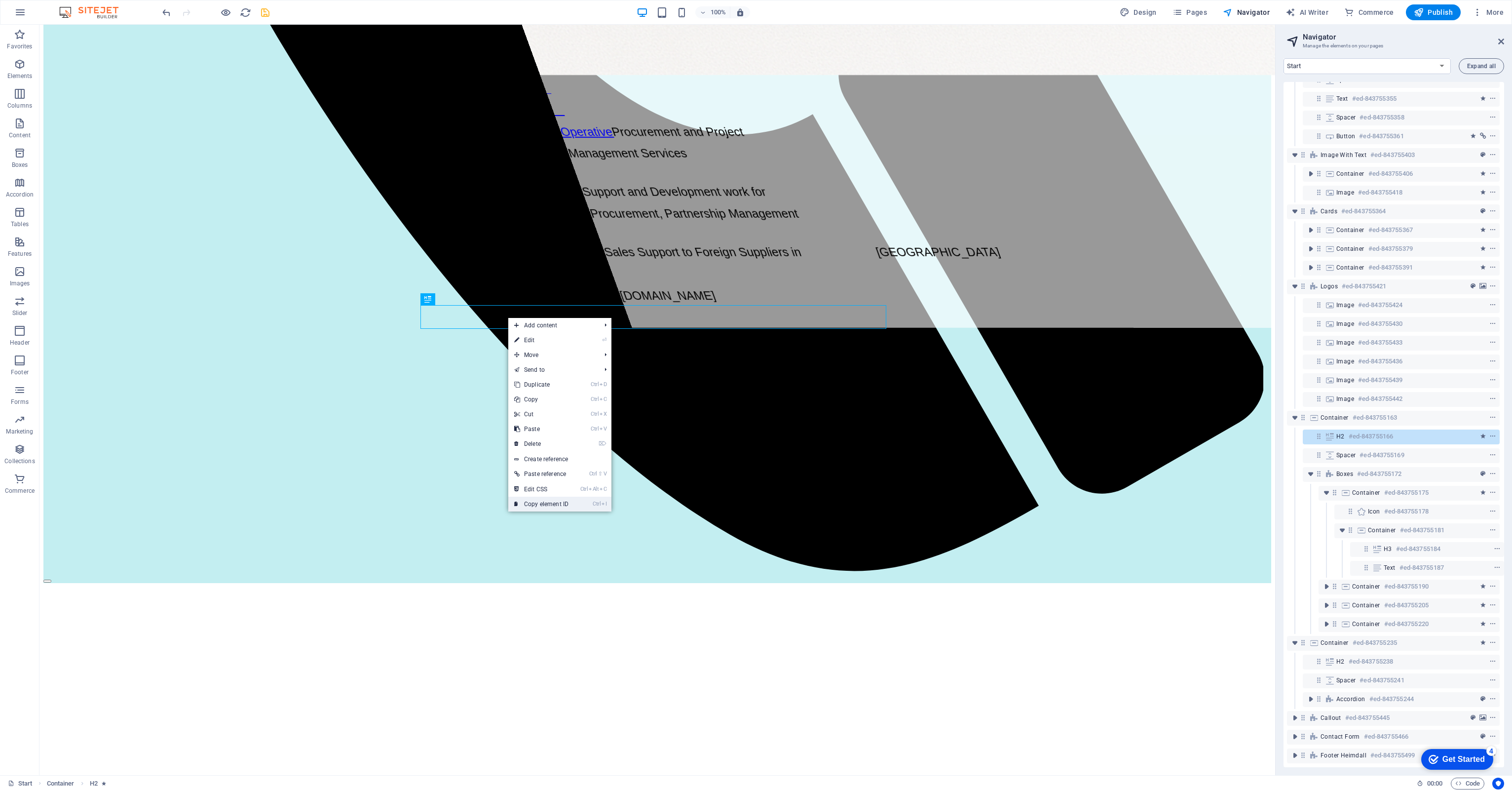
click at [532, 502] on link "Ctrl I Copy element ID" at bounding box center [541, 504] width 66 height 15
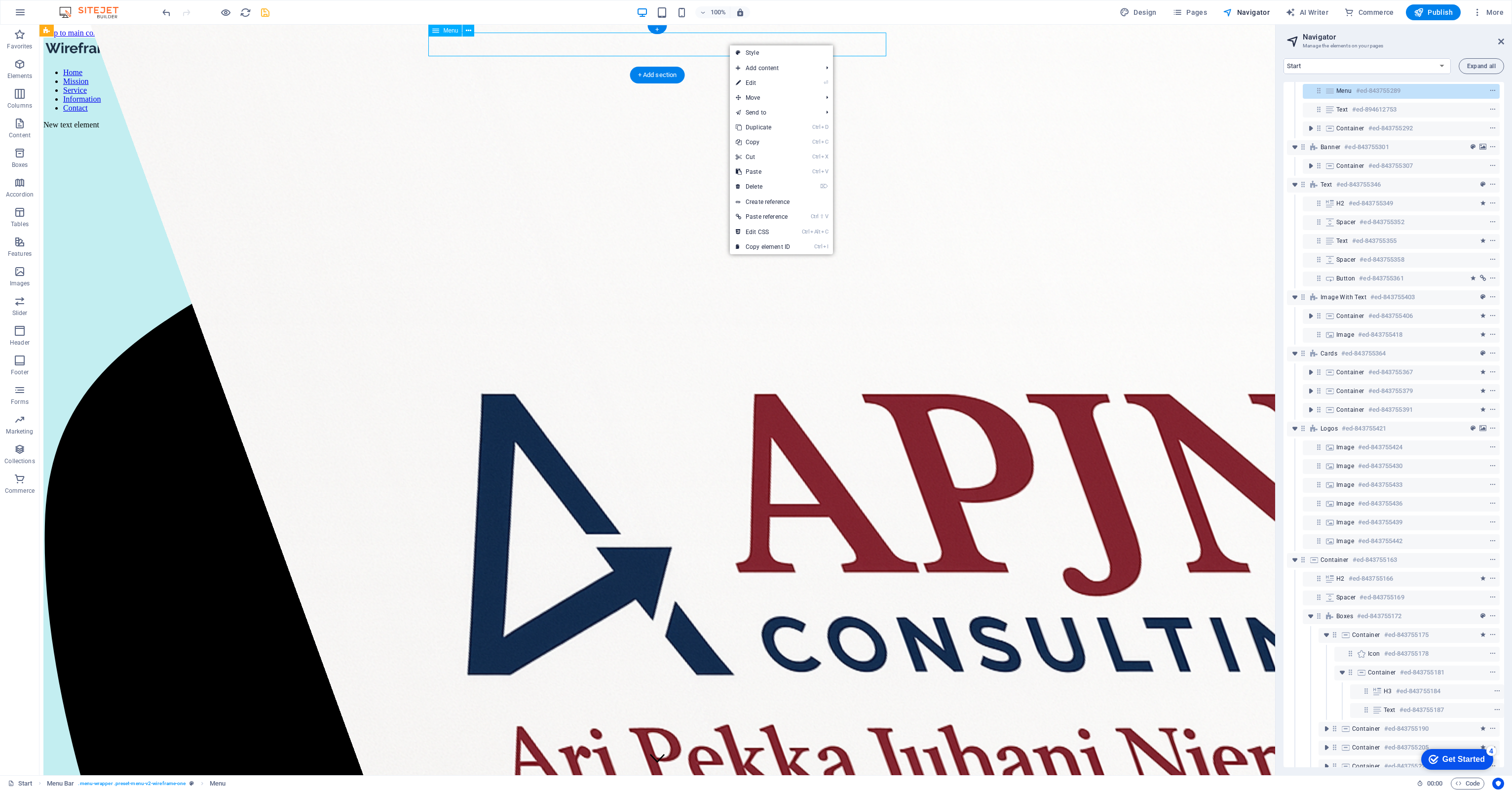
scroll to position [0, 2]
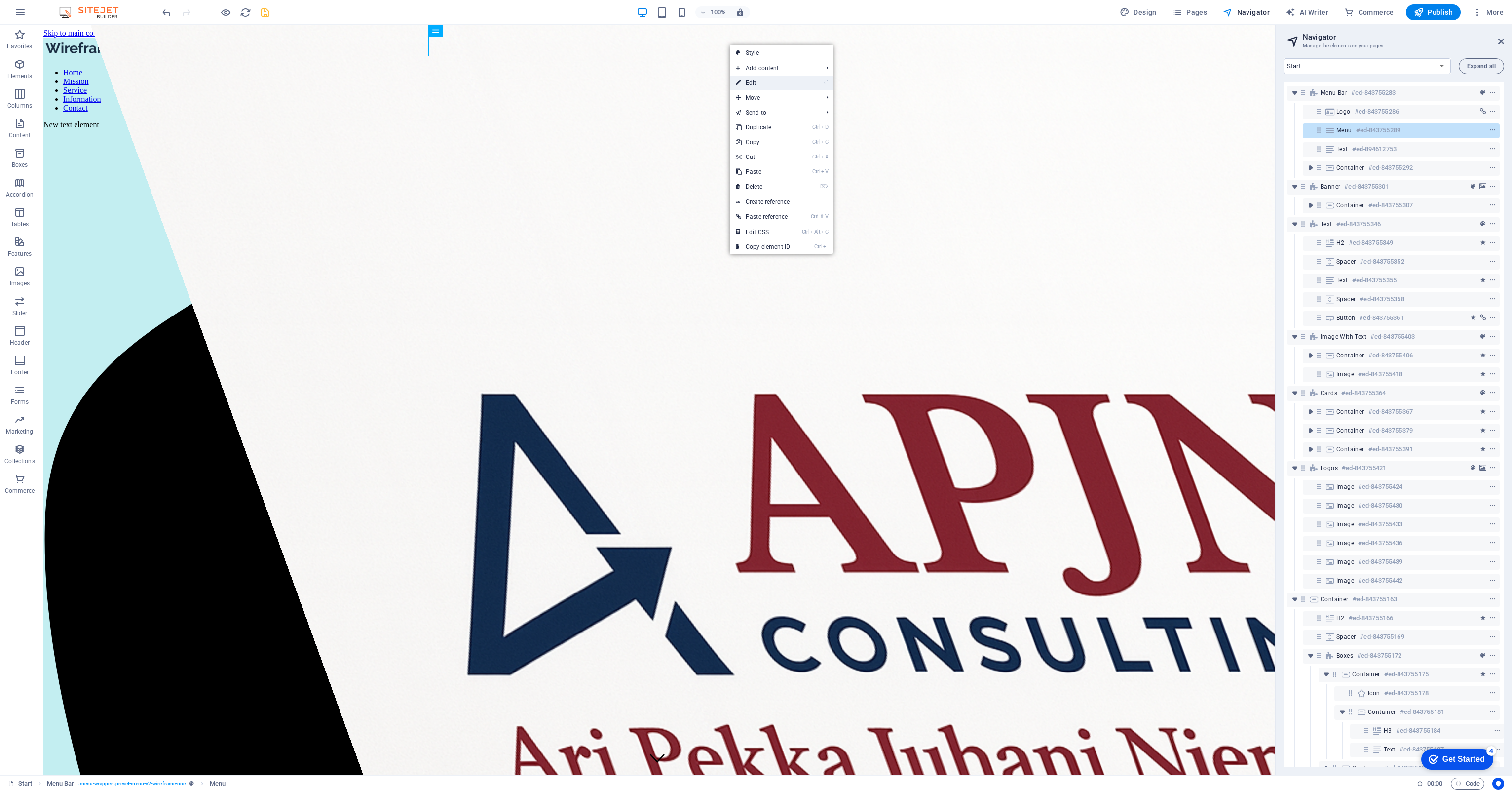
click at [768, 88] on link "⏎ Edit" at bounding box center [763, 83] width 66 height 15
select select
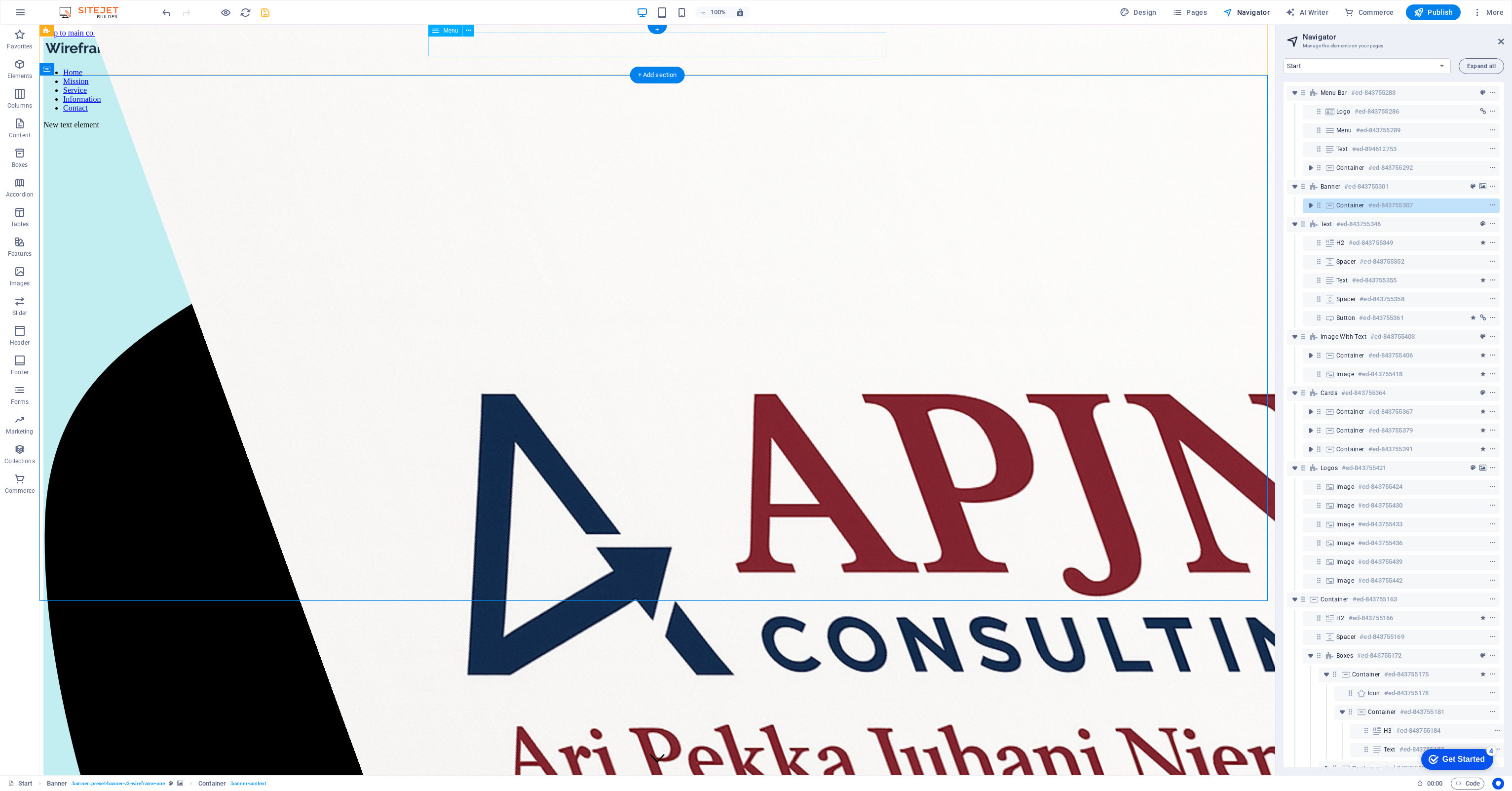
click at [710, 68] on nav "Home Mission Service Information Contact" at bounding box center [657, 90] width 1228 height 45
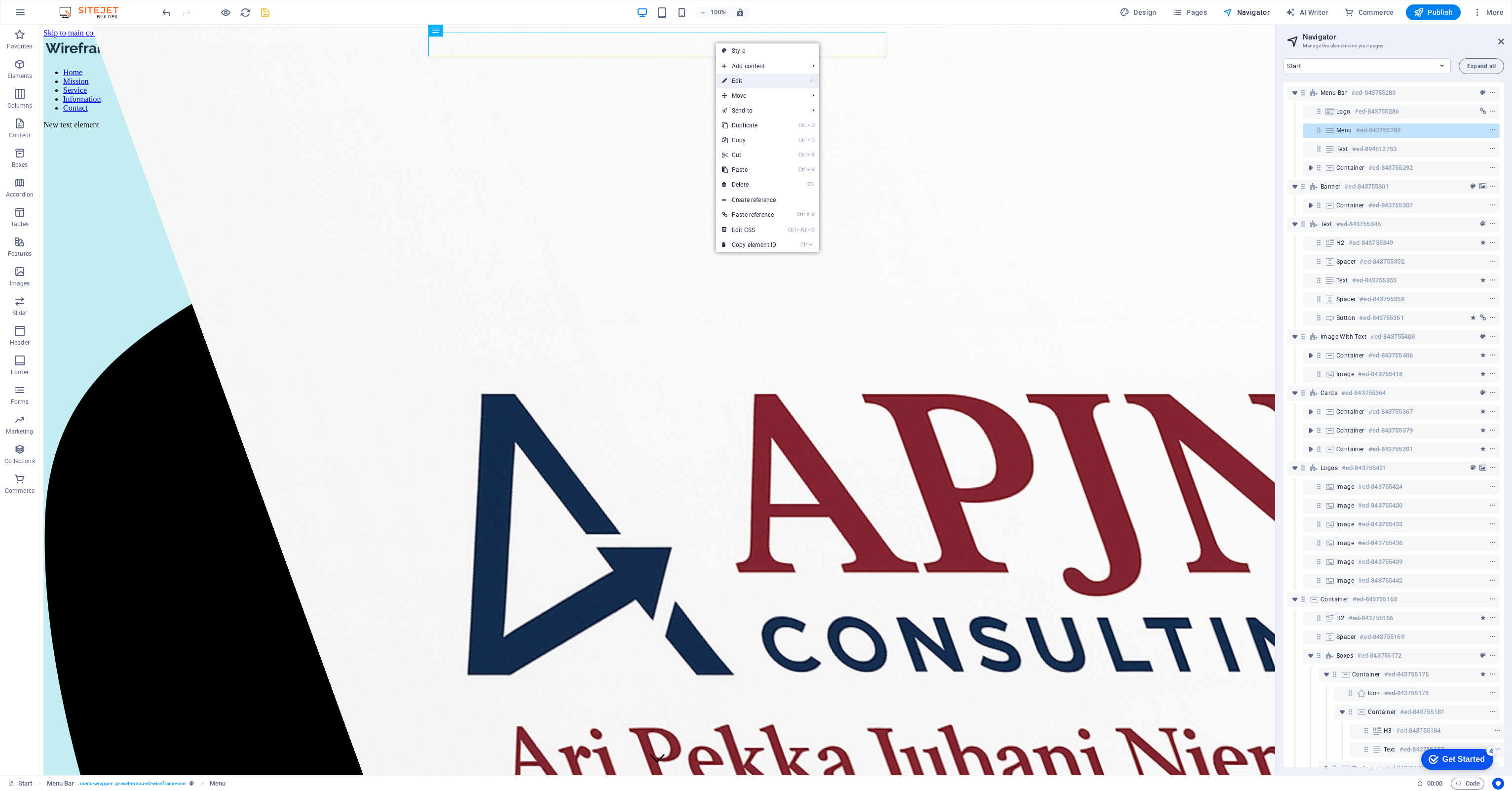
click at [749, 80] on link "⏎ Edit" at bounding box center [749, 80] width 66 height 15
select select
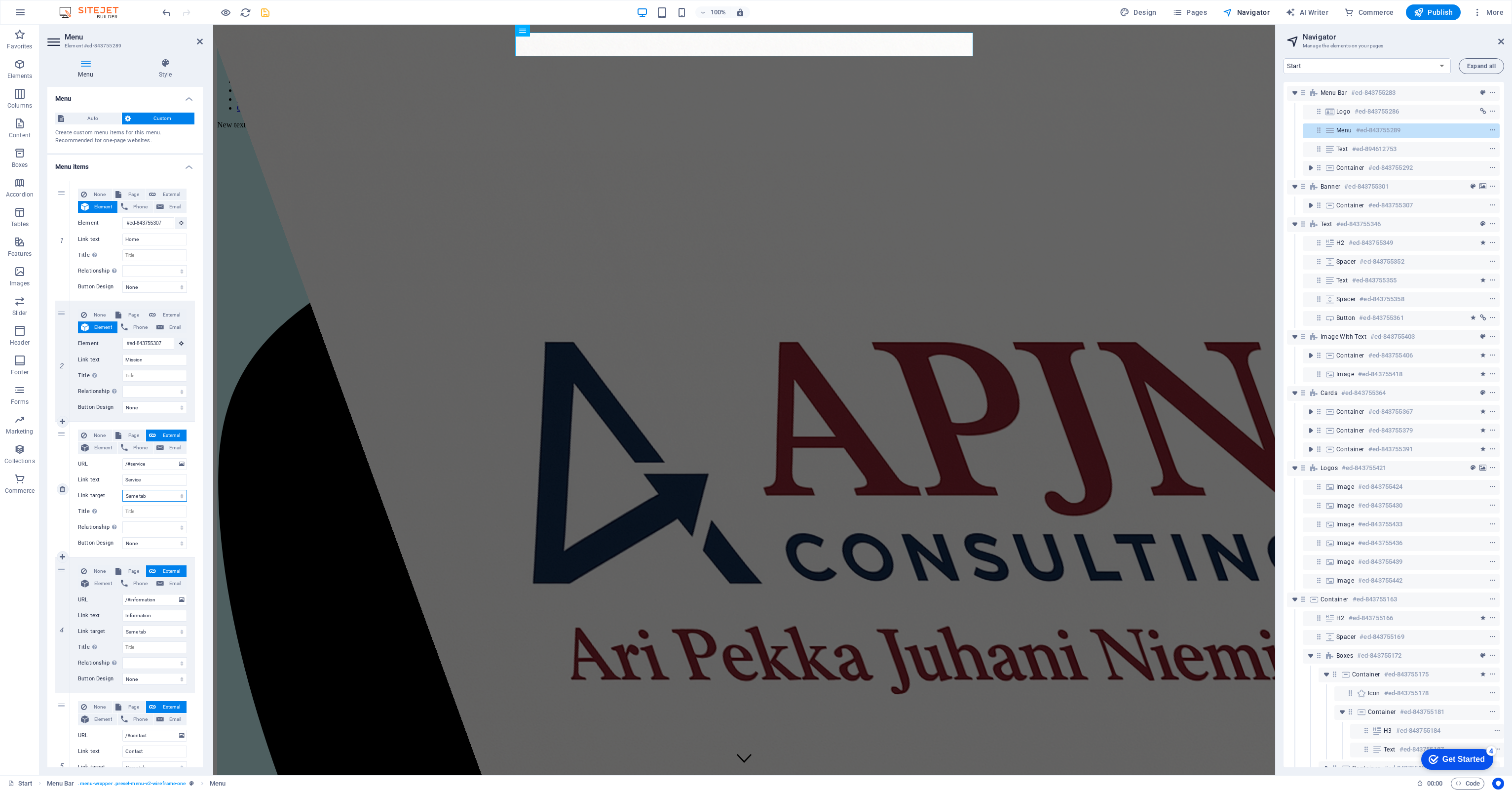
click at [179, 493] on select "New tab Same tab Overlay" at bounding box center [155, 495] width 65 height 12
click at [179, 524] on select "alternate author bookmark external help license next nofollow noreferrer noopen…" at bounding box center [155, 527] width 65 height 12
click at [177, 540] on select "None Default Primary Secondary" at bounding box center [155, 543] width 65 height 12
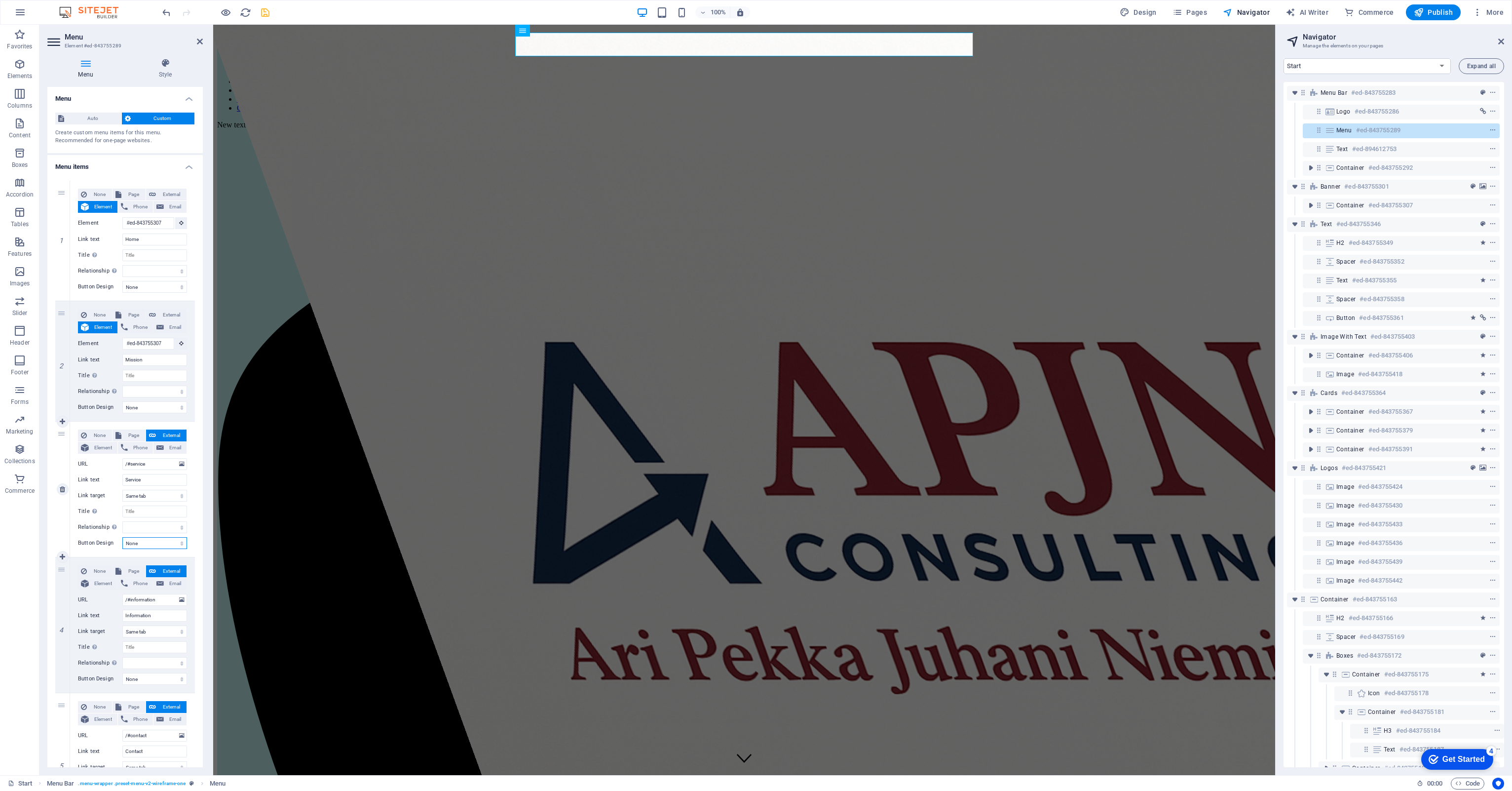
click at [177, 540] on select "None Default Primary Secondary" at bounding box center [155, 543] width 65 height 12
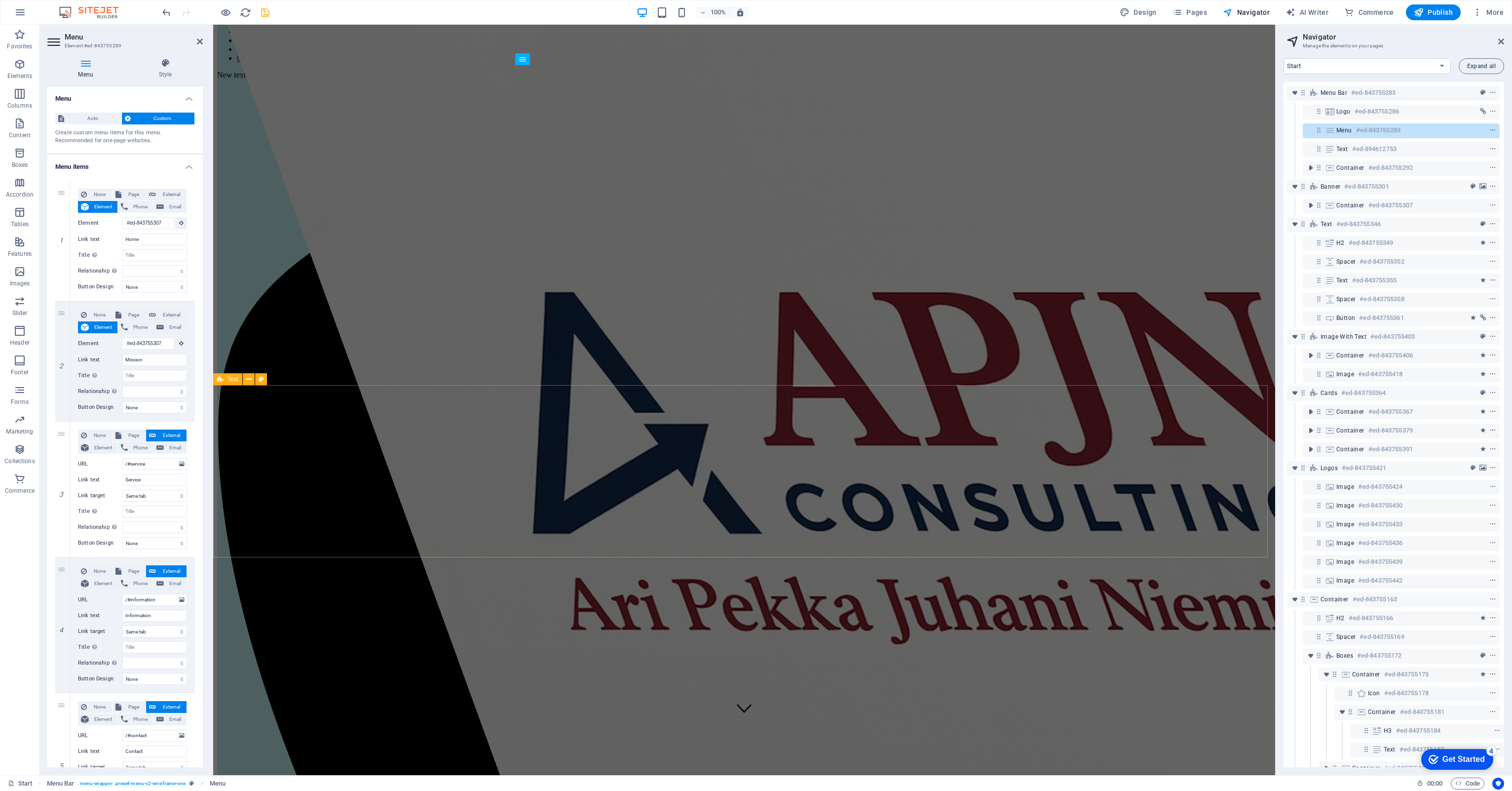
scroll to position [0, 0]
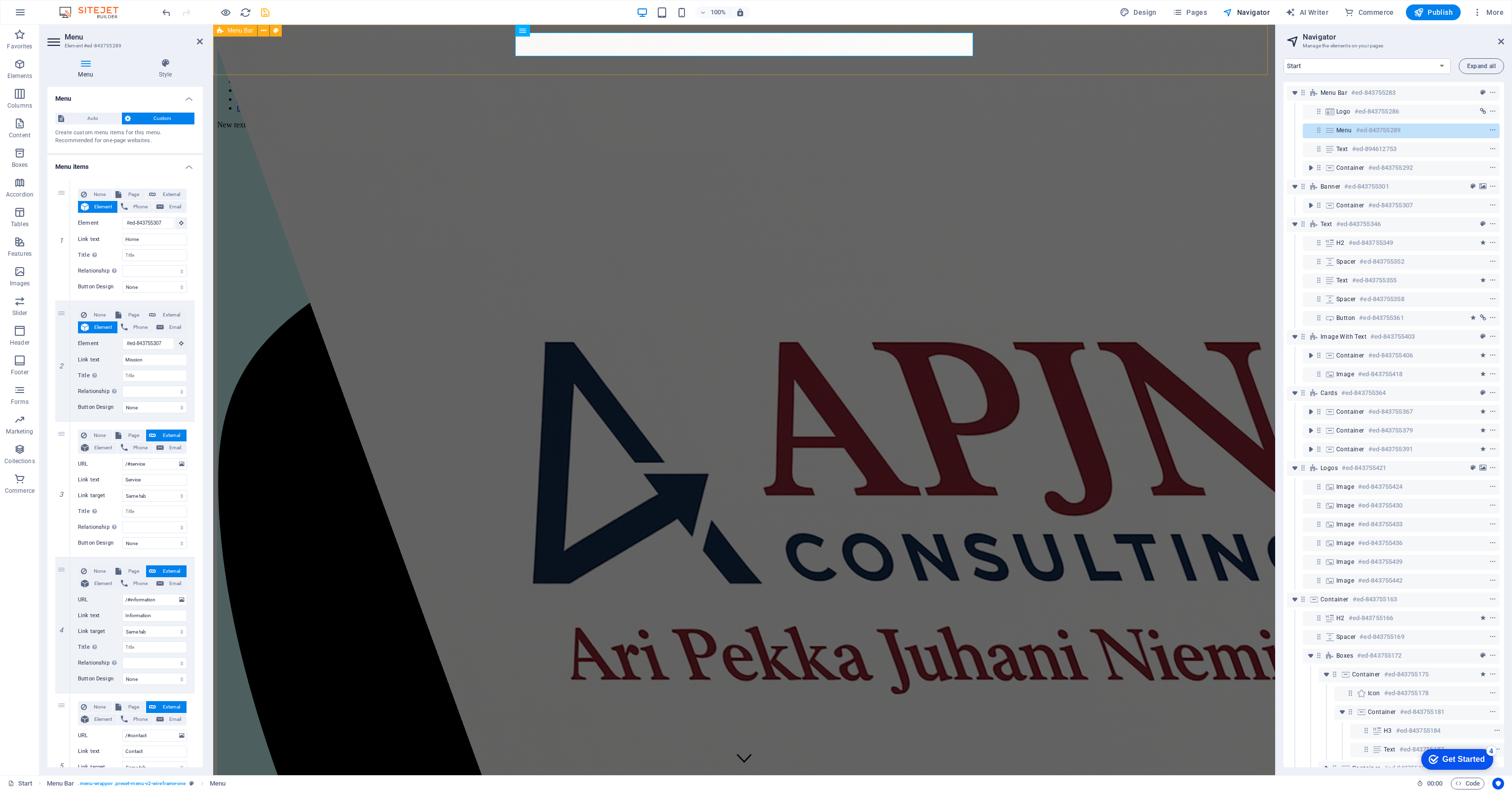
click at [1068, 56] on div "Home Mission Service Information Contact New text element" at bounding box center [744, 787] width 1054 height 1500
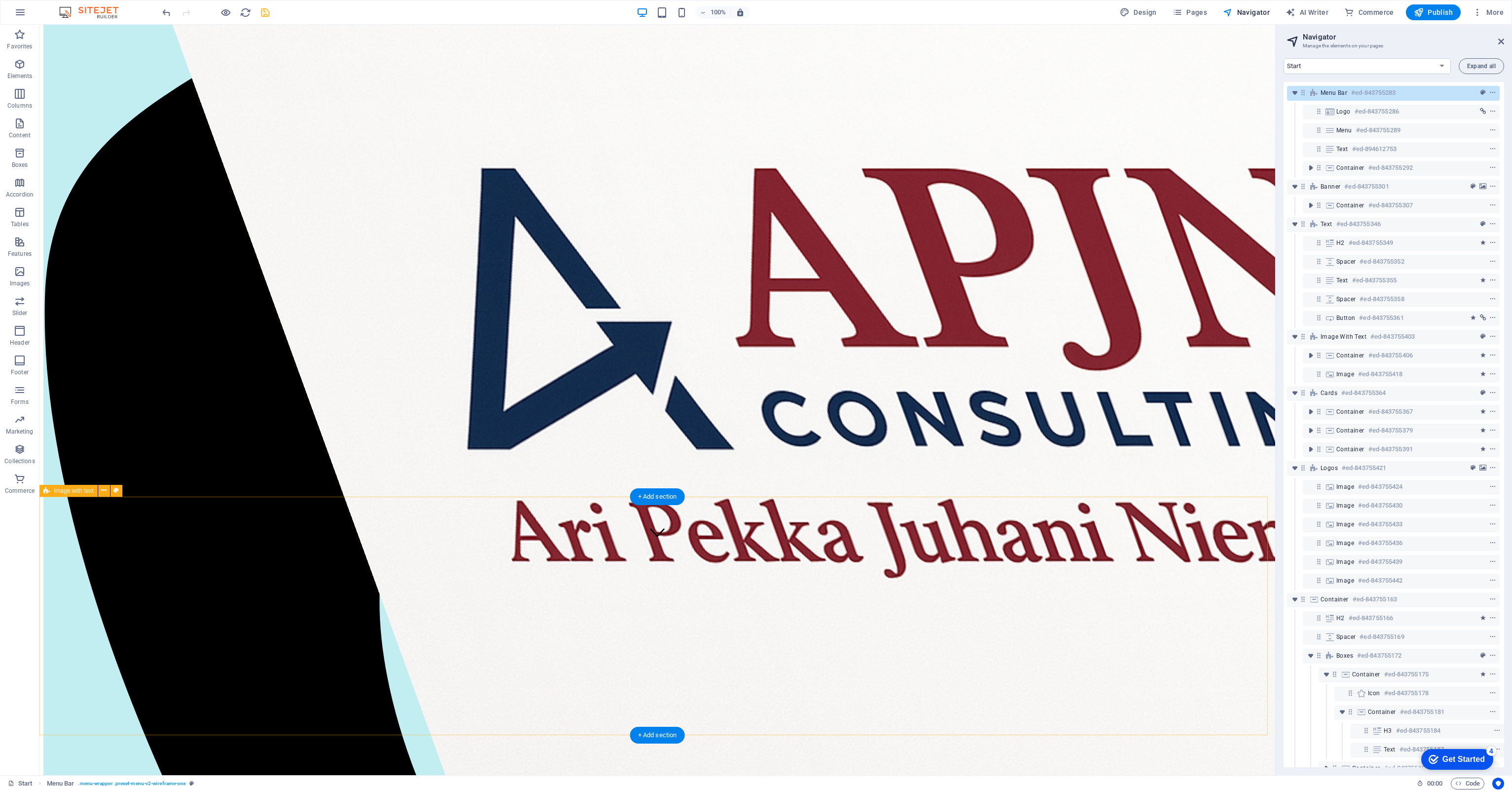
scroll to position [296, 0]
